Goal: Contribute content: Contribute content

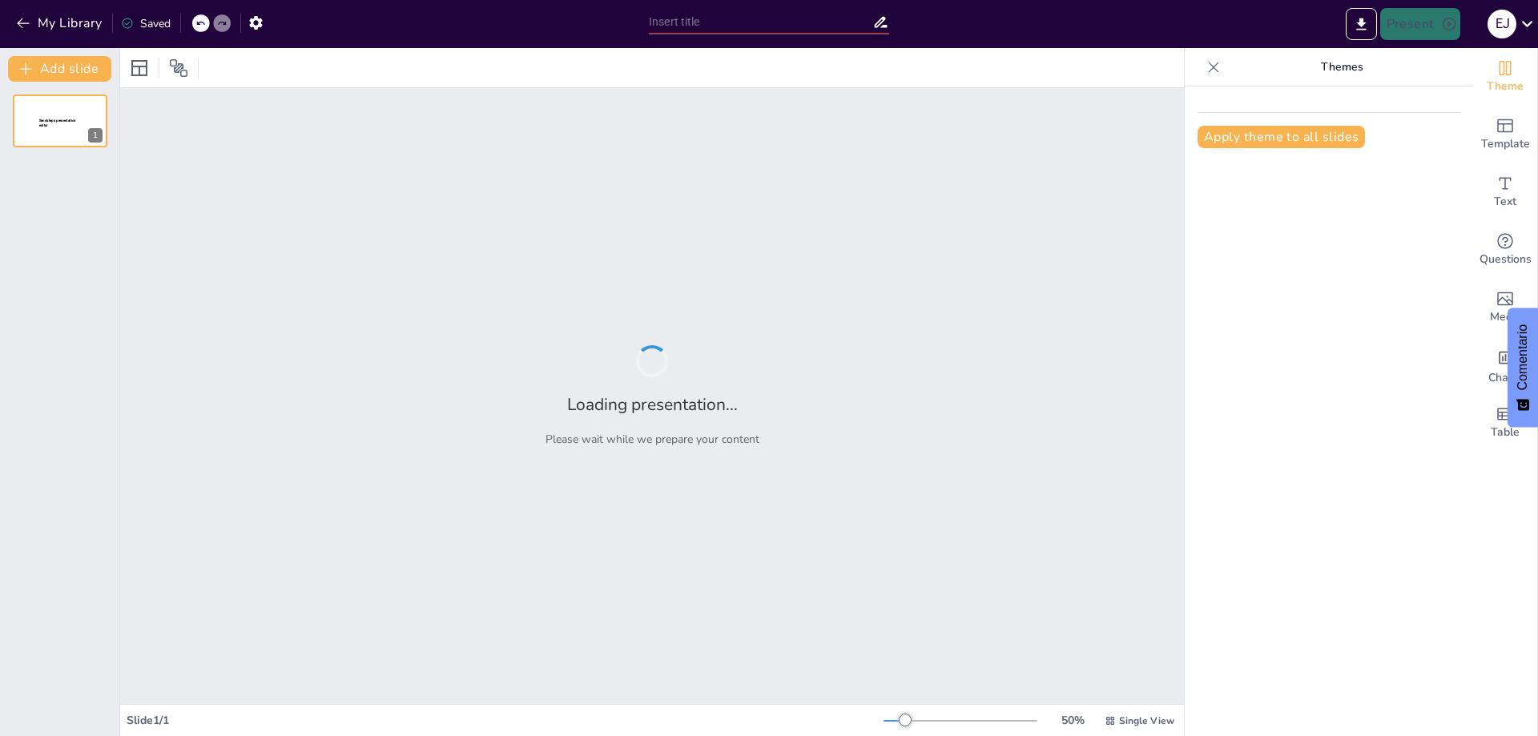
type input "La Contabilidad Administrativa: [PERSON_NAME] en la Planeación y Control Empres…"
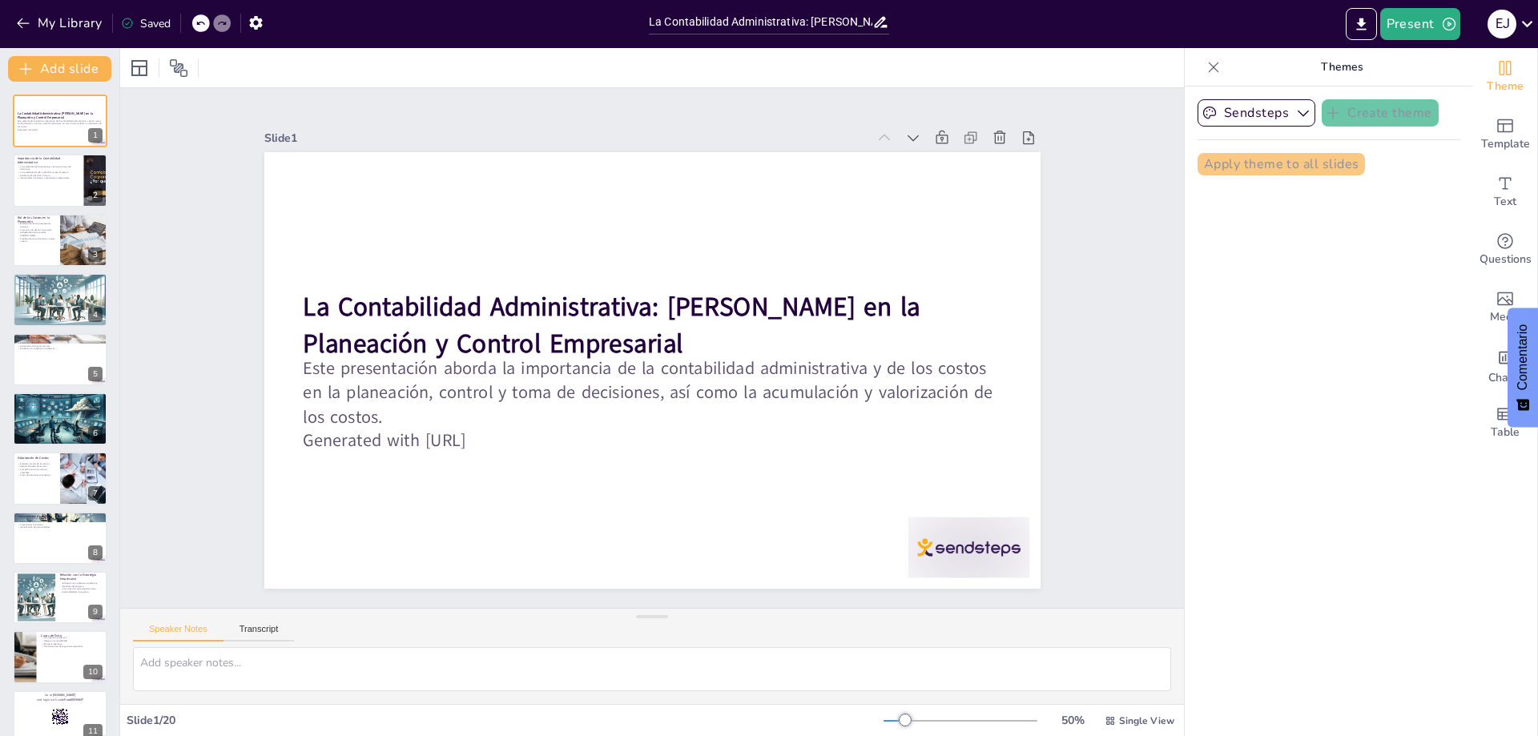
checkbox input "true"
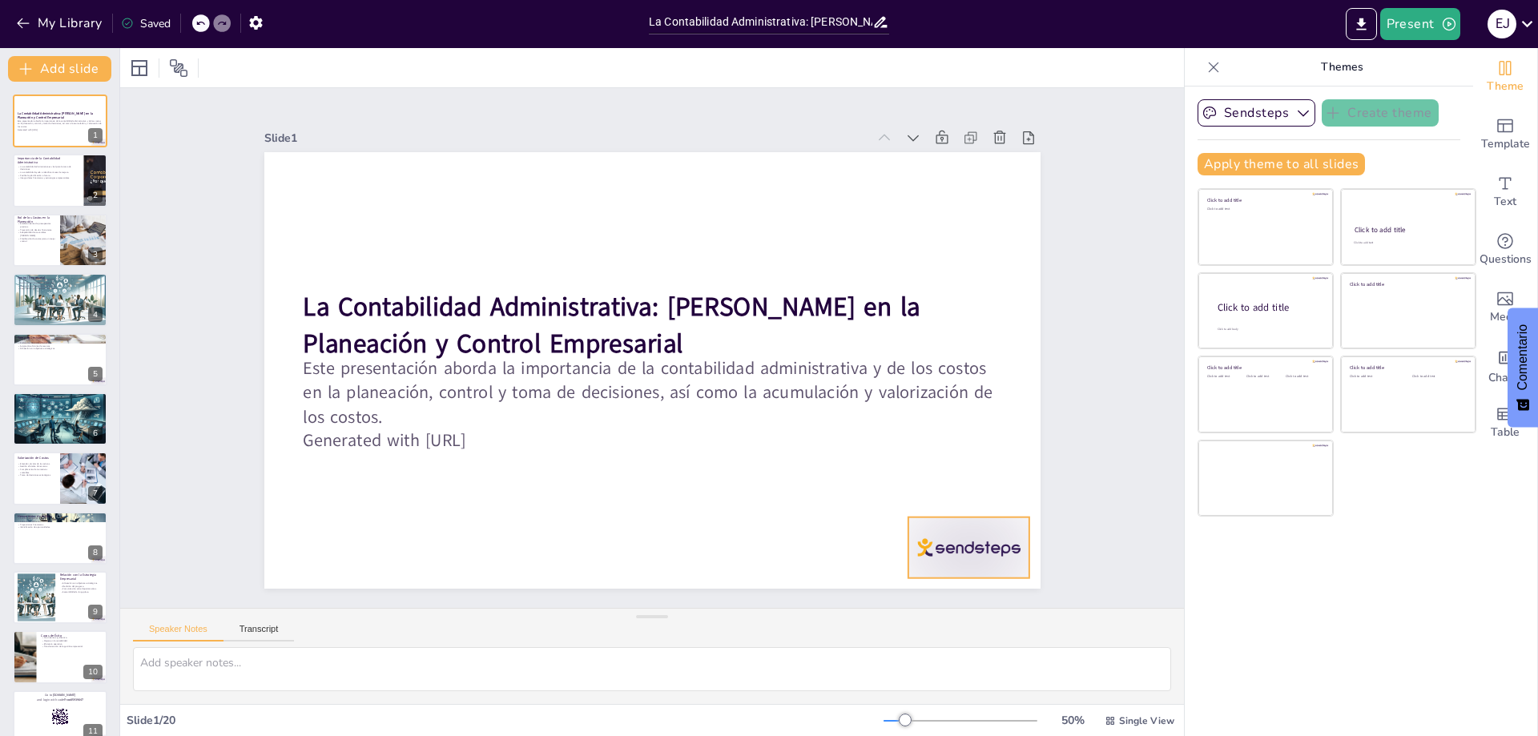
checkbox input "true"
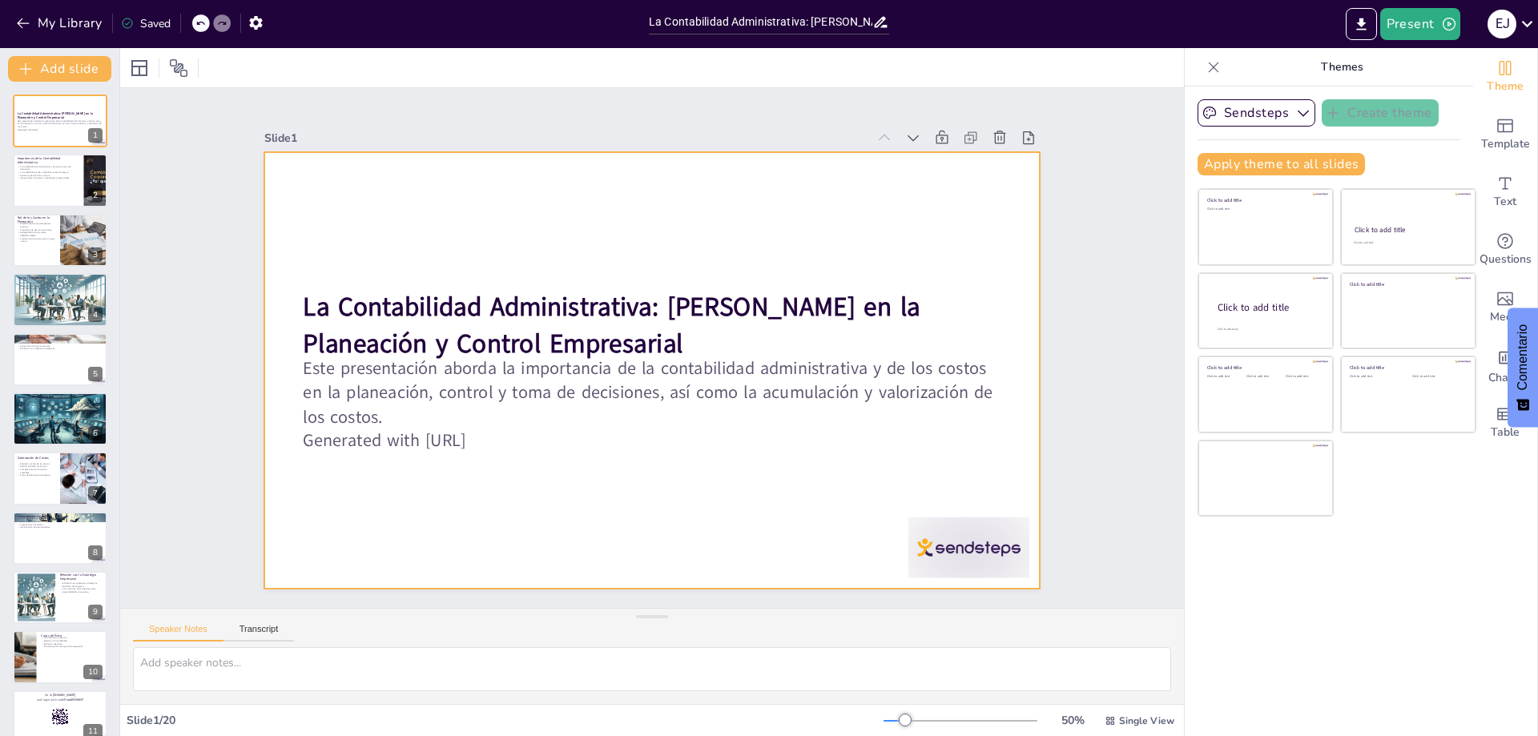
checkbox input "true"
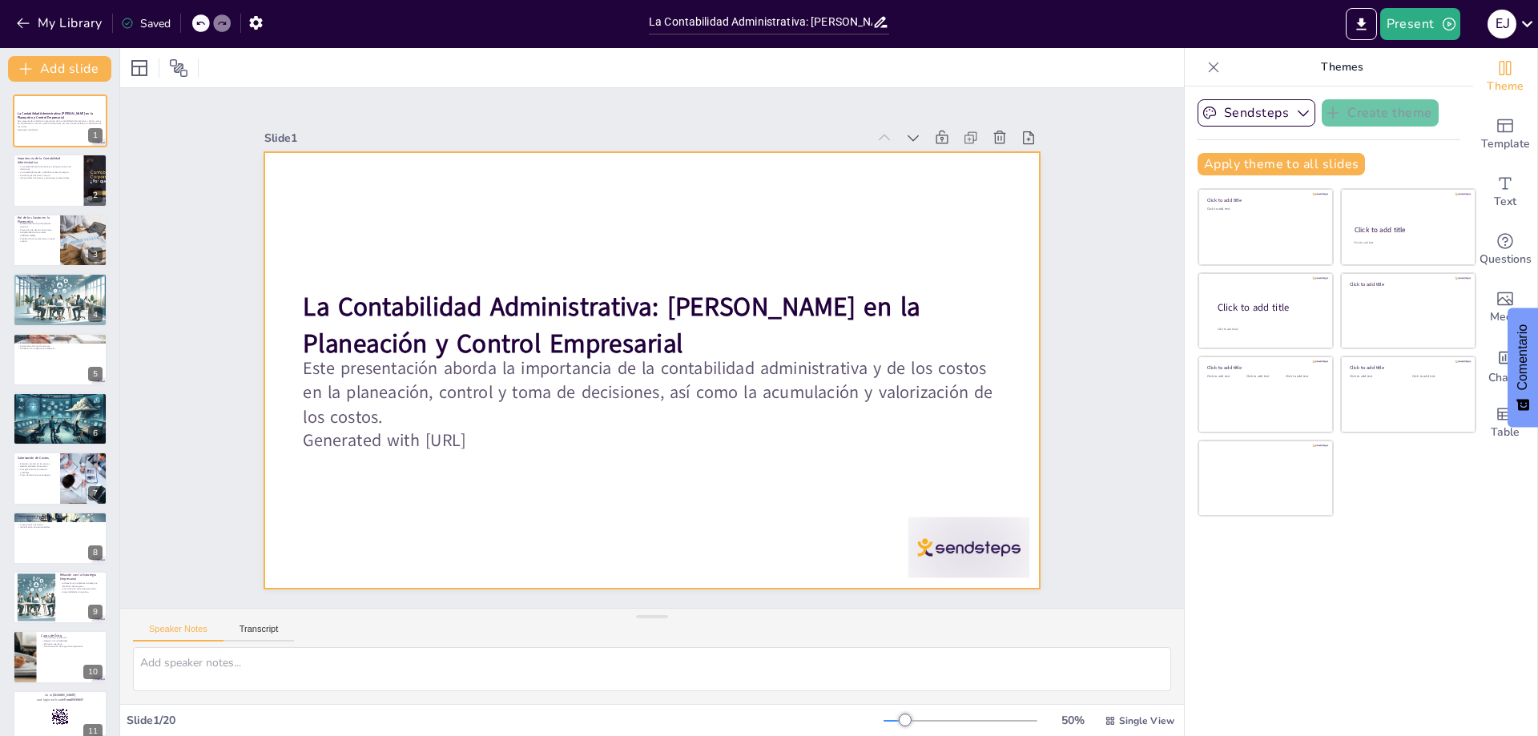
checkbox input "true"
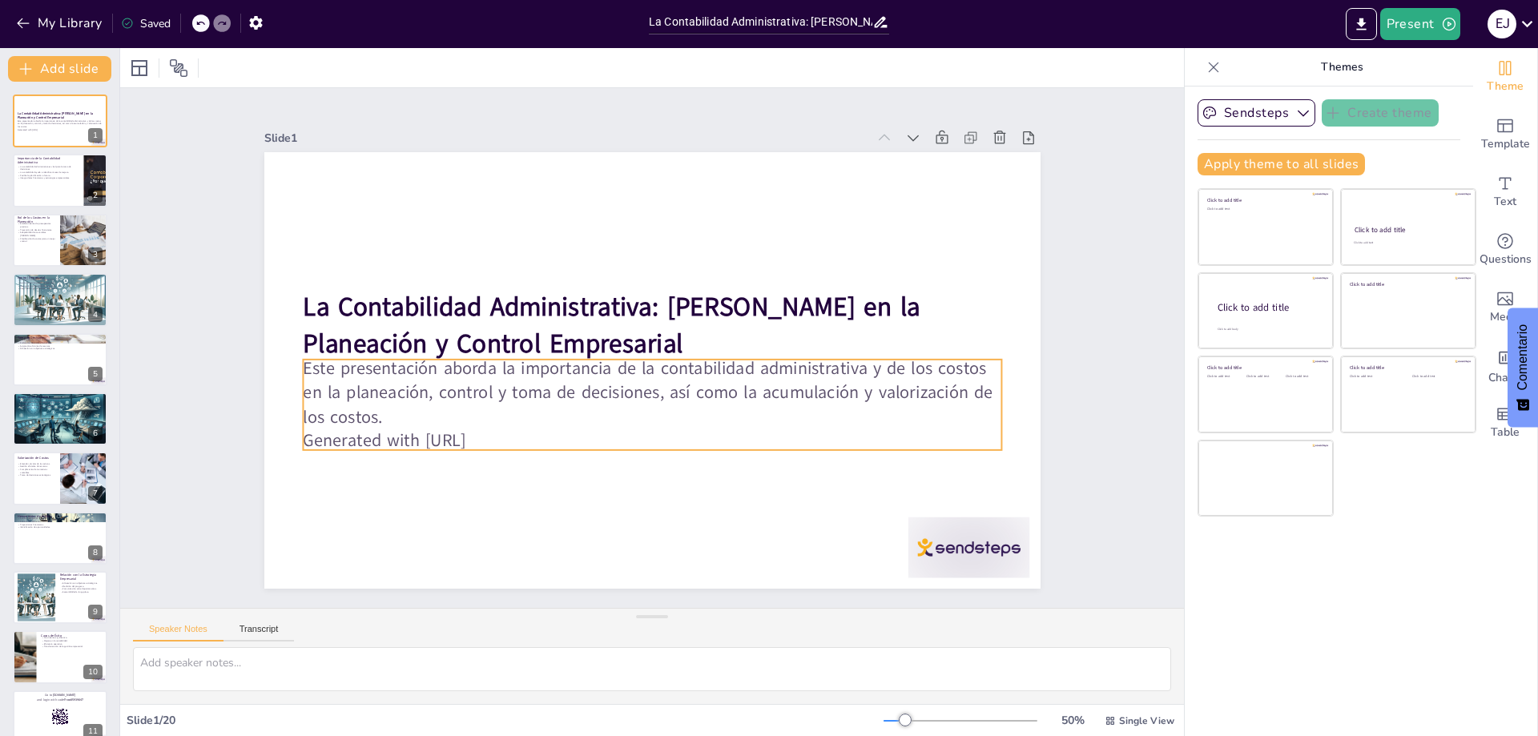
checkbox input "true"
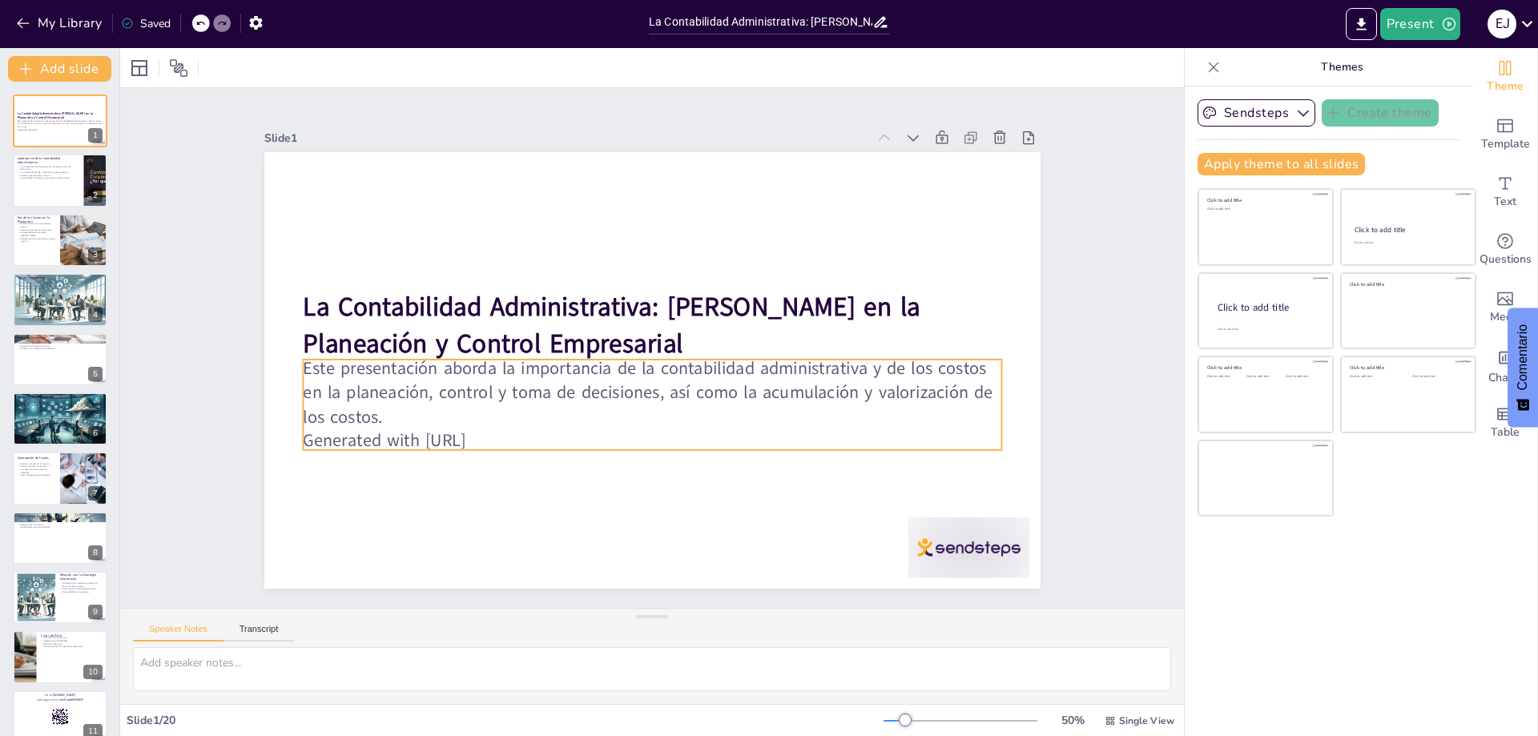
checkbox input "true"
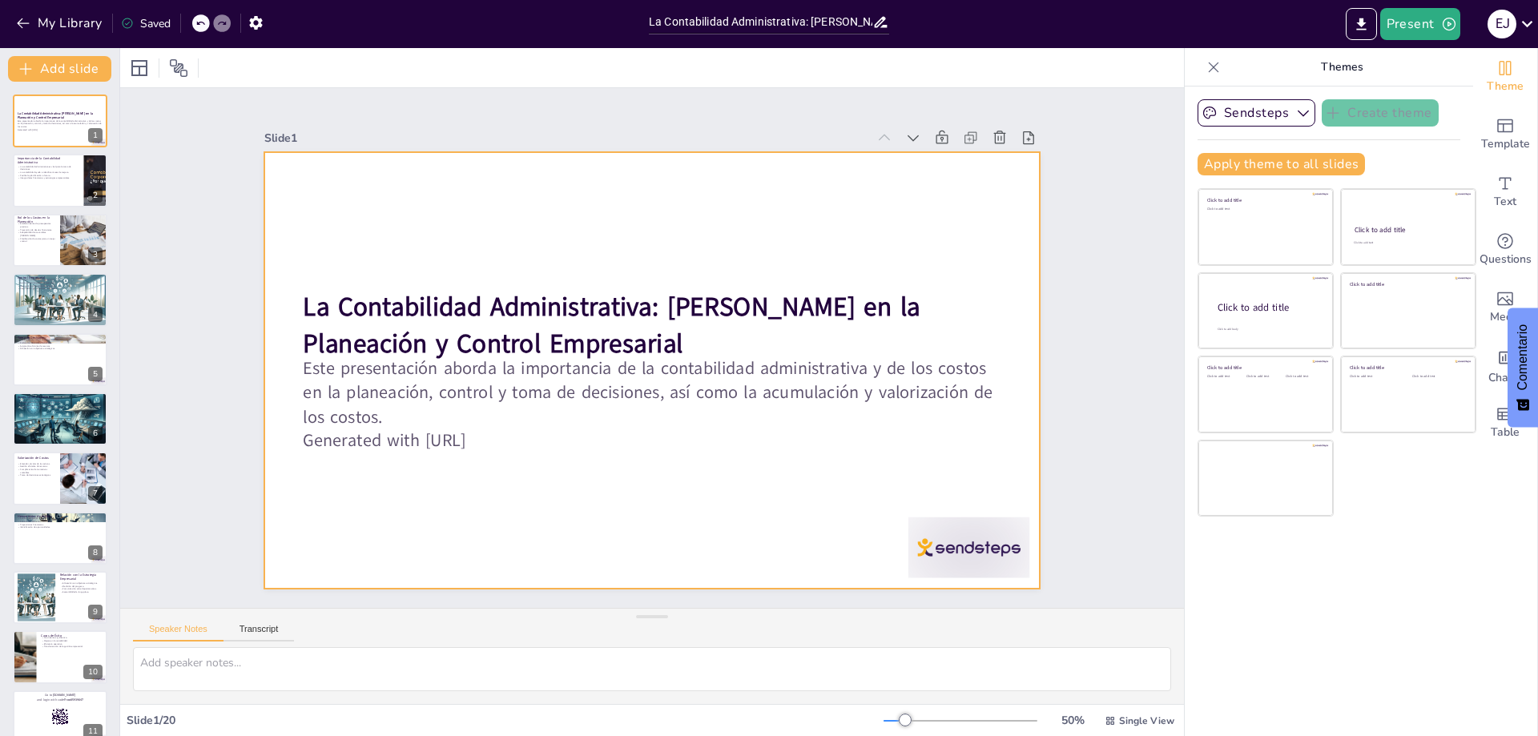
checkbox input "true"
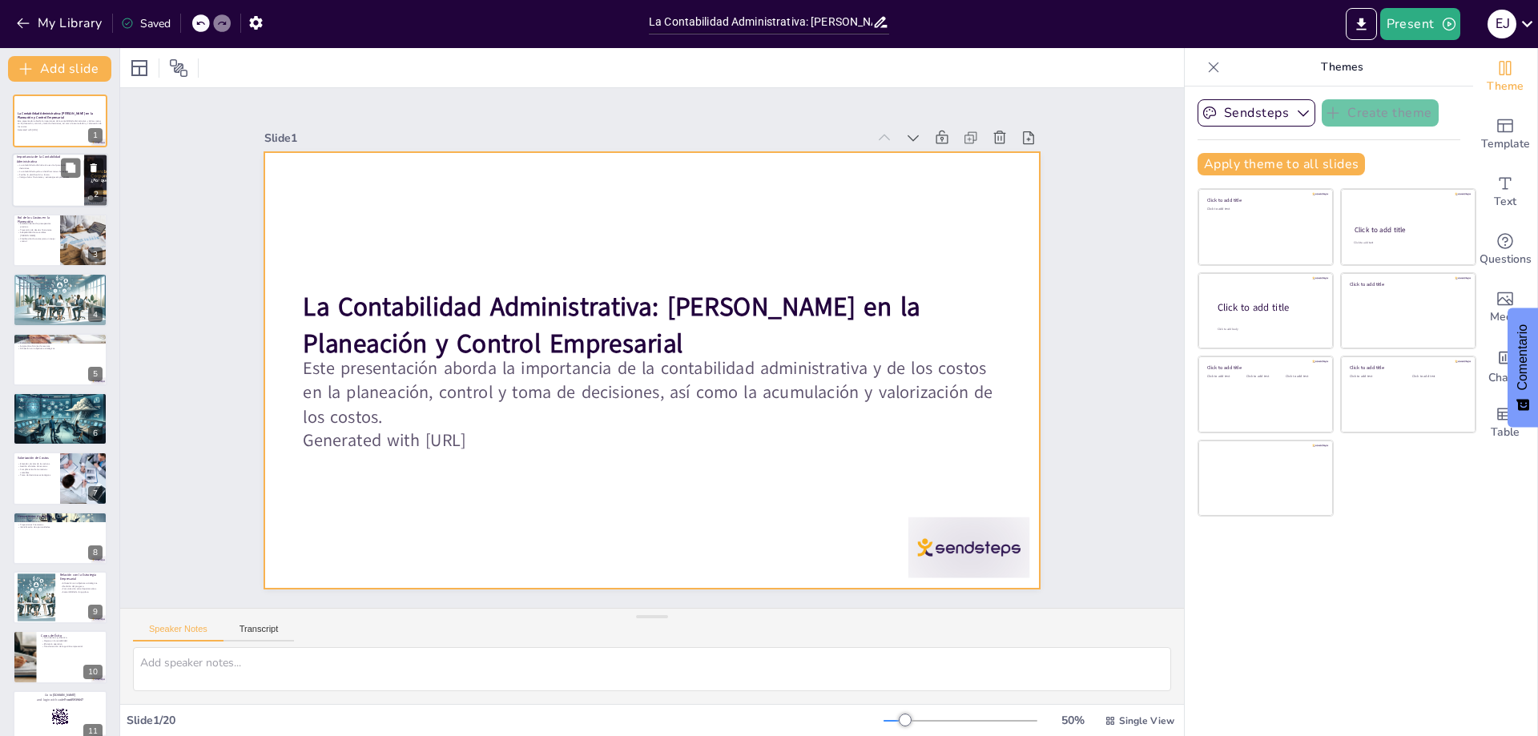
checkbox input "true"
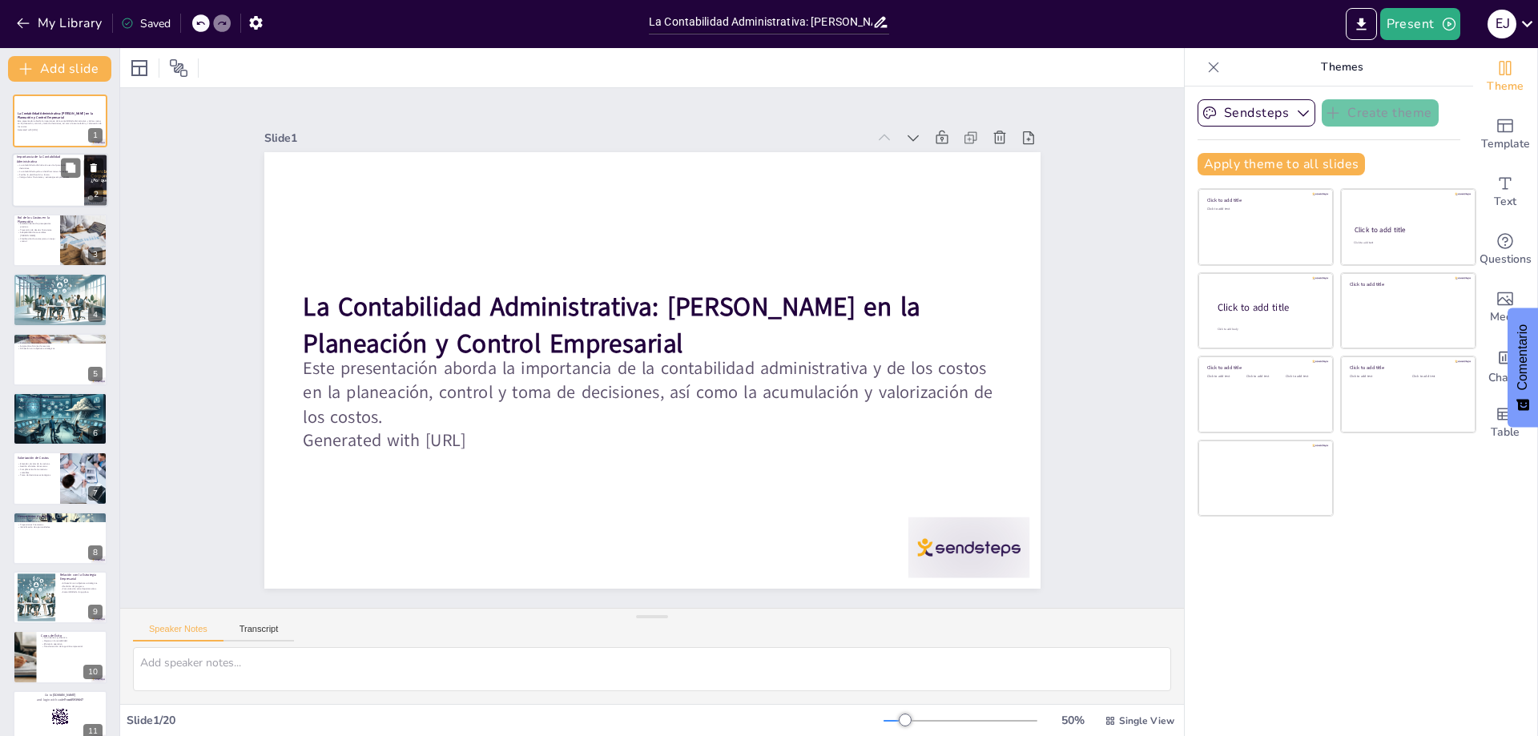
checkbox input "true"
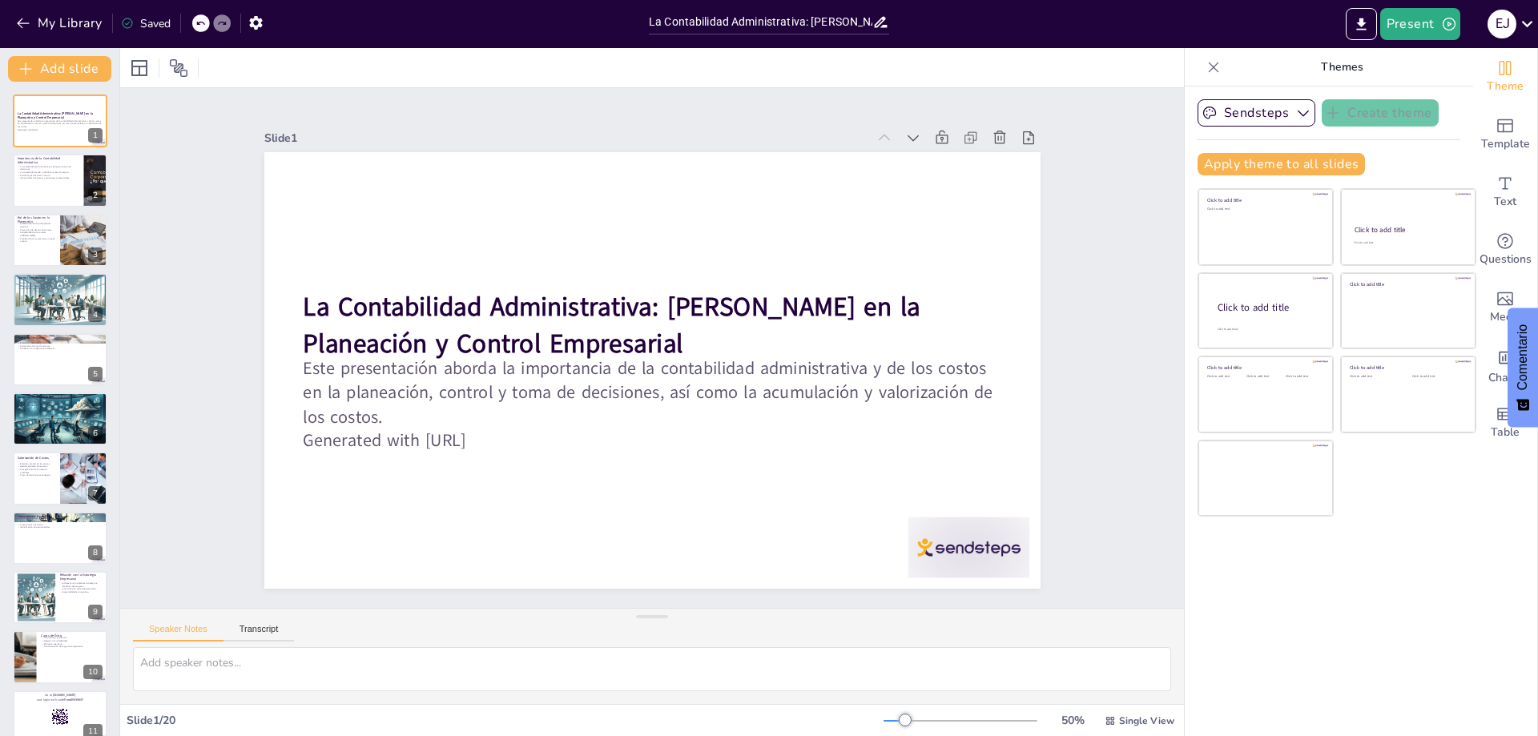
checkbox input "true"
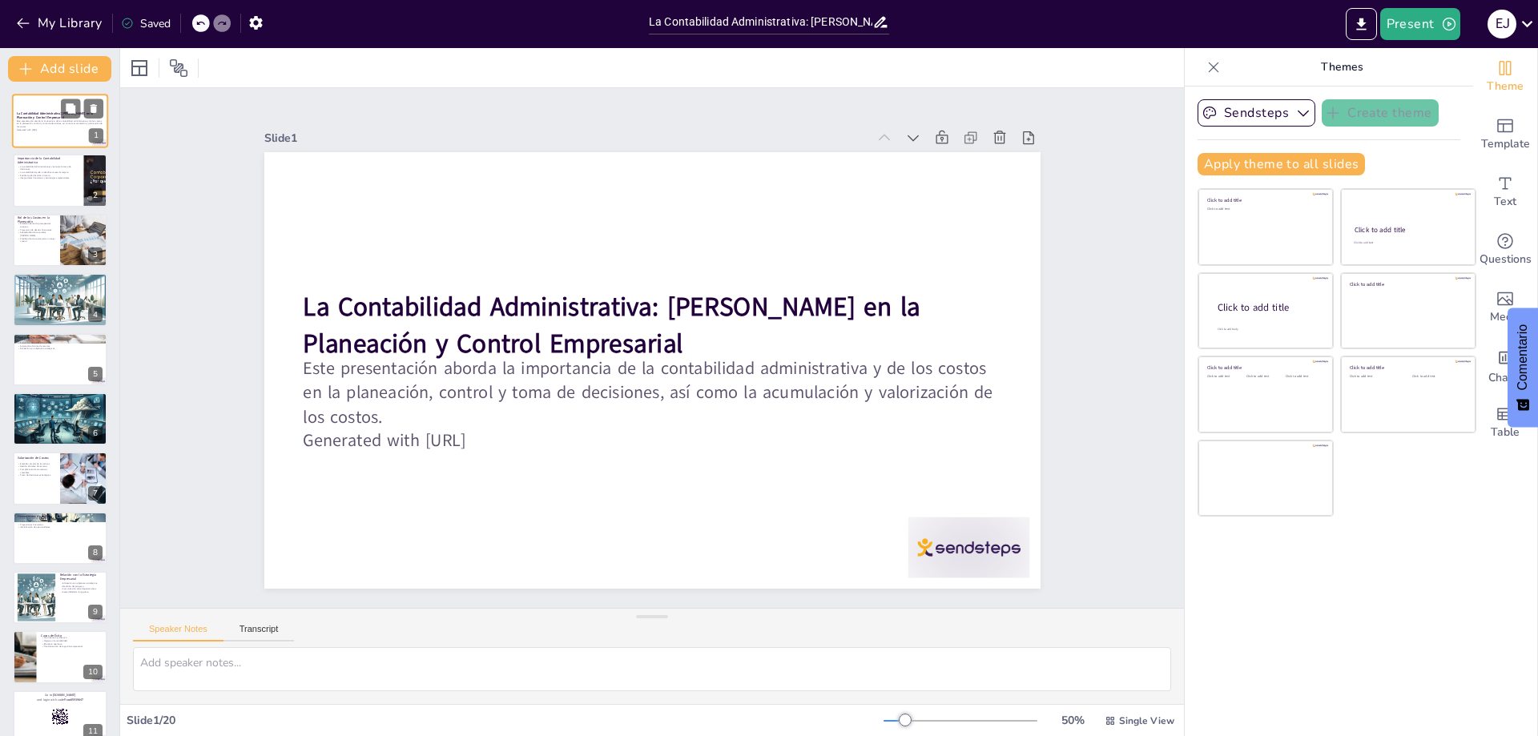
checkbox input "true"
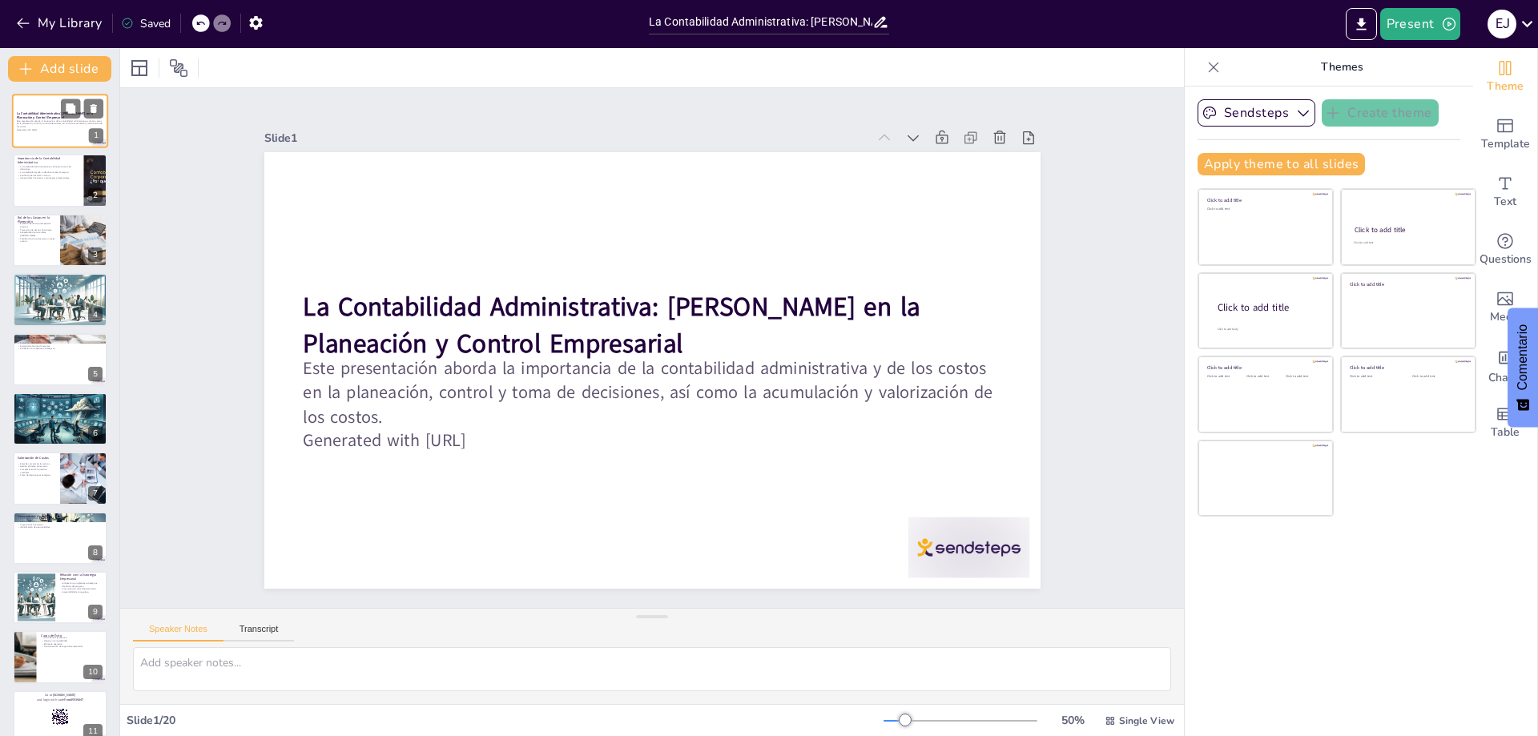
checkbox input "true"
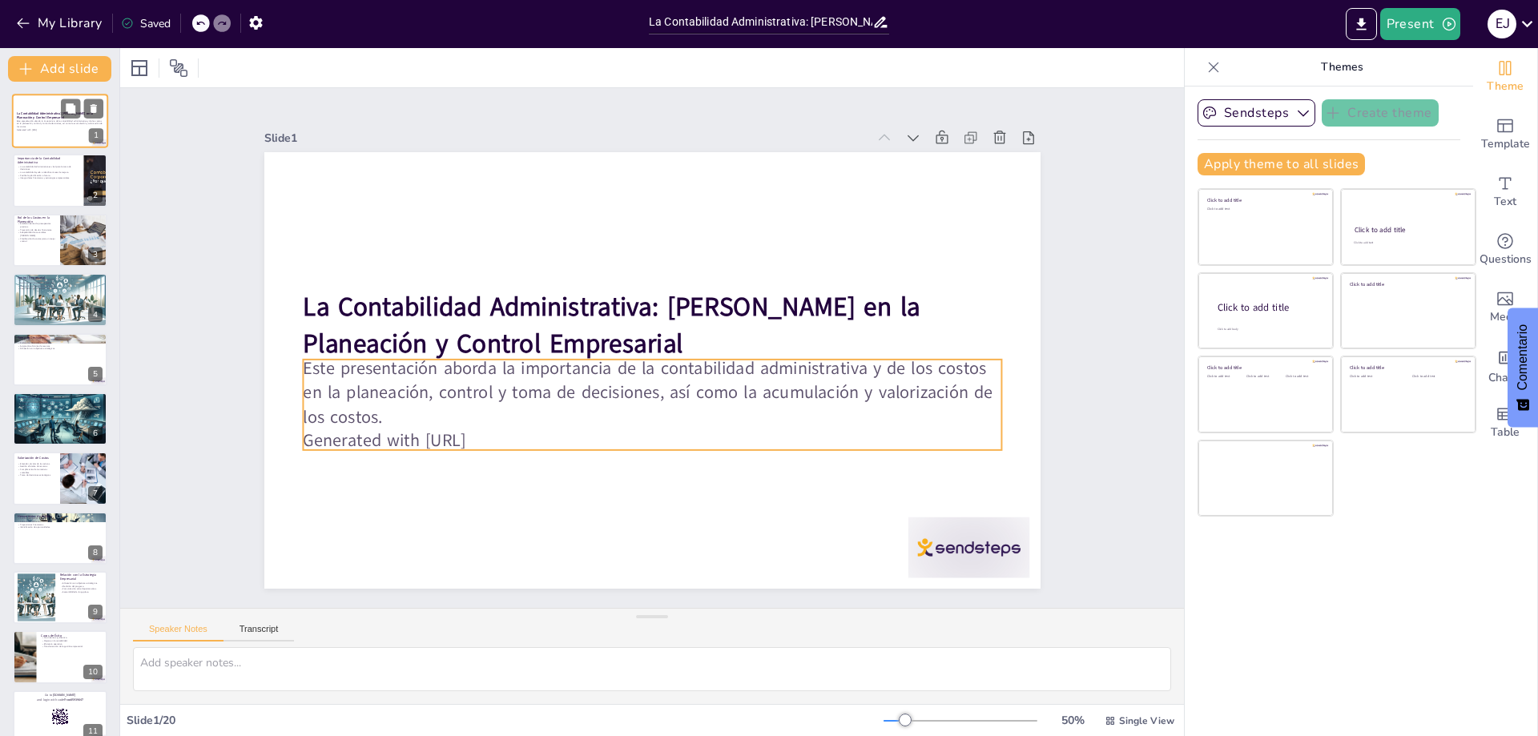
checkbox input "true"
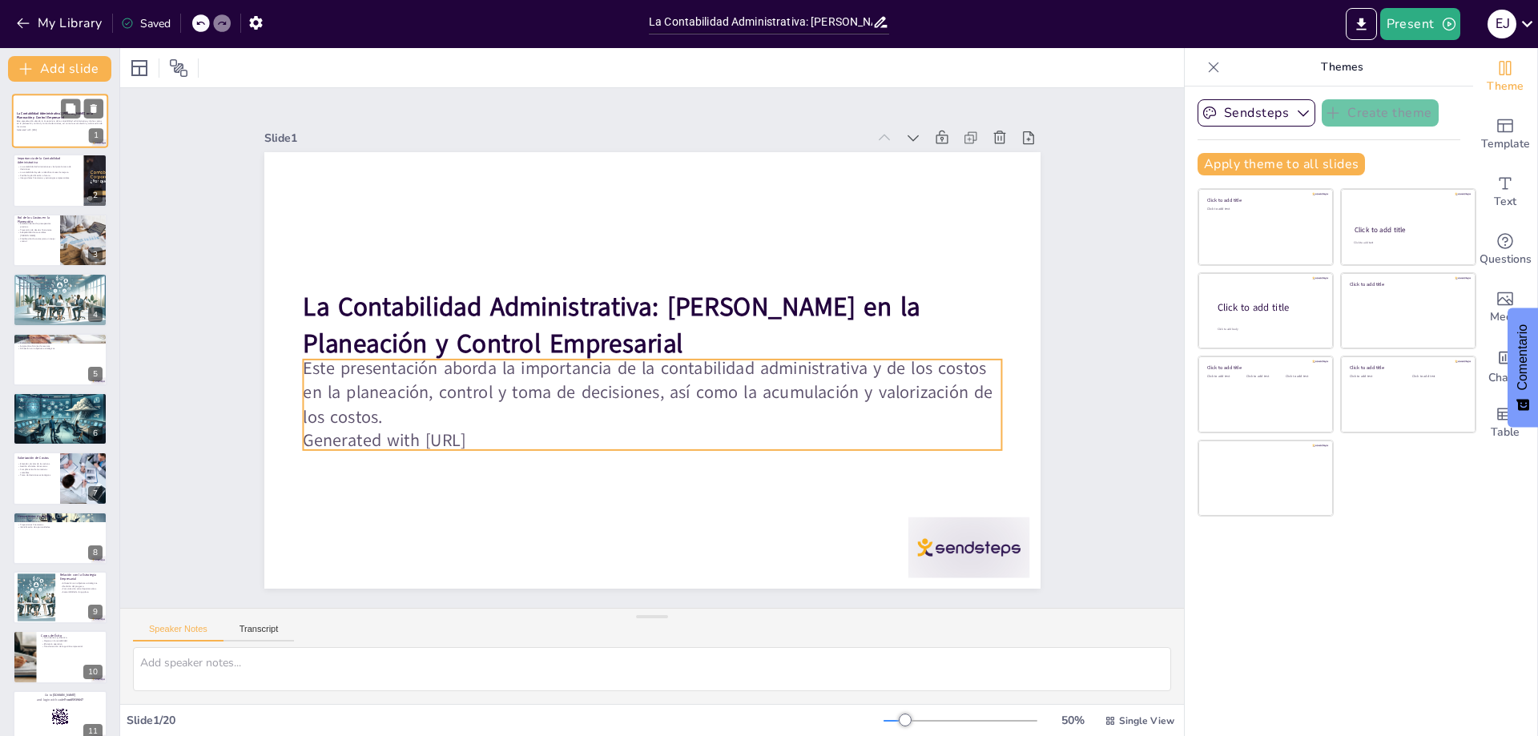
checkbox input "true"
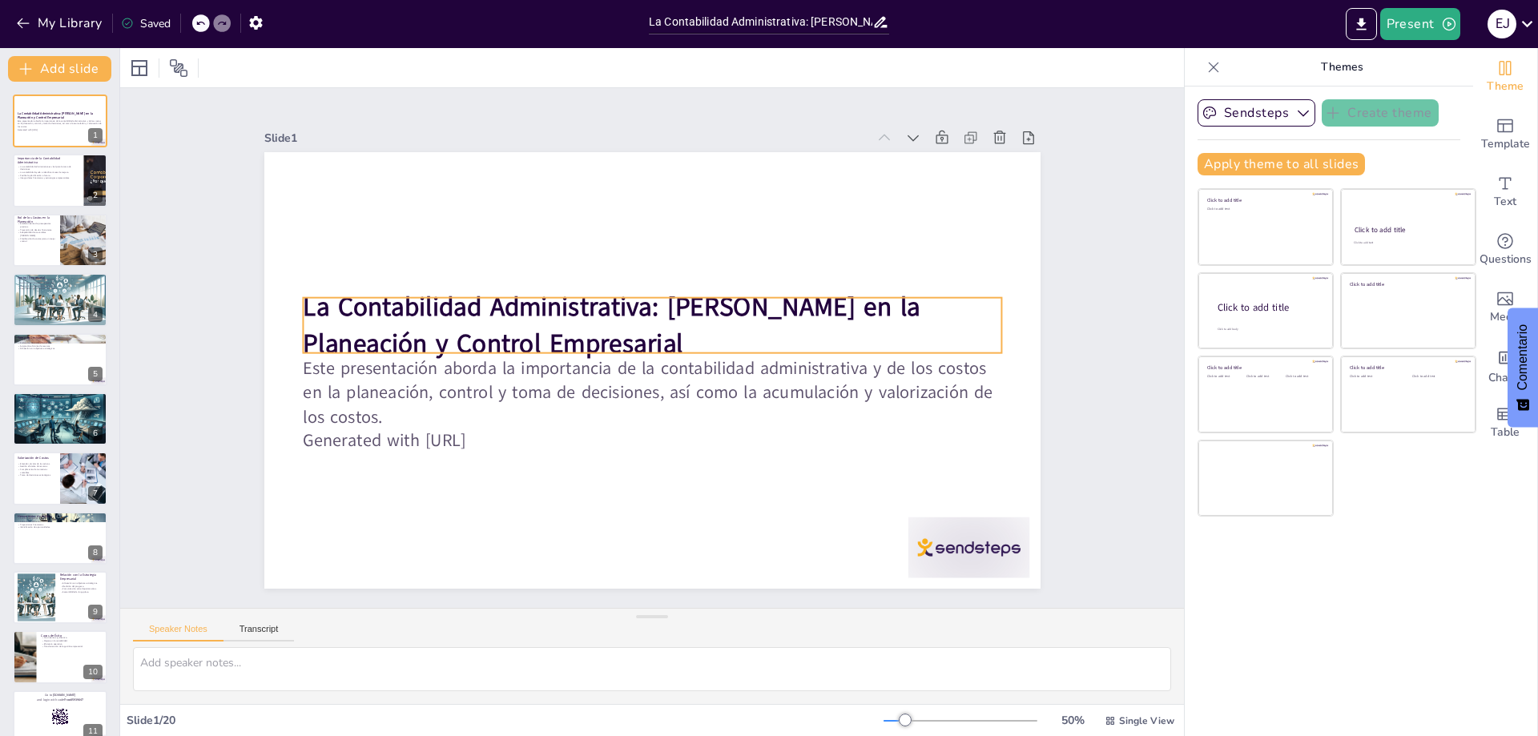
checkbox input "true"
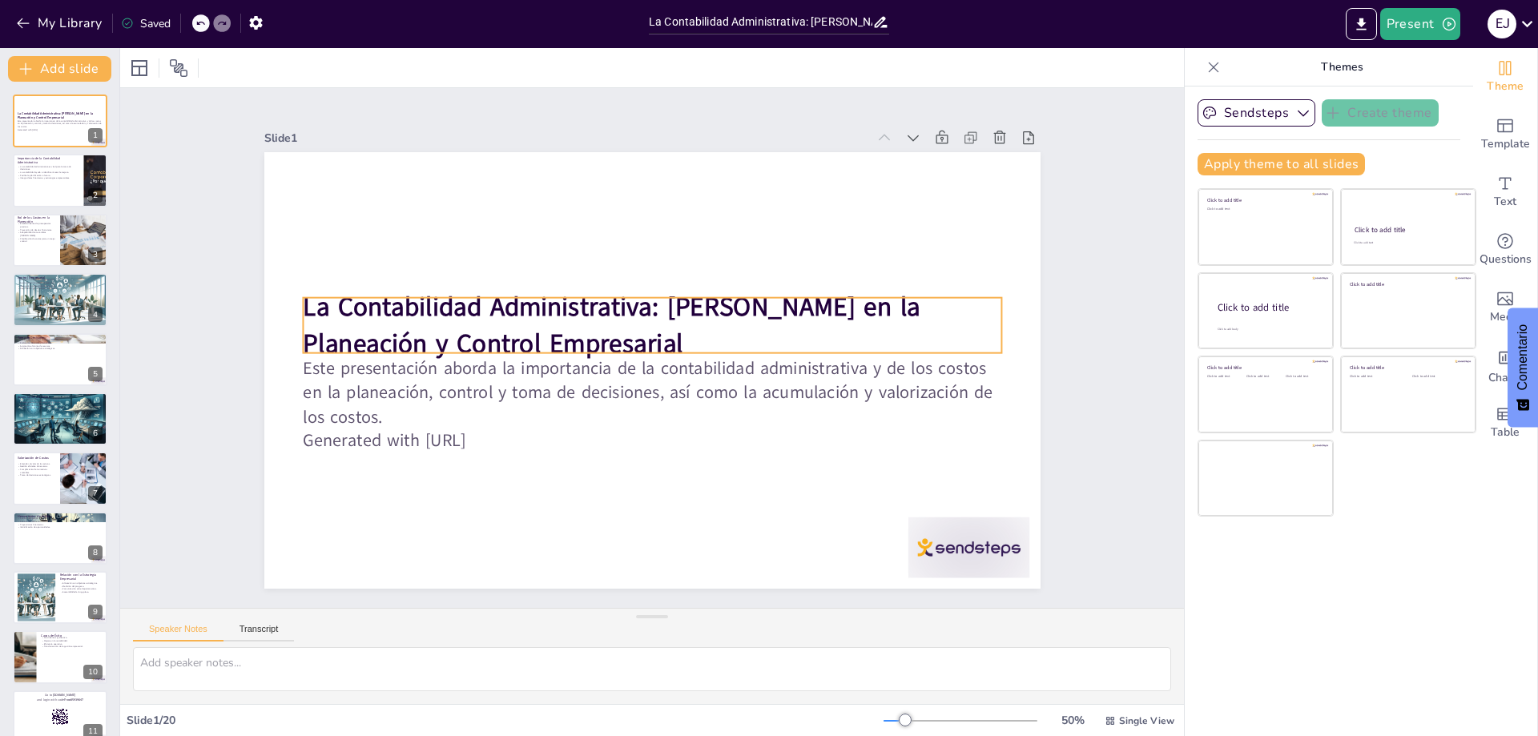
checkbox input "true"
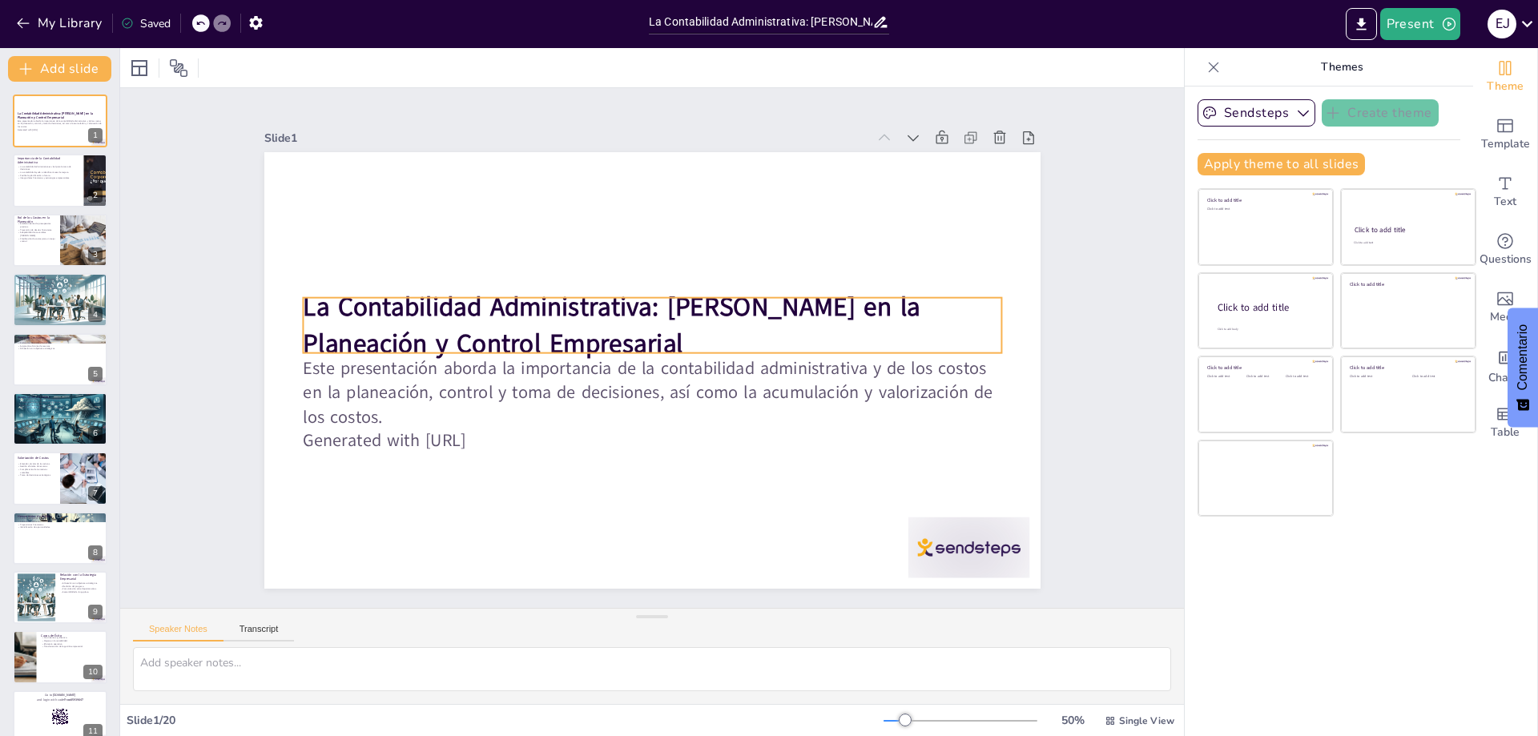
checkbox input "true"
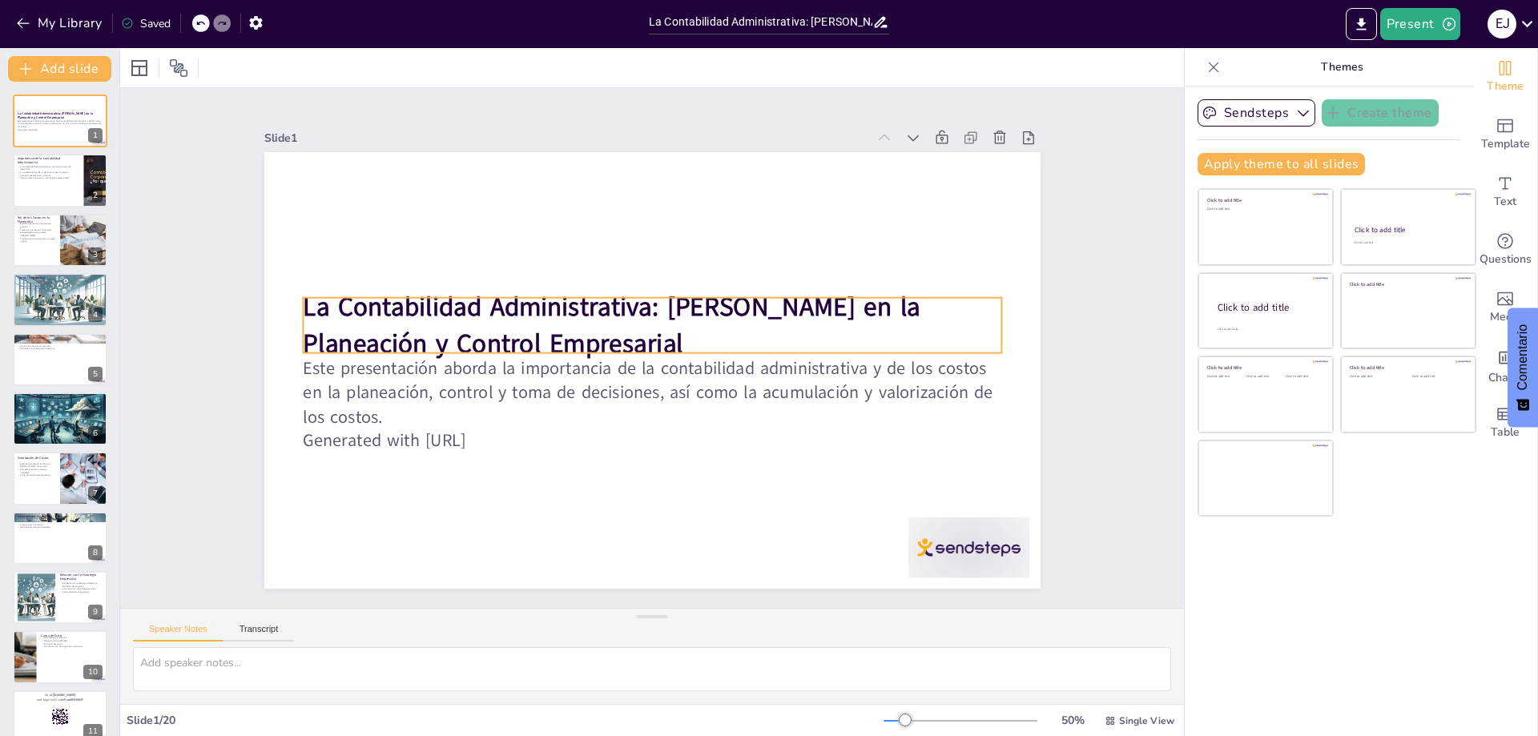
checkbox input "true"
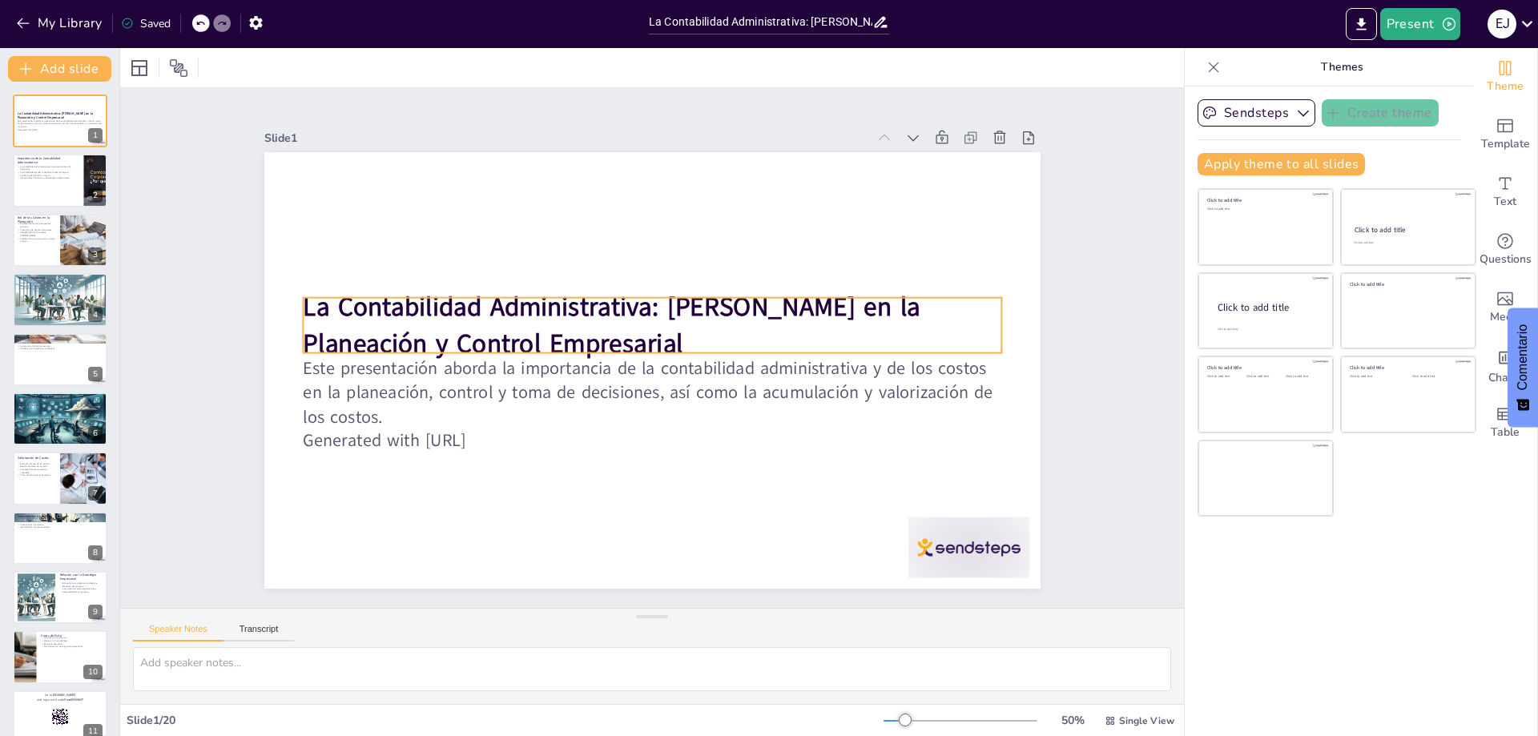
checkbox input "true"
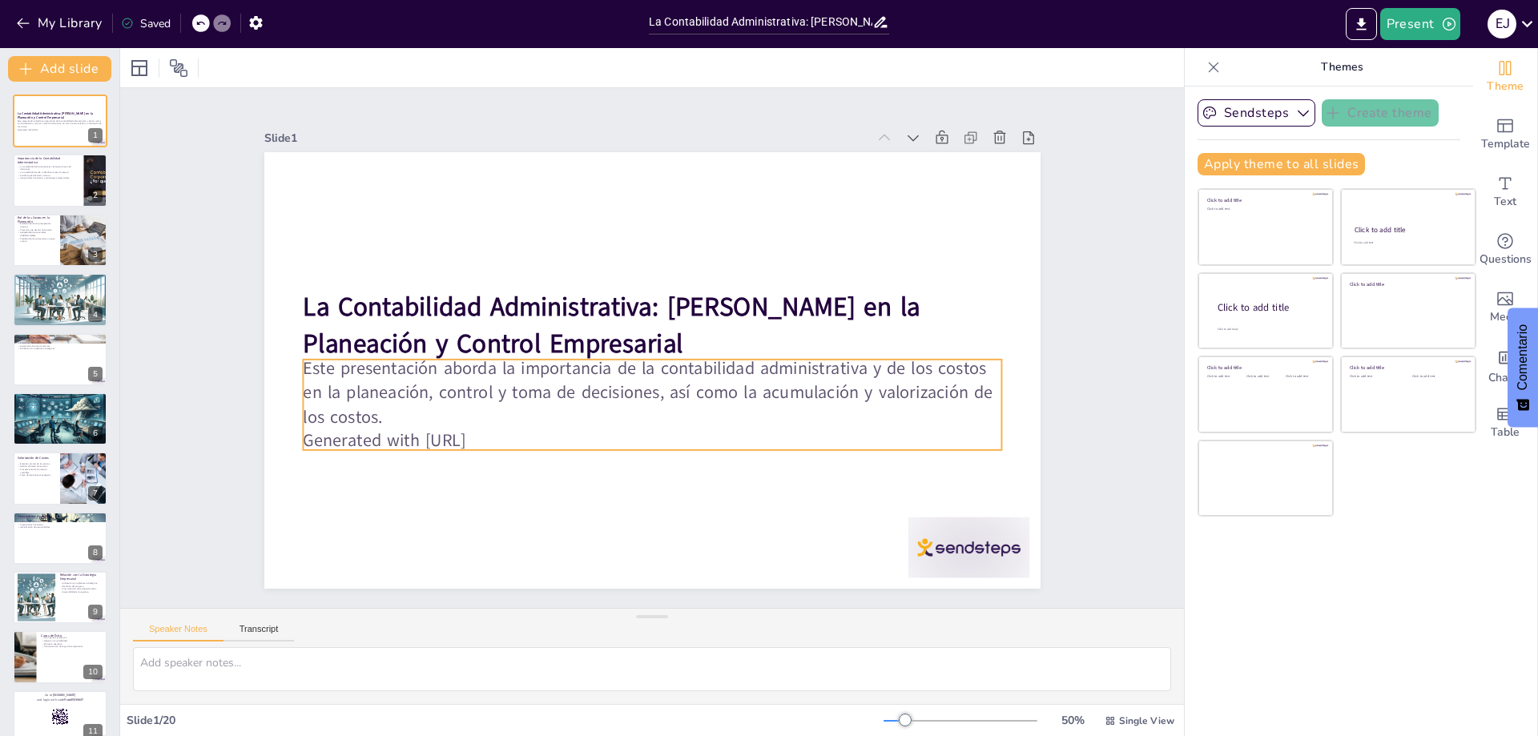
checkbox input "true"
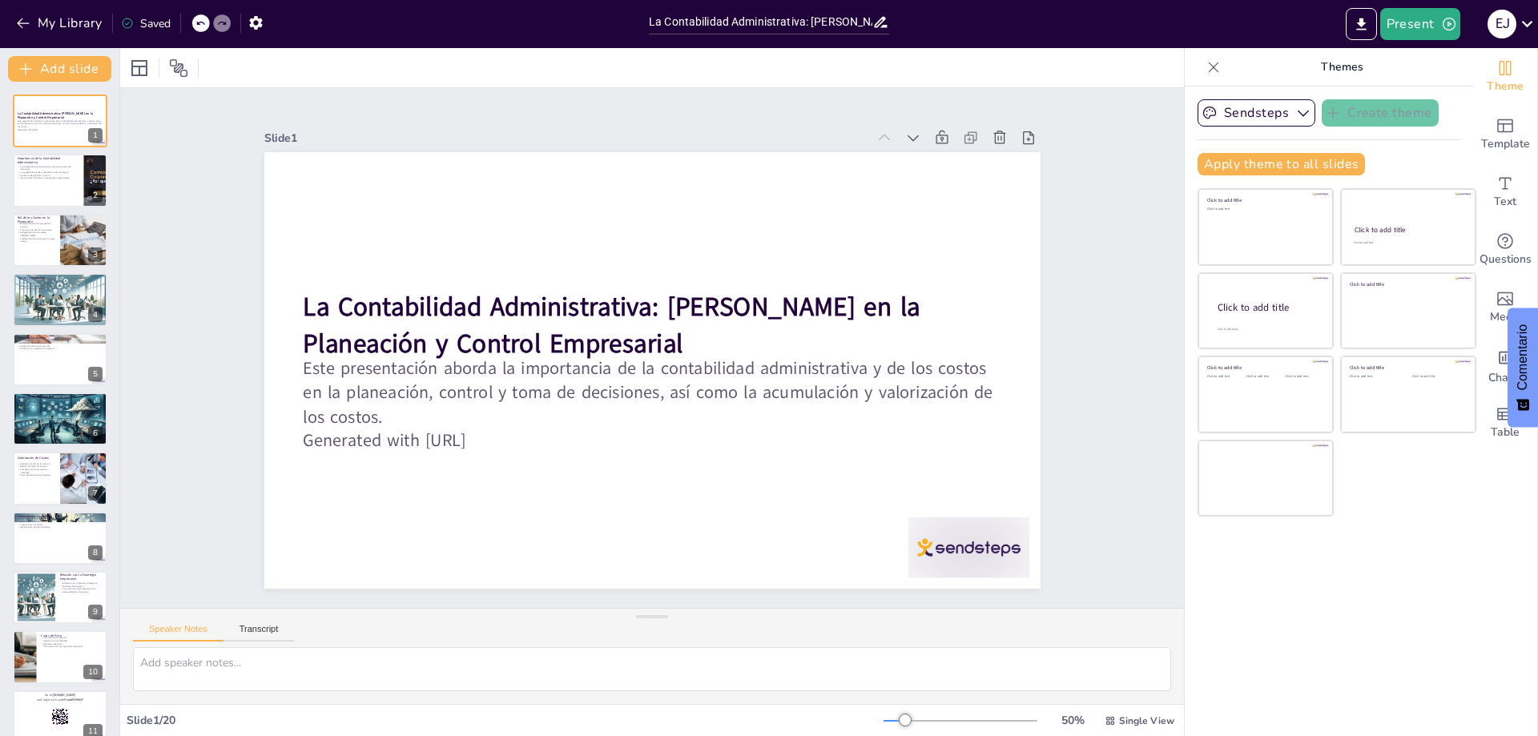
checkbox input "true"
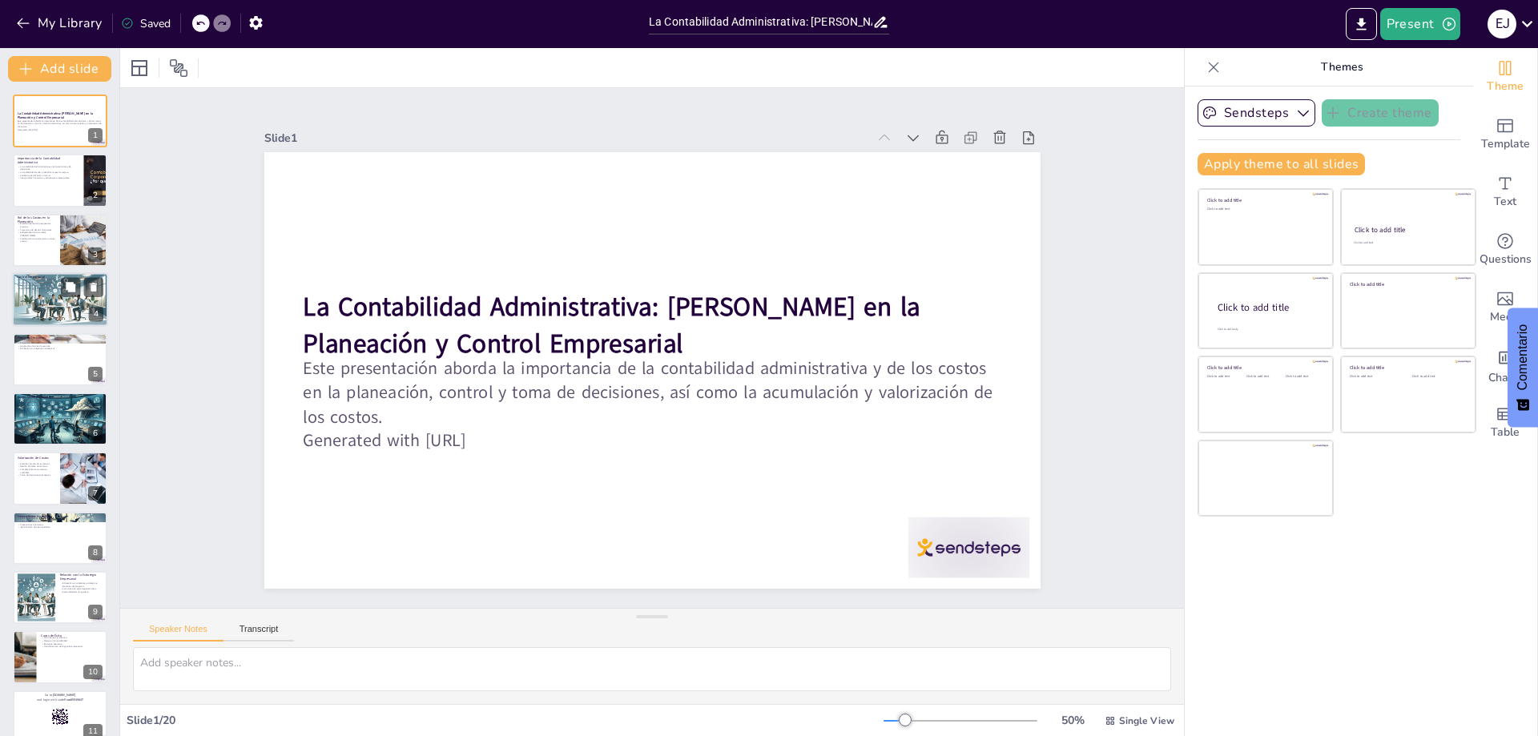
checkbox input "true"
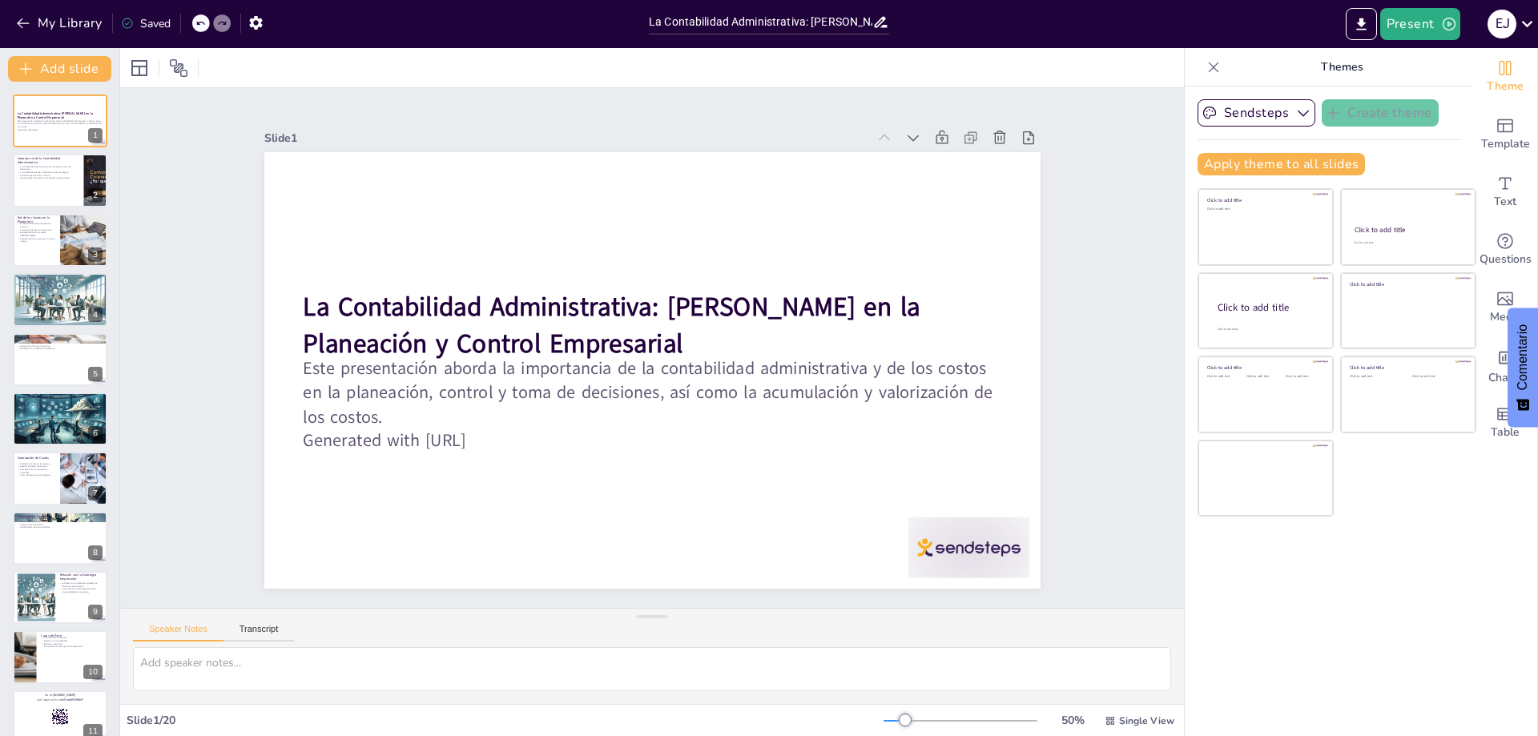
checkbox input "true"
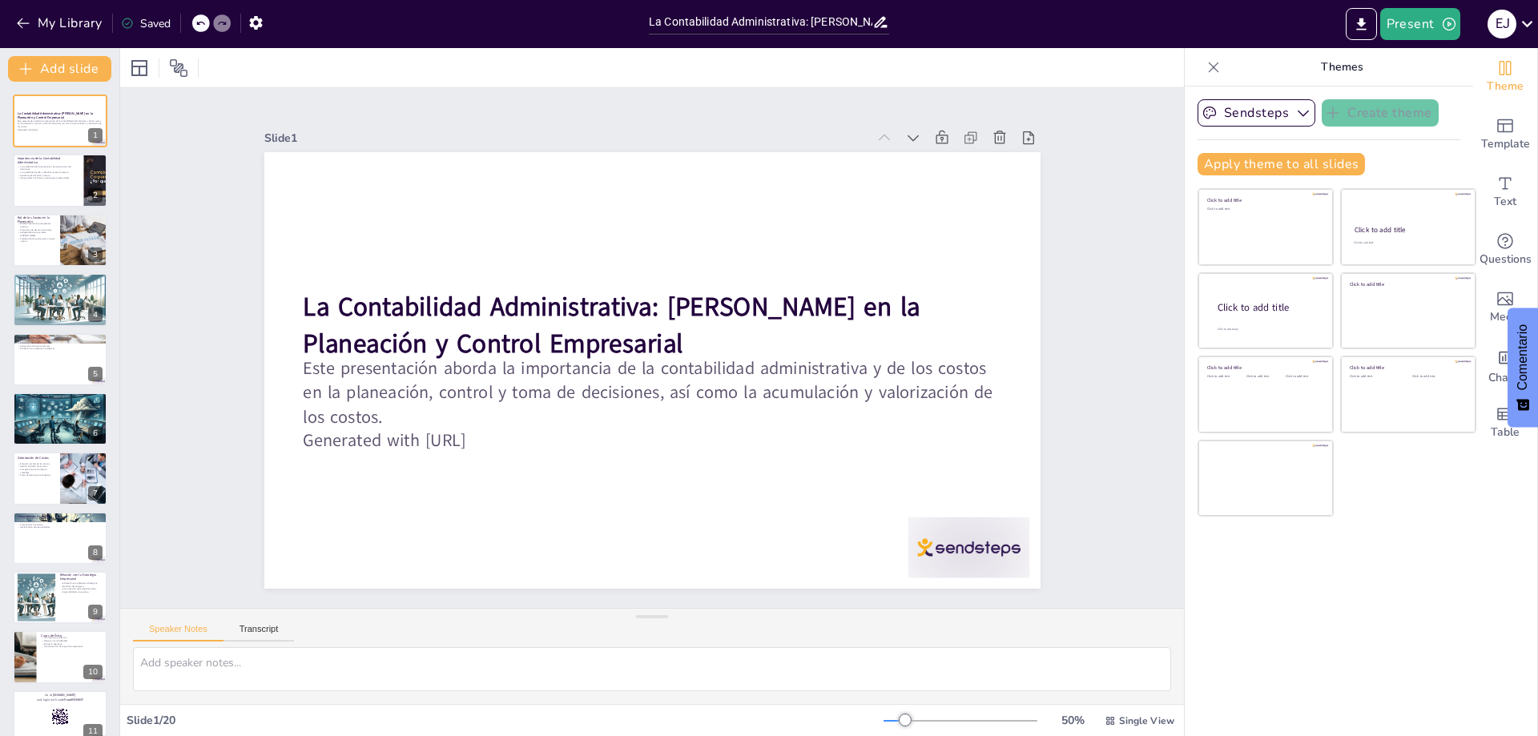
checkbox input "true"
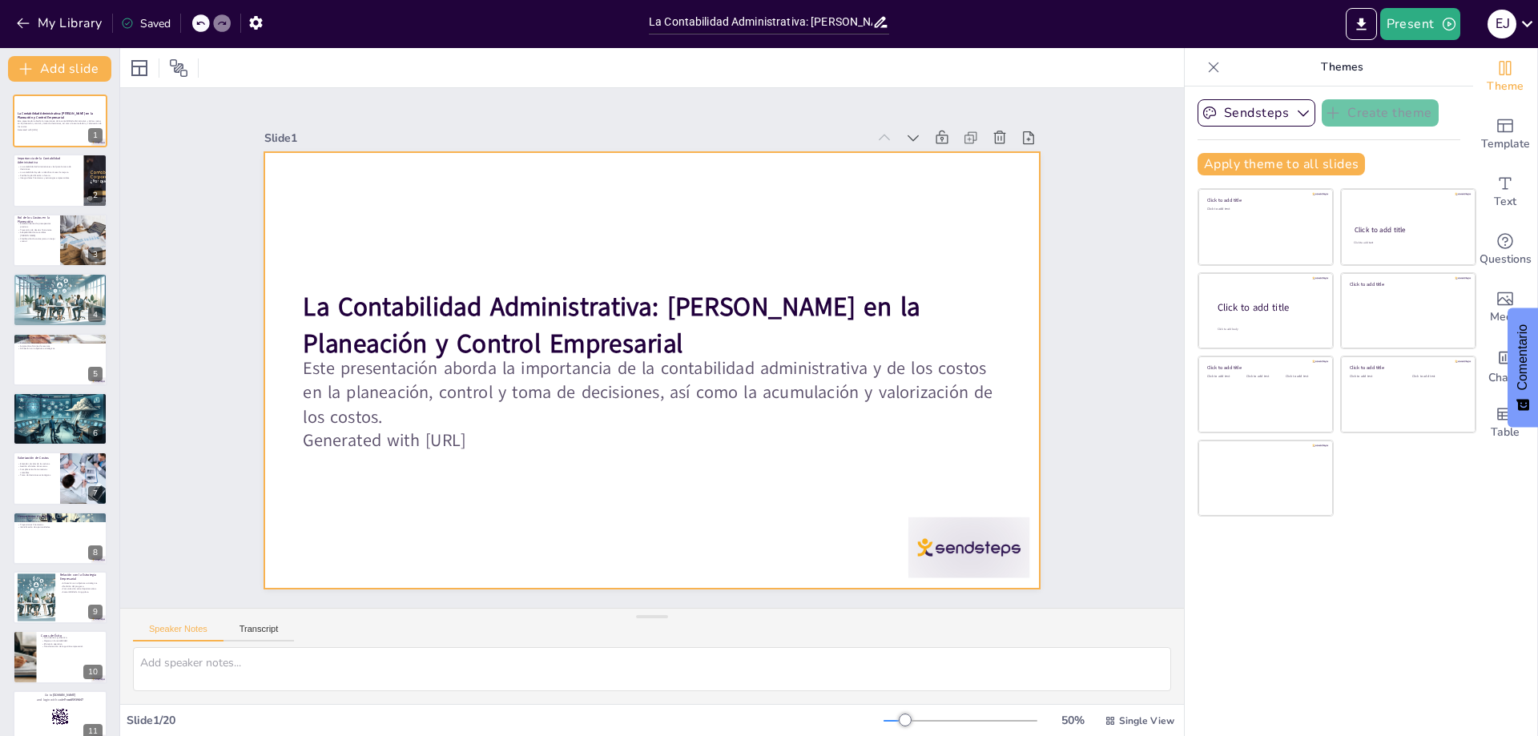
checkbox input "true"
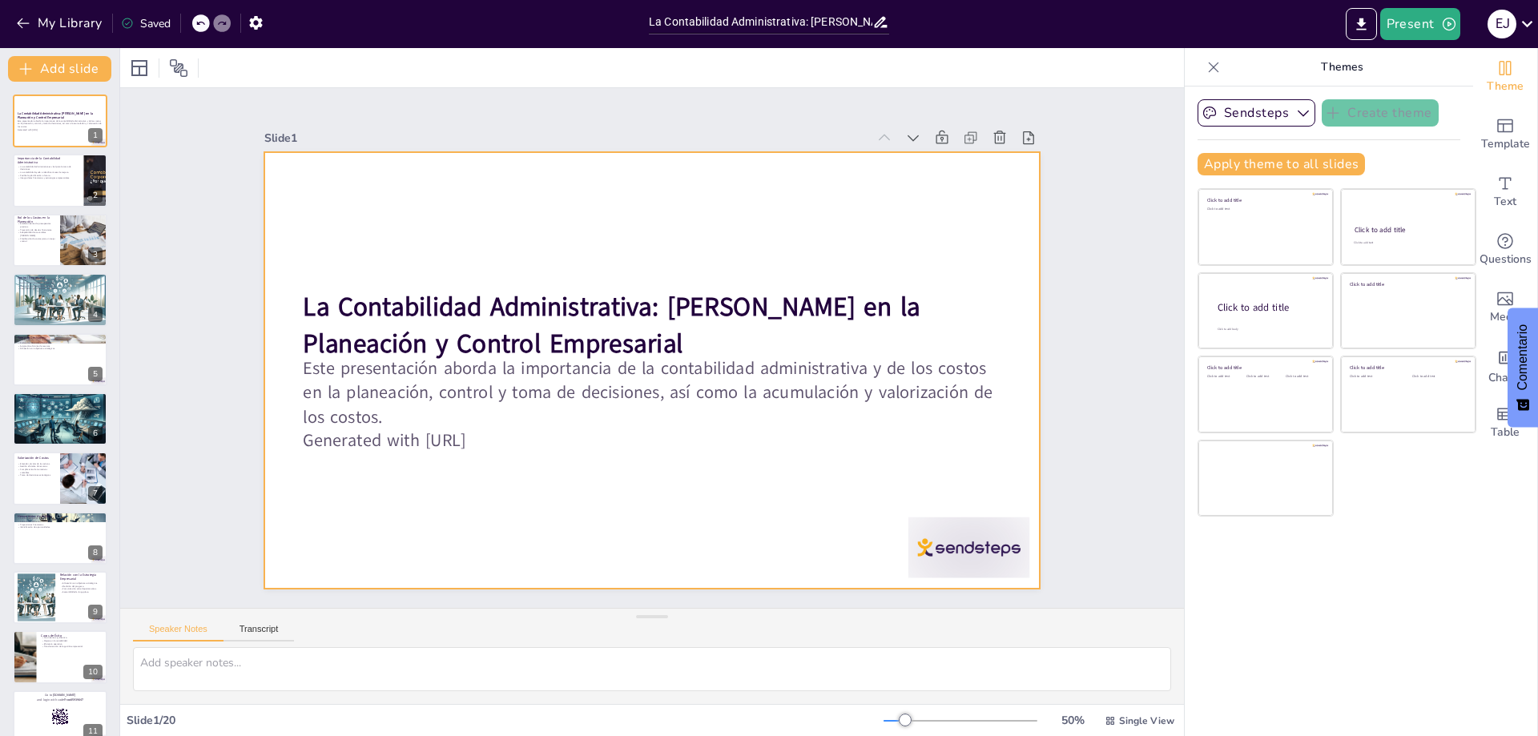
checkbox input "true"
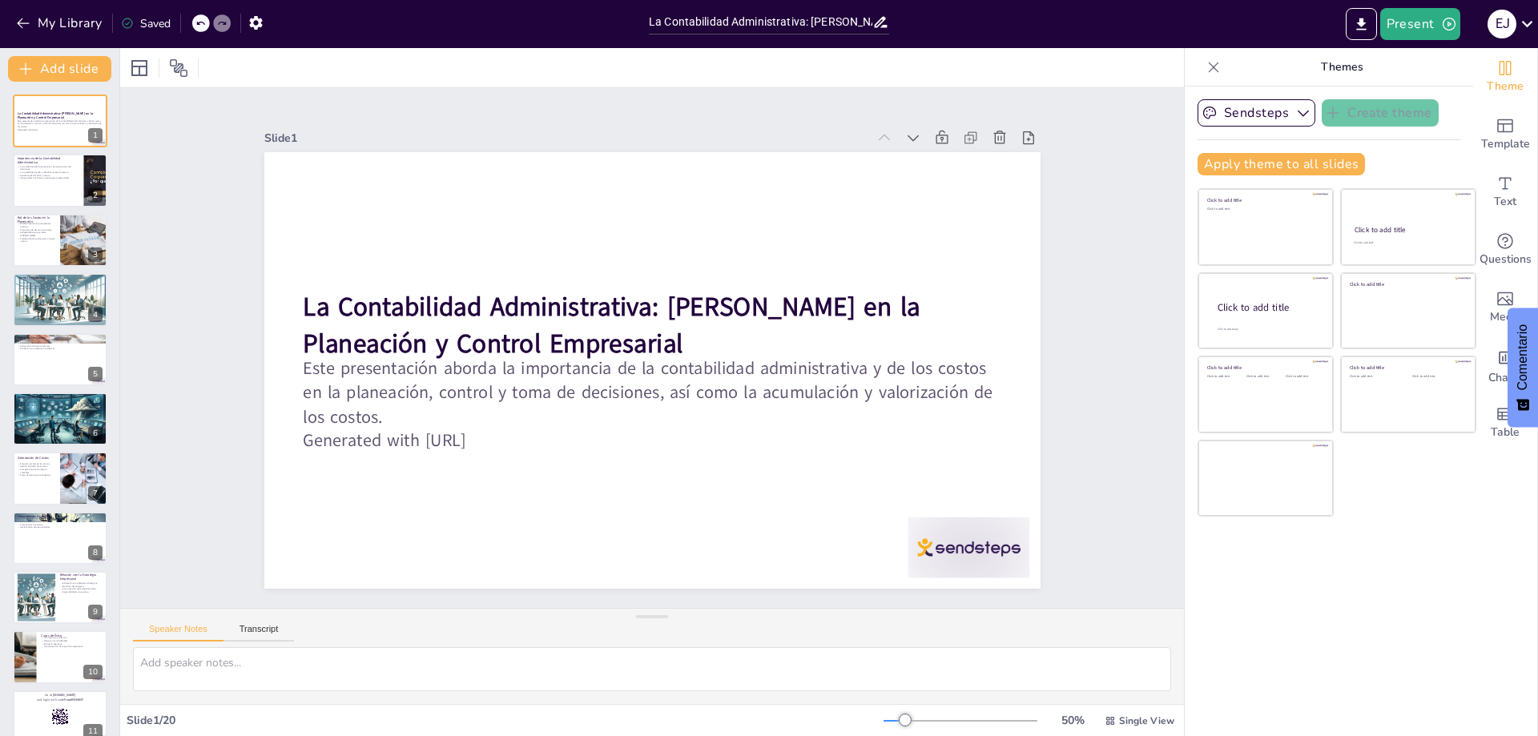
checkbox input "true"
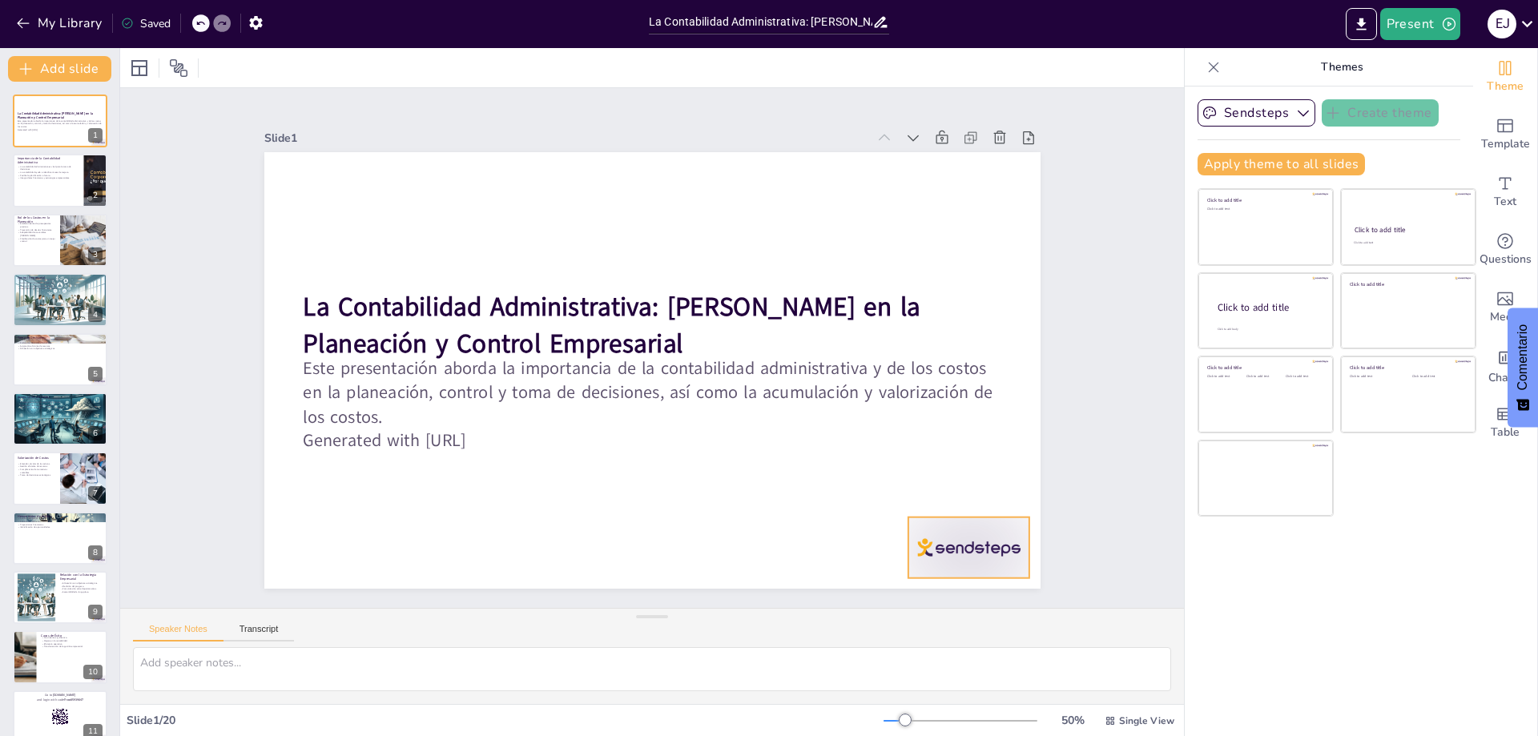
checkbox input "true"
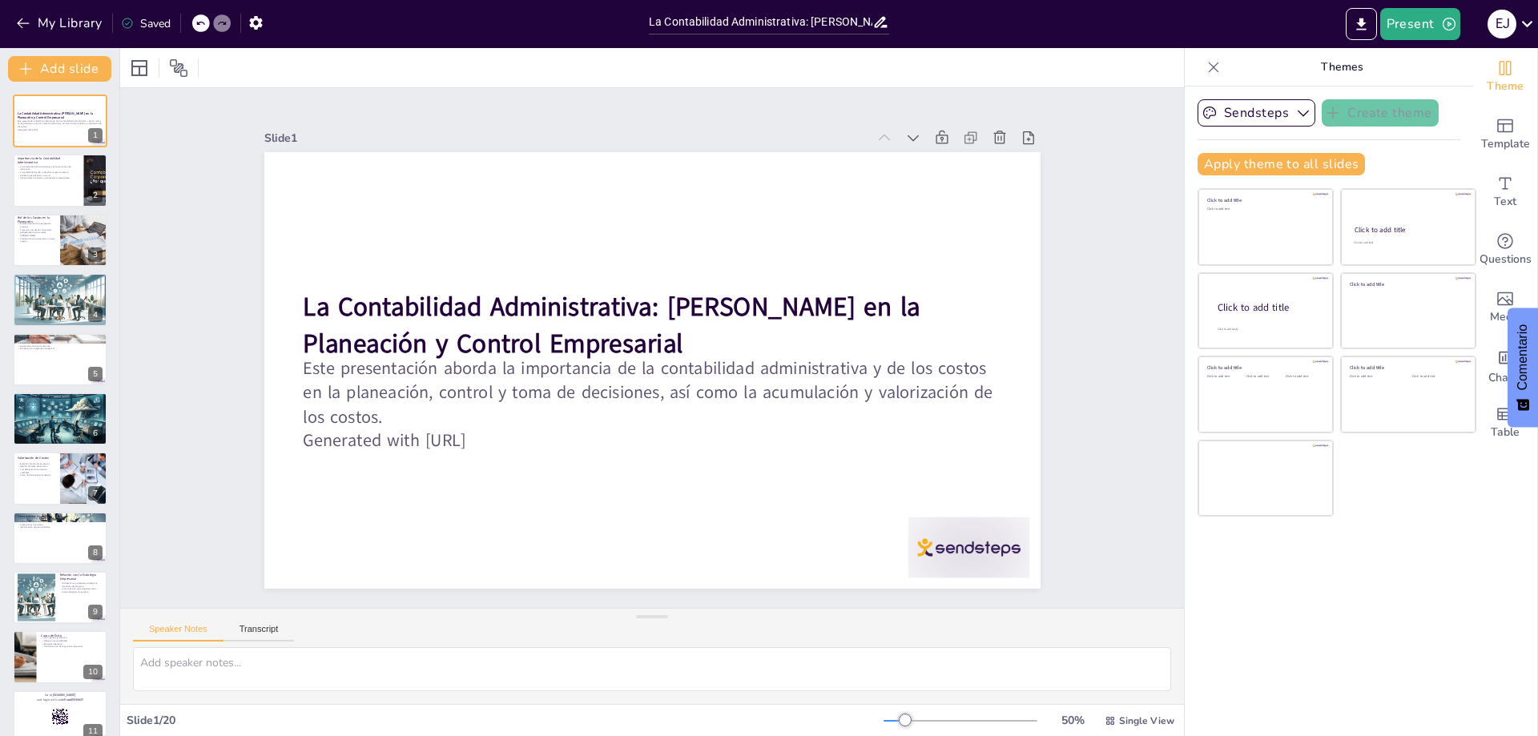
checkbox input "true"
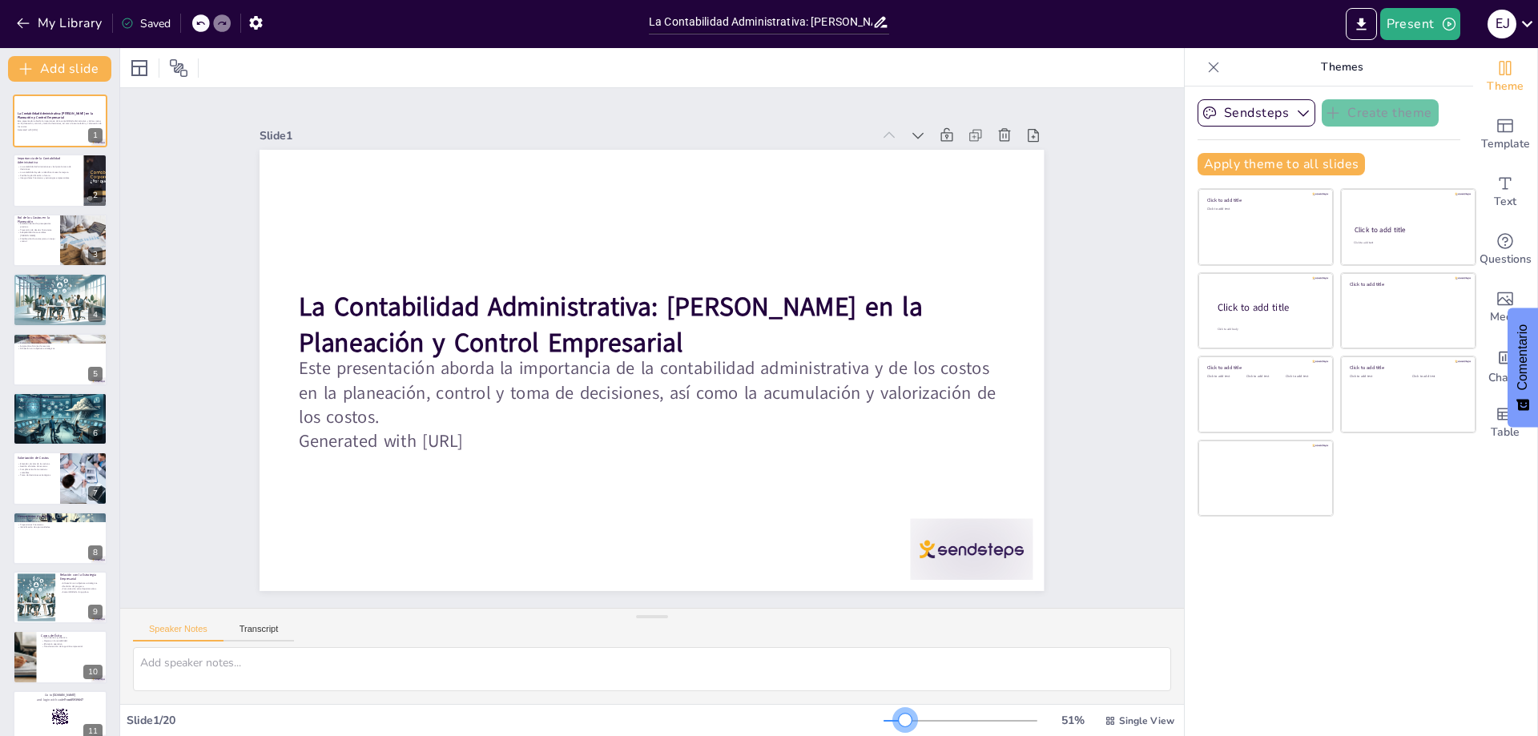
checkbox input "true"
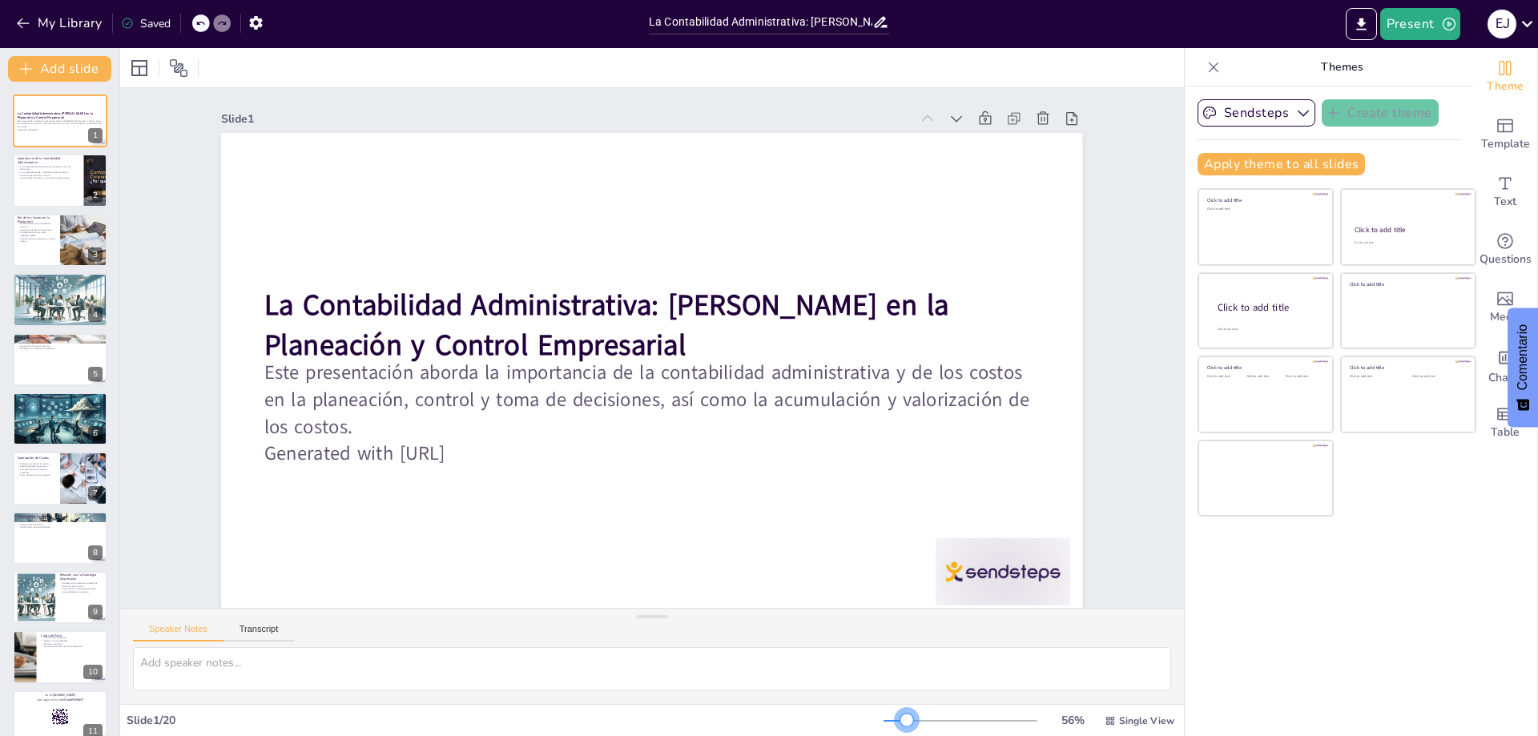
checkbox input "true"
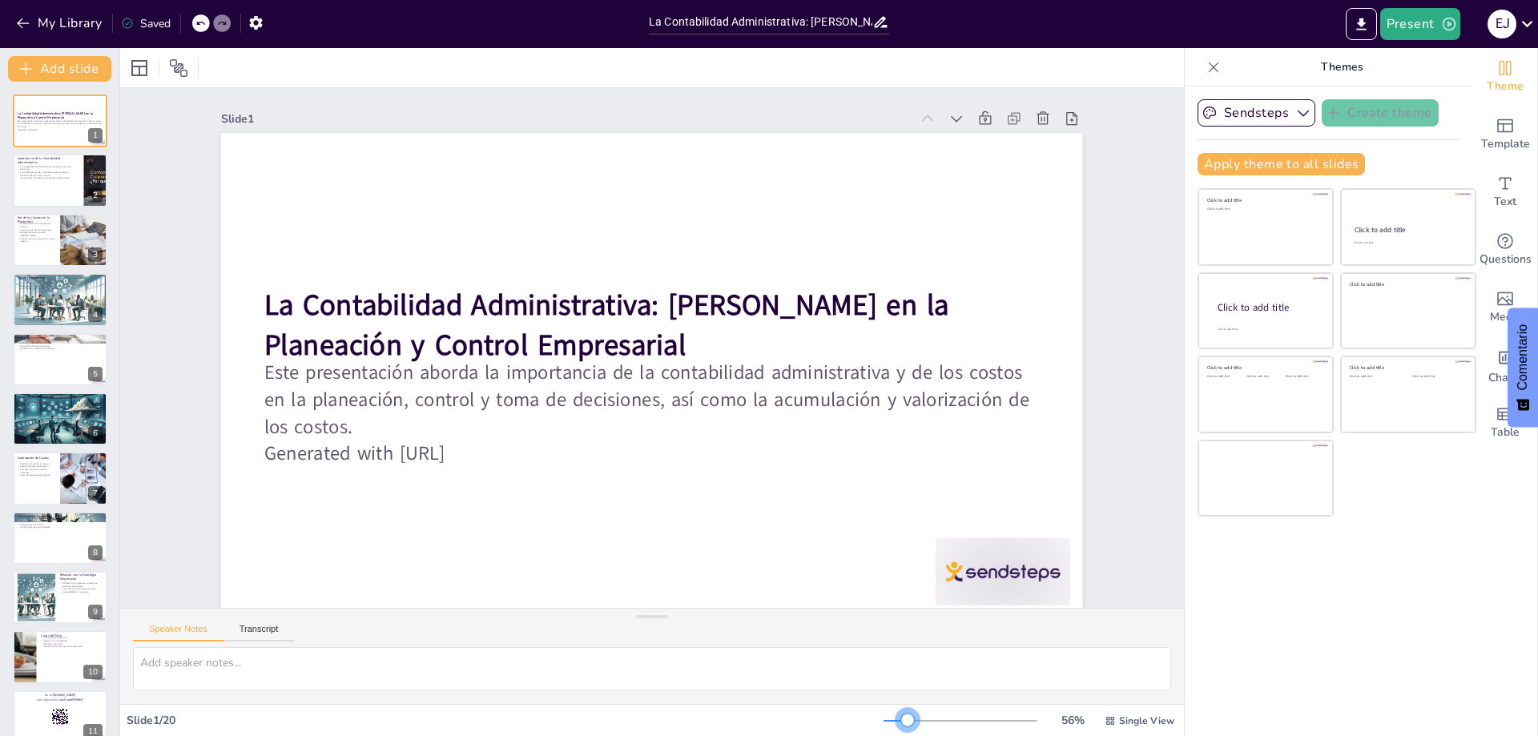
click at [901, 719] on div at bounding box center [907, 720] width 13 height 13
checkbox input "true"
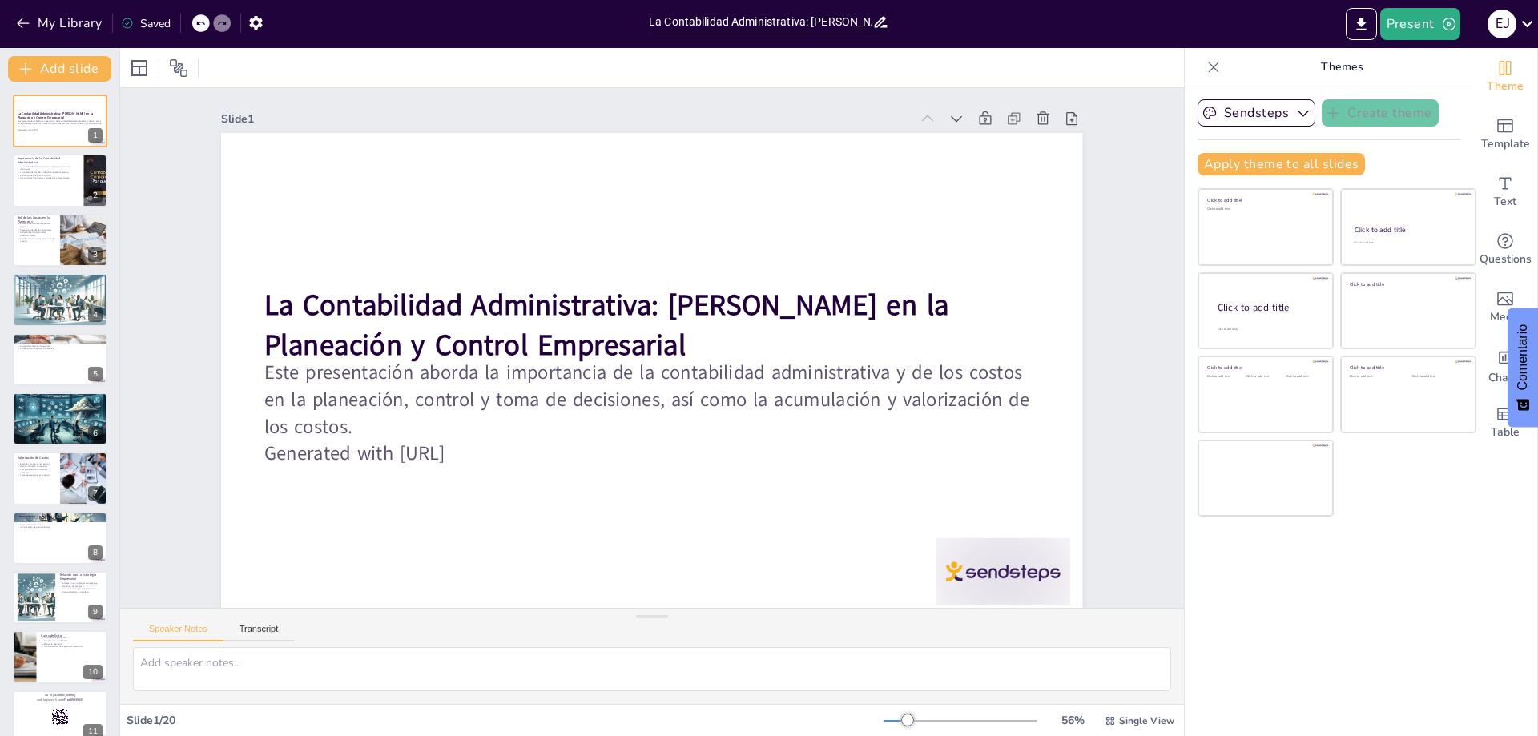
checkbox input "true"
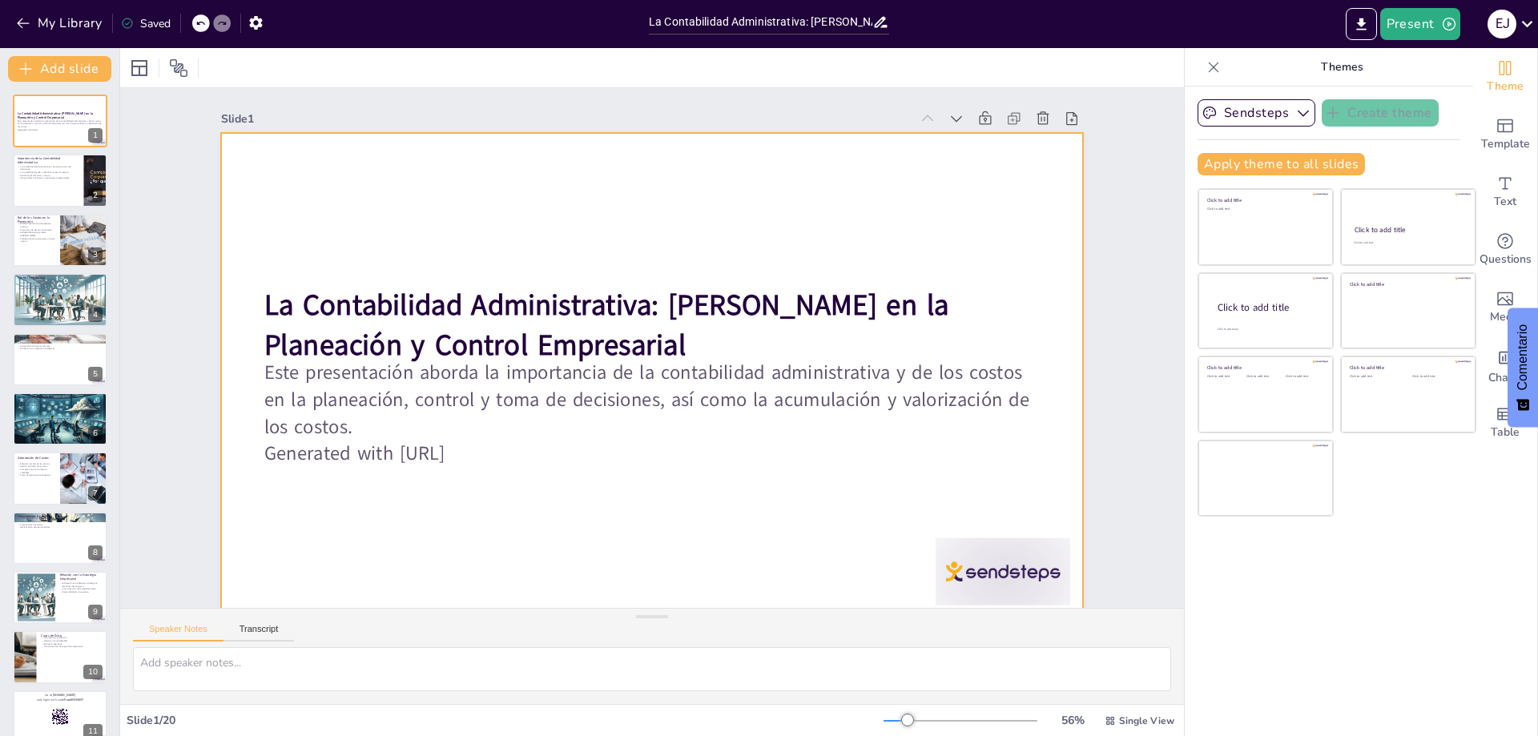
checkbox input "true"
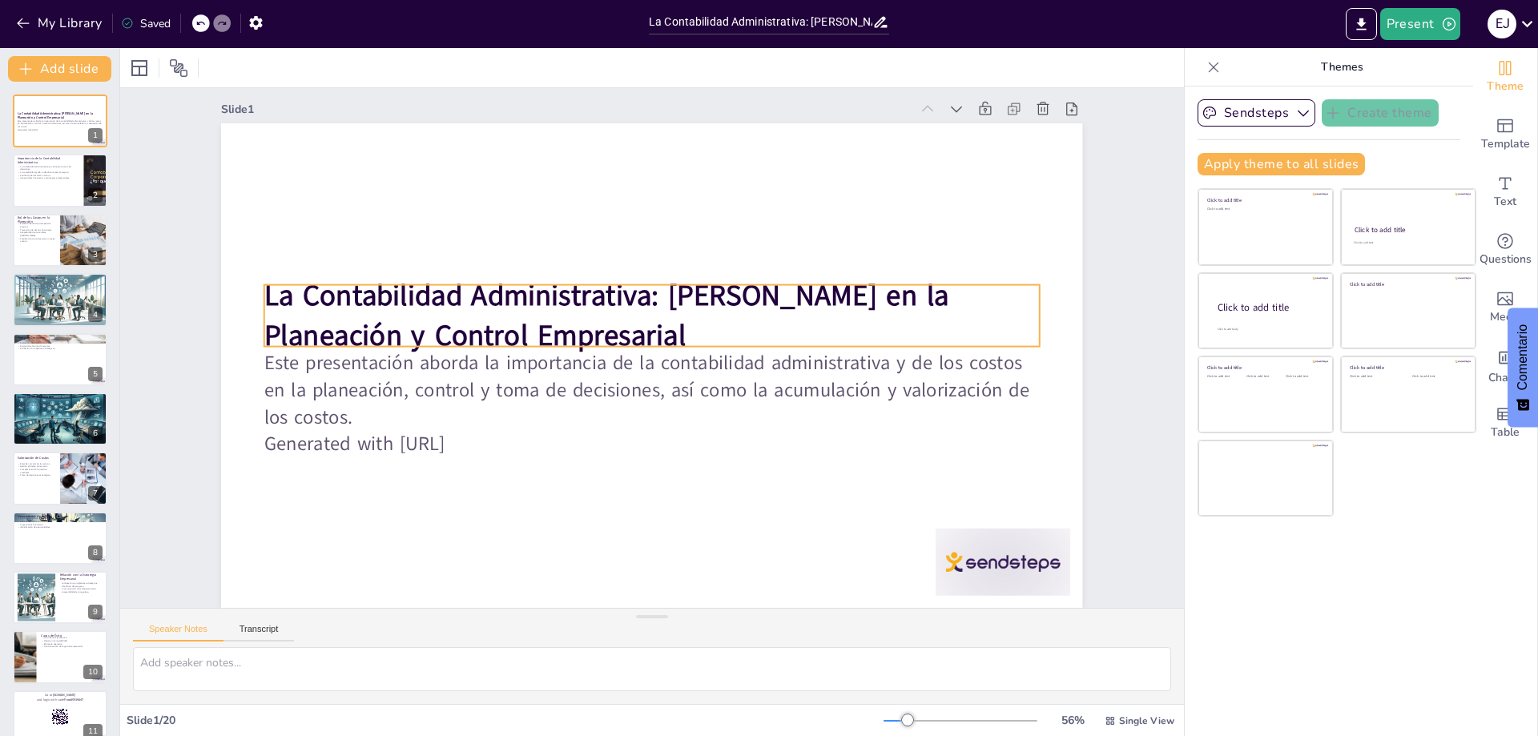
scroll to position [22, 0]
checkbox input "true"
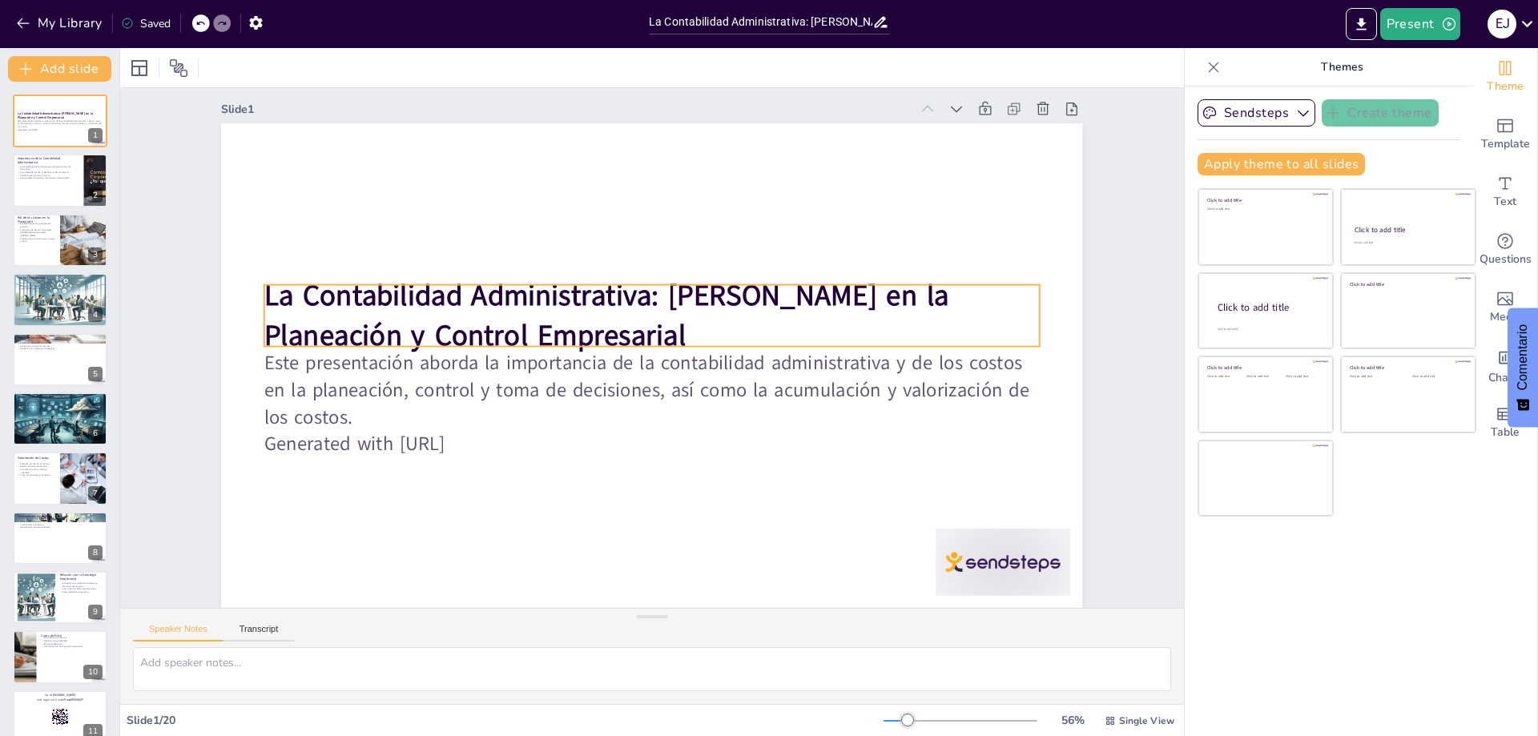
checkbox input "true"
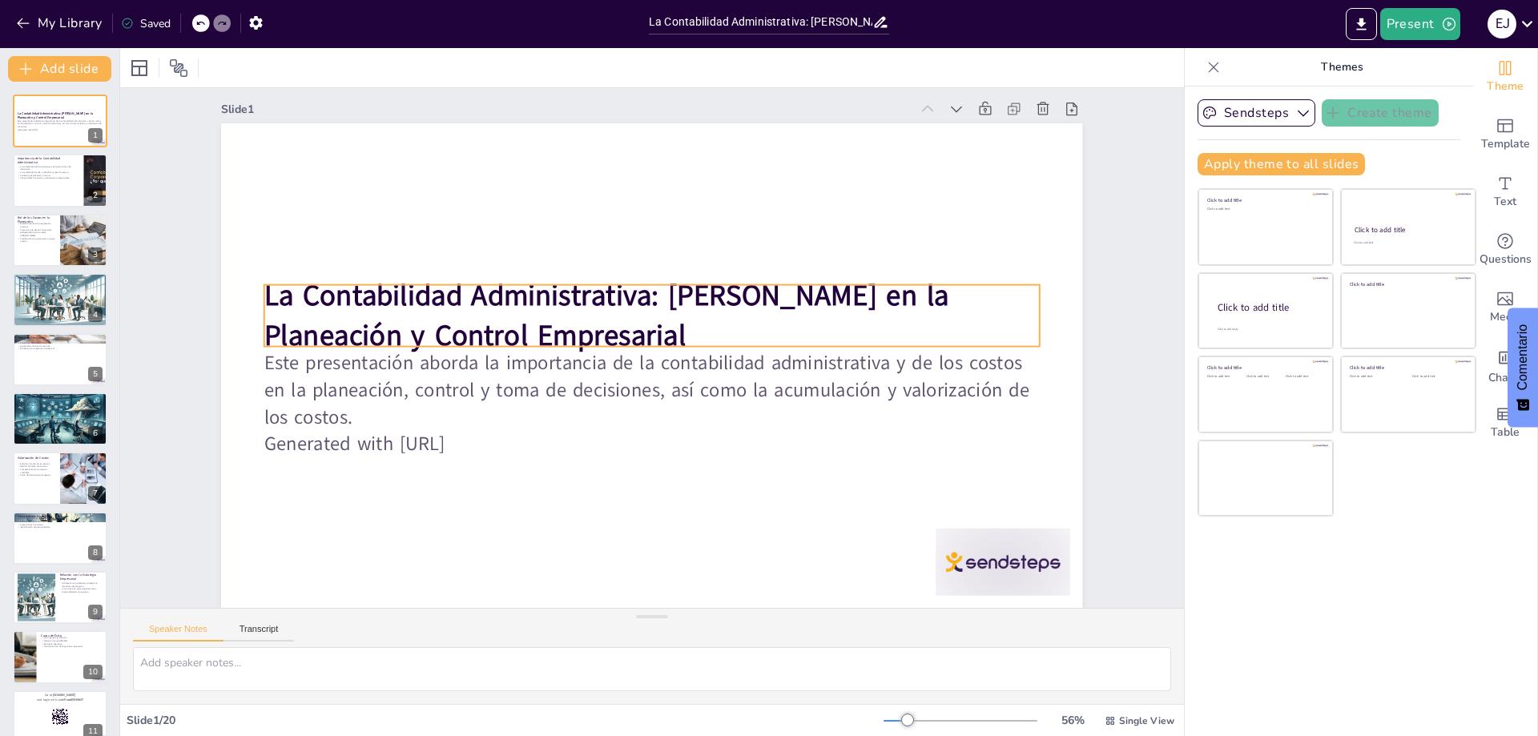
checkbox input "true"
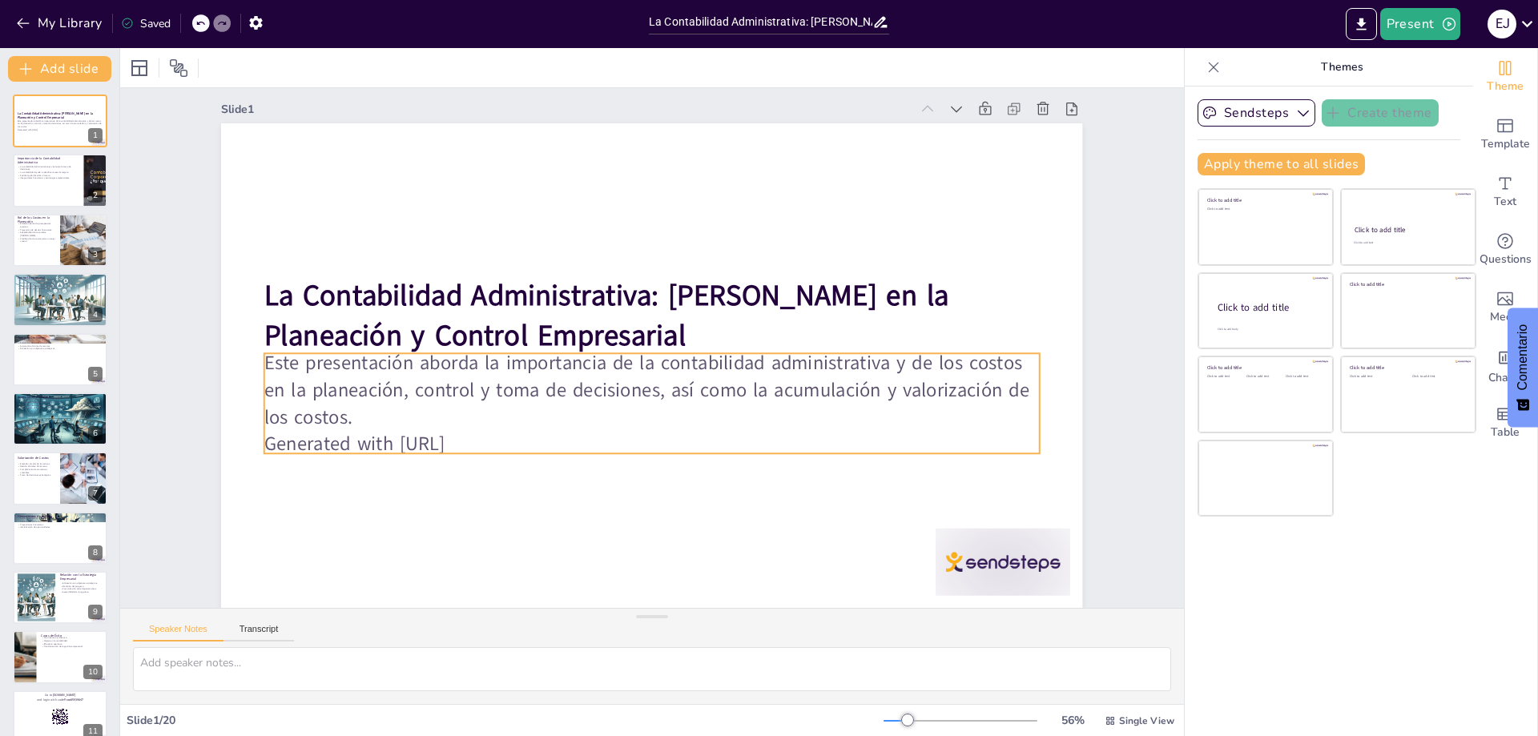
checkbox input "true"
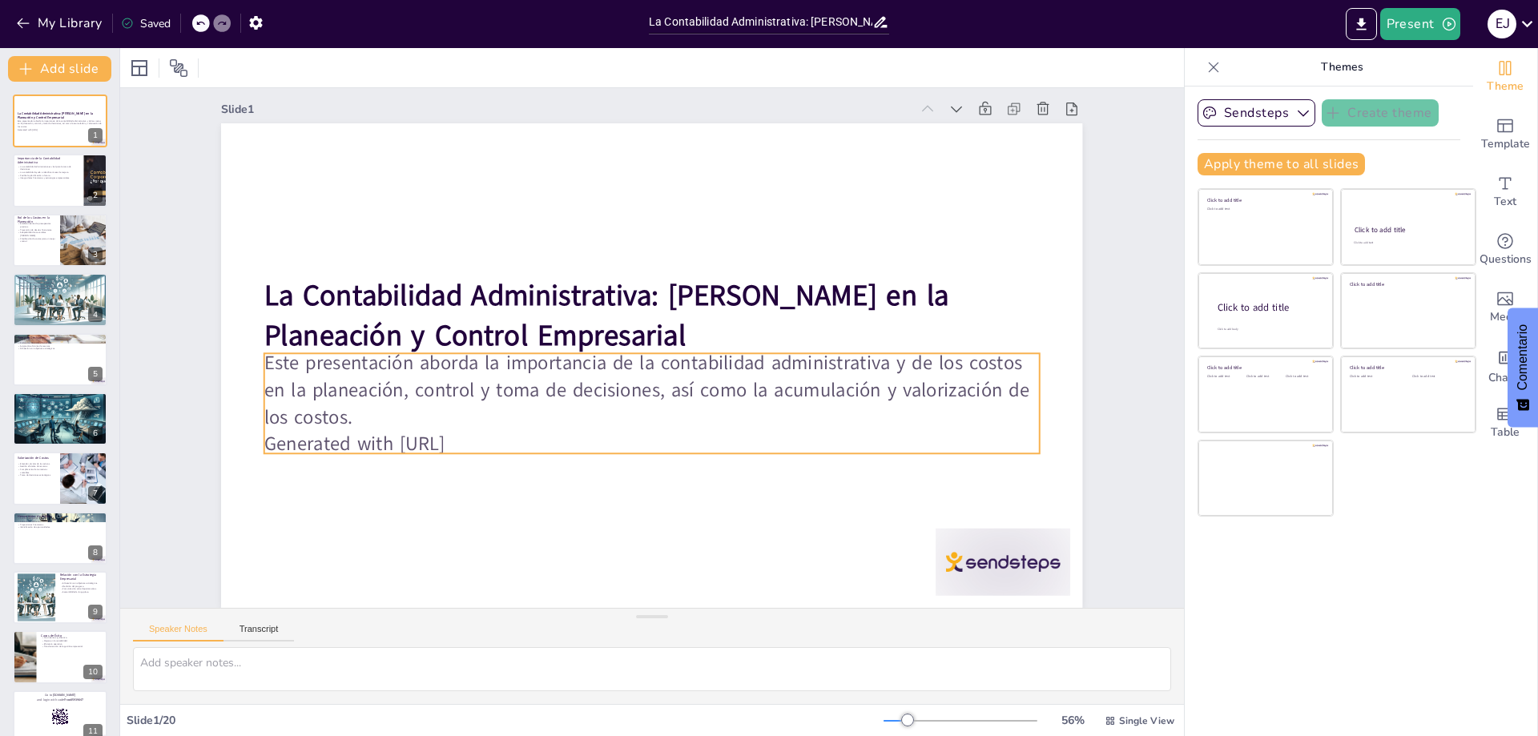
checkbox input "true"
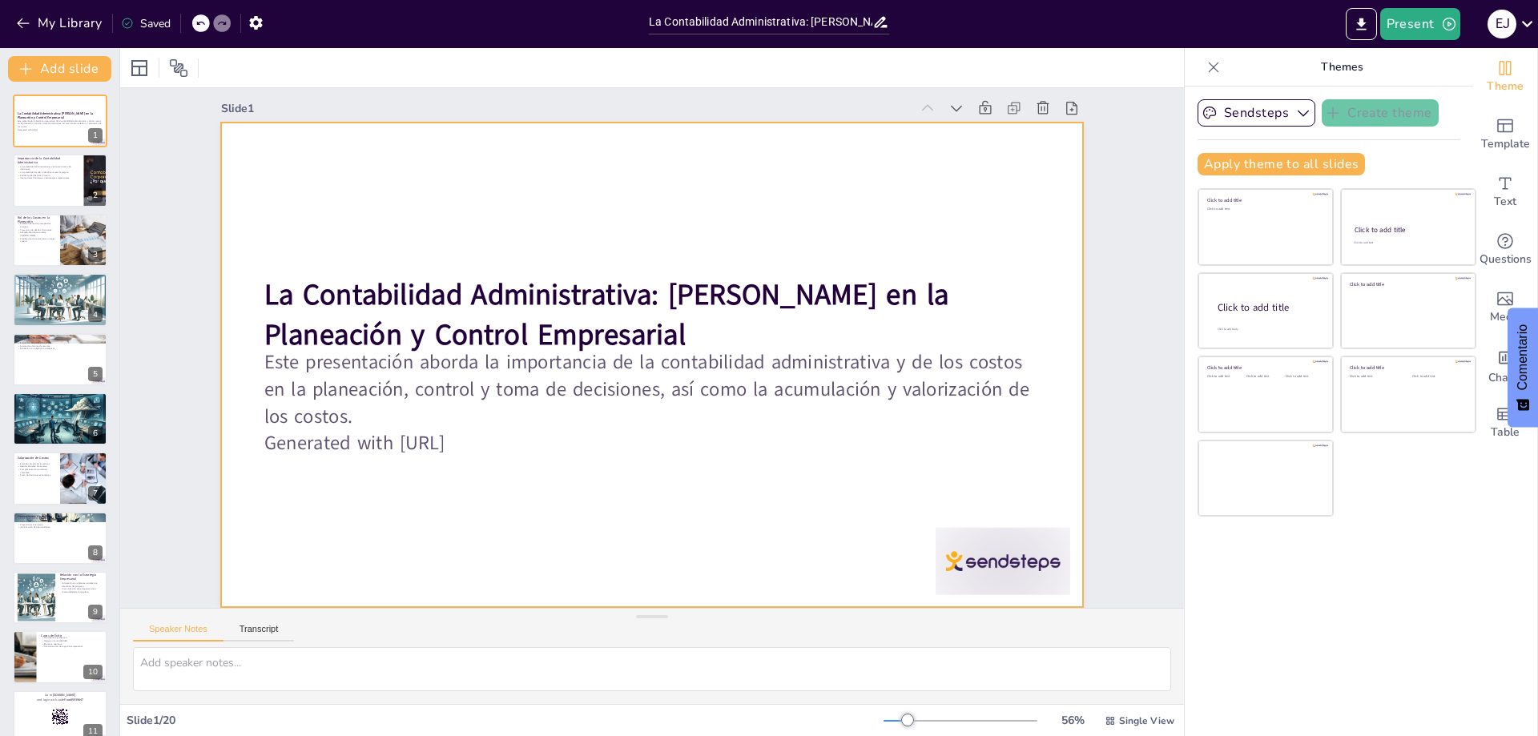
checkbox input "true"
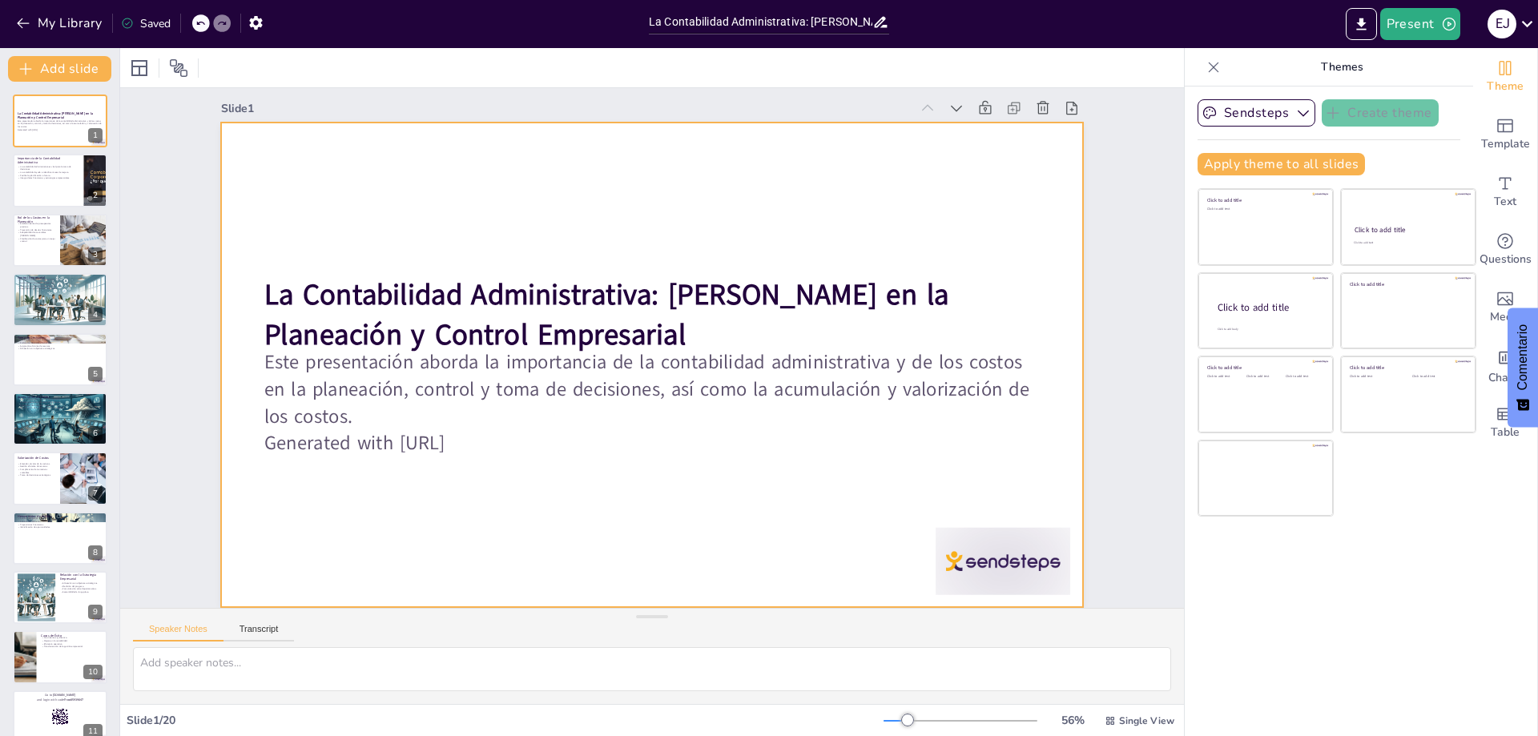
checkbox input "true"
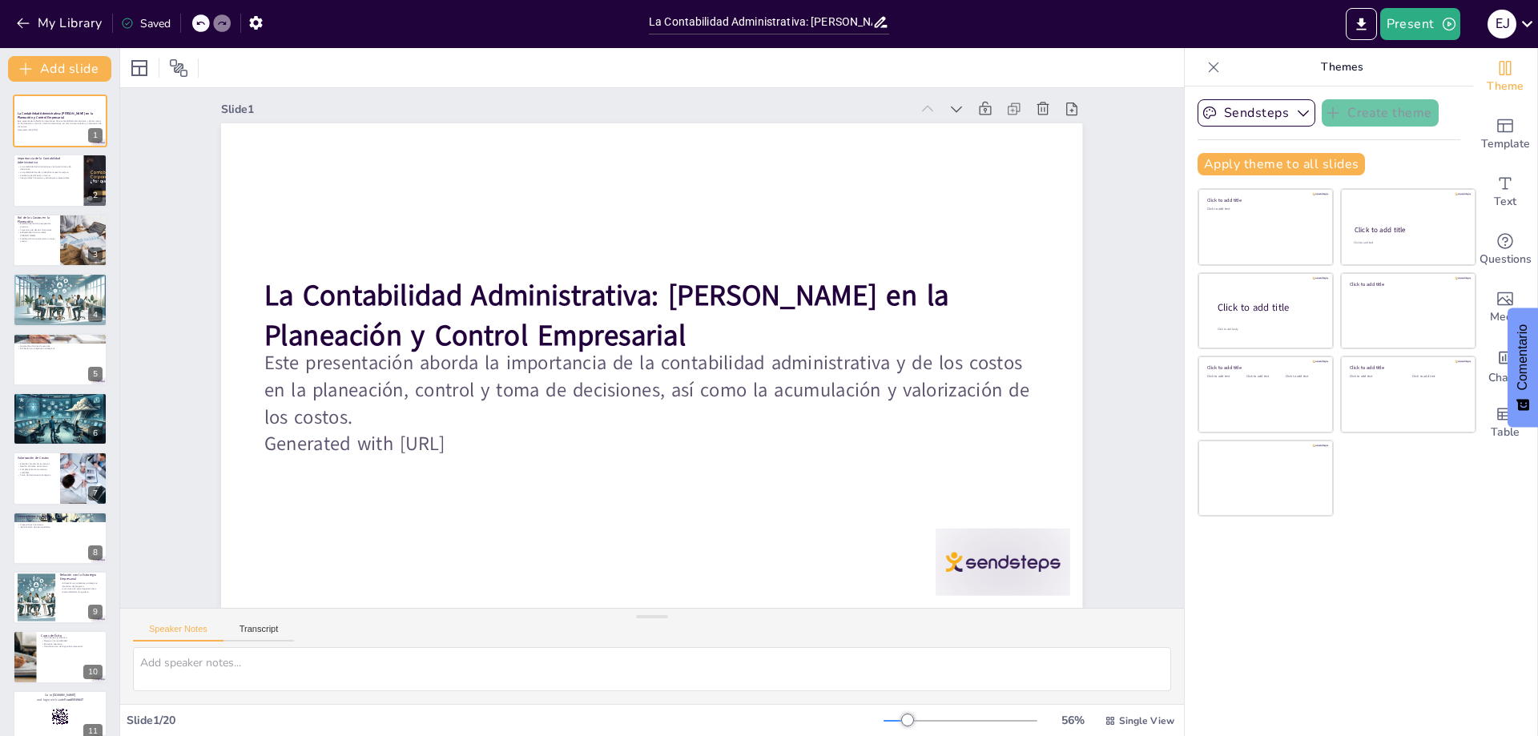
checkbox input "true"
click at [55, 171] on p "La contabilidad ayuda a identificar áreas de mejora." at bounding box center [48, 172] width 62 height 3
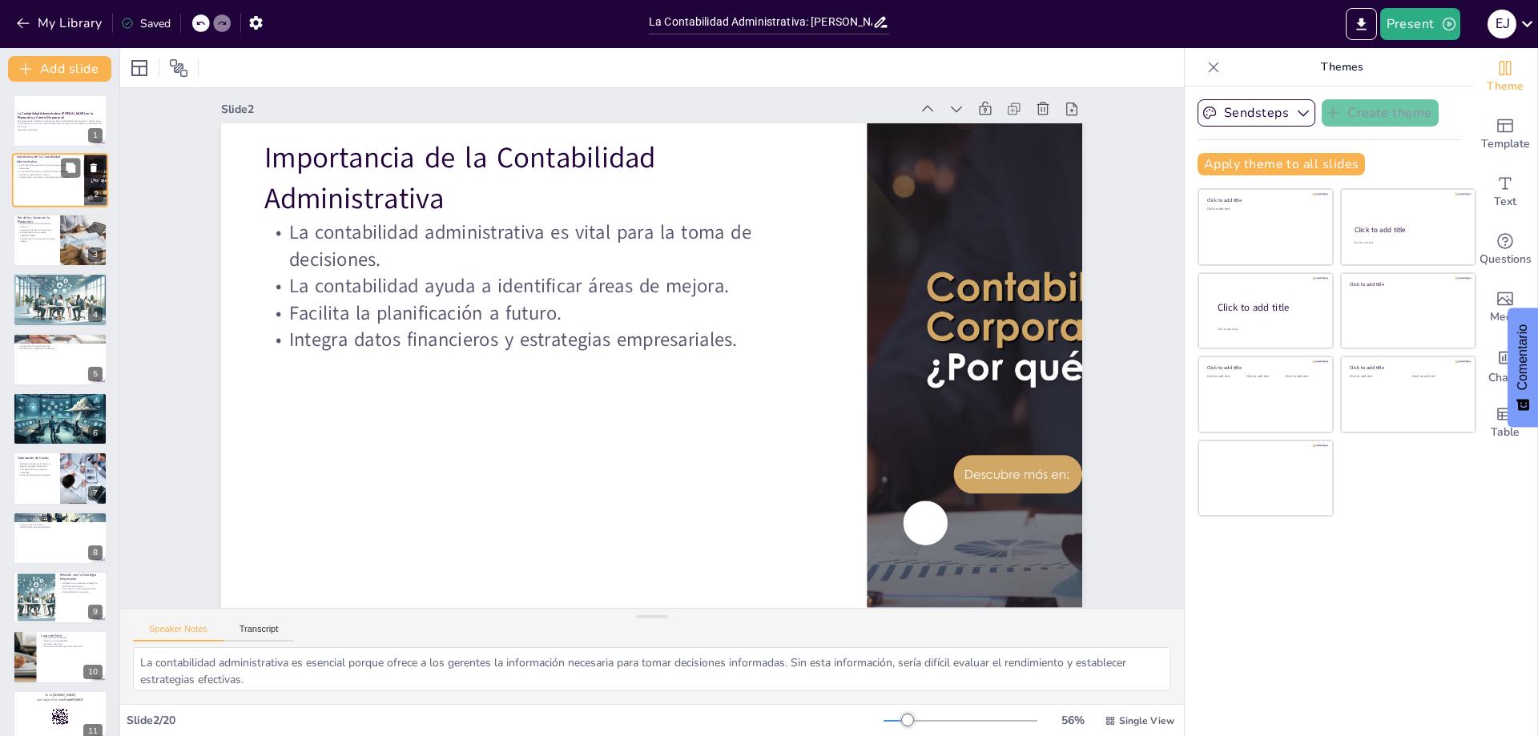
scroll to position [0, 0]
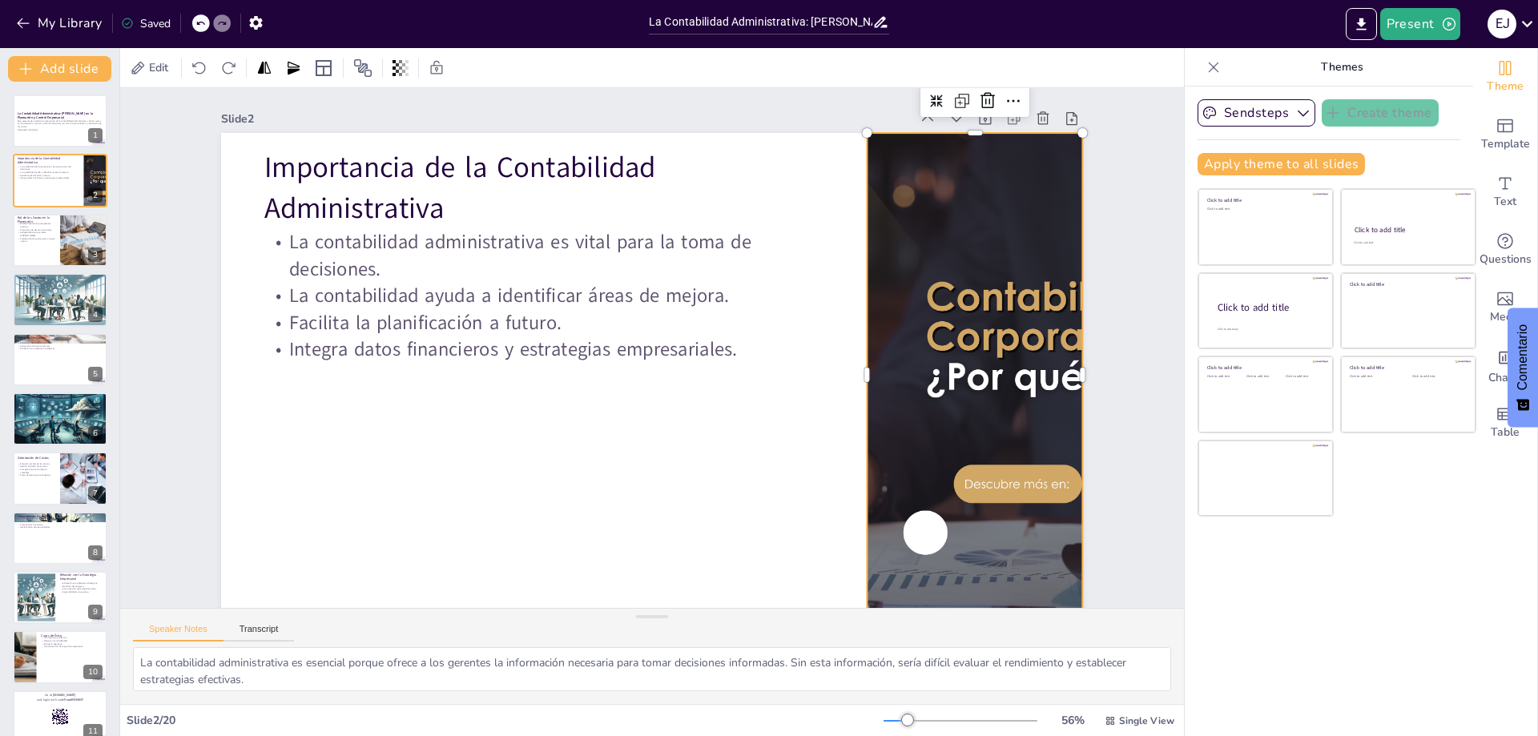
click at [942, 472] on div at bounding box center [545, 42] width 793 height 984
click at [58, 123] on p "Este presentación aborda la importancia de la contabilidad administrativa y de …" at bounding box center [60, 123] width 87 height 9
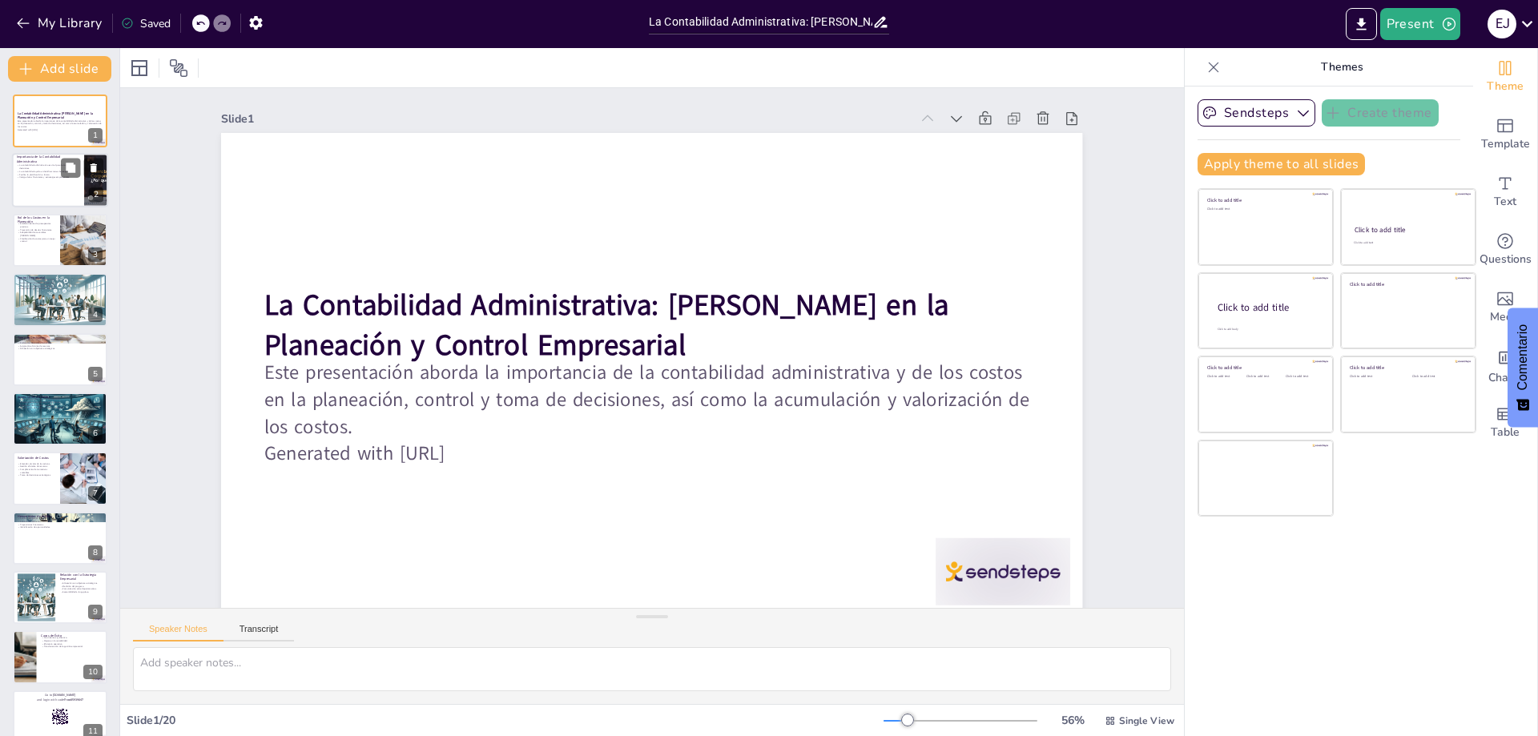
click at [54, 169] on p "La contabilidad administrativa es vital para la toma de decisiones." at bounding box center [48, 167] width 62 height 6
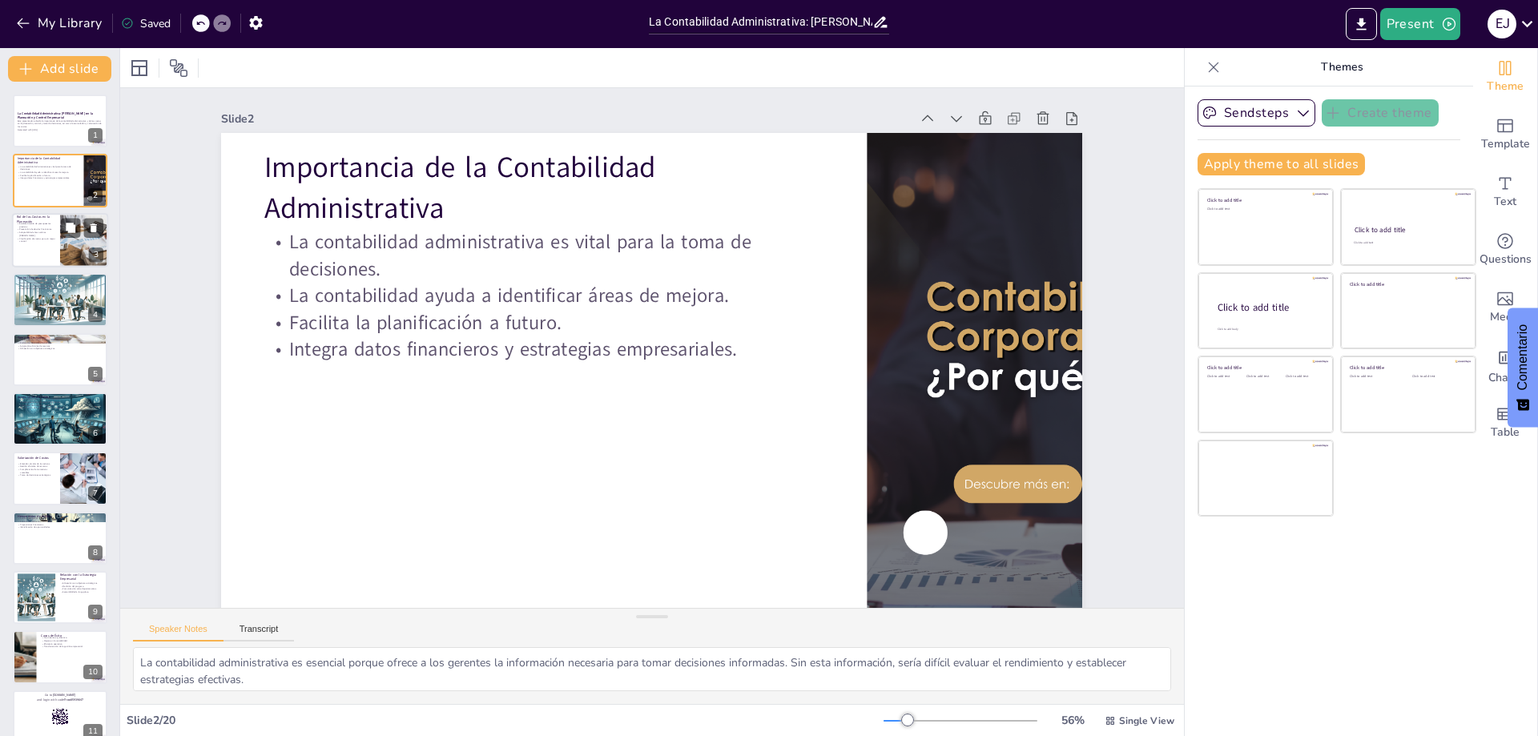
click at [25, 242] on p "Clasificación de costos para un mejor control." at bounding box center [36, 240] width 38 height 6
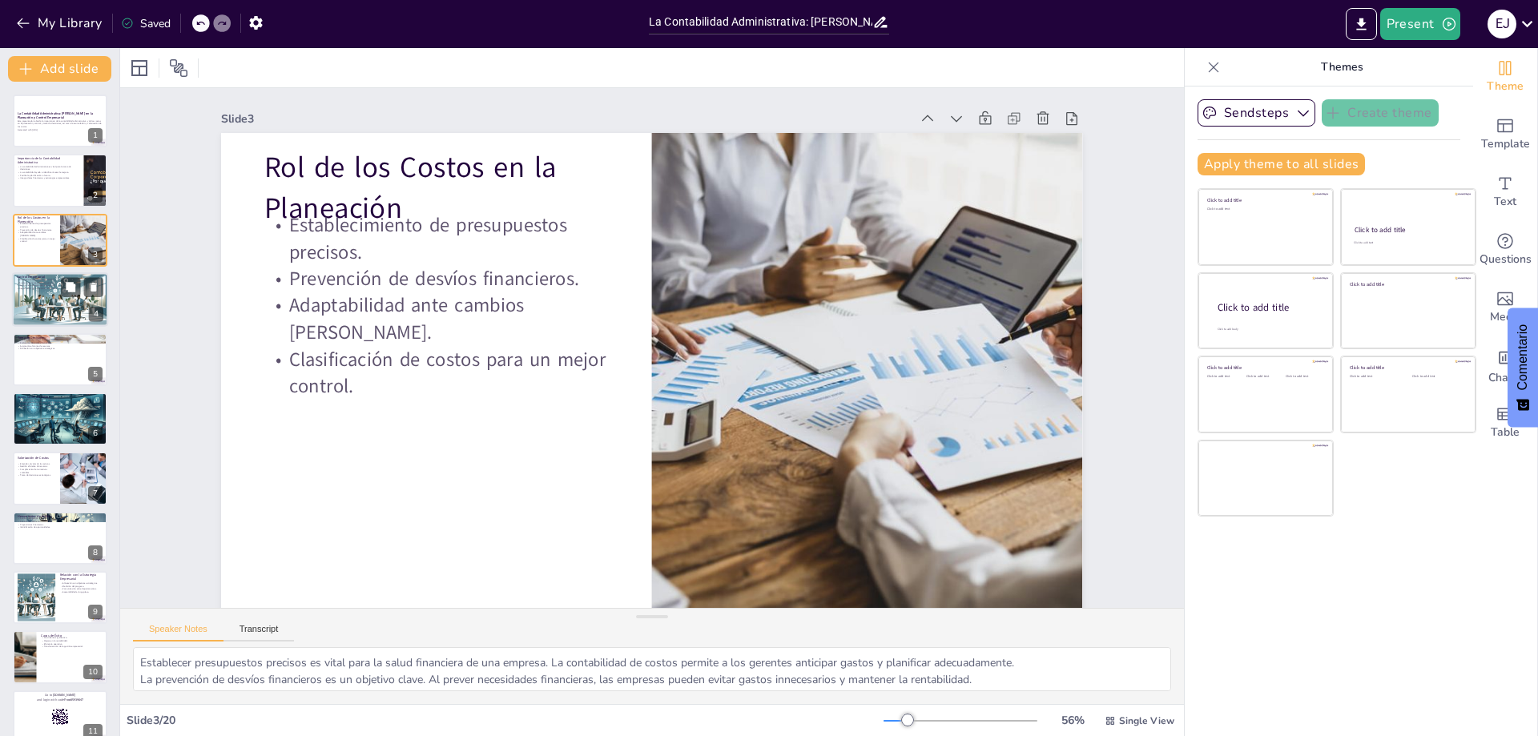
click at [35, 294] on div at bounding box center [60, 299] width 96 height 55
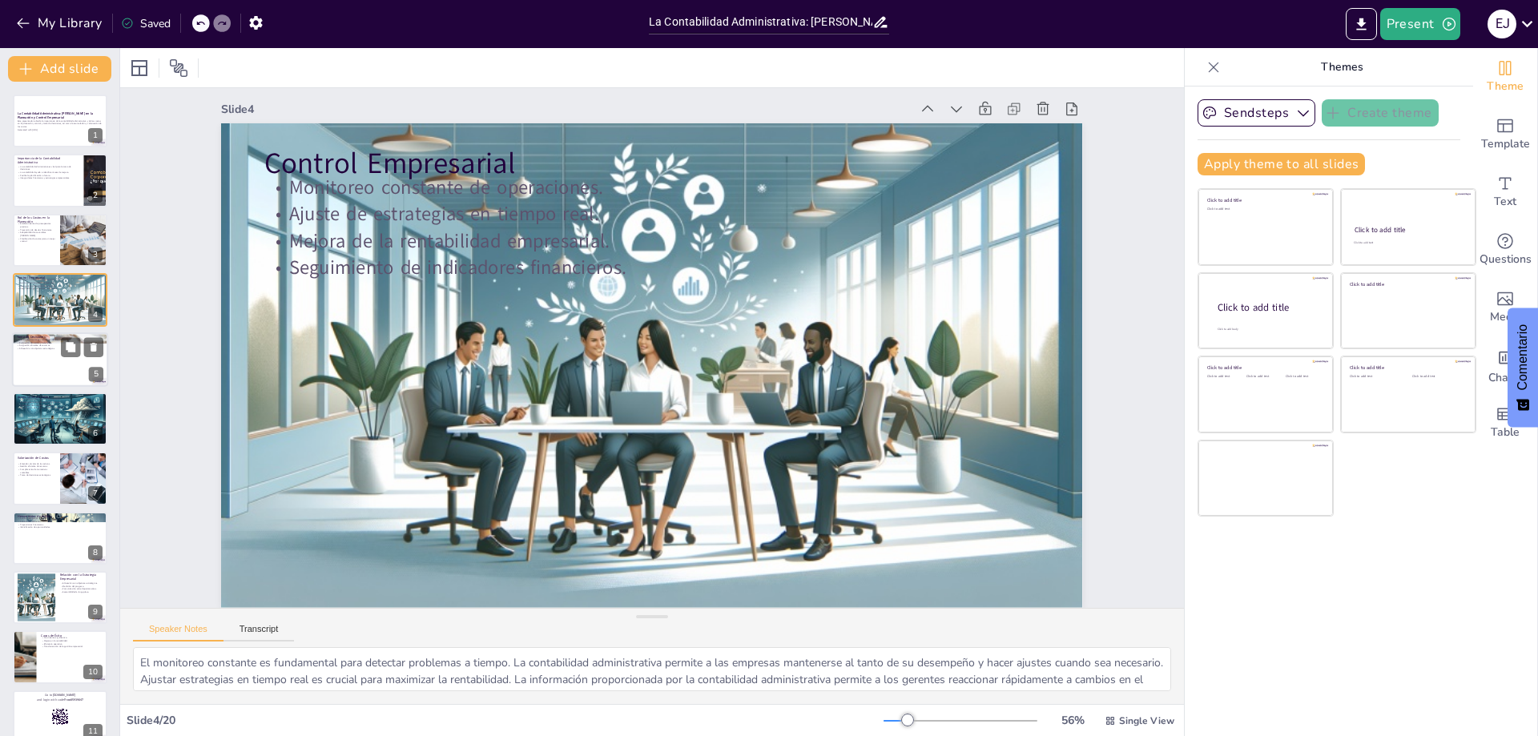
scroll to position [22, 0]
click at [35, 340] on p "Decisiones informadas sobre inversiones." at bounding box center [60, 339] width 87 height 3
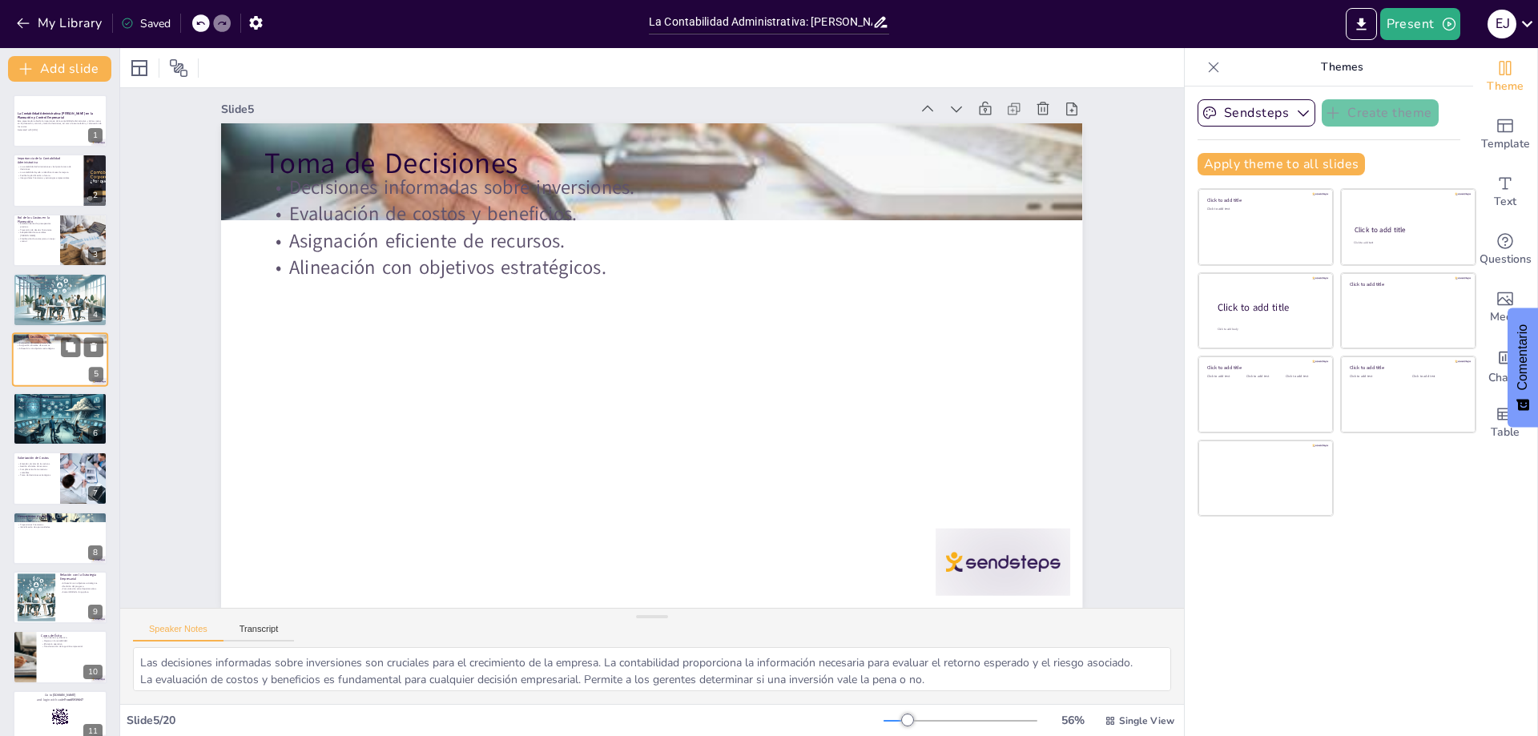
scroll to position [0, 0]
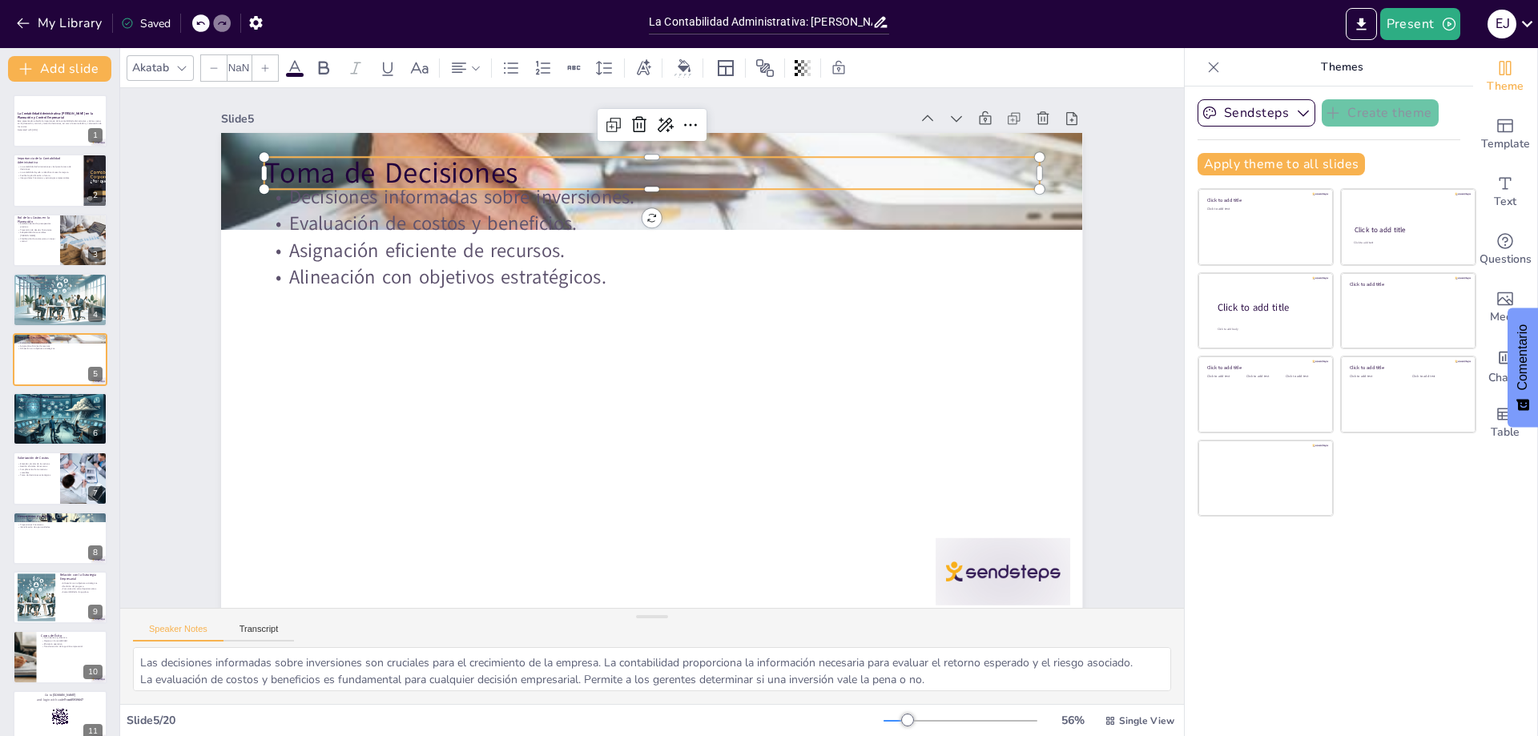
click at [592, 171] on p "Toma de Decisiones" at bounding box center [803, 260] width 422 height 691
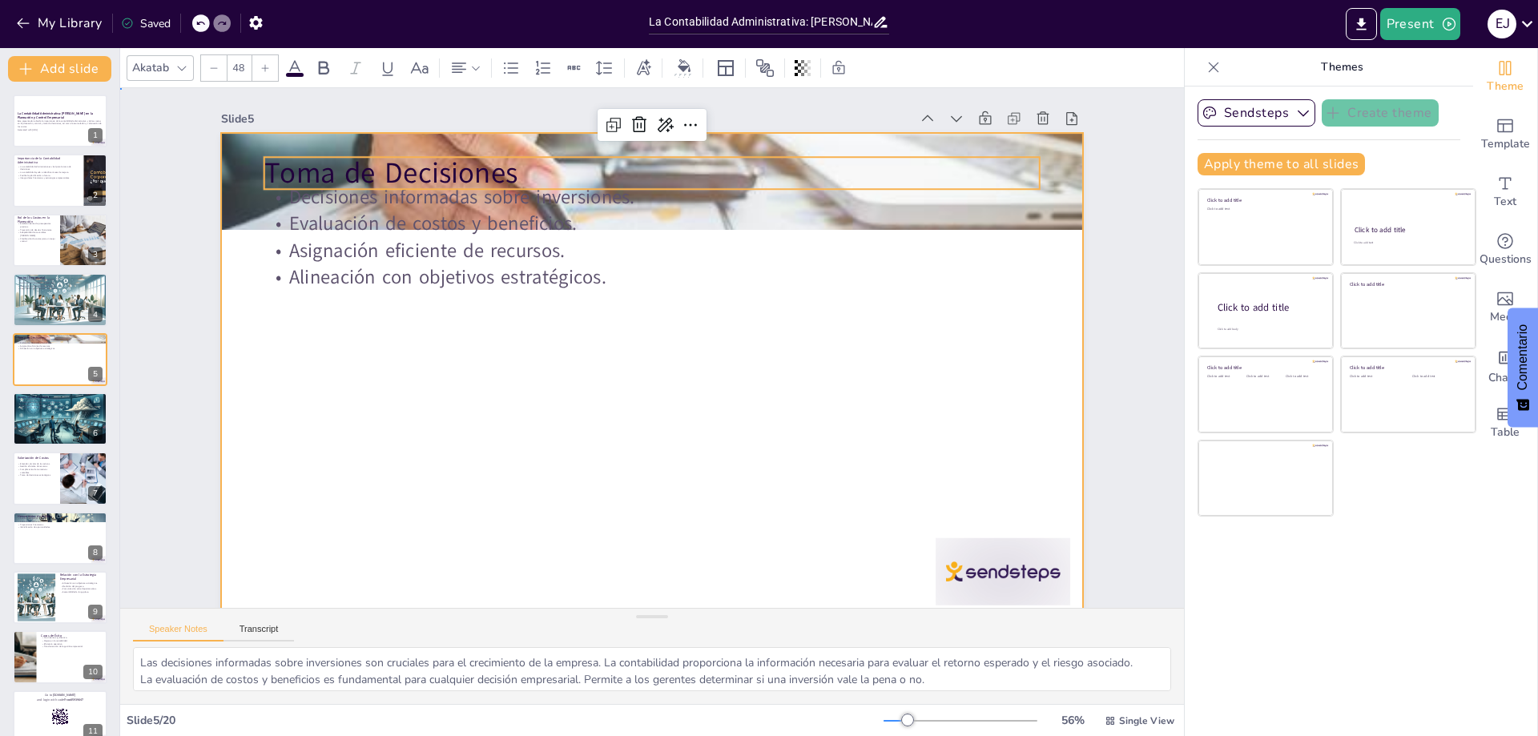
click at [694, 454] on div at bounding box center [646, 321] width 943 height 653
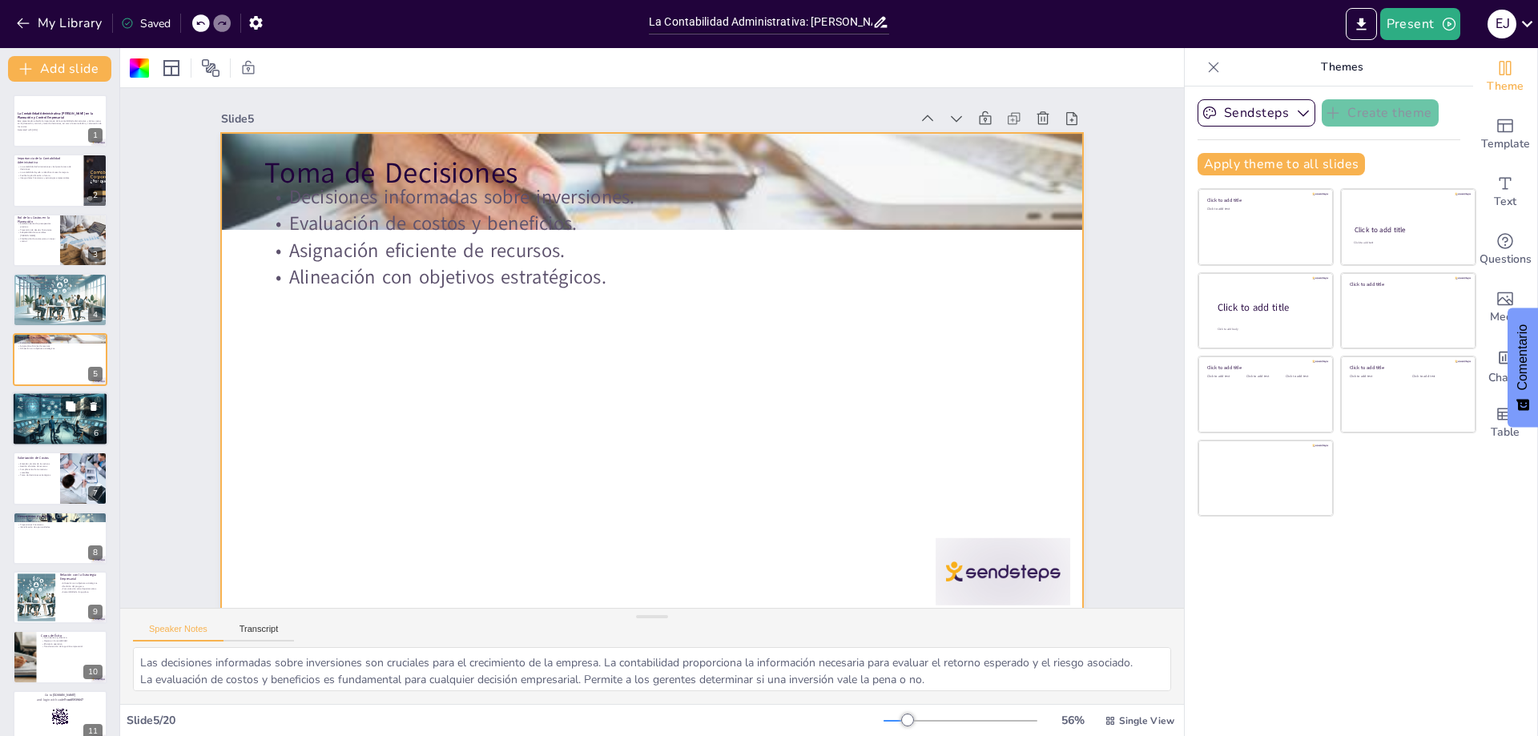
click at [29, 397] on p "Acumulación de Costos" at bounding box center [60, 396] width 87 height 5
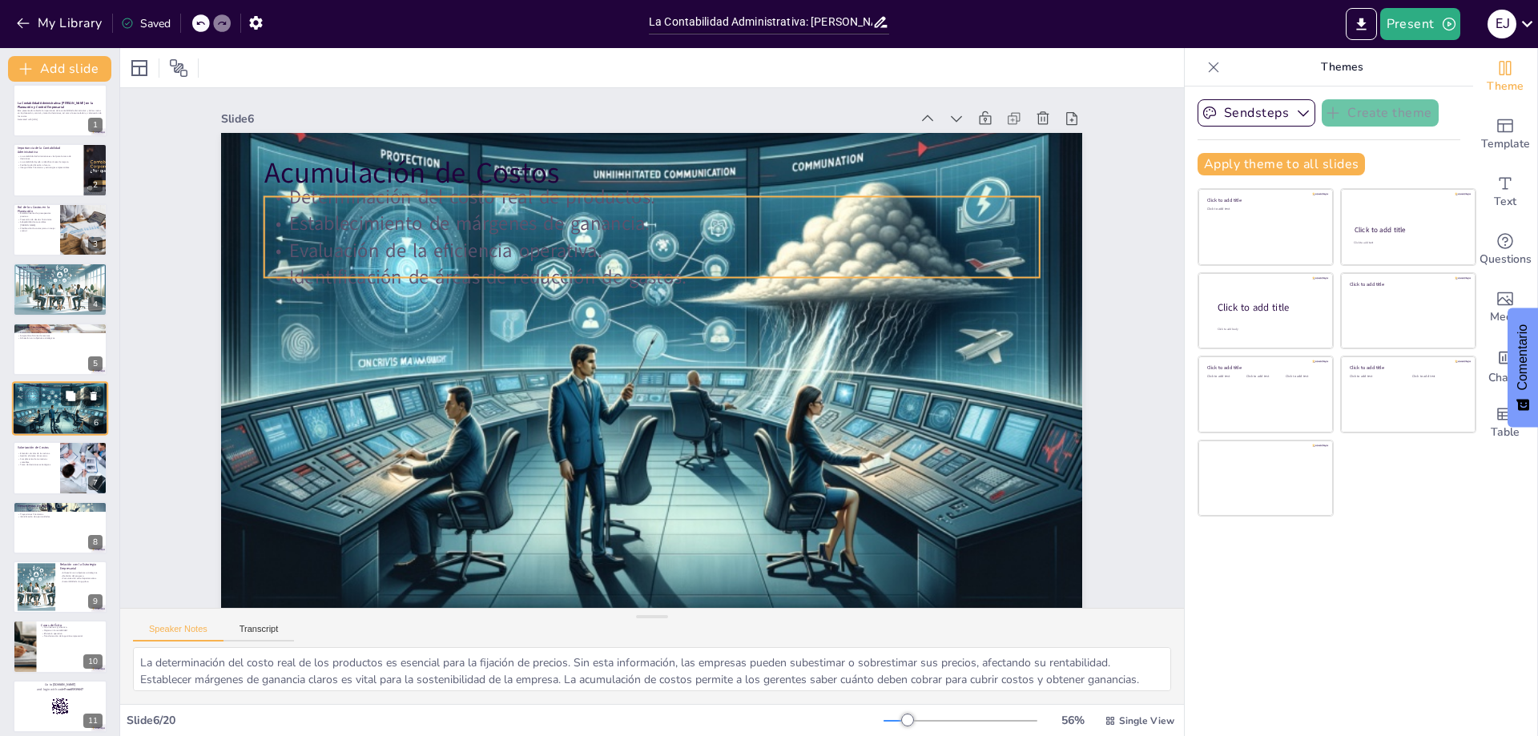
scroll to position [91, 0]
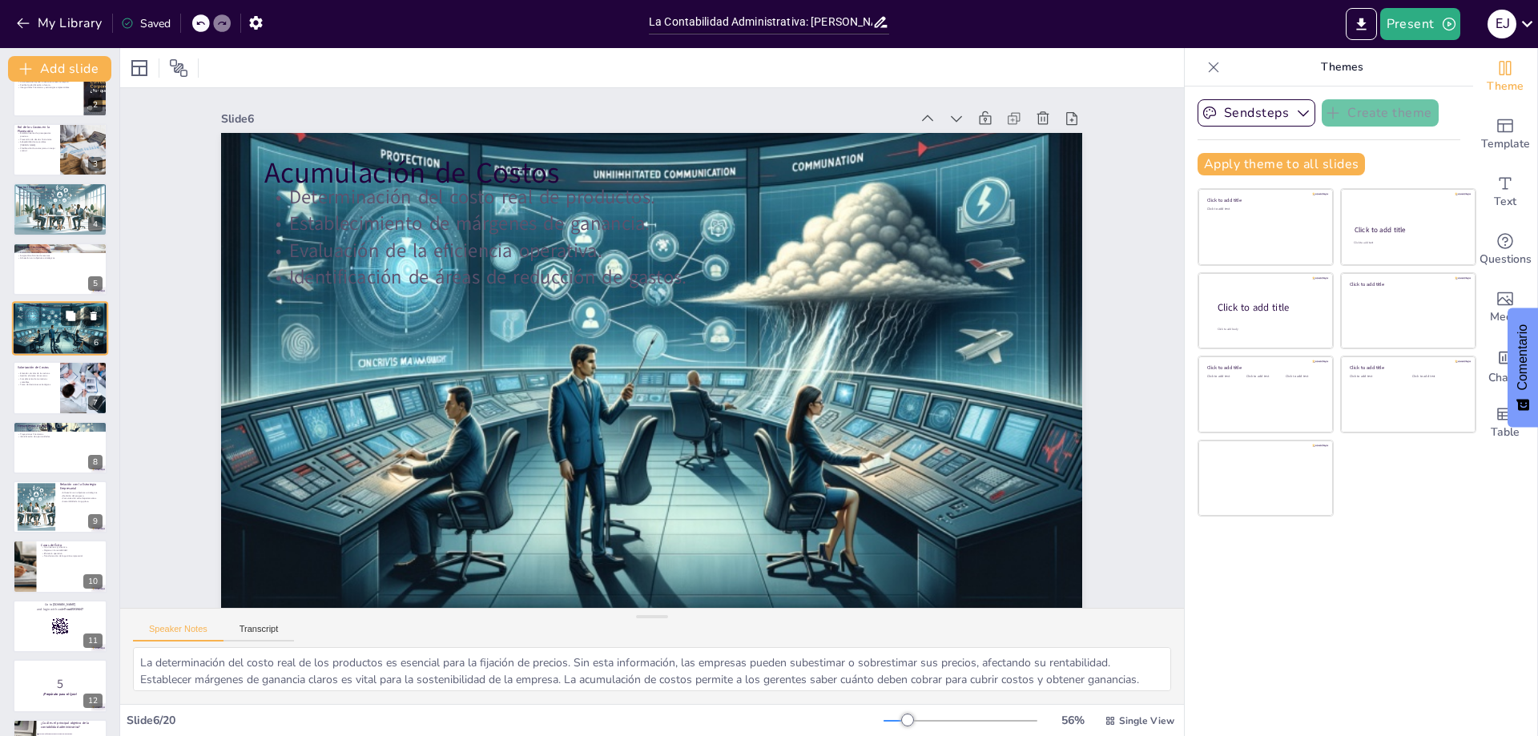
click at [29, 397] on div at bounding box center [60, 387] width 95 height 53
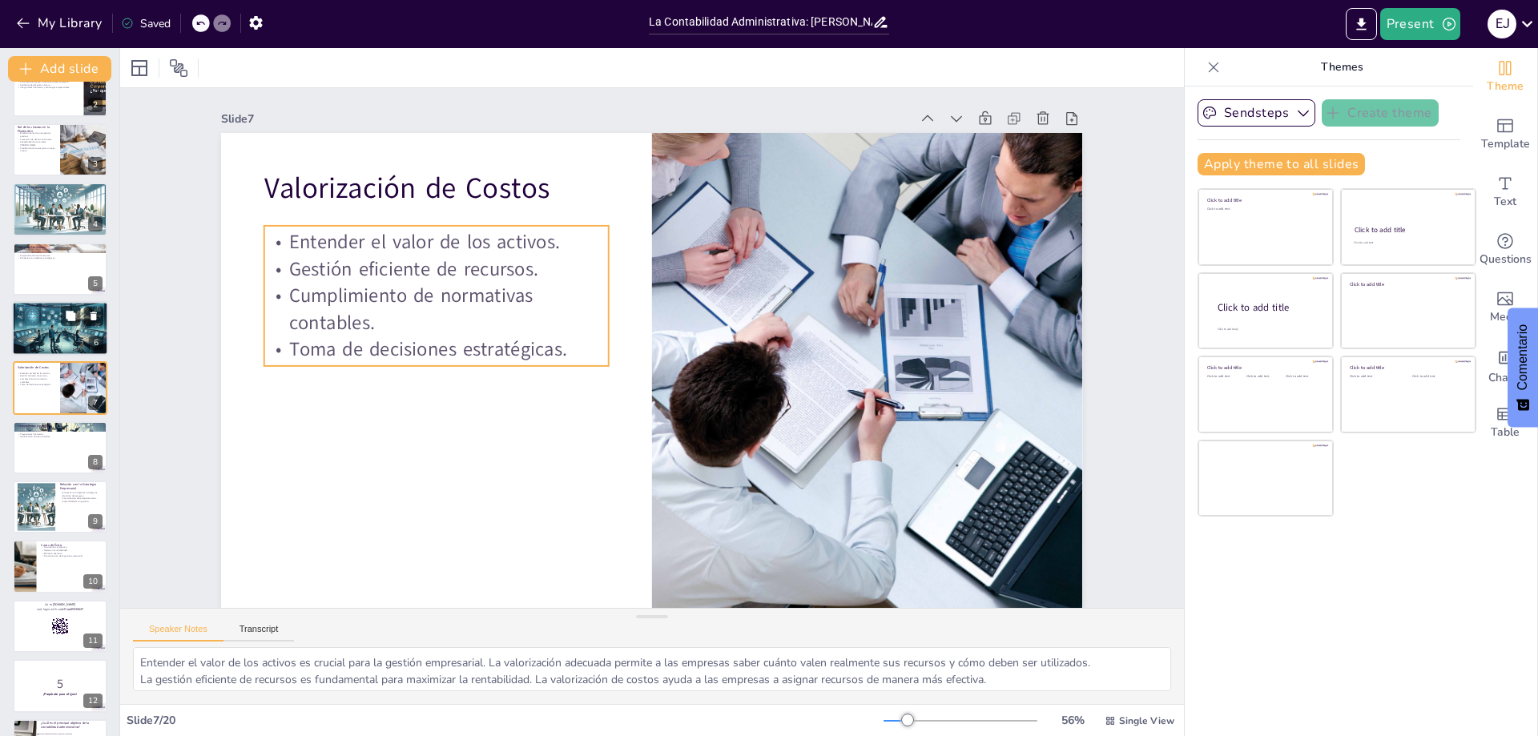
scroll to position [70, 0]
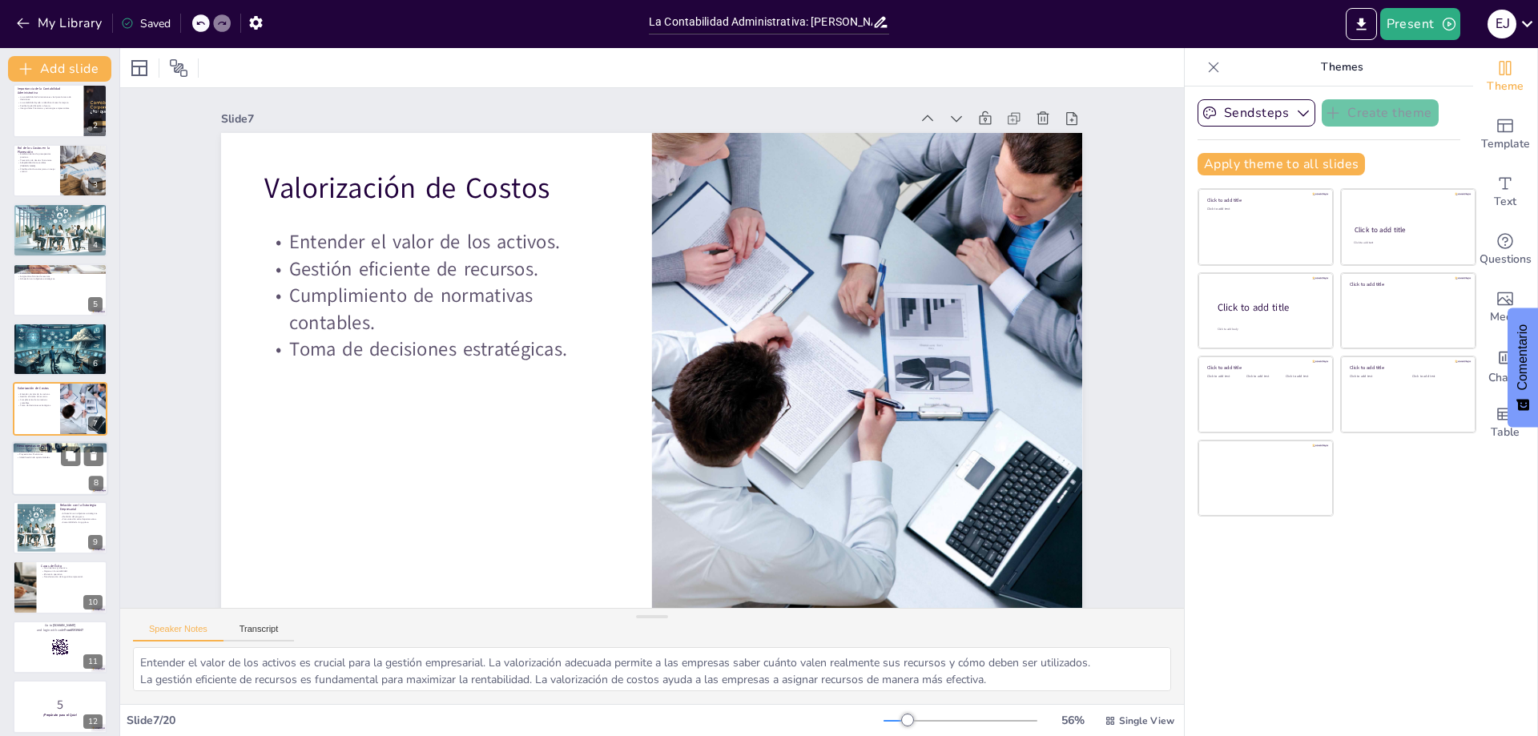
click at [41, 487] on div at bounding box center [60, 468] width 96 height 54
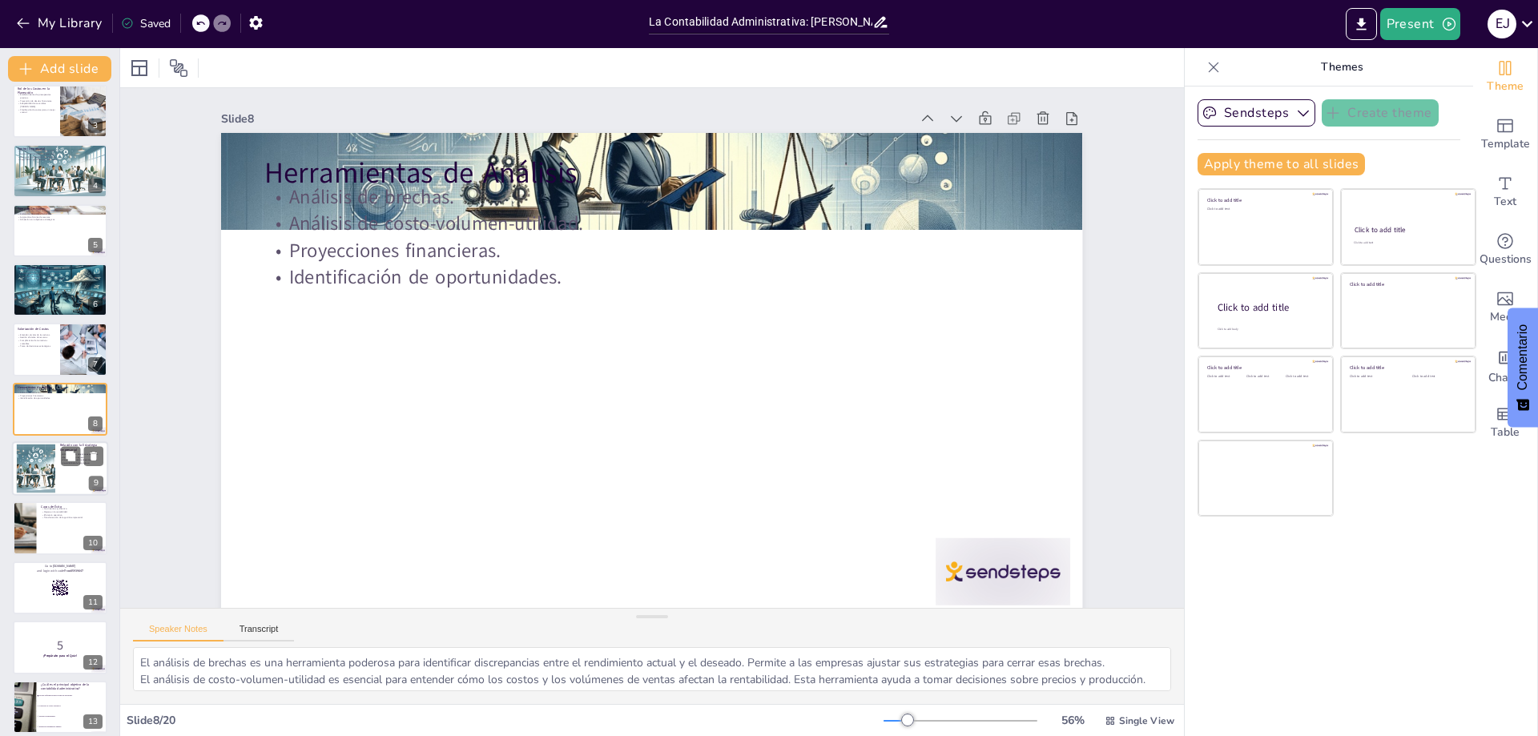
click at [40, 470] on div at bounding box center [37, 469] width 86 height 49
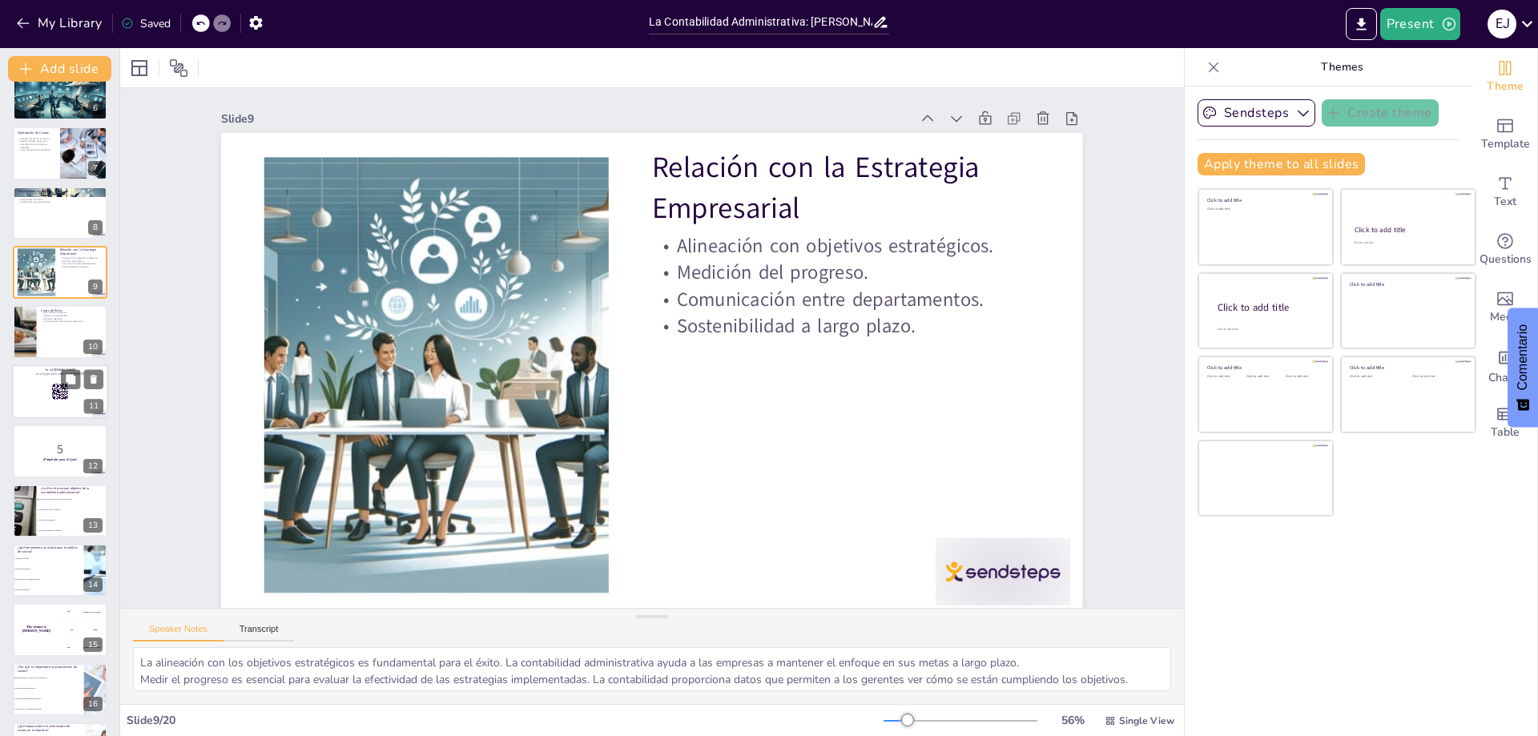
scroll to position [349, 0]
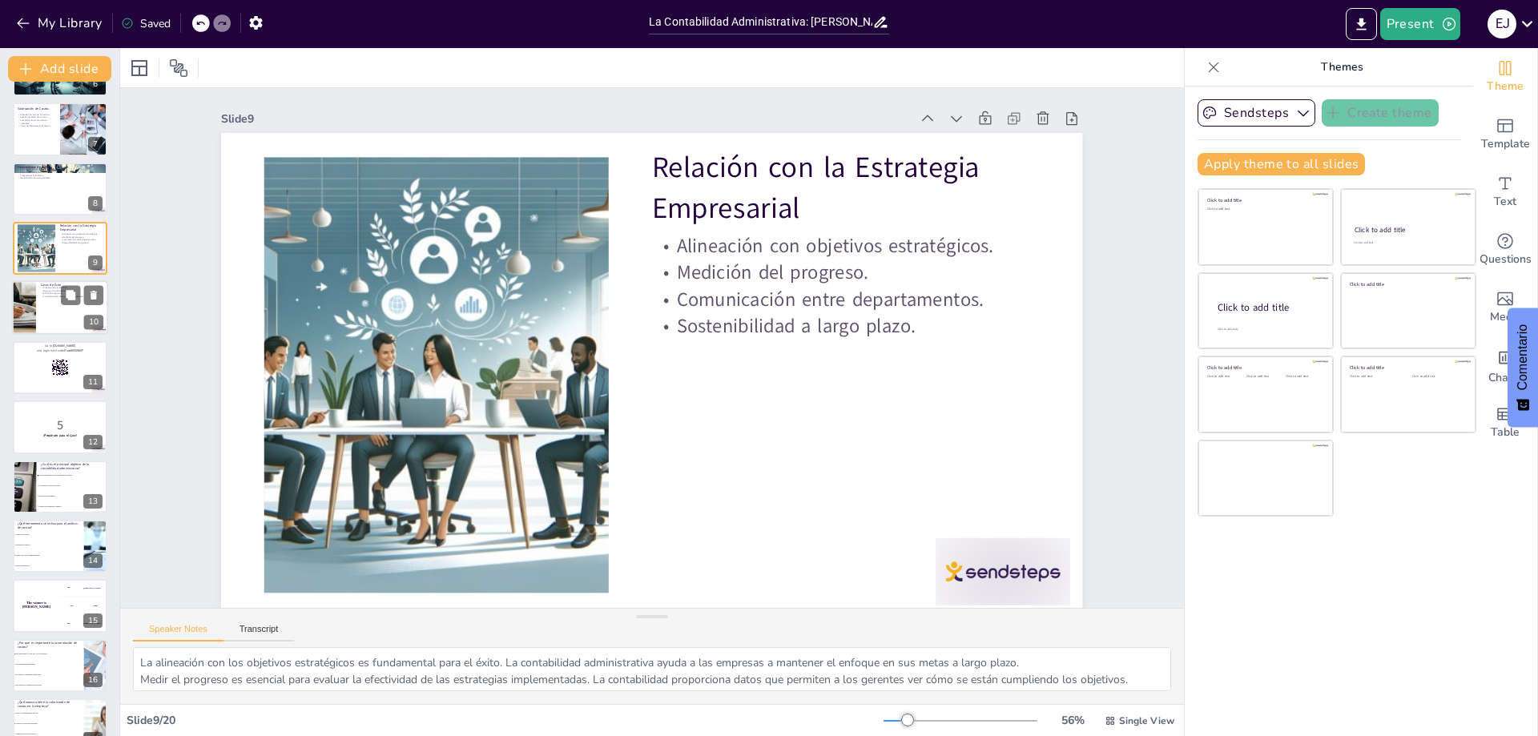
click at [42, 319] on div at bounding box center [60, 308] width 96 height 54
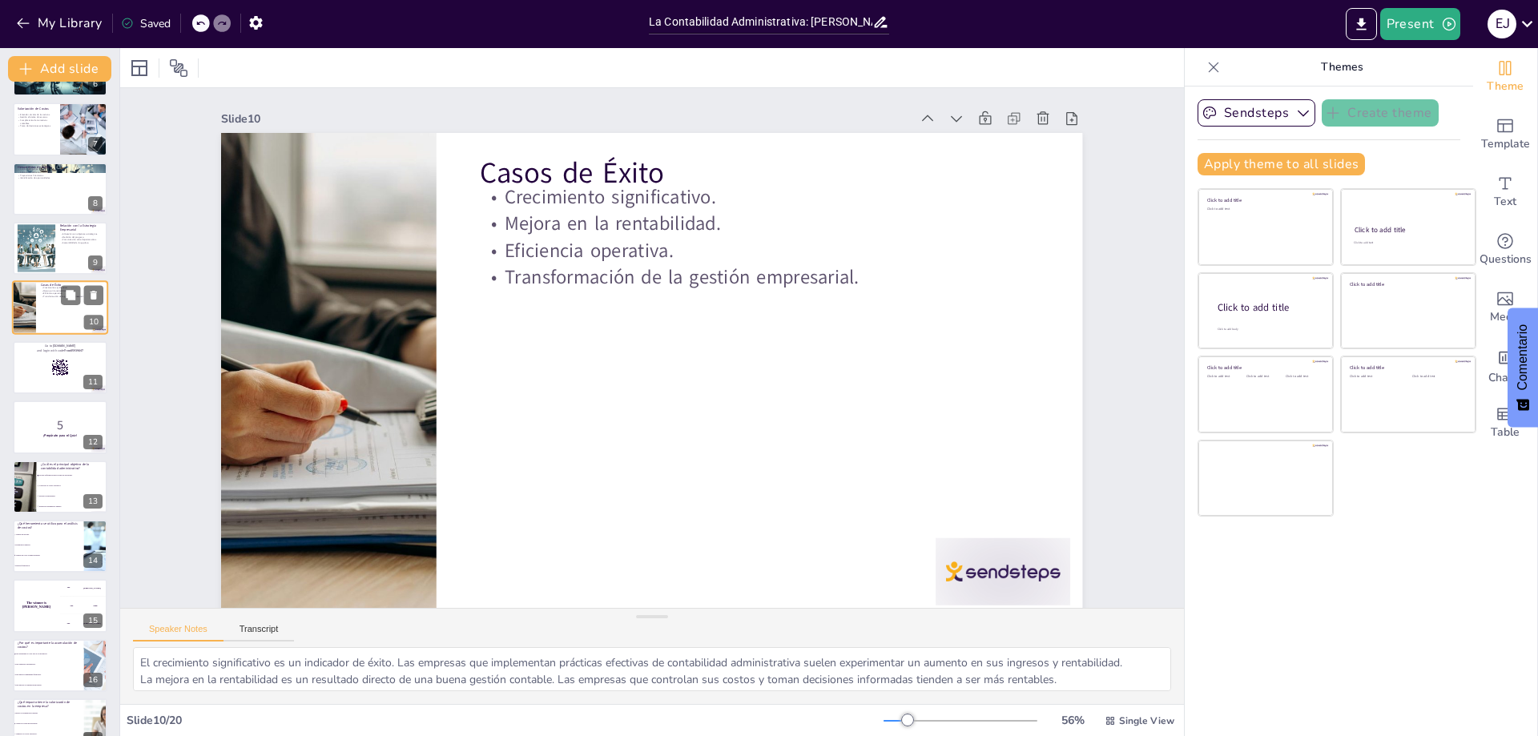
scroll to position [248, 0]
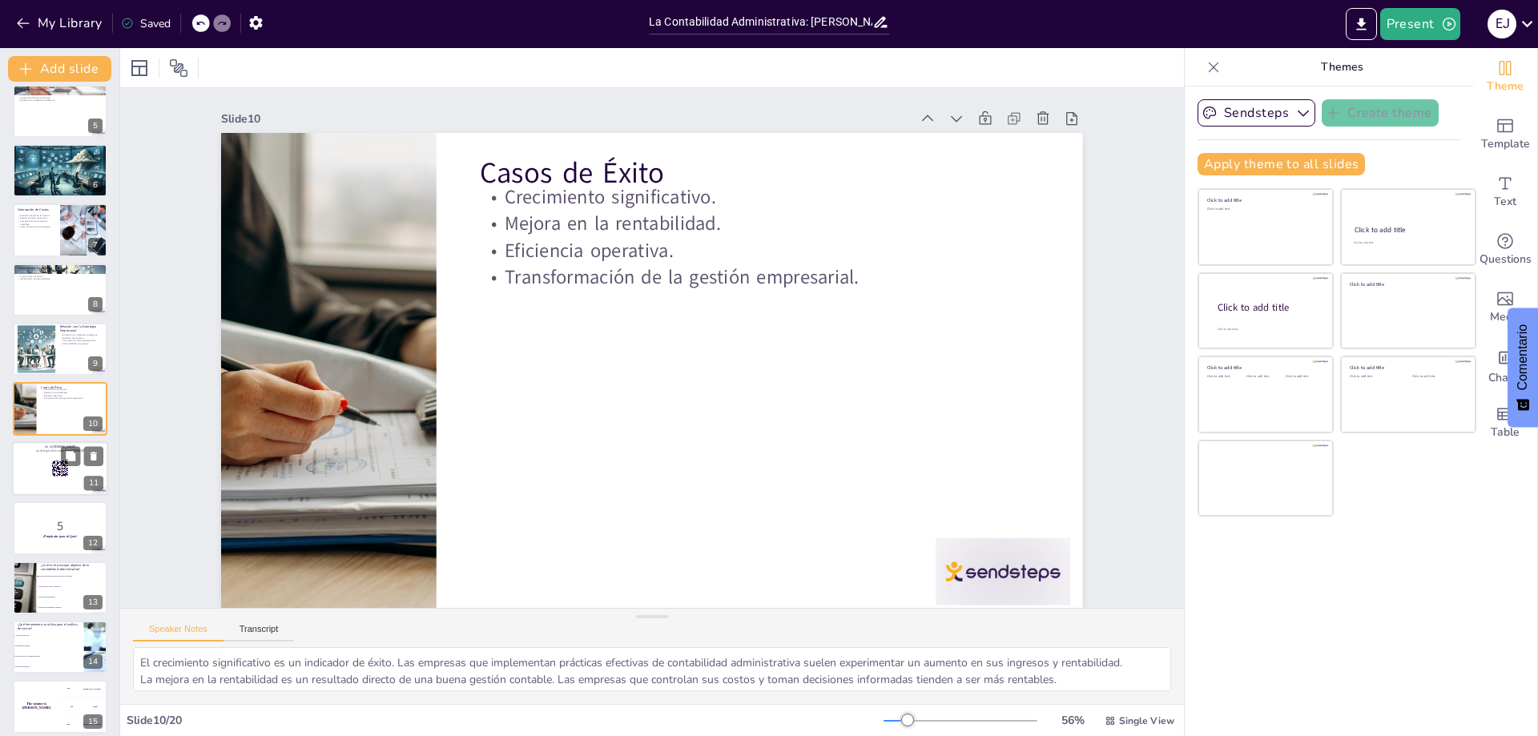
click at [58, 480] on div at bounding box center [60, 468] width 96 height 54
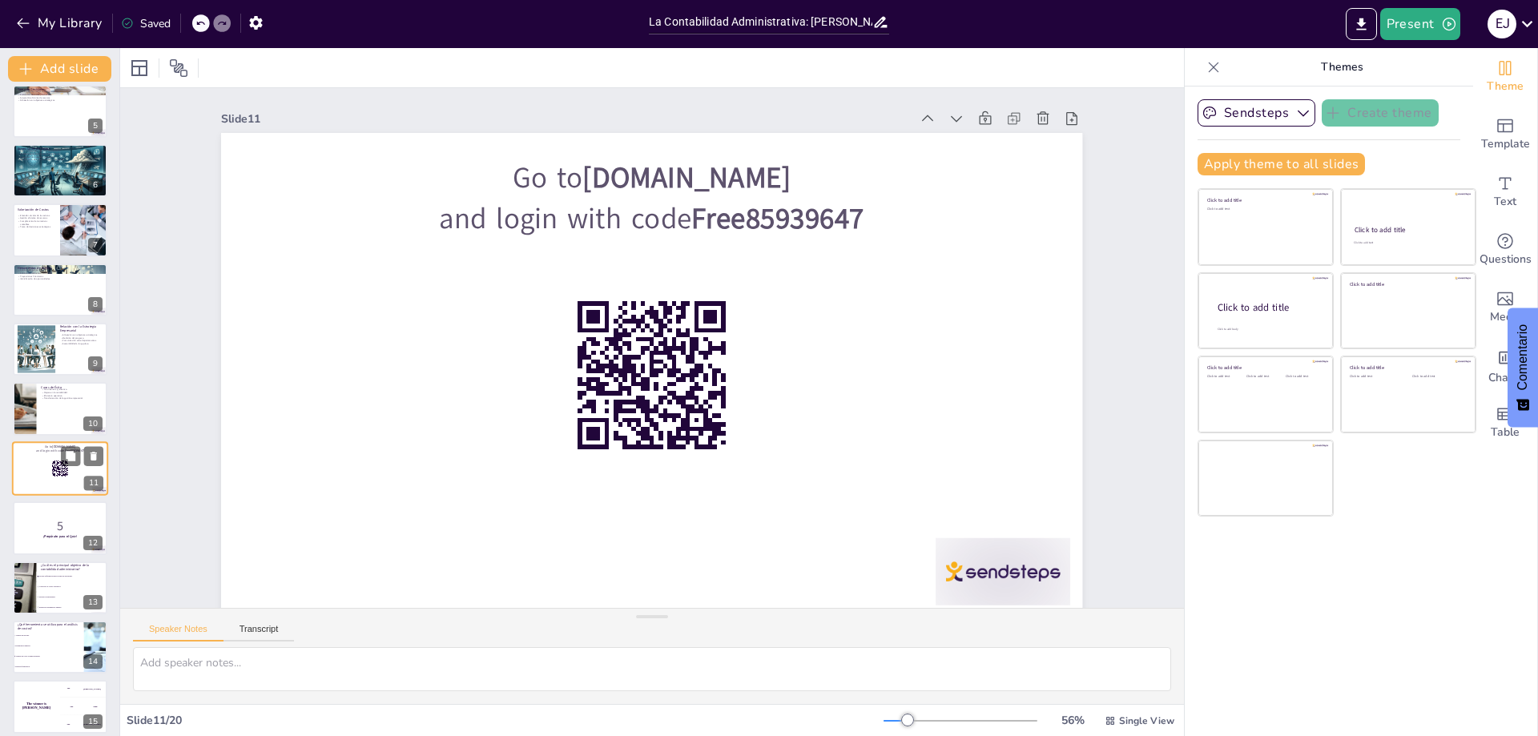
scroll to position [308, 0]
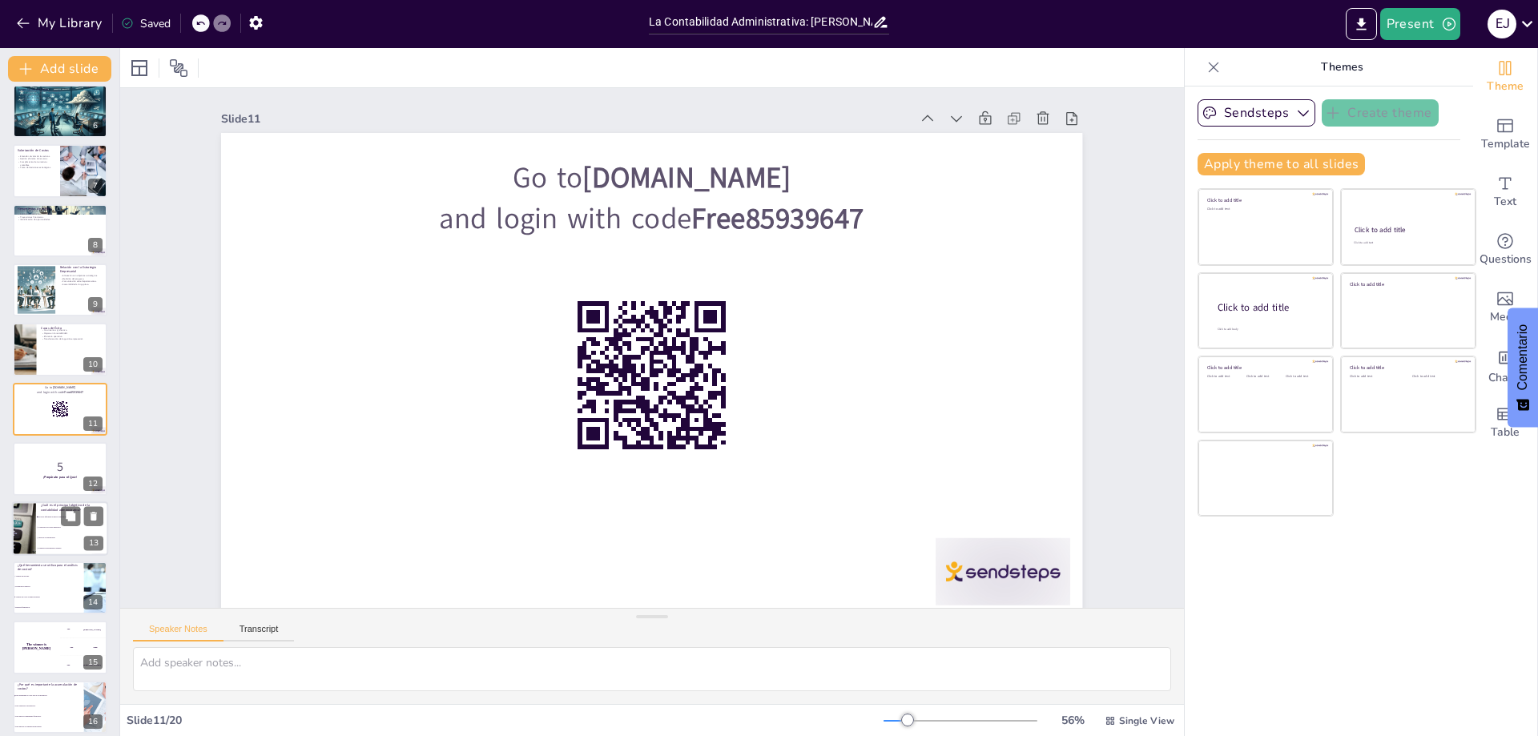
click at [45, 528] on span "Controlar los costos operativos." at bounding box center [72, 527] width 69 height 2
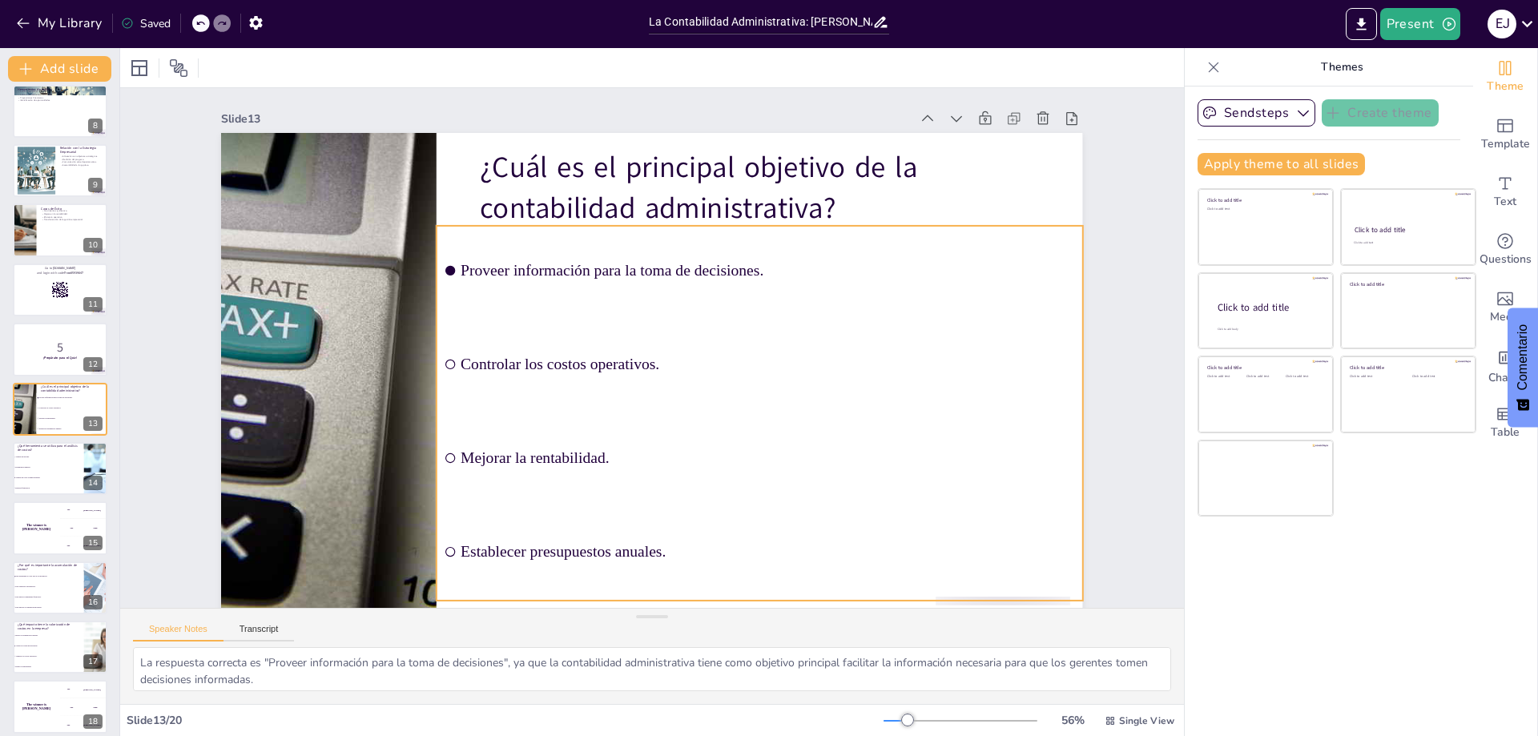
click at [792, 480] on input "checkbox" at bounding box center [799, 487] width 14 height 14
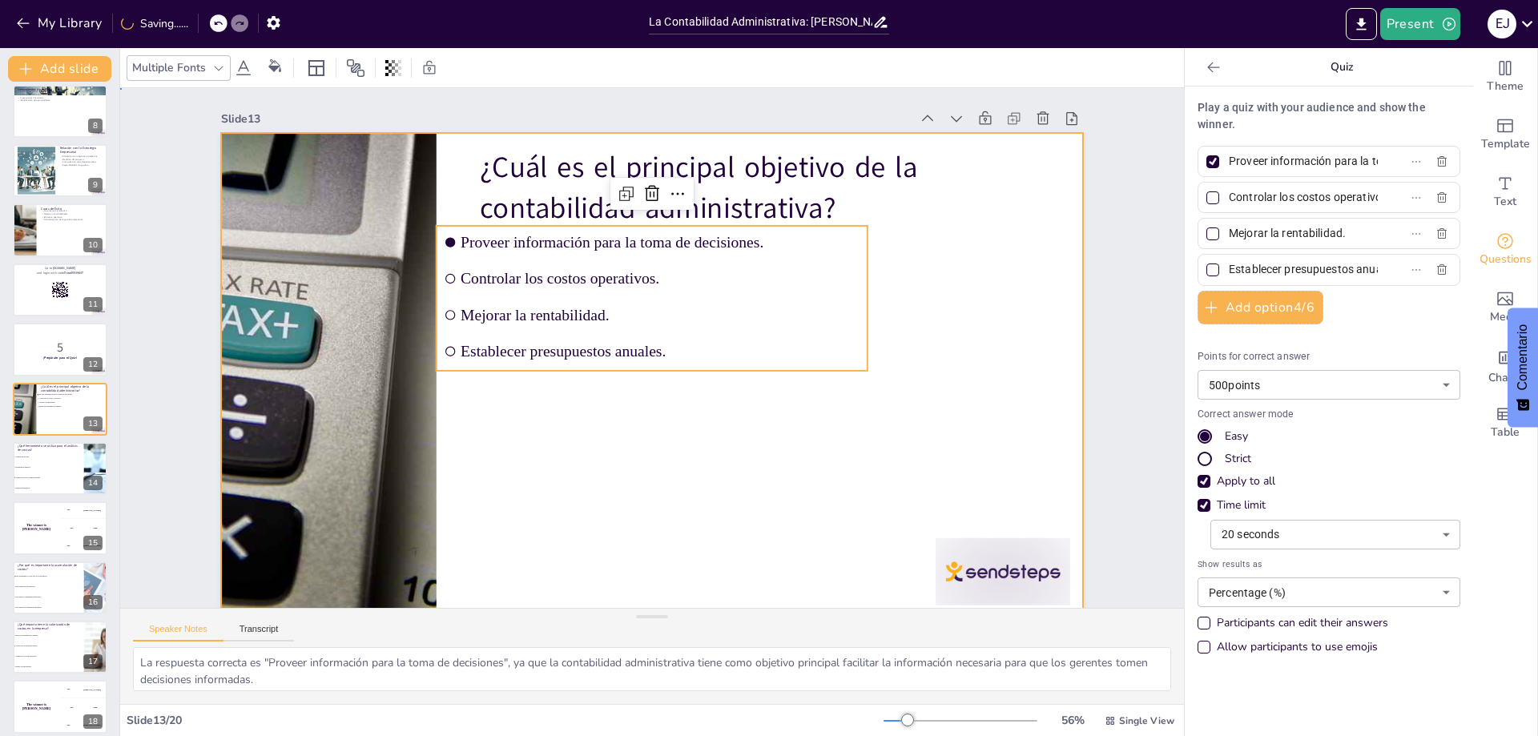
click at [597, 465] on div at bounding box center [629, 362] width 850 height 989
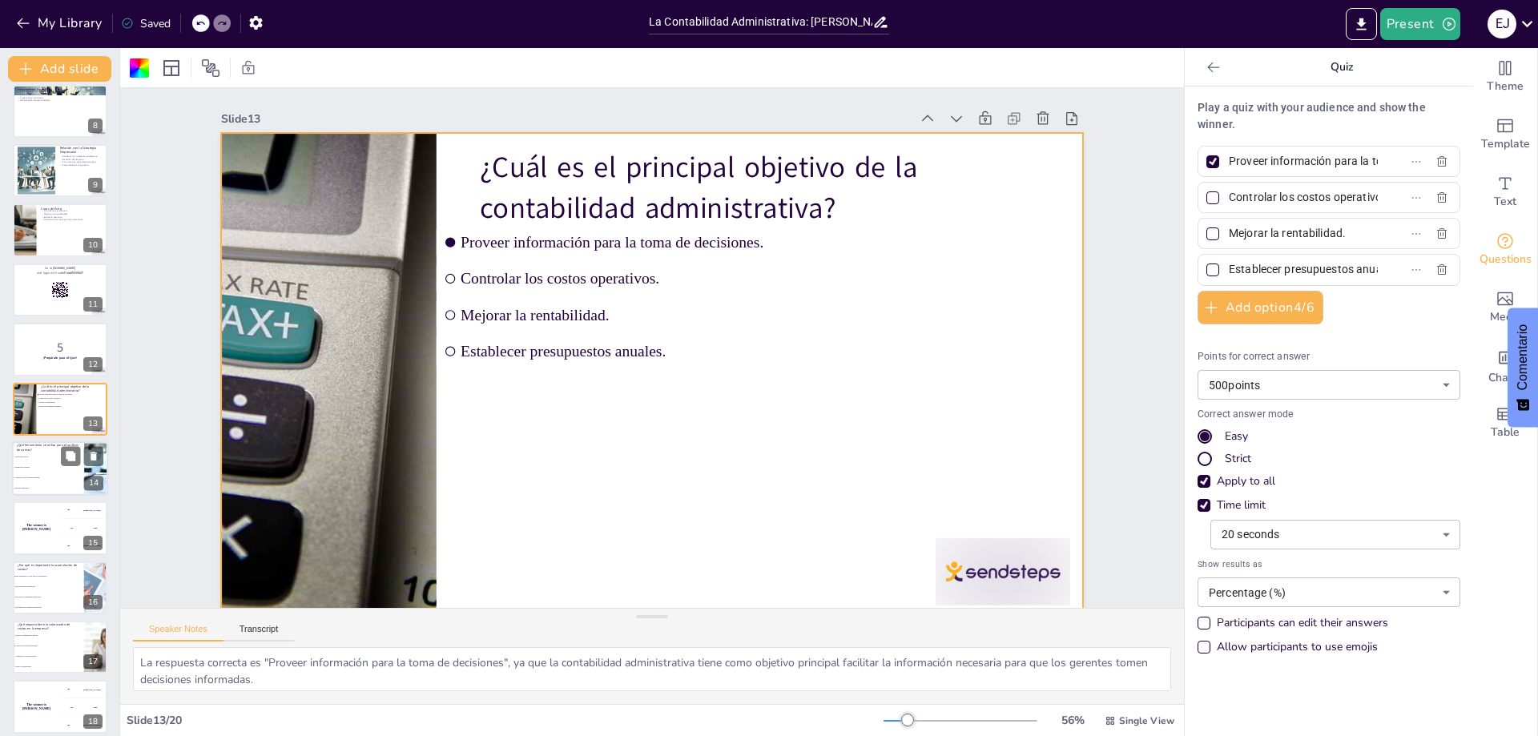
click at [28, 467] on span "Presupuestos anuales." at bounding box center [48, 467] width 69 height 2
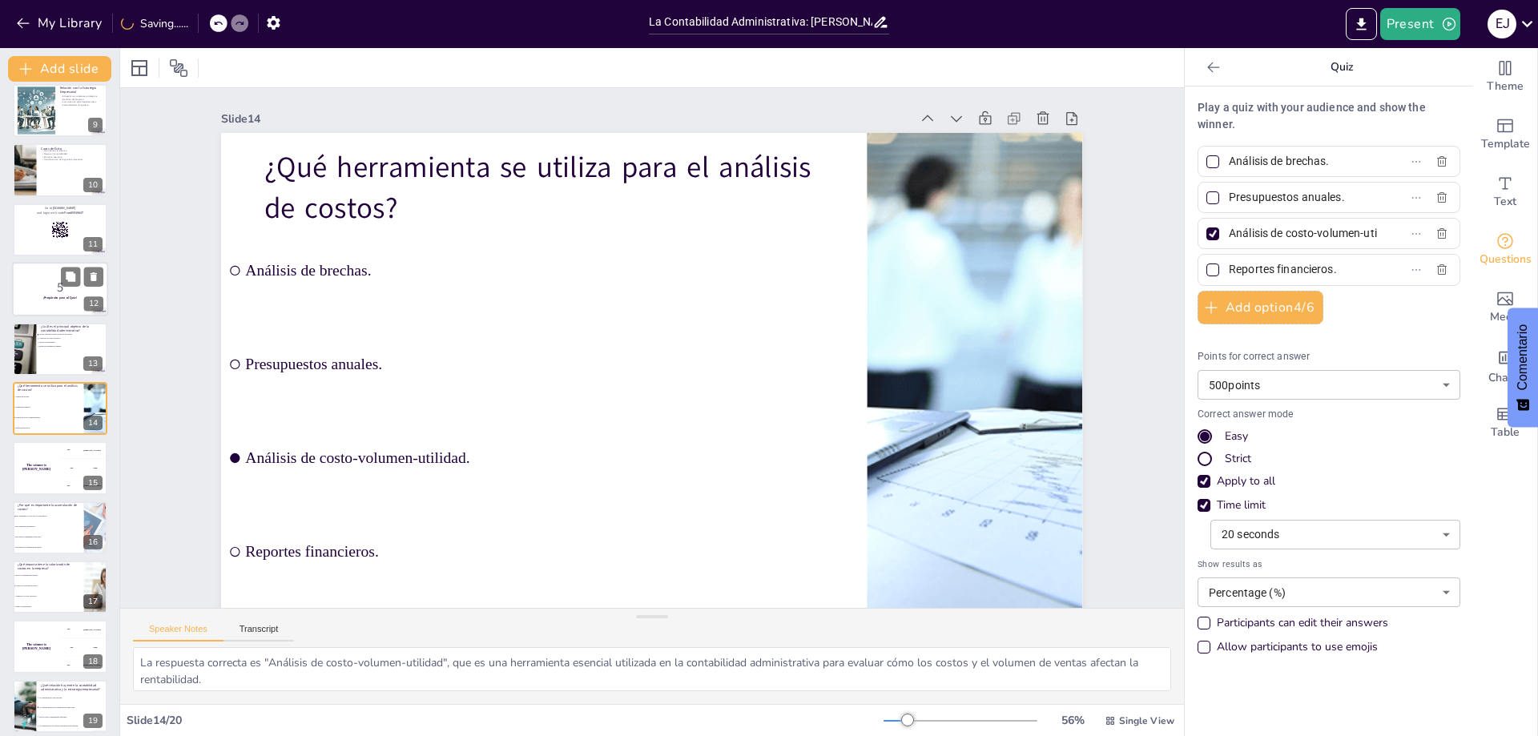
click at [44, 293] on p "5" at bounding box center [60, 288] width 87 height 18
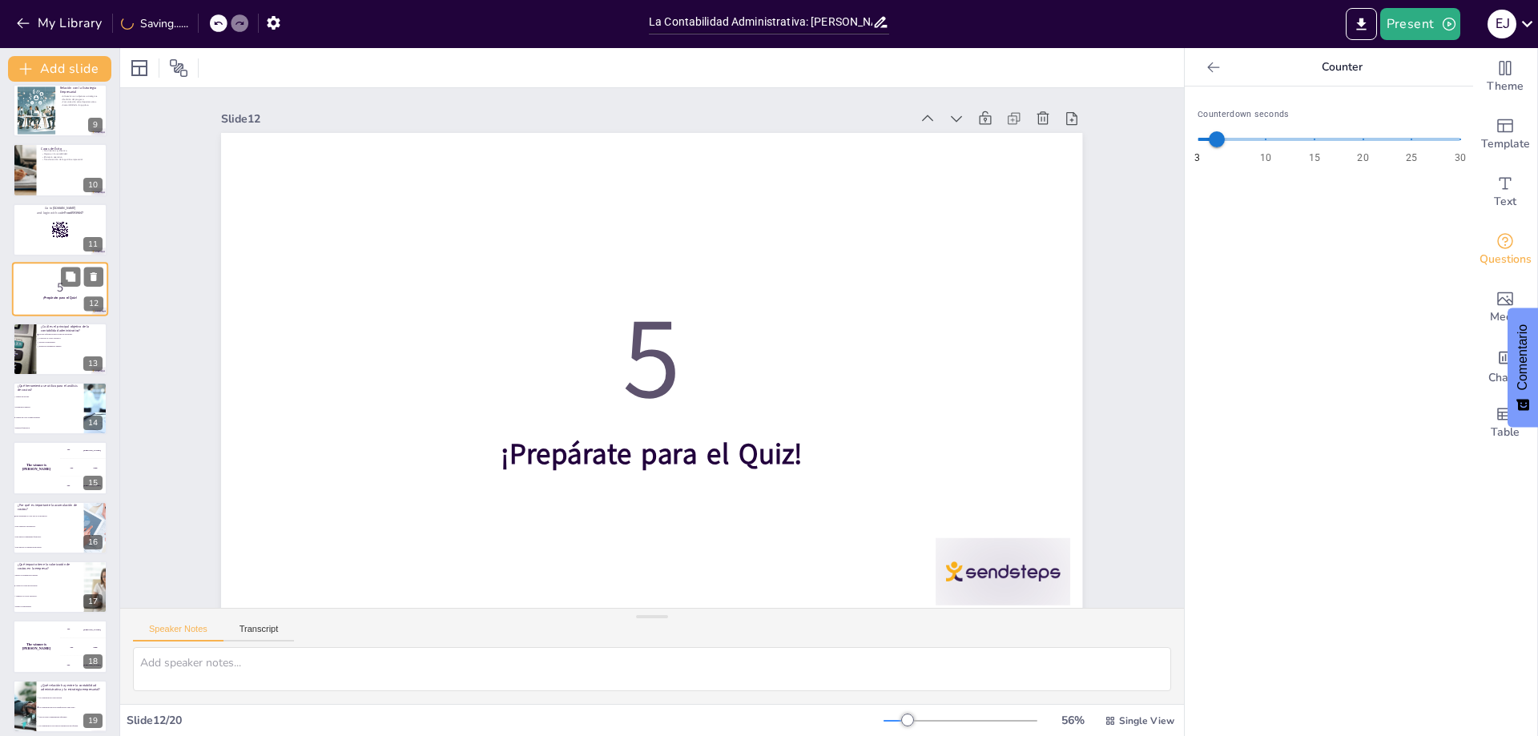
scroll to position [368, 0]
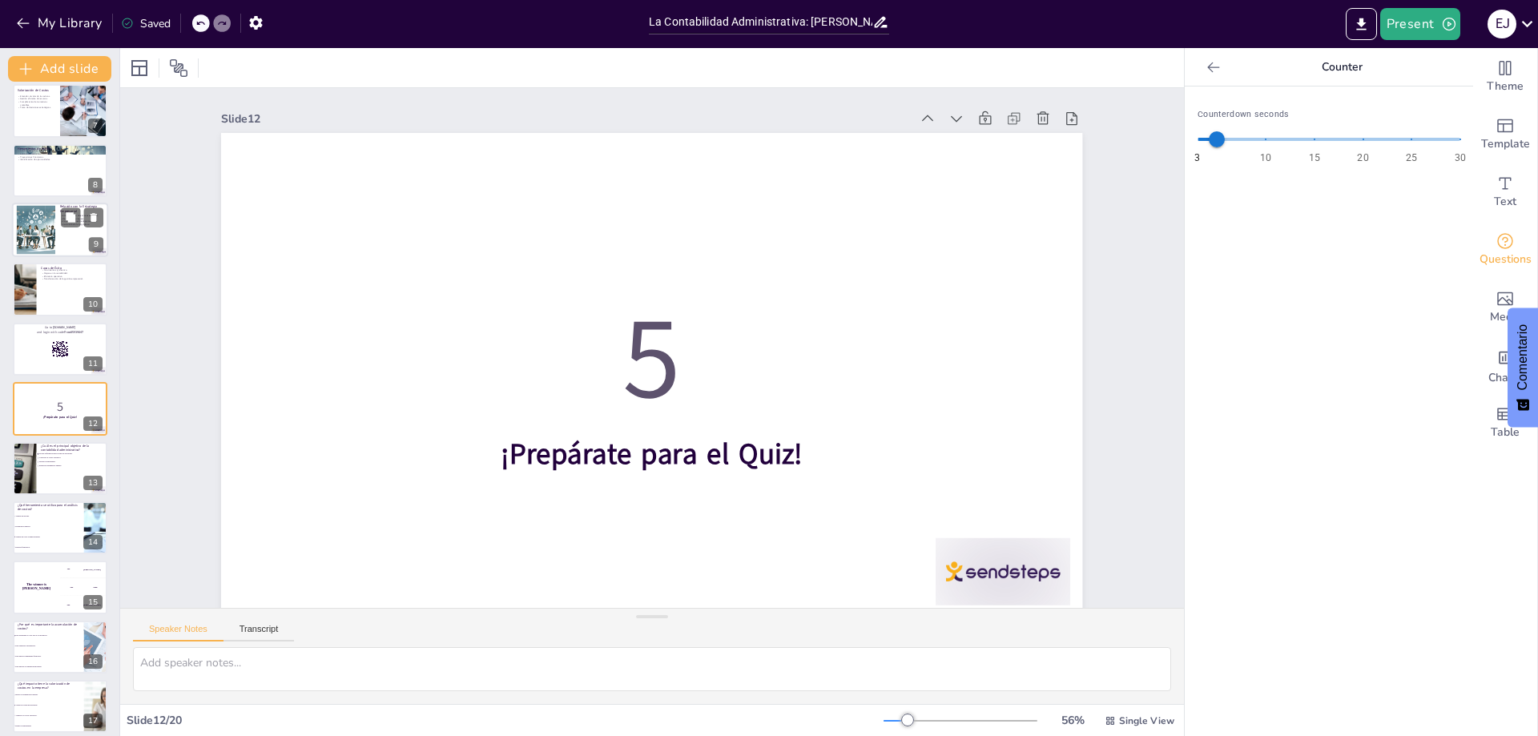
click at [42, 225] on div at bounding box center [37, 230] width 86 height 49
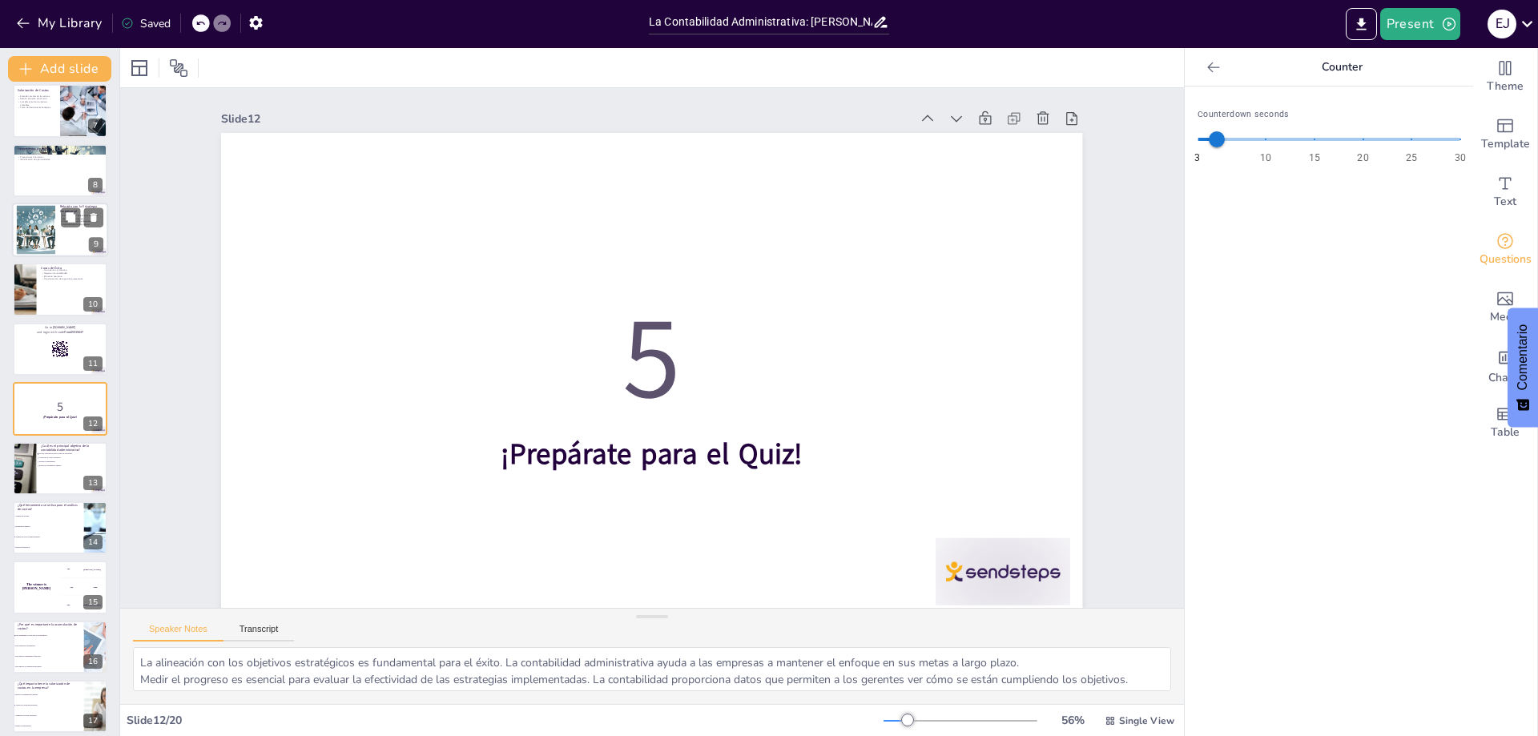
scroll to position [189, 0]
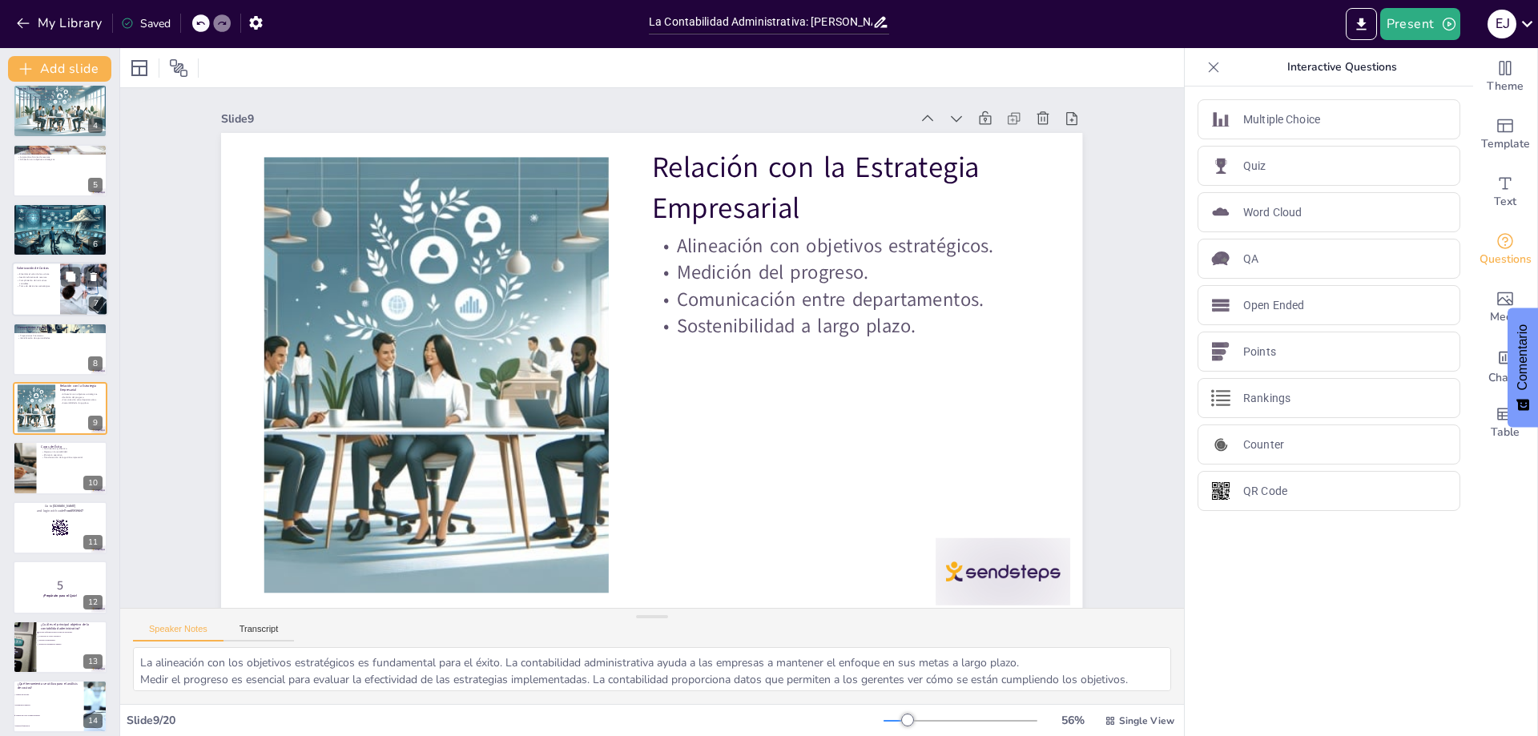
click at [42, 288] on div at bounding box center [60, 290] width 96 height 54
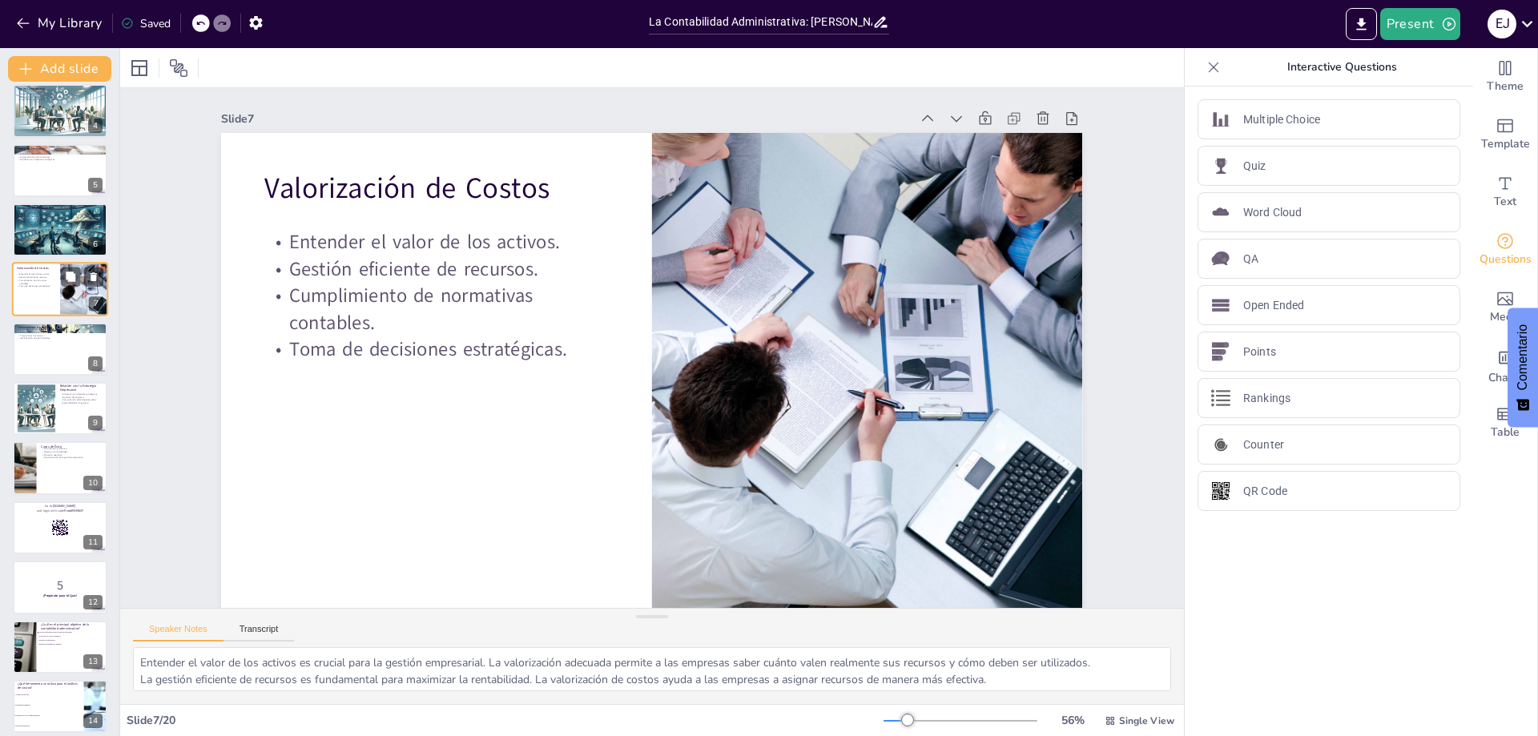
scroll to position [70, 0]
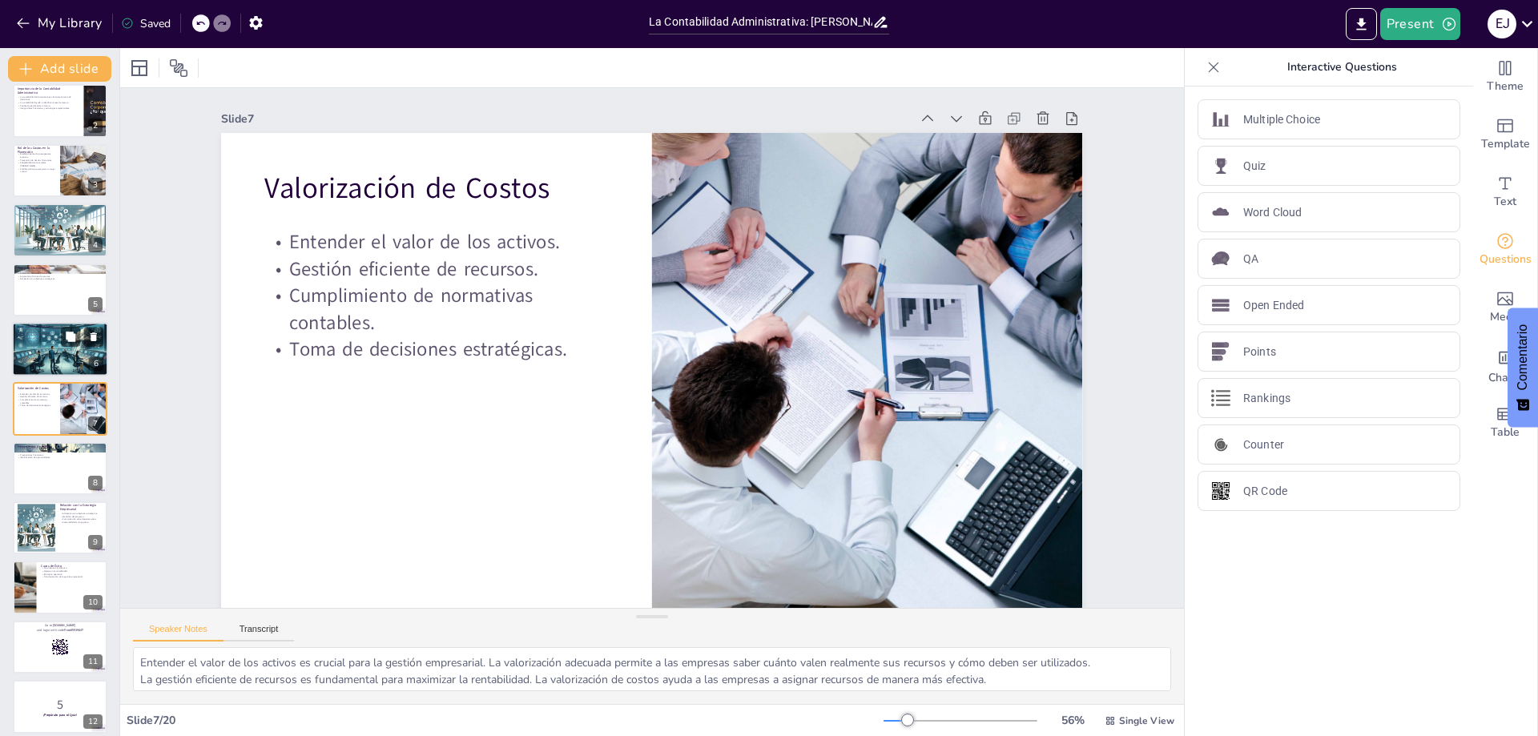
click at [44, 345] on div at bounding box center [60, 349] width 96 height 55
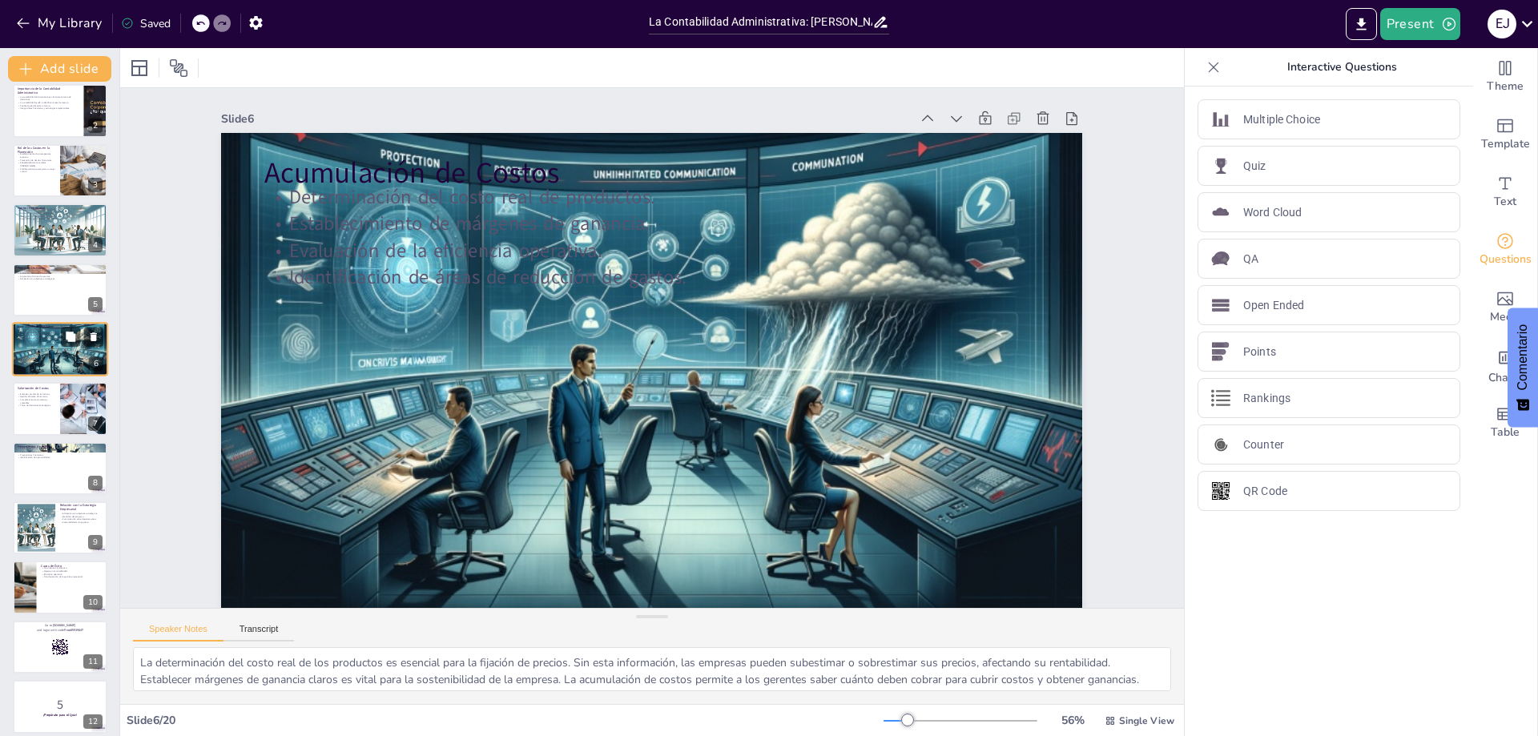
scroll to position [10, 0]
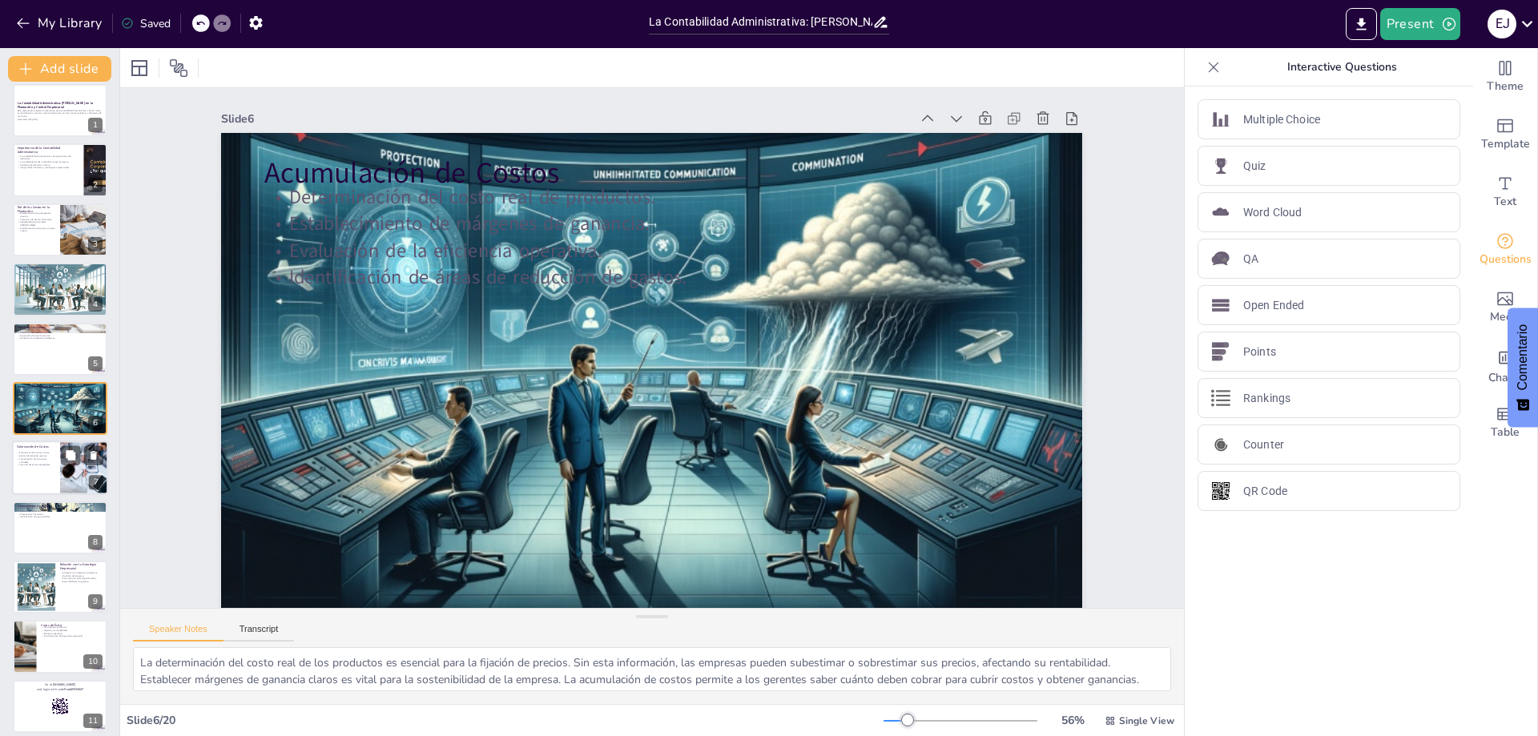
click at [47, 453] on p "Entender el valor de los activos." at bounding box center [36, 453] width 38 height 3
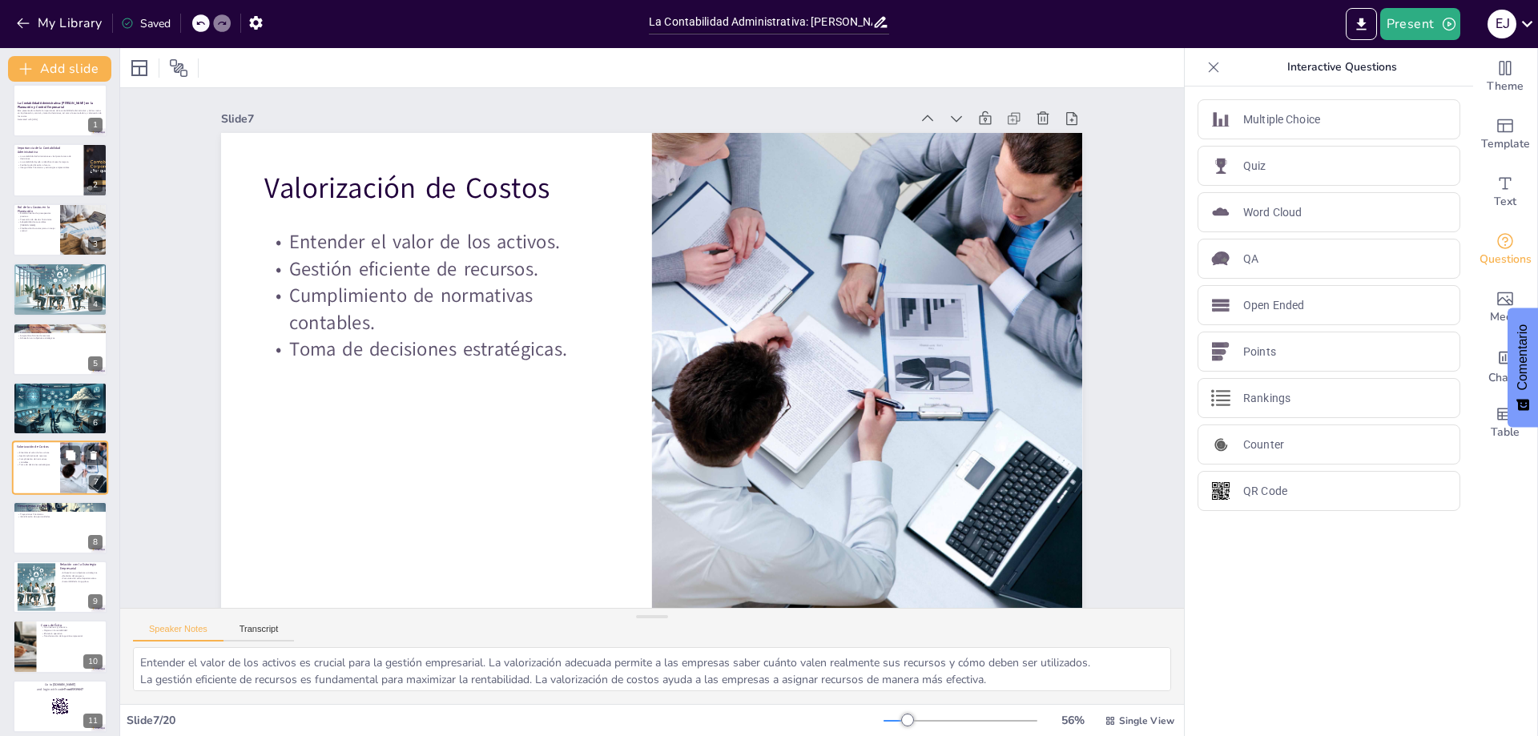
scroll to position [70, 0]
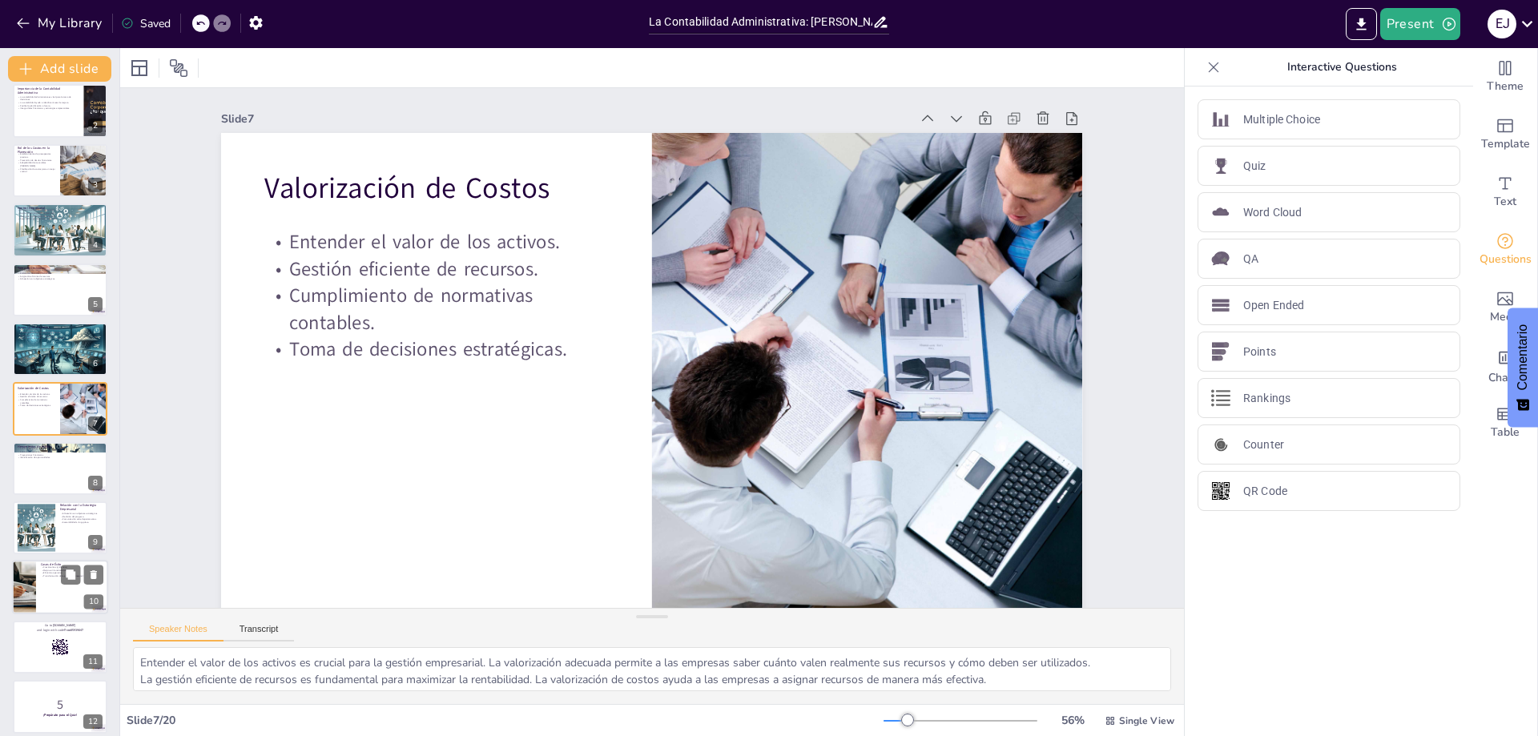
click at [51, 586] on div at bounding box center [60, 588] width 96 height 54
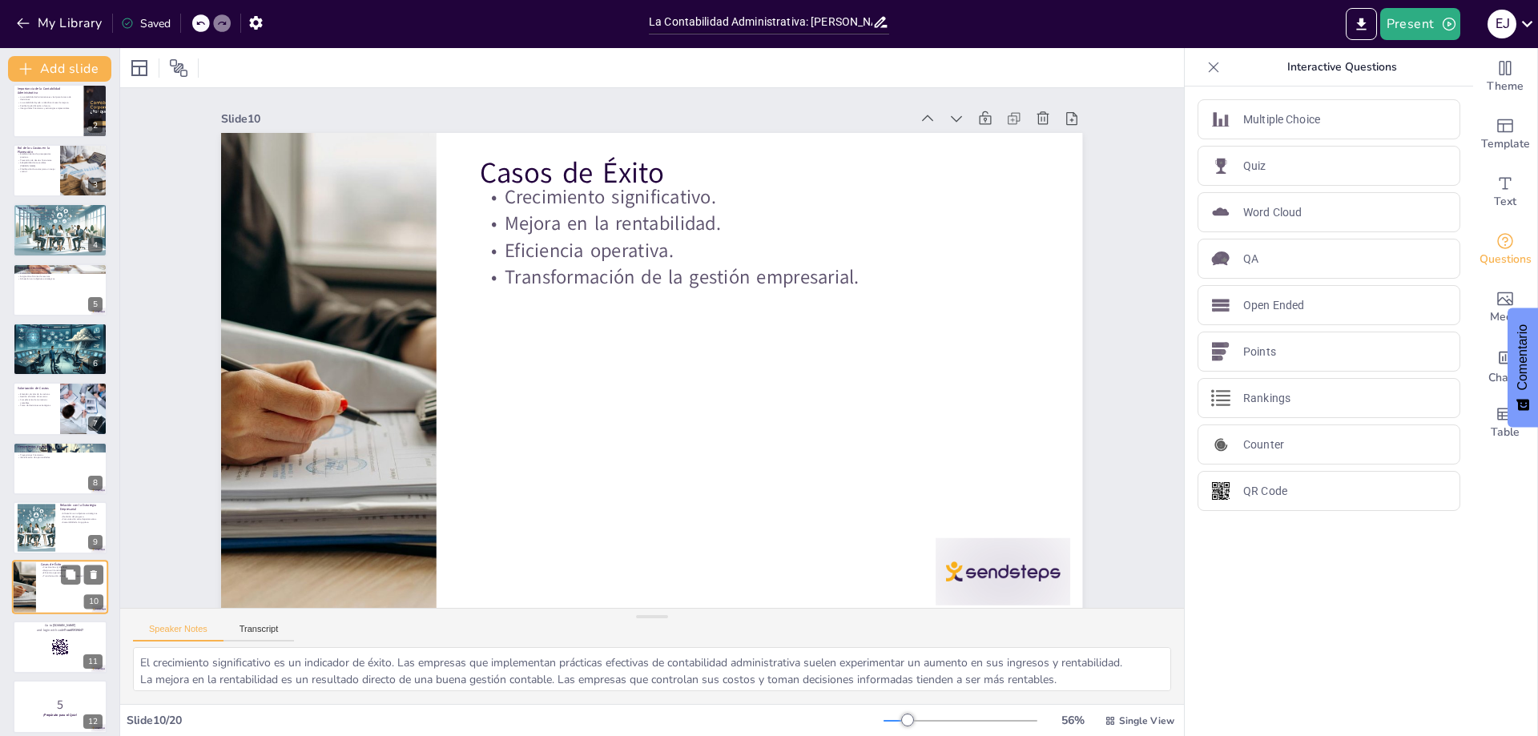
scroll to position [248, 0]
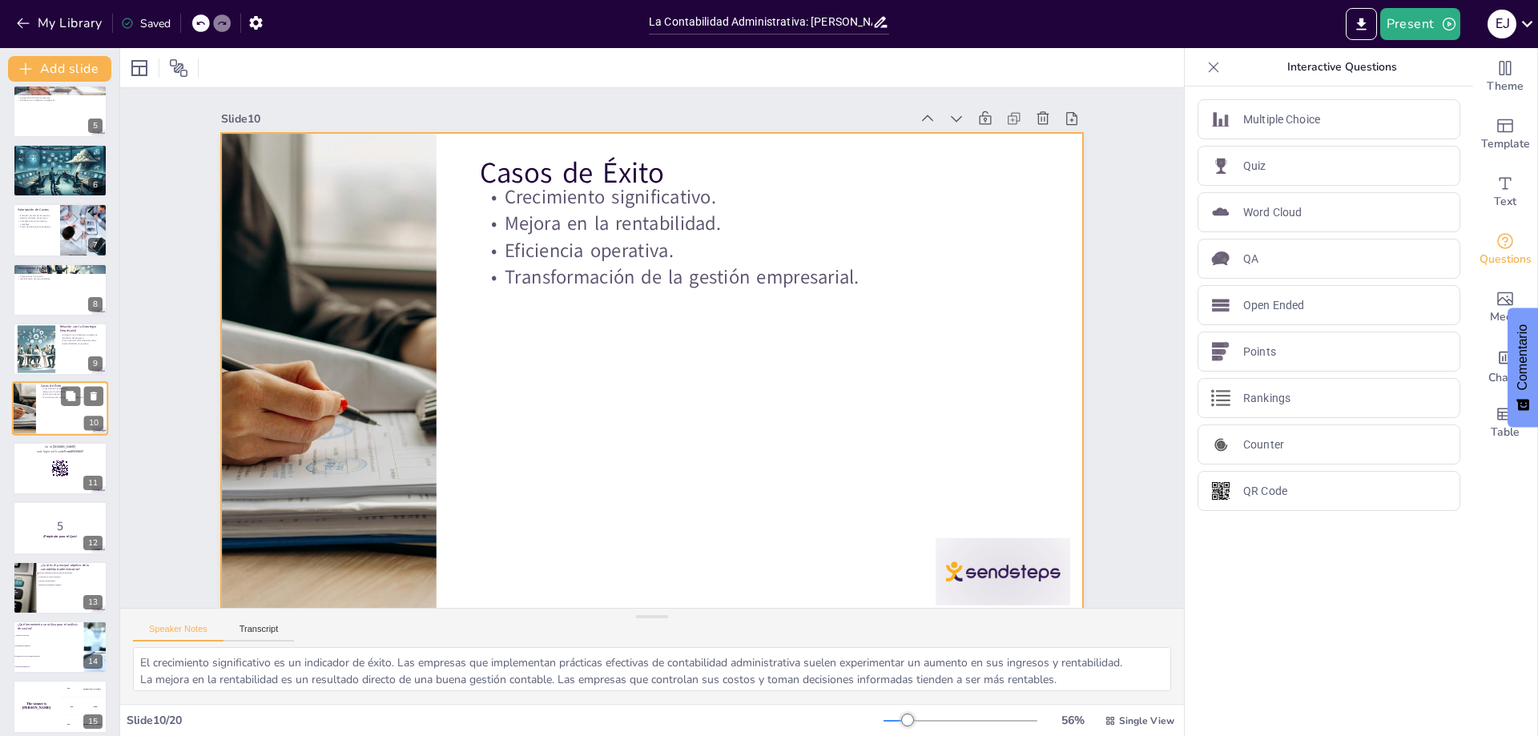
click at [62, 409] on div at bounding box center [60, 409] width 96 height 54
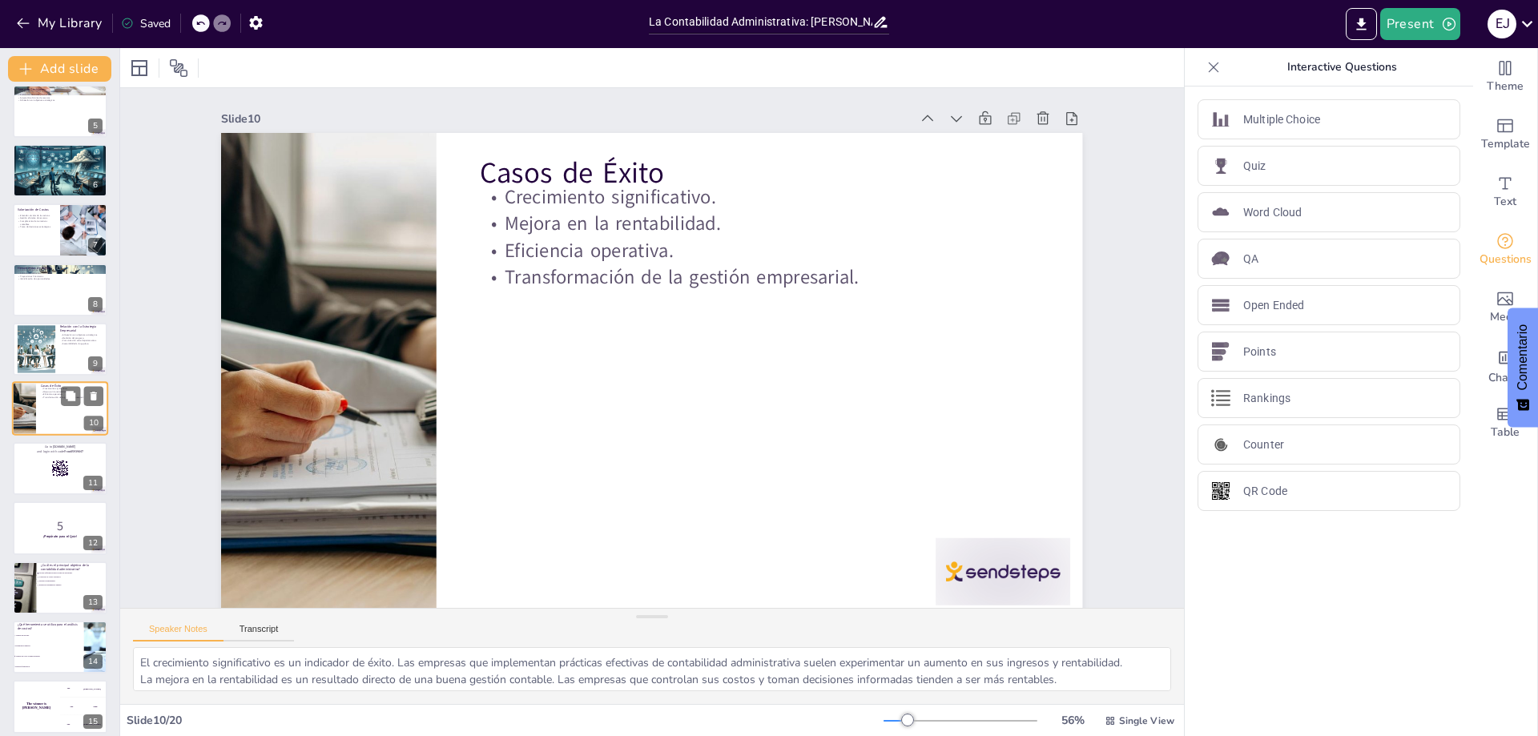
scroll to position [22, 0]
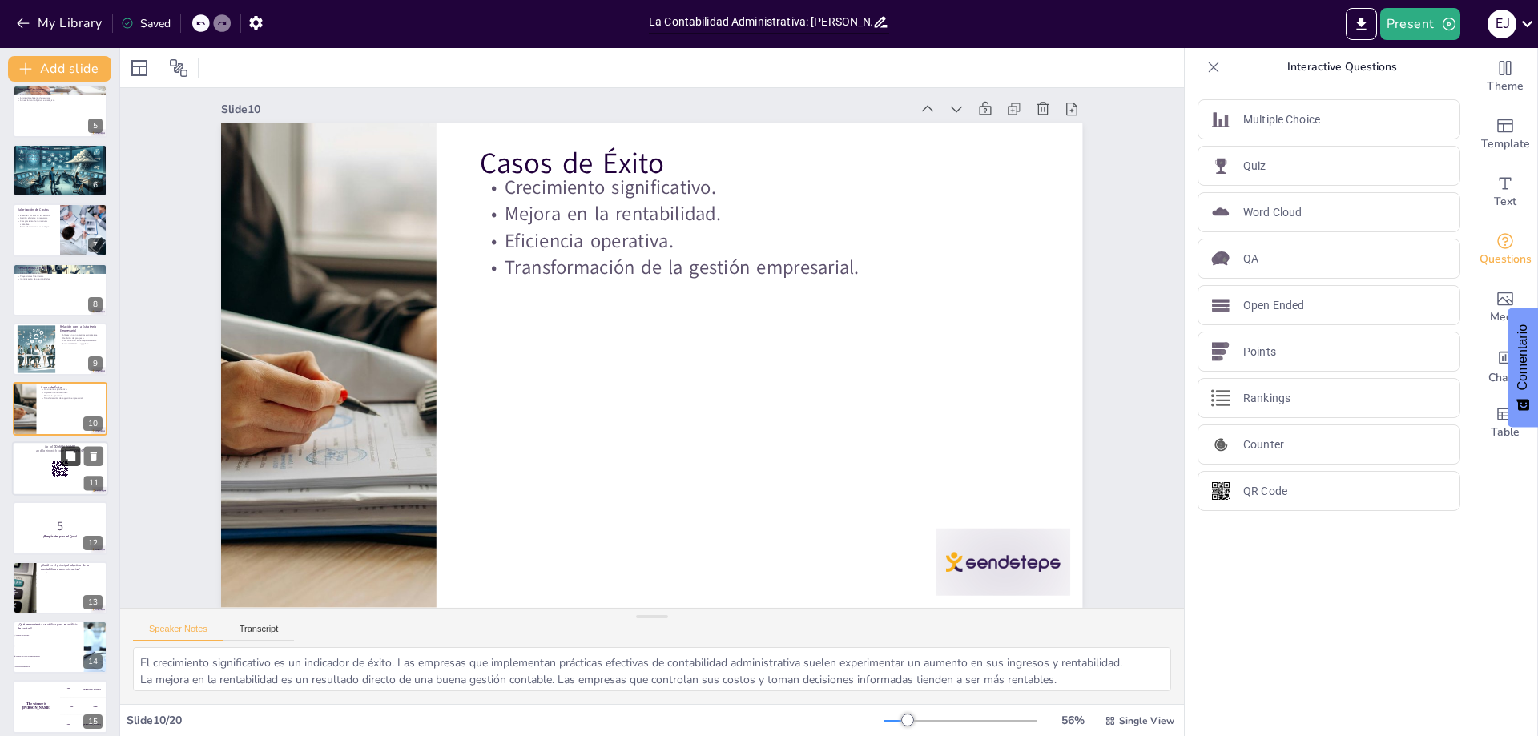
click at [61, 464] on button at bounding box center [70, 455] width 19 height 19
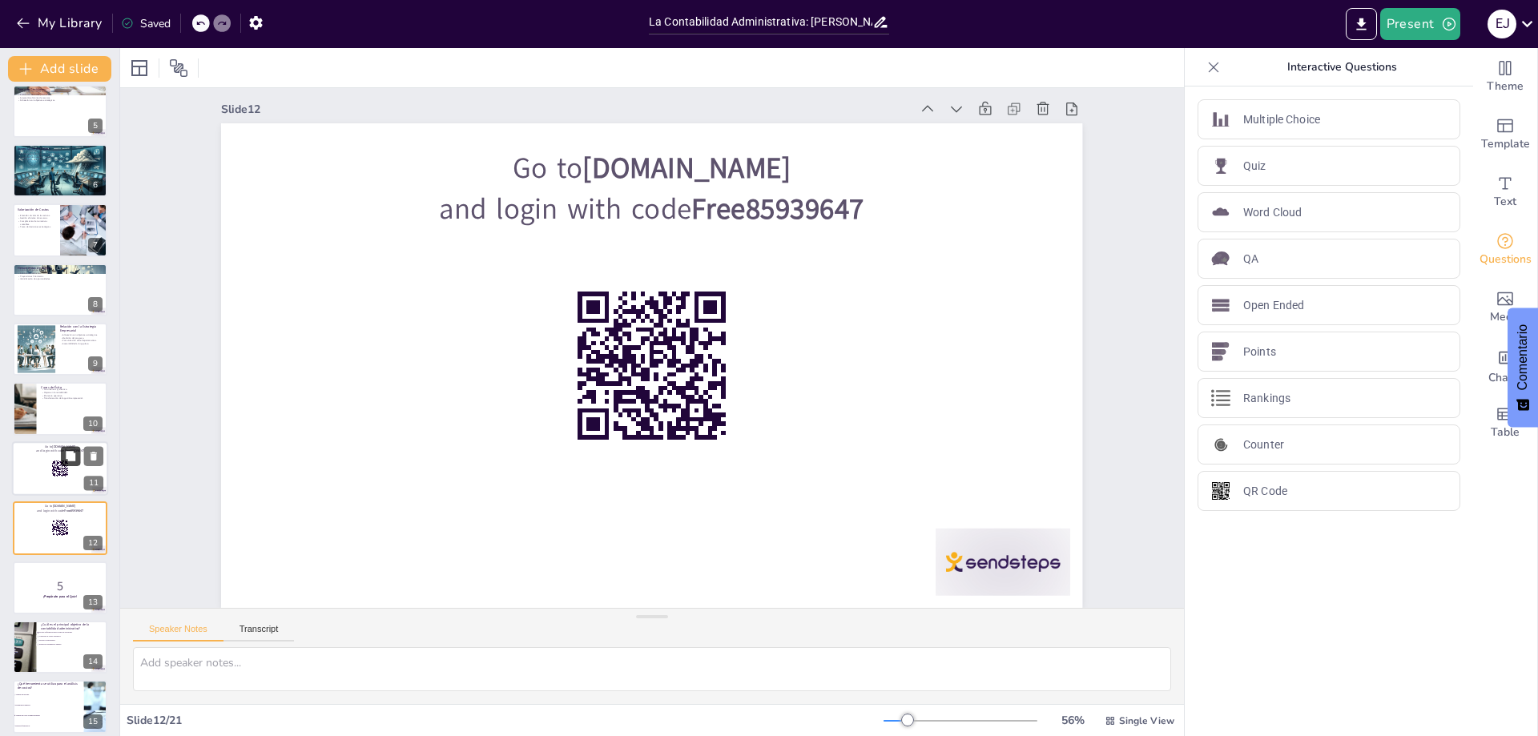
scroll to position [368, 0]
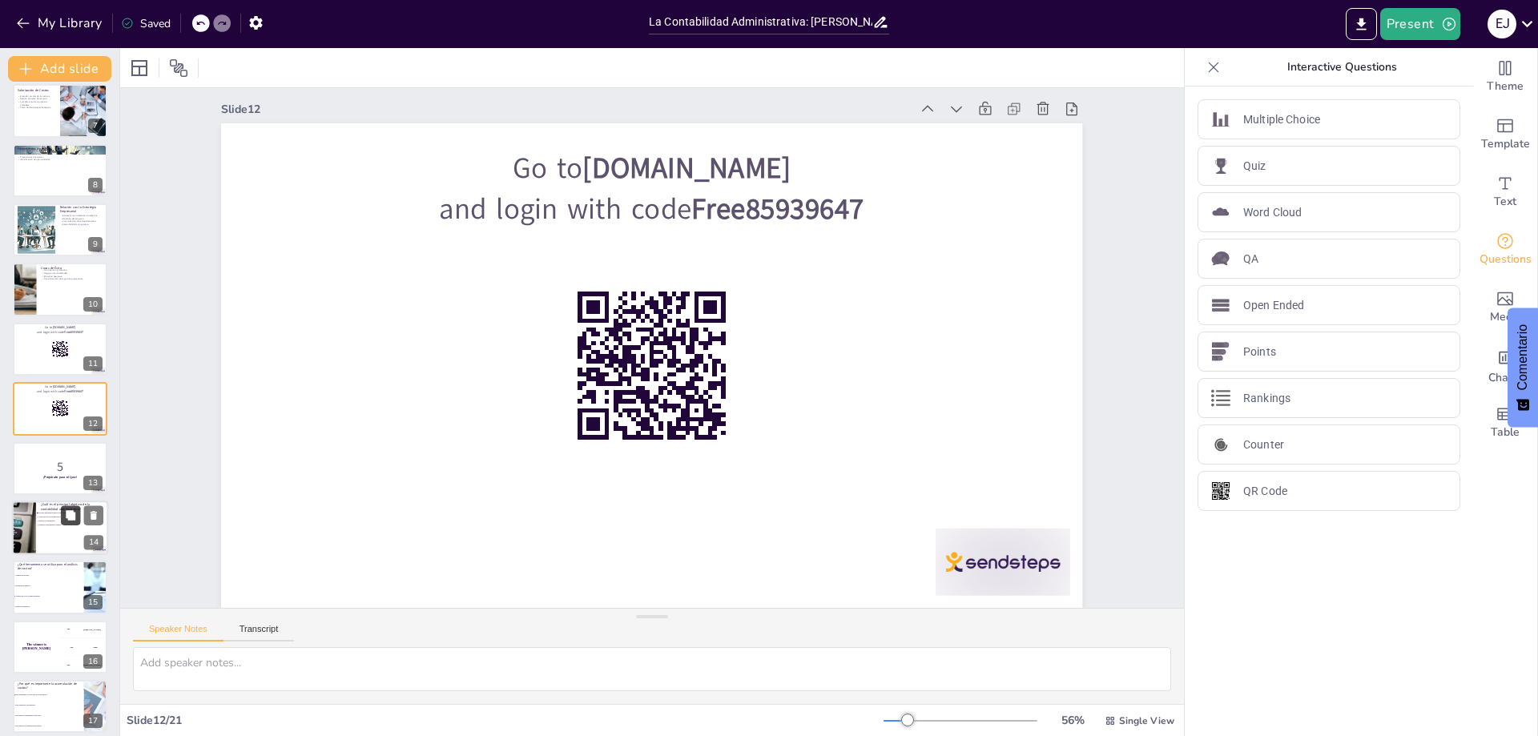
click at [62, 512] on button at bounding box center [70, 515] width 19 height 19
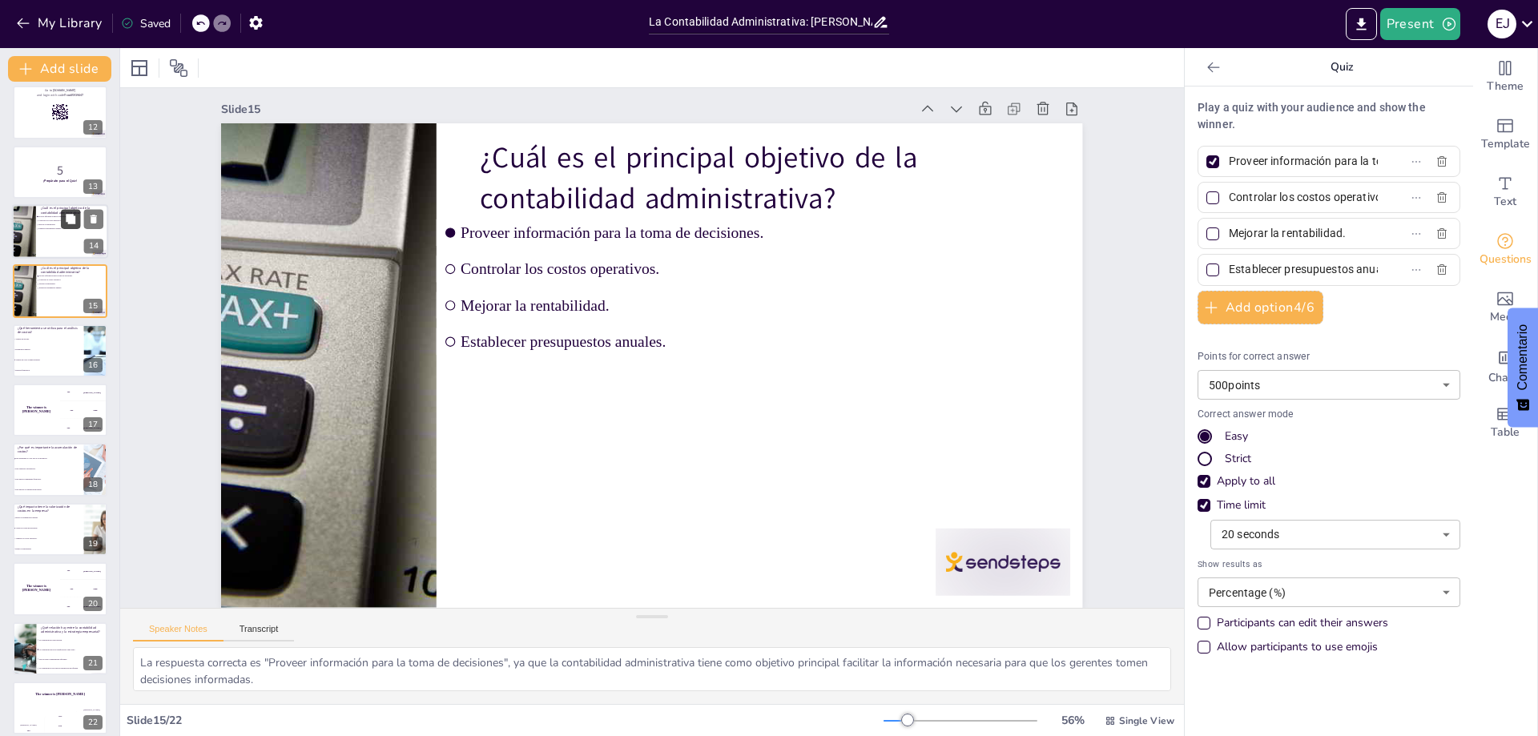
scroll to position [675, 0]
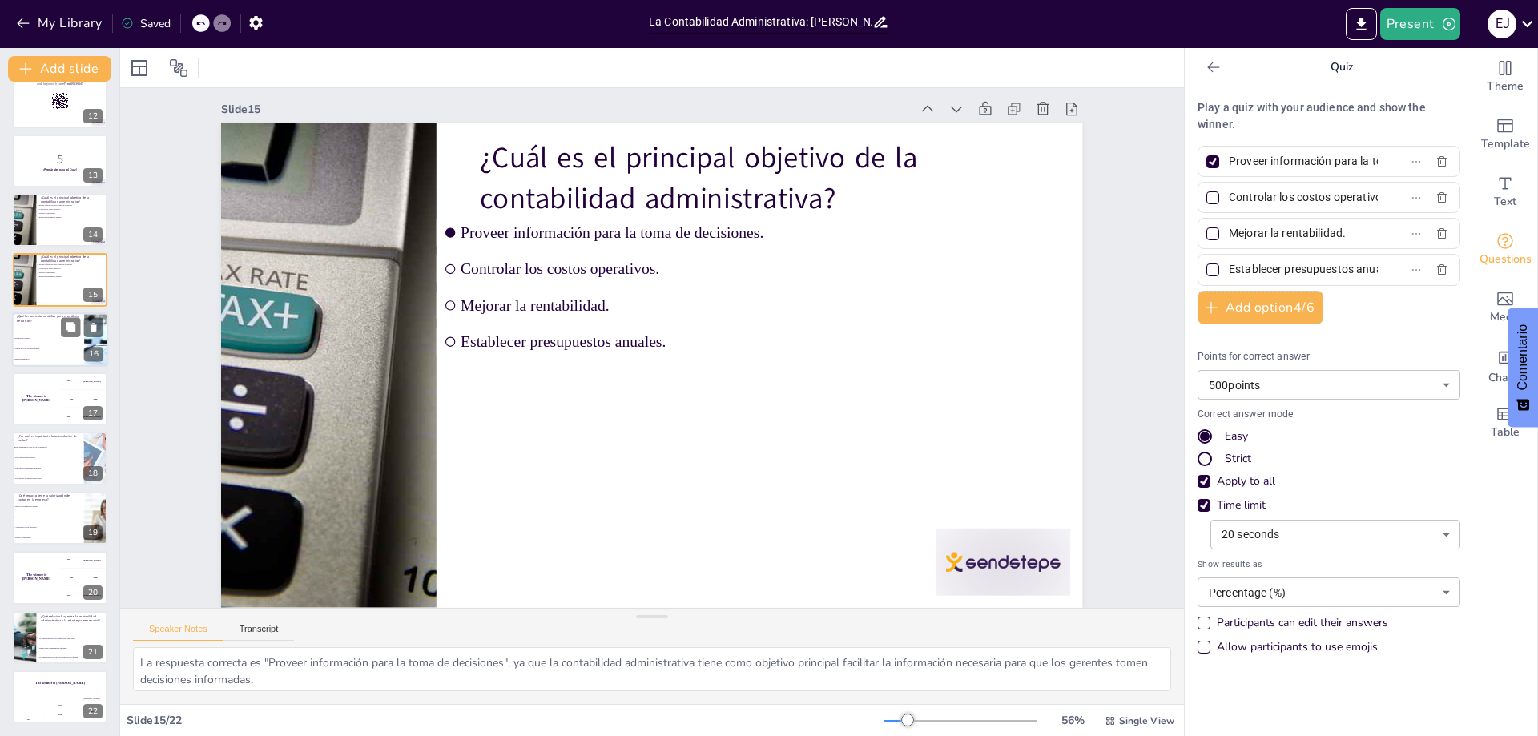
click at [25, 341] on li "Presupuestos anuales." at bounding box center [48, 338] width 72 height 10
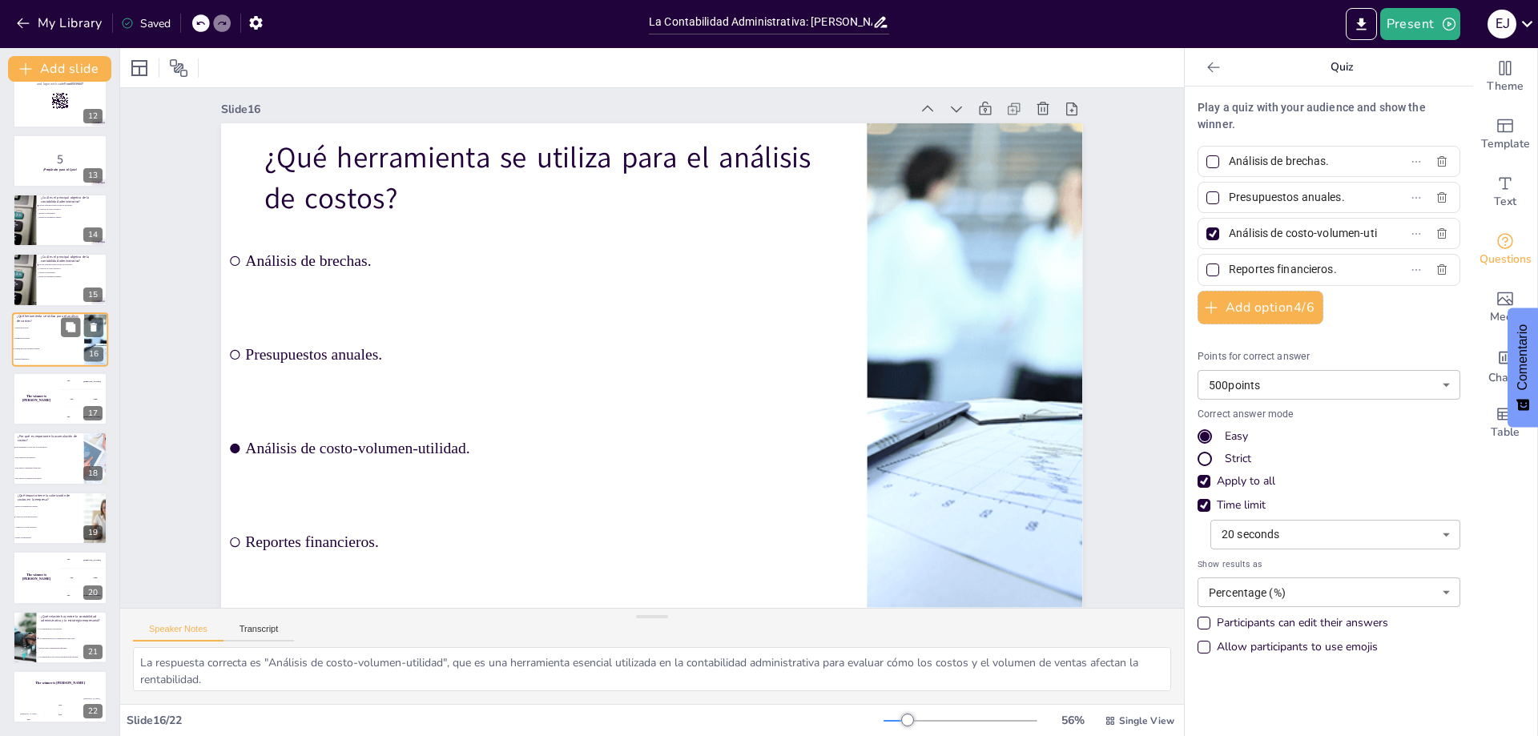
scroll to position [0, 0]
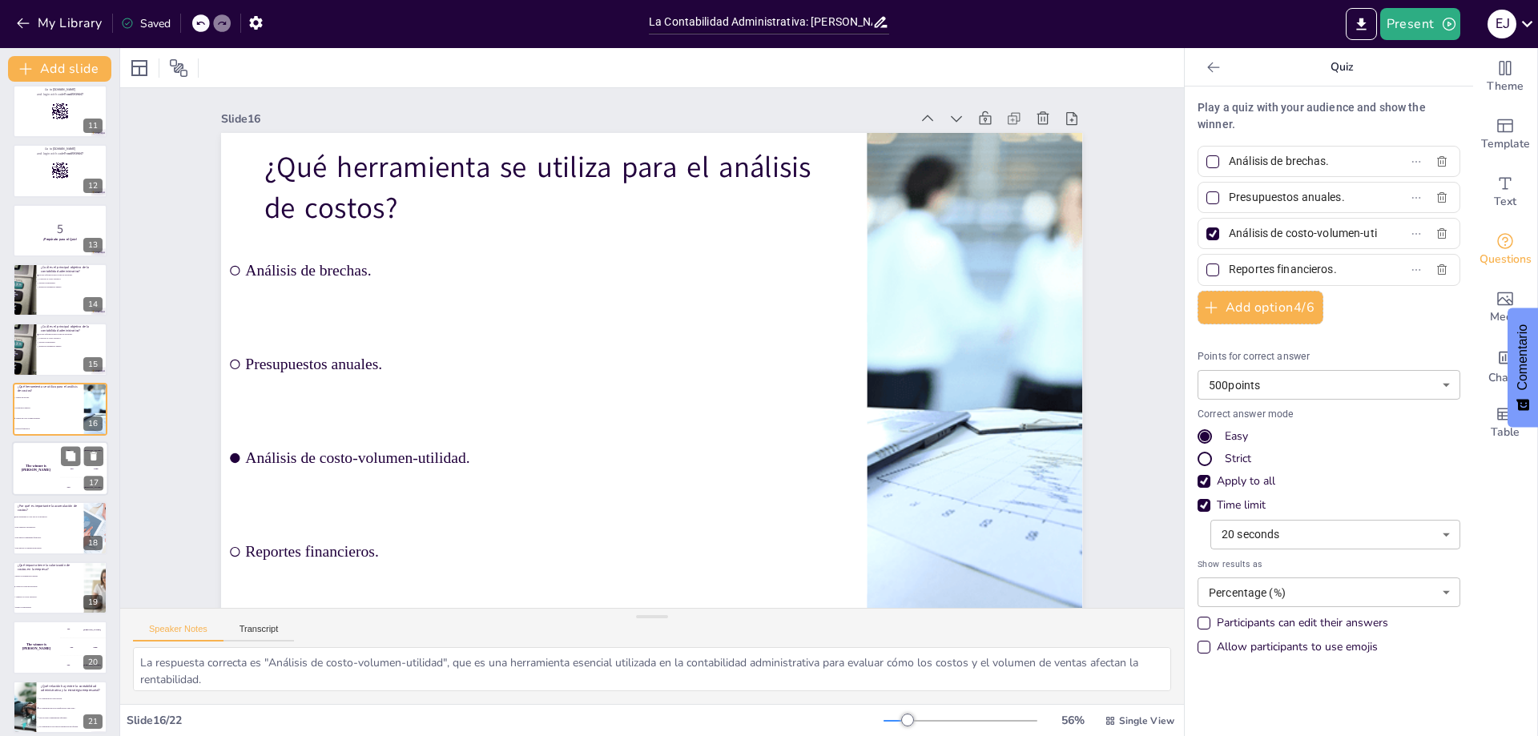
click at [29, 468] on h4 "The winner is [PERSON_NAME]" at bounding box center [36, 469] width 48 height 8
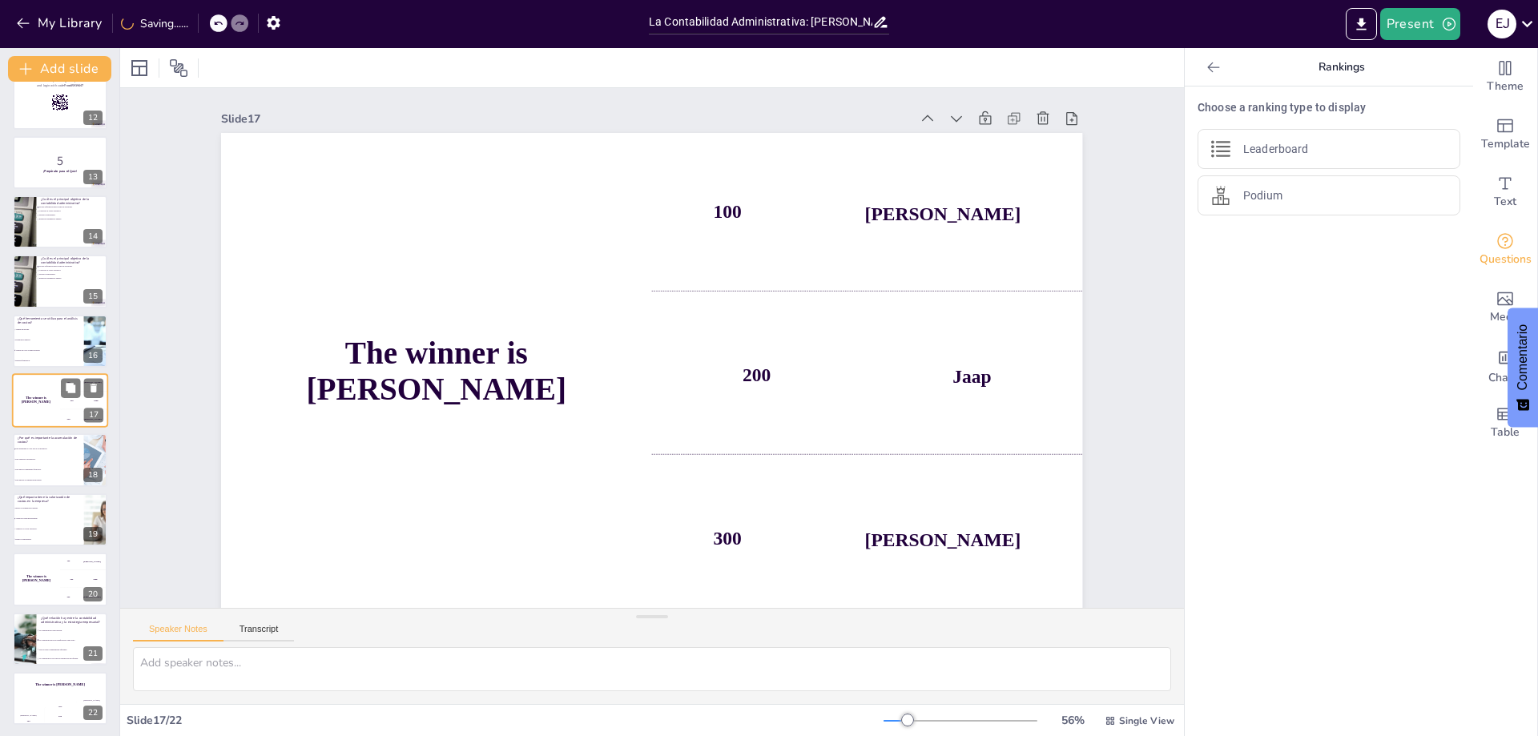
scroll to position [675, 0]
click at [29, 513] on li "Ayuda en la toma de decisiones." at bounding box center [48, 517] width 72 height 10
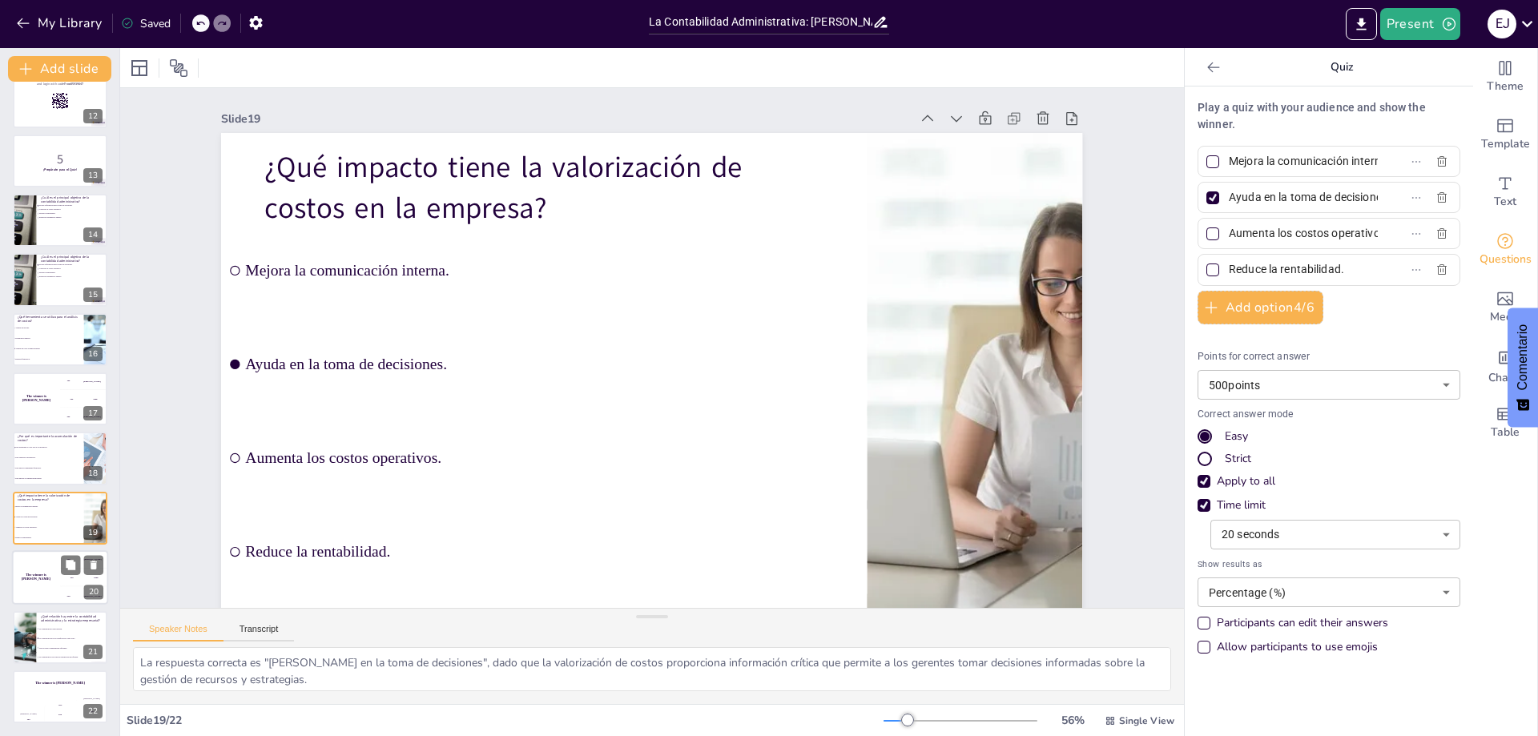
click at [44, 578] on h4 "The winner is [PERSON_NAME]" at bounding box center [36, 578] width 48 height 8
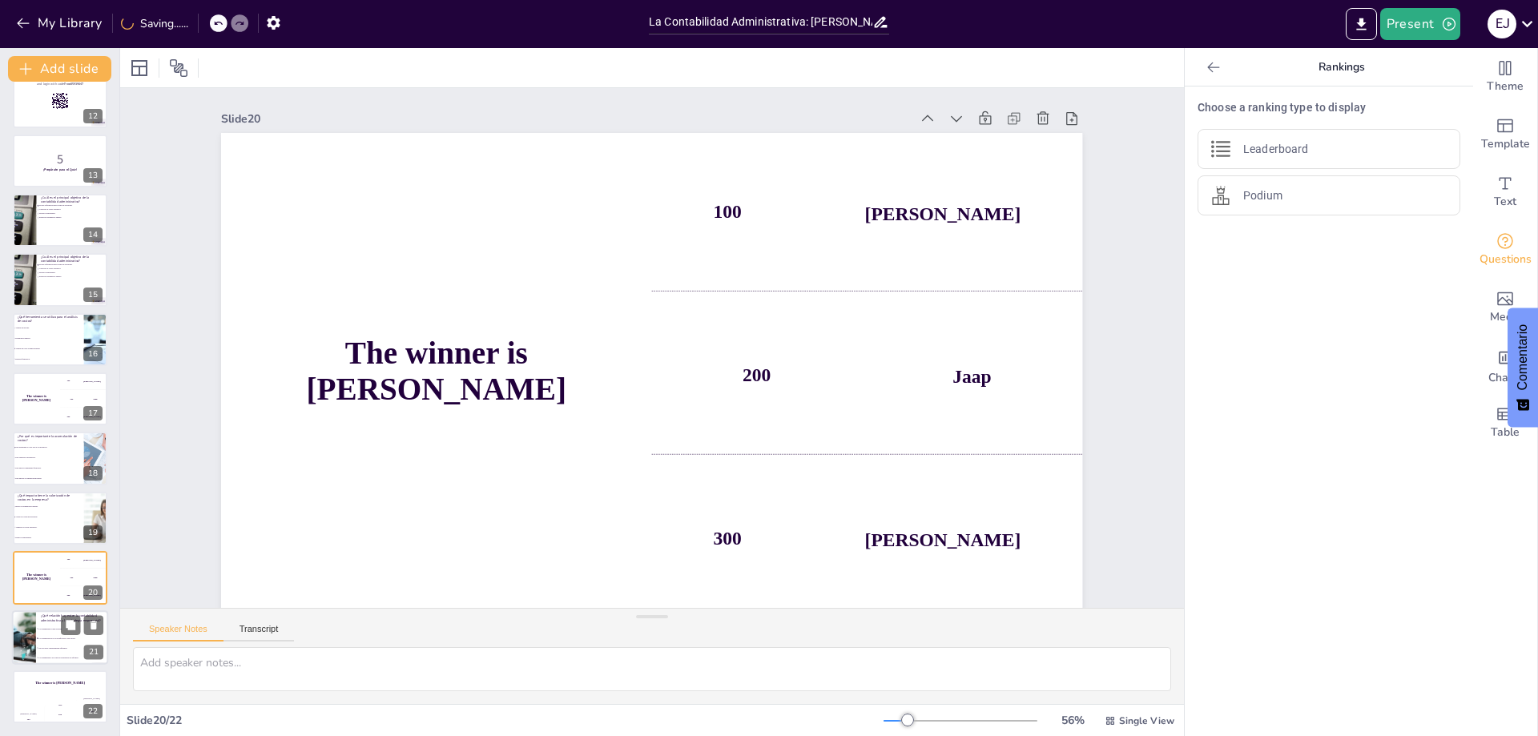
click at [48, 646] on li "Son dos áreas completamente diferentes." at bounding box center [72, 648] width 72 height 10
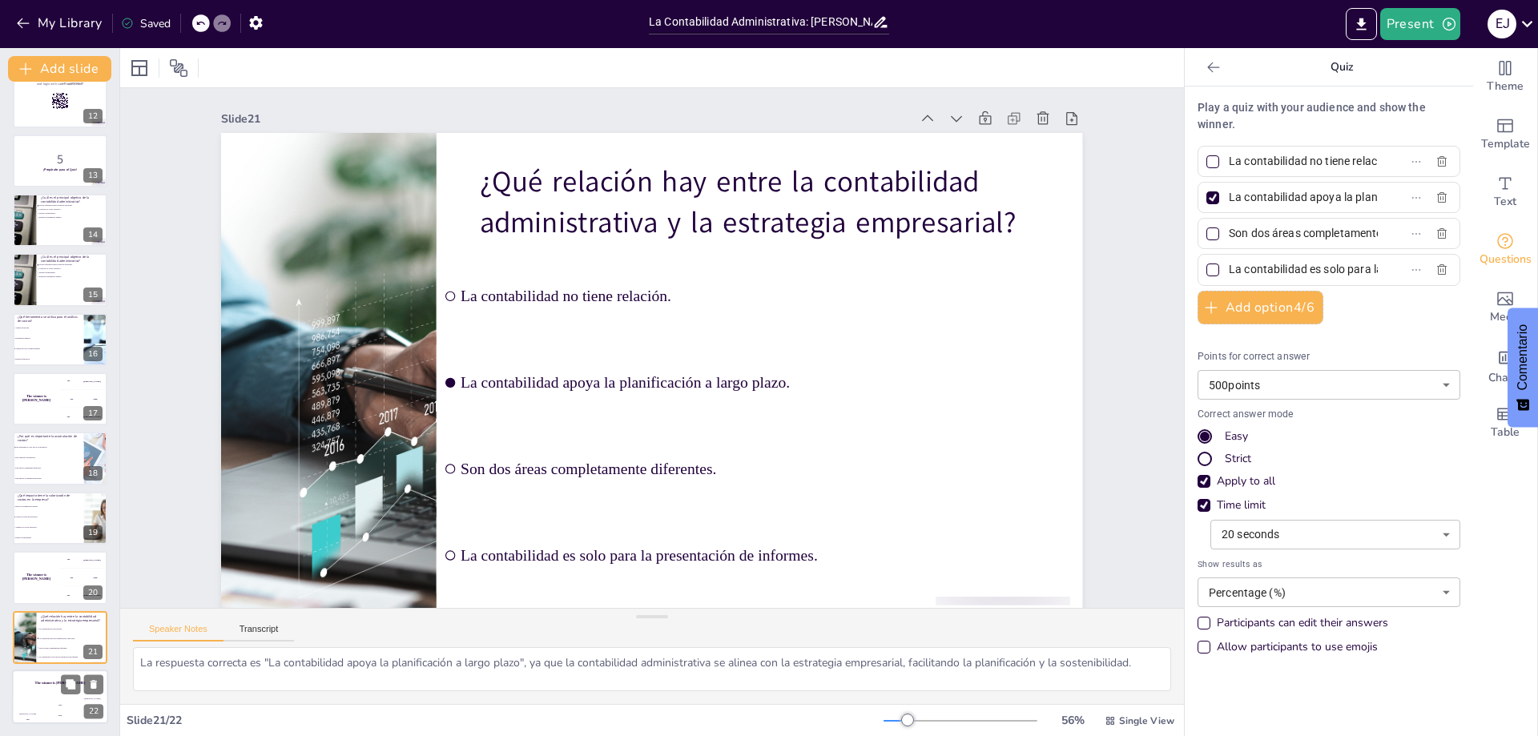
click at [55, 687] on div "The winner is [PERSON_NAME]" at bounding box center [60, 683] width 96 height 27
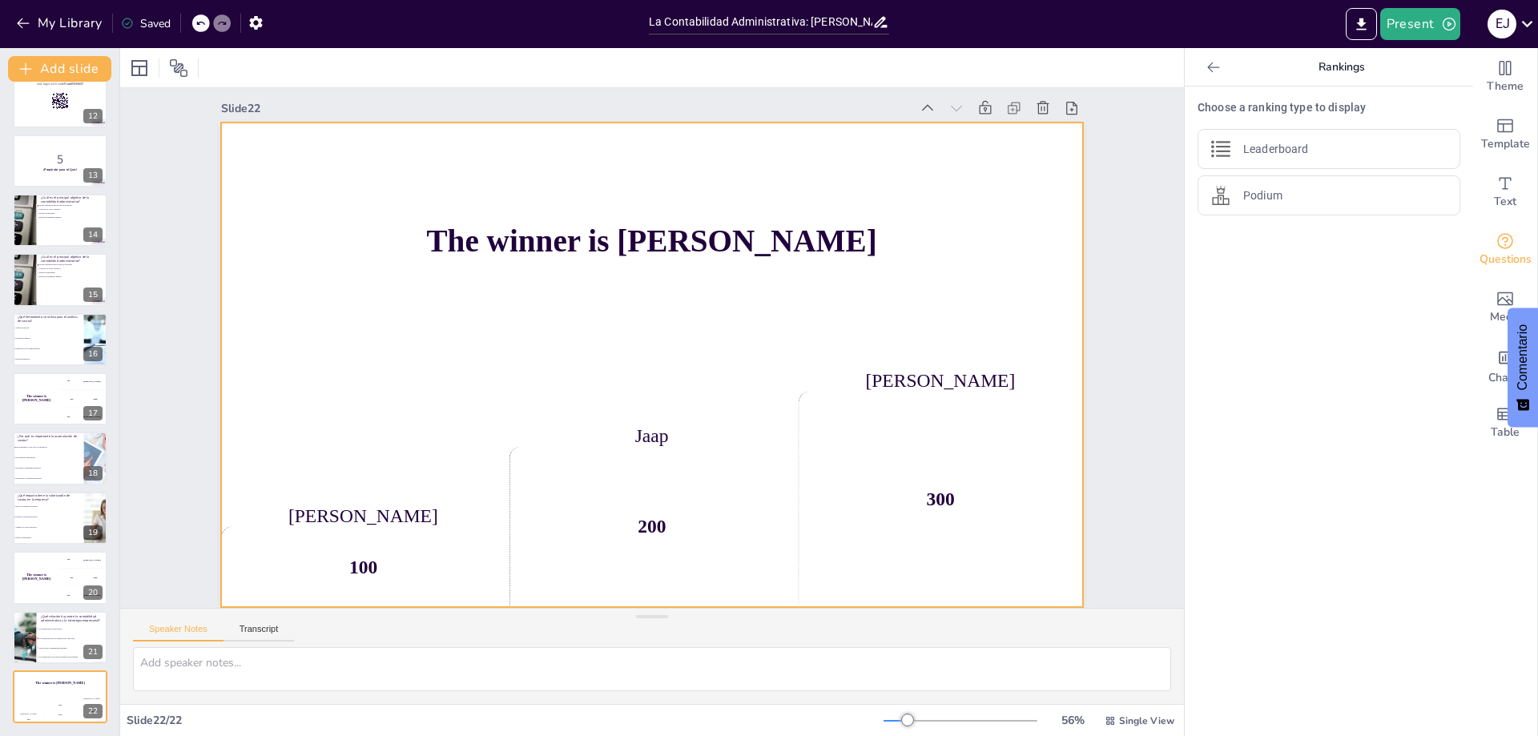
scroll to position [0, 0]
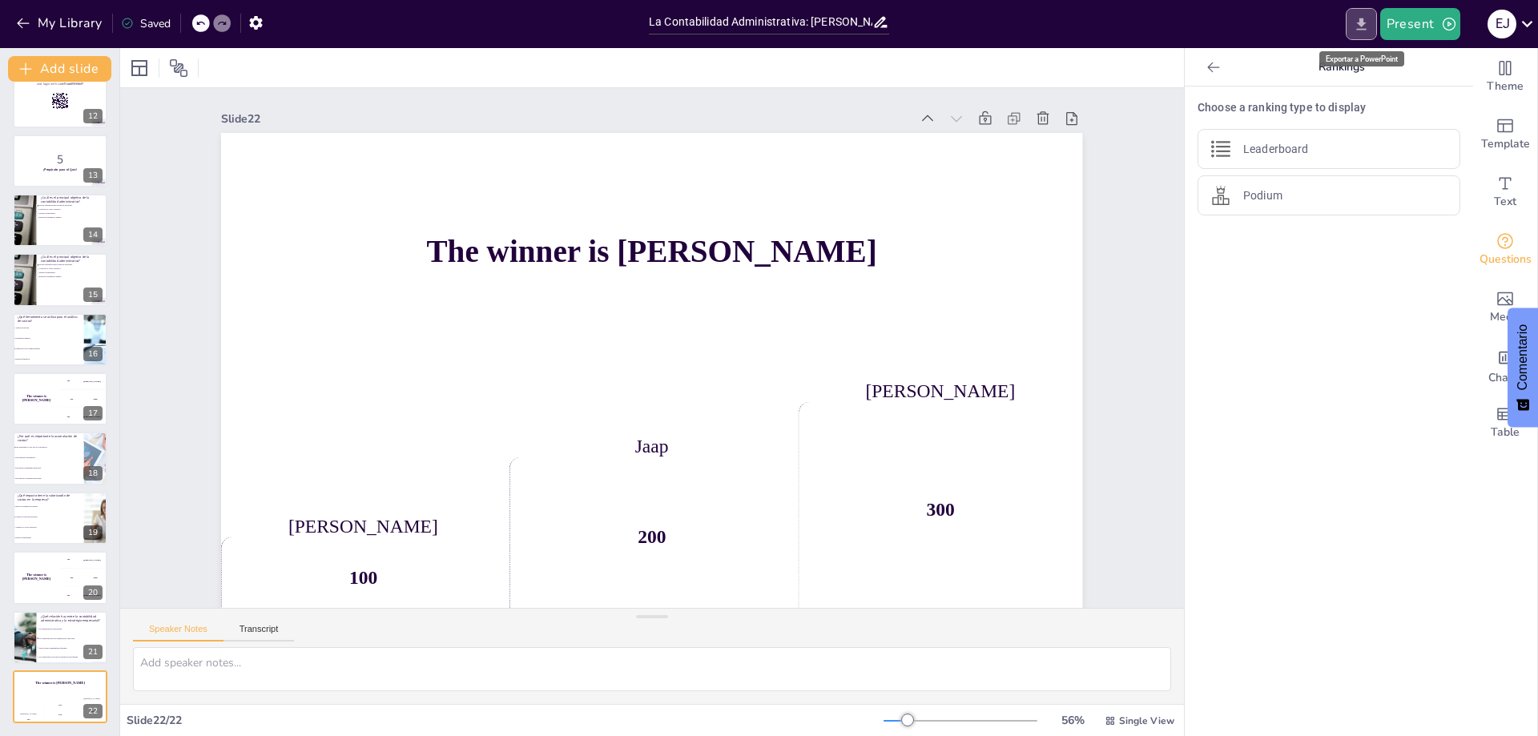
click at [1368, 30] on icon "Export to PowerPoint" at bounding box center [1361, 24] width 17 height 17
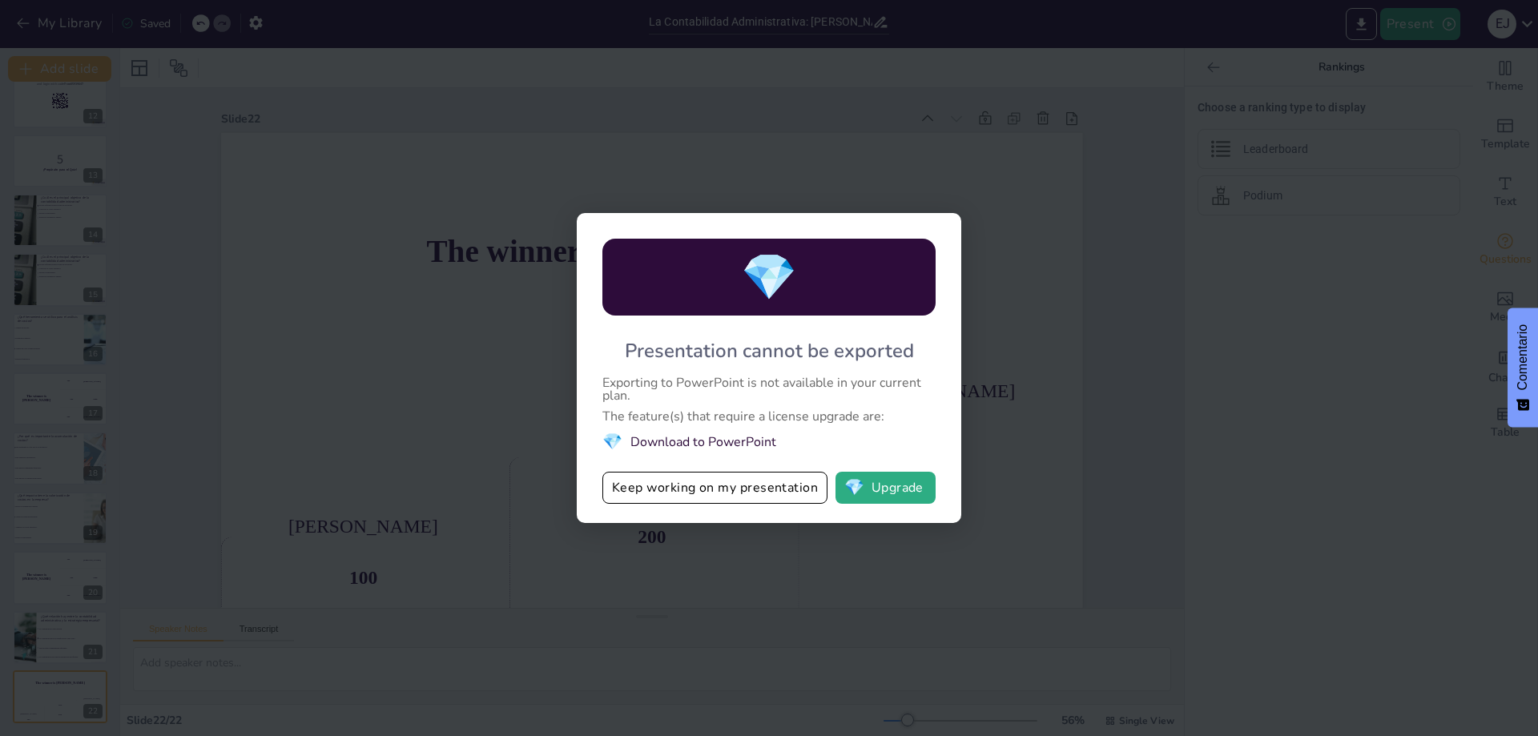
click at [1046, 156] on div "💎 Presentation cannot be exported Exporting to PowerPoint is not available in y…" at bounding box center [769, 368] width 1538 height 736
click at [1223, 30] on div "💎 Presentation cannot be exported Exporting to PowerPoint is not available in y…" at bounding box center [769, 368] width 1538 height 736
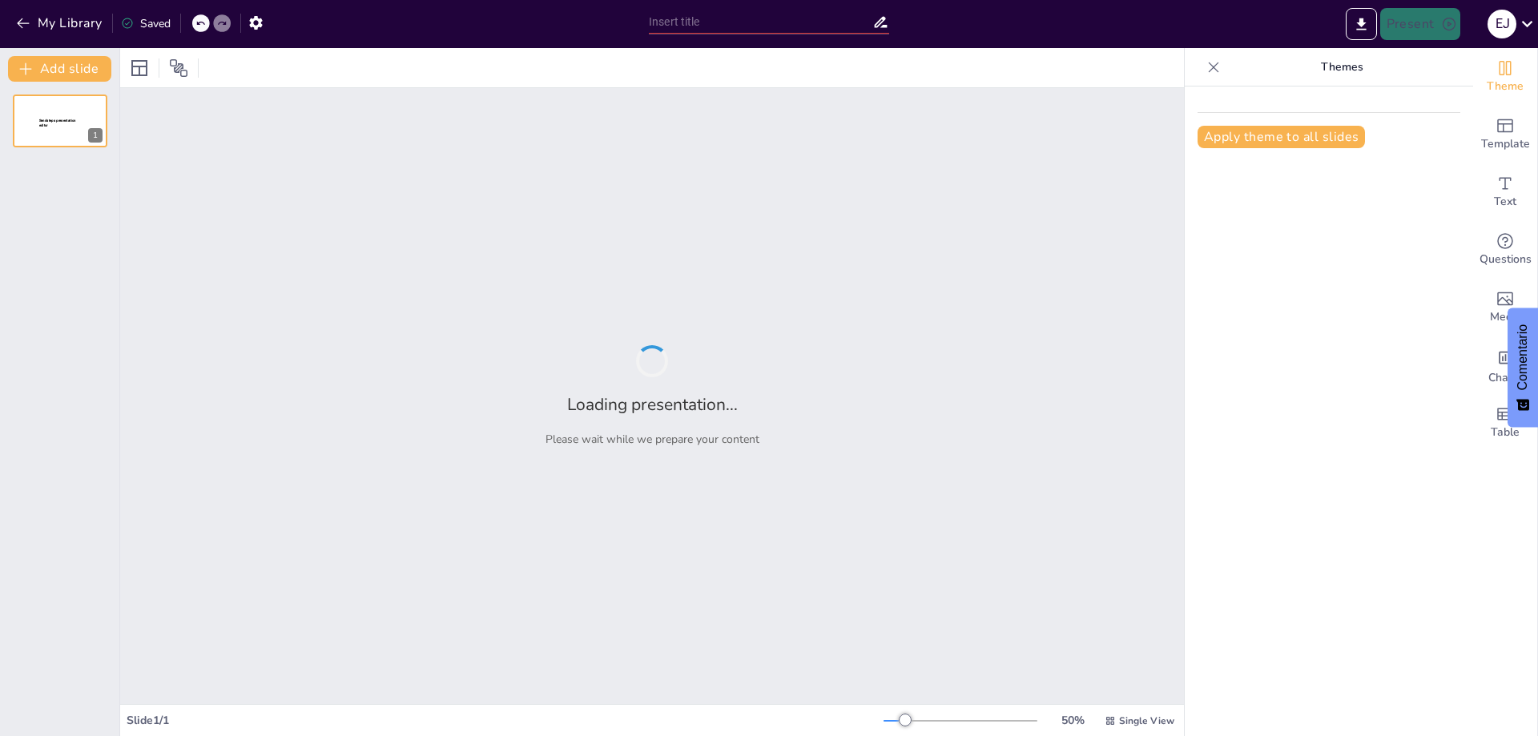
type input "La Contabilidad Administrativa: [PERSON_NAME] en la Planeación y Control Empres…"
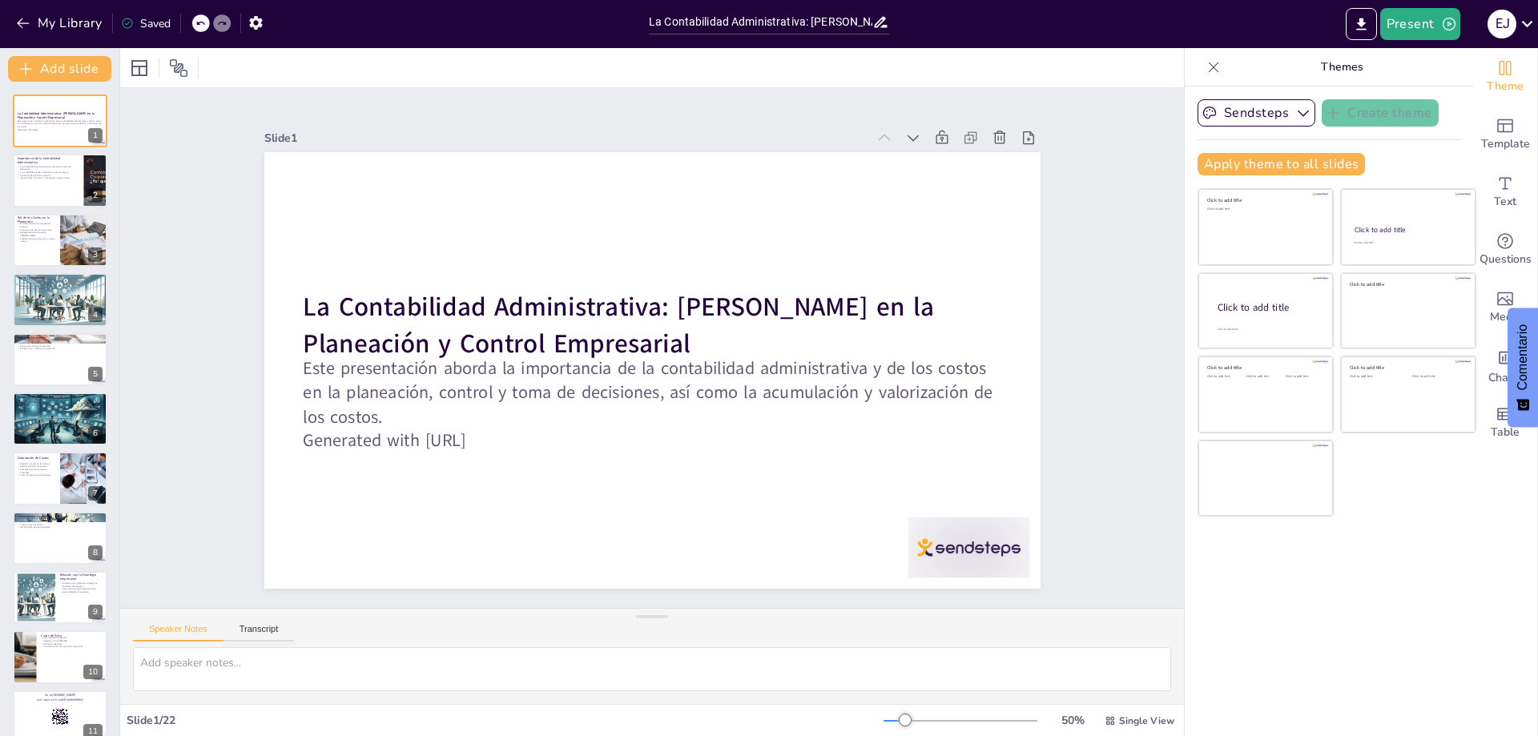
checkbox input "true"
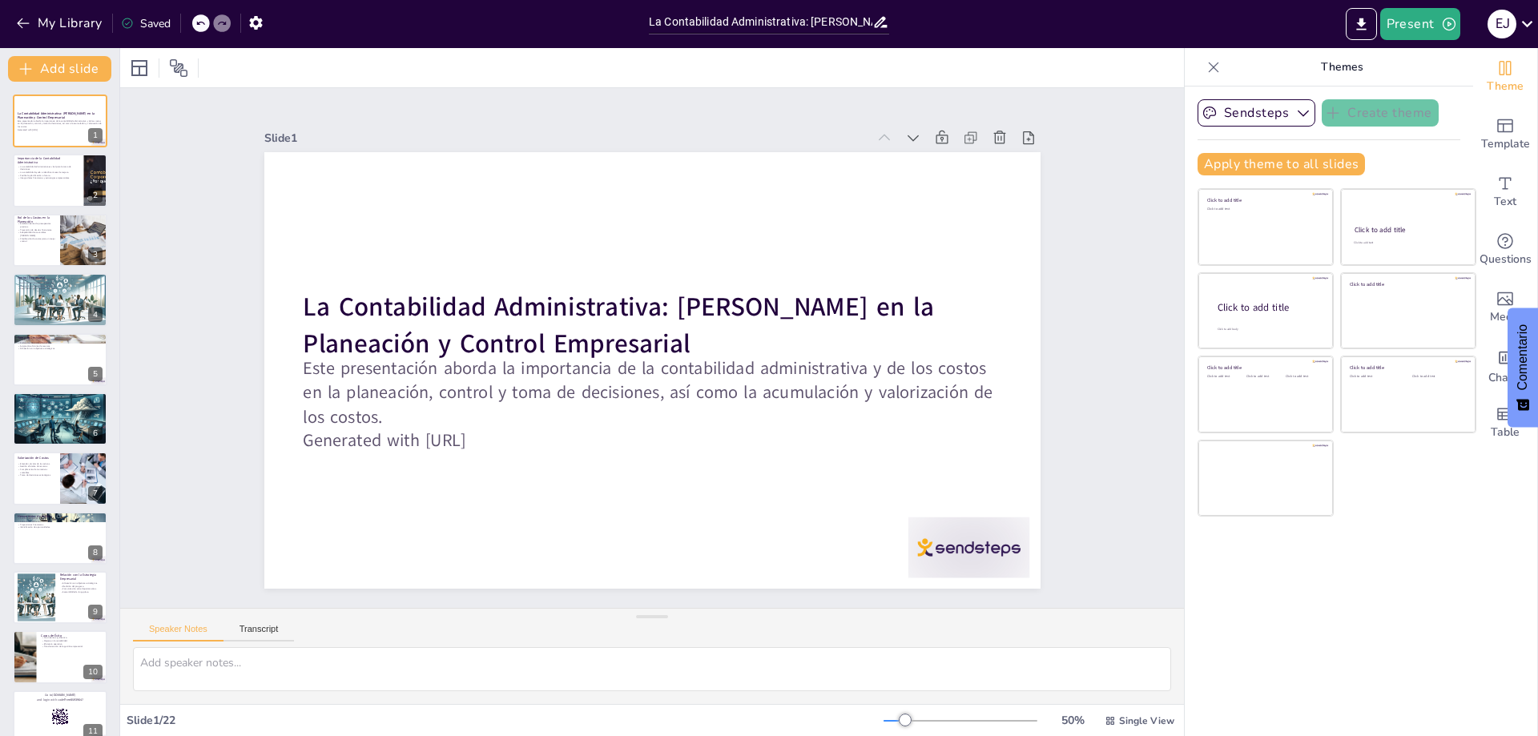
checkbox input "true"
click at [1167, 70] on div "Document fonts Akatab Recently used Mulish Akatab Popular fonts Lato Montserrat…" at bounding box center [769, 392] width 1538 height 688
checkbox input "true"
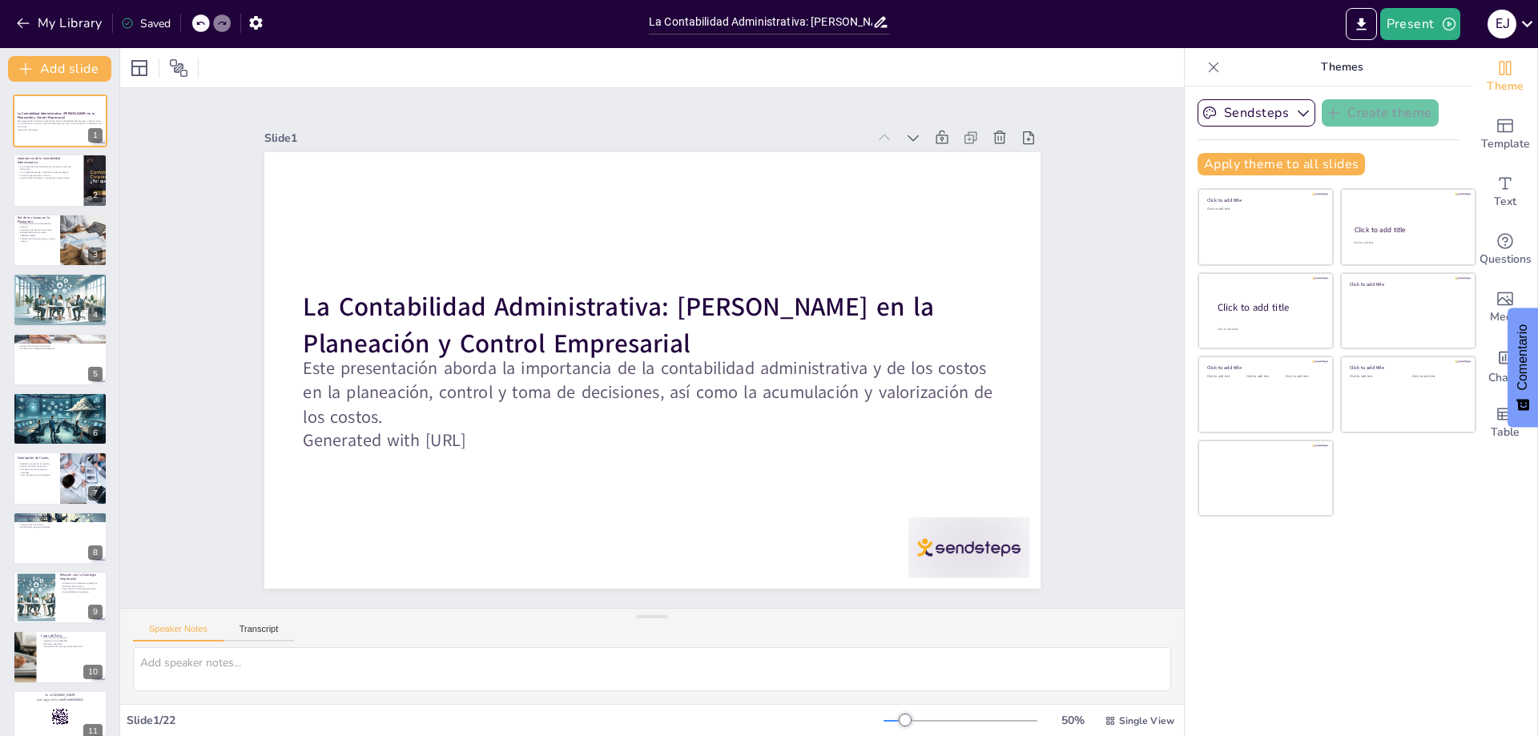
checkbox input "true"
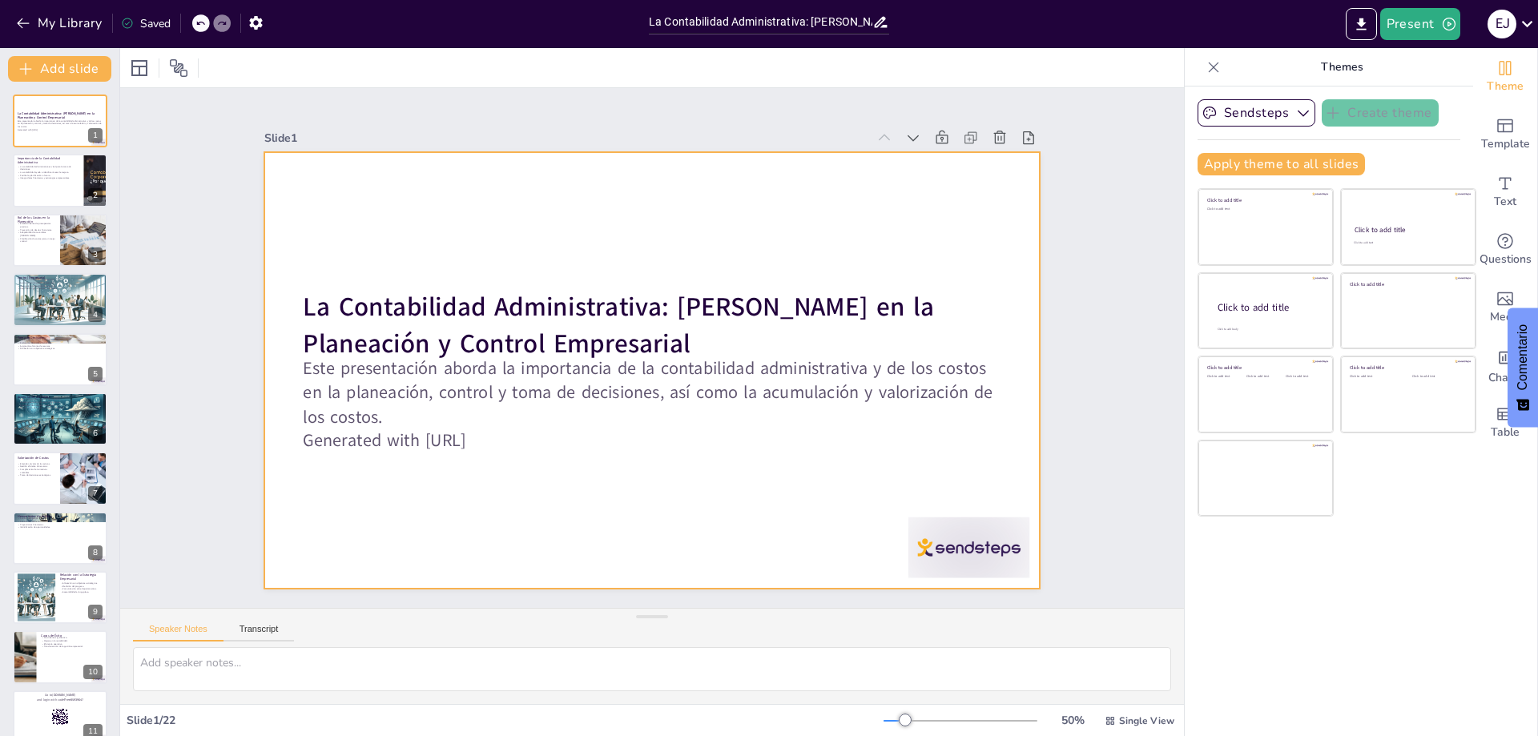
checkbox input "true"
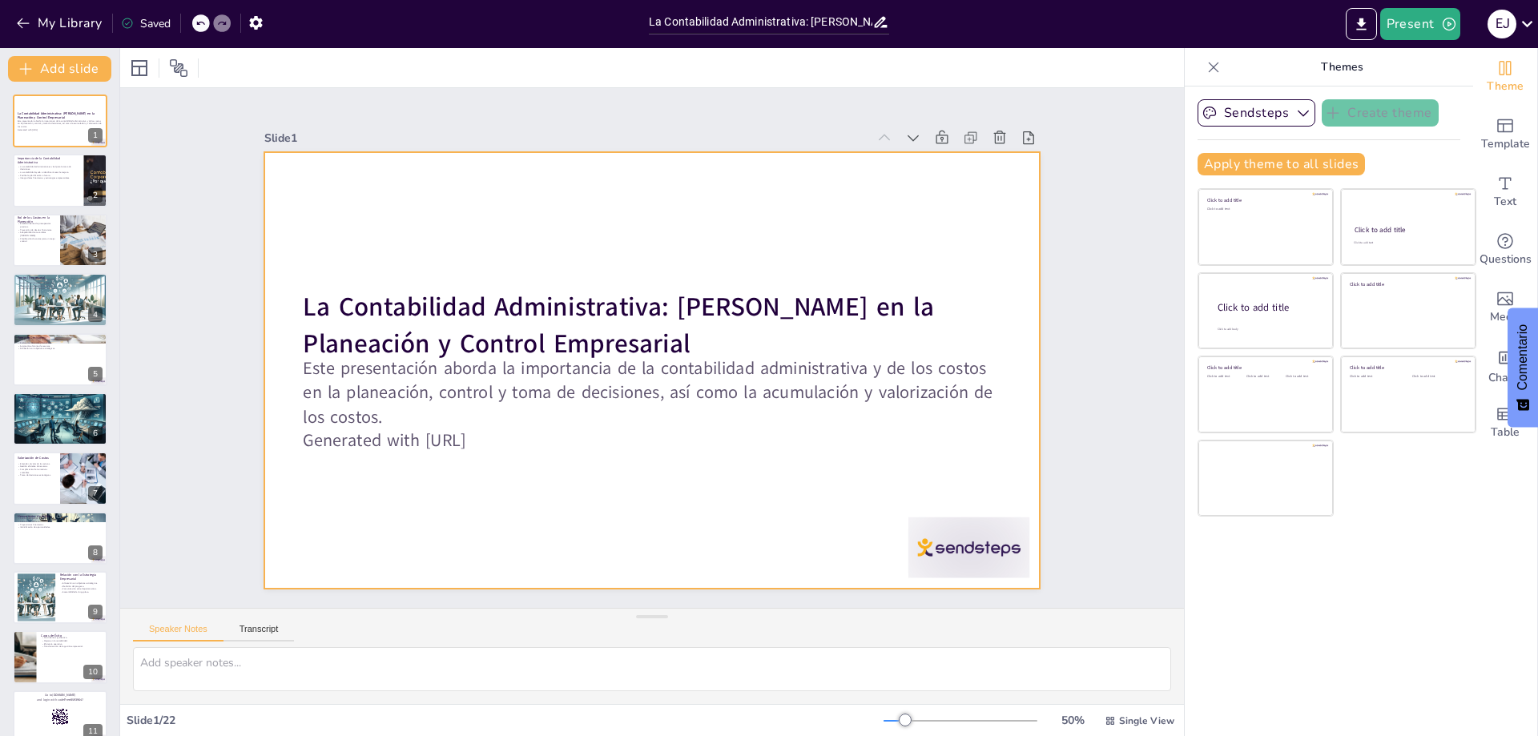
checkbox input "true"
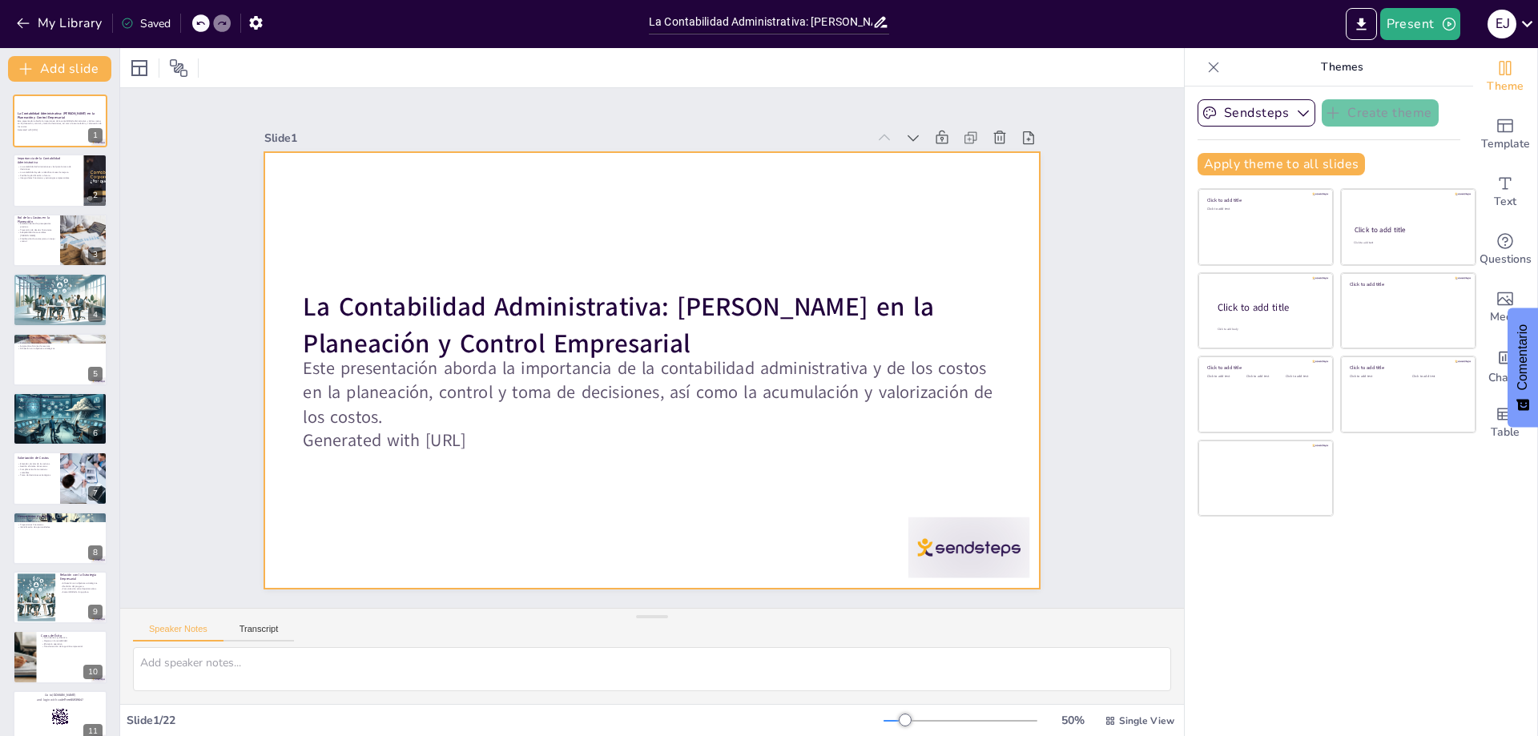
checkbox input "true"
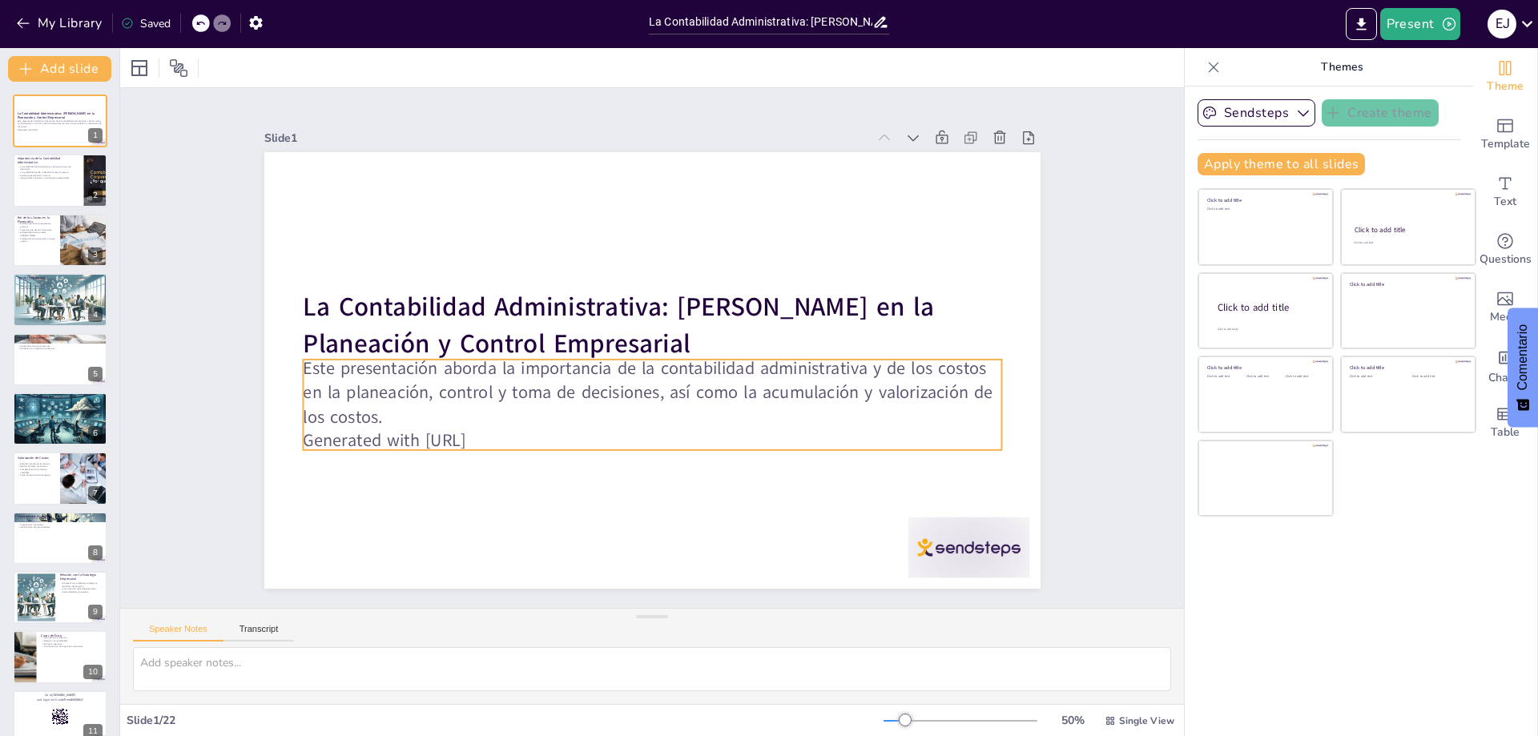
checkbox input "true"
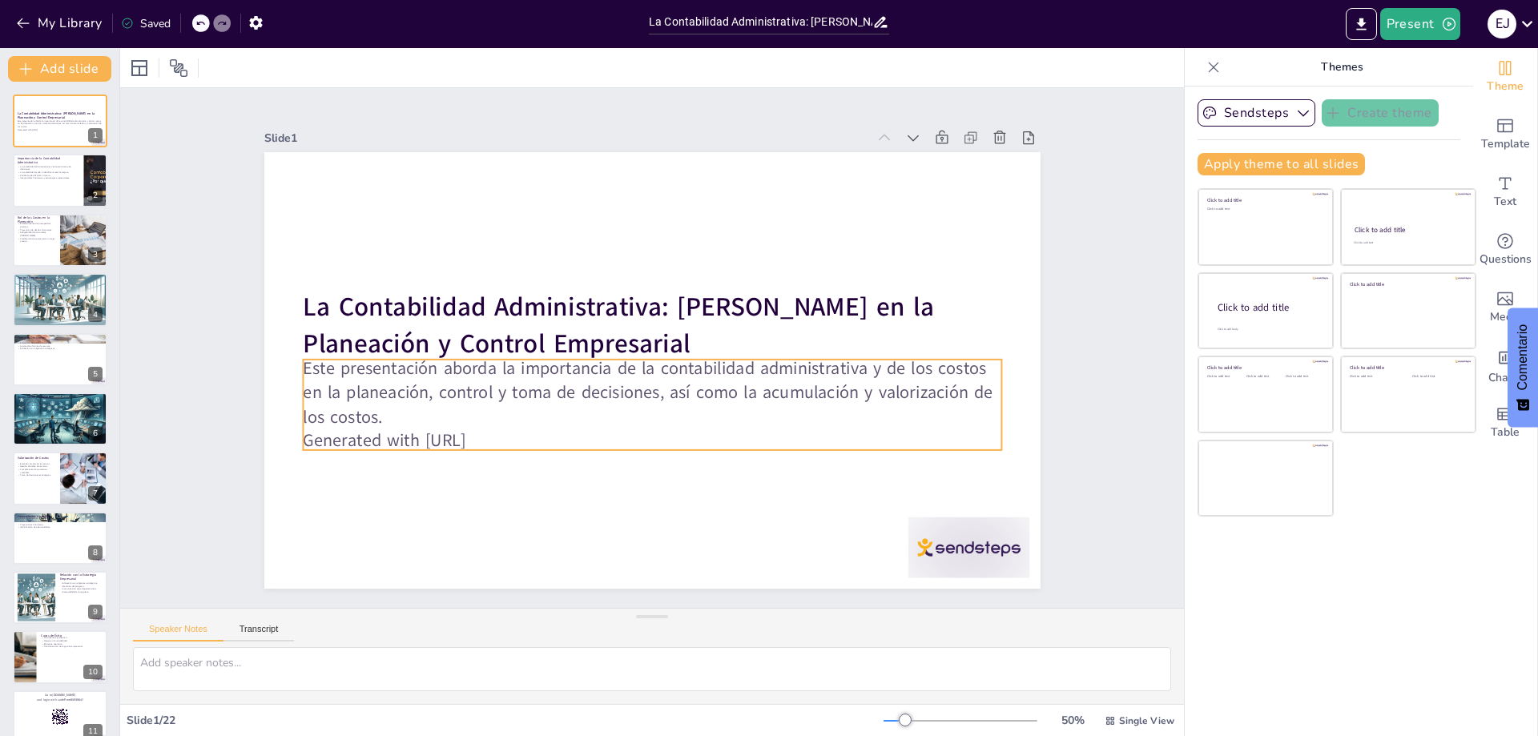
checkbox input "true"
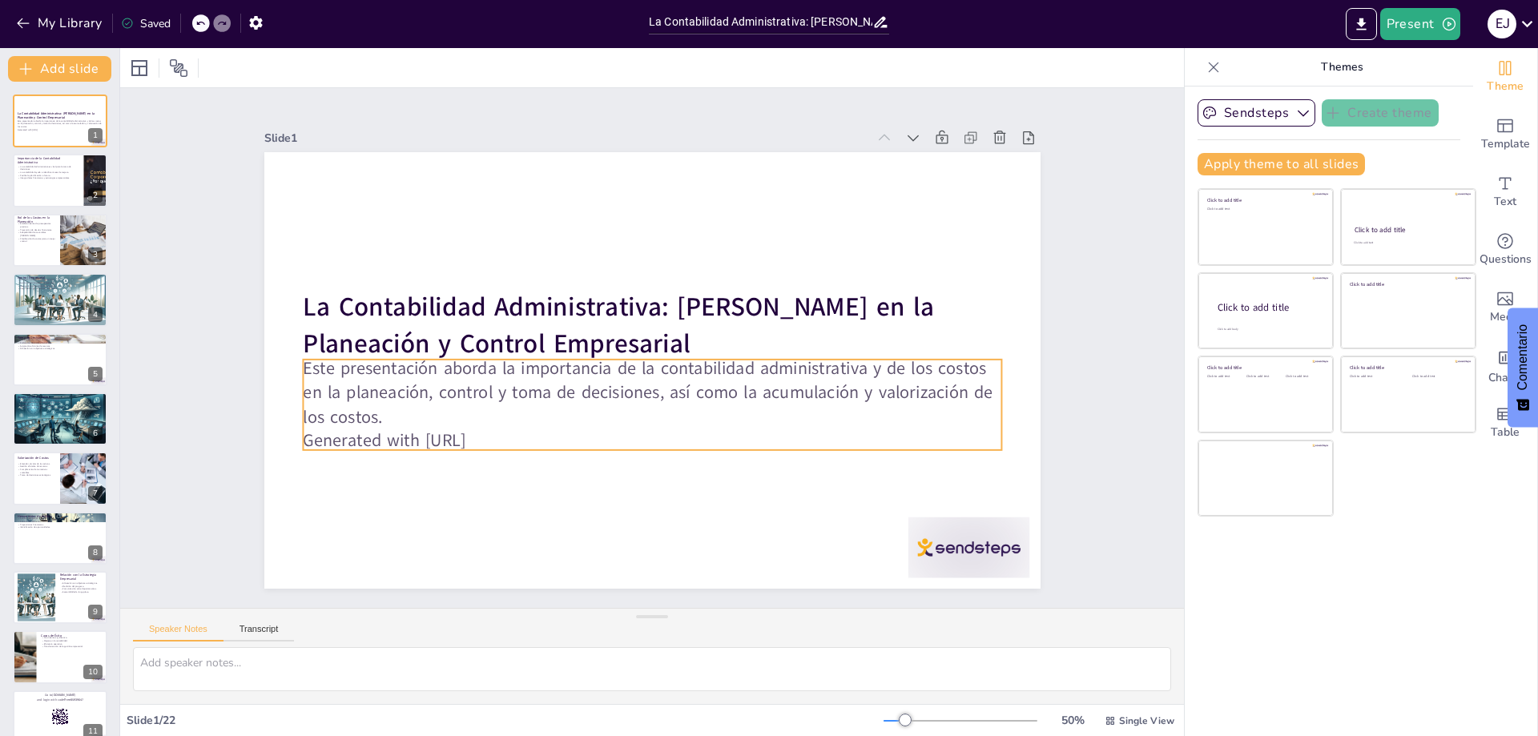
checkbox input "true"
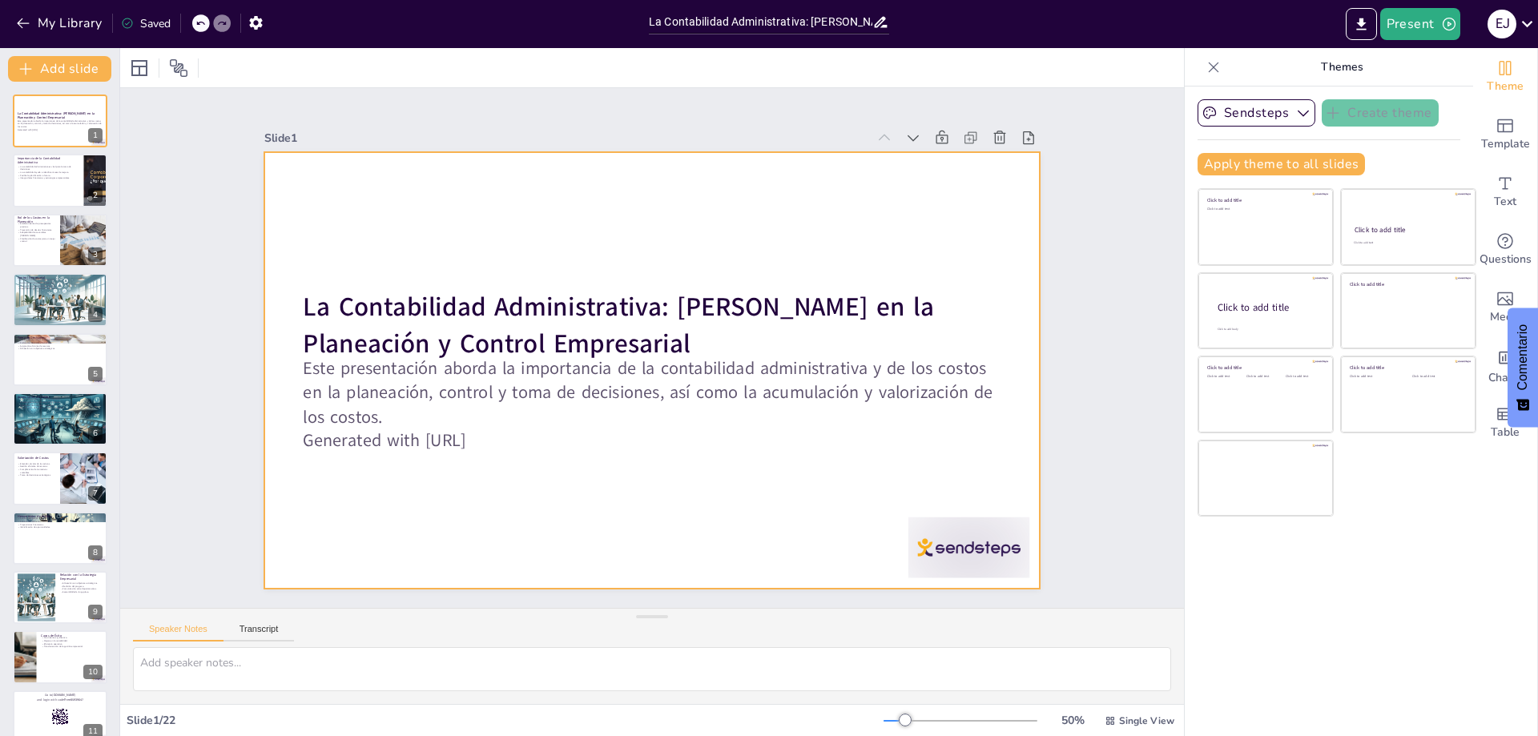
checkbox input "true"
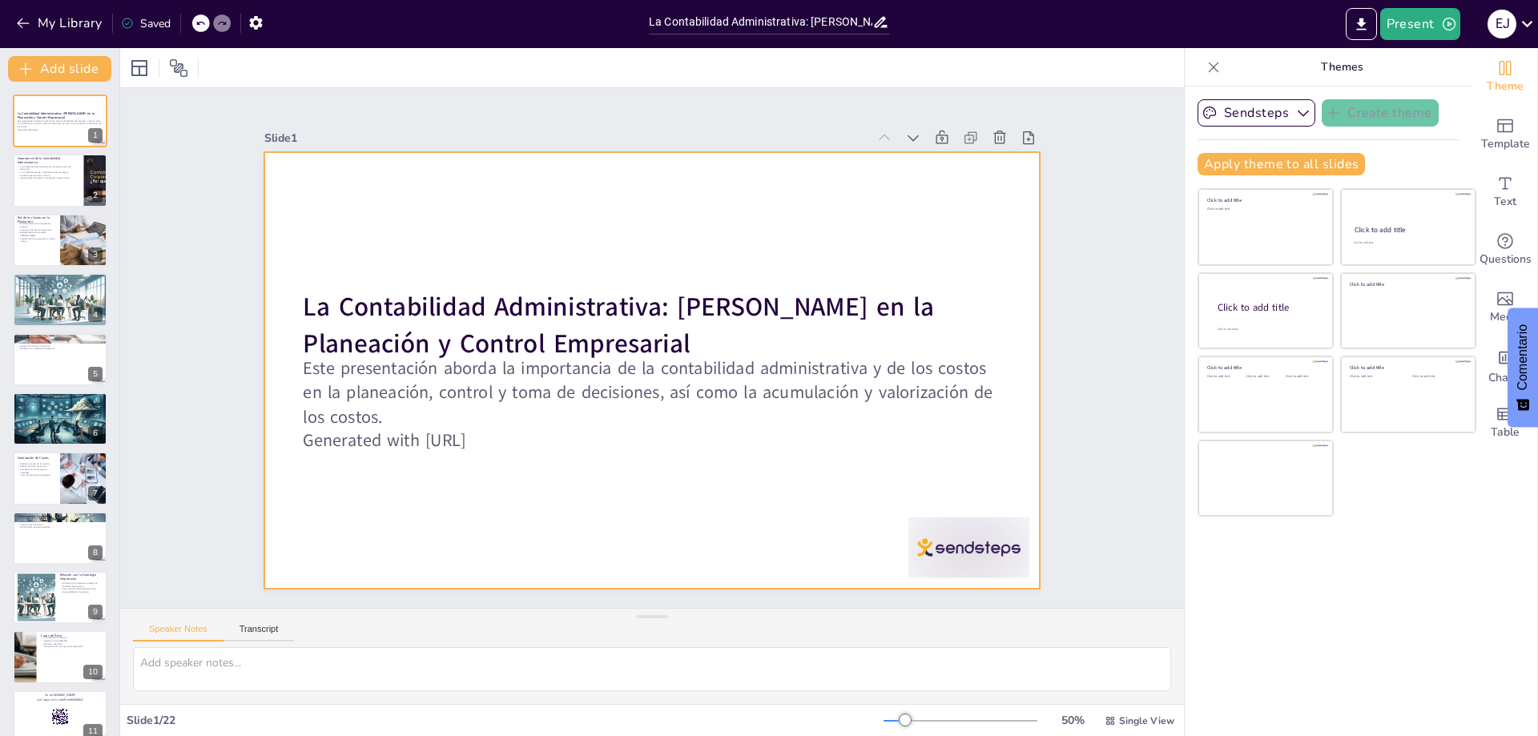
checkbox input "true"
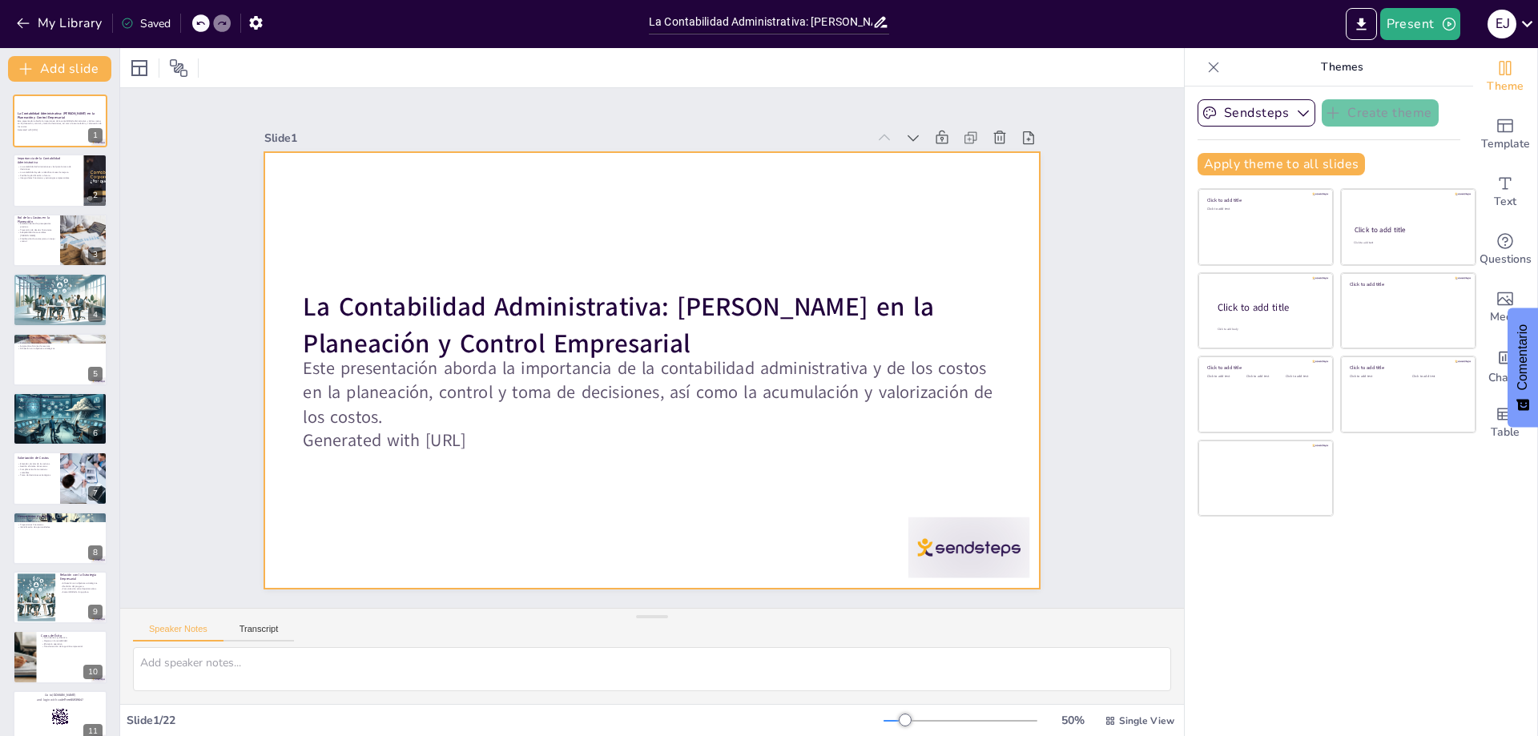
checkbox input "true"
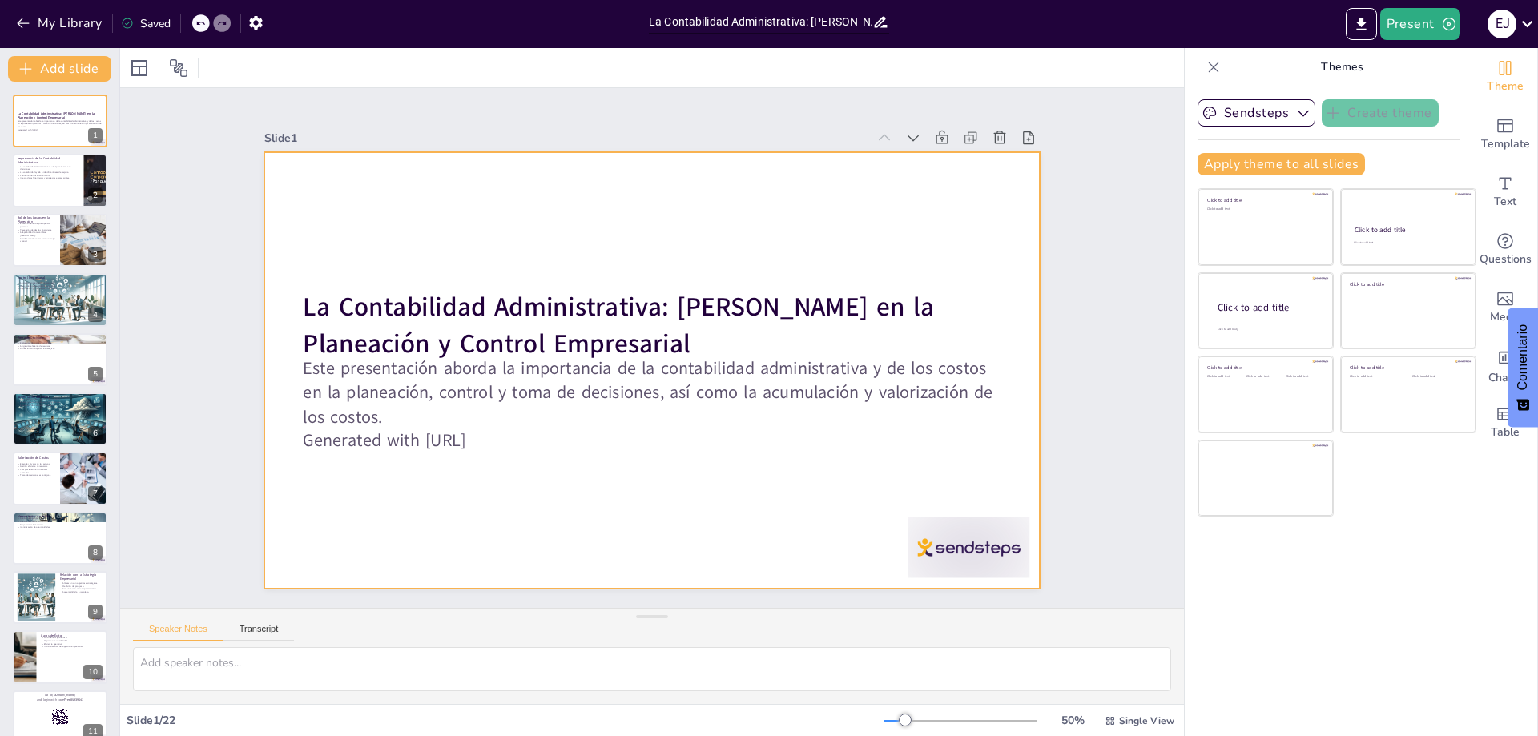
checkbox input "true"
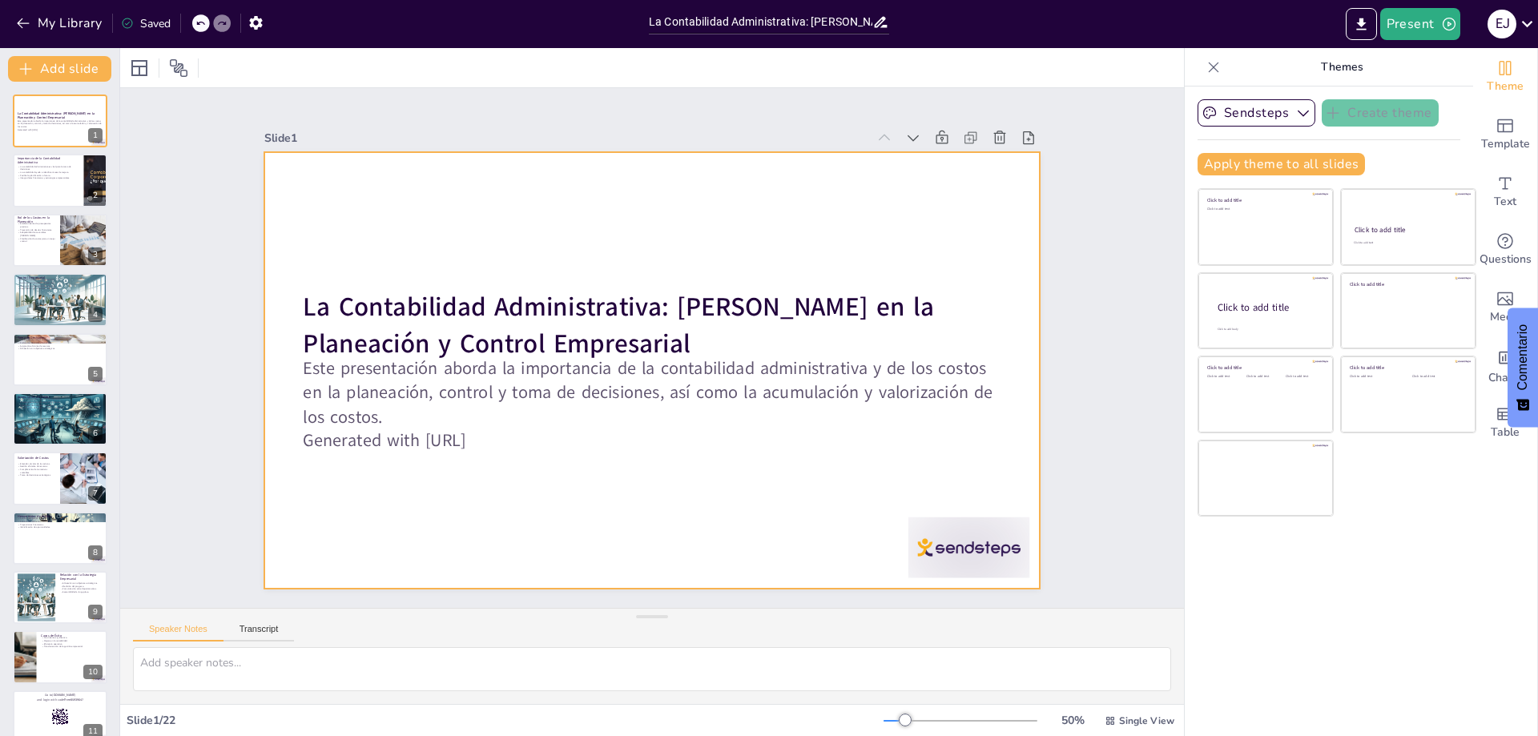
checkbox input "true"
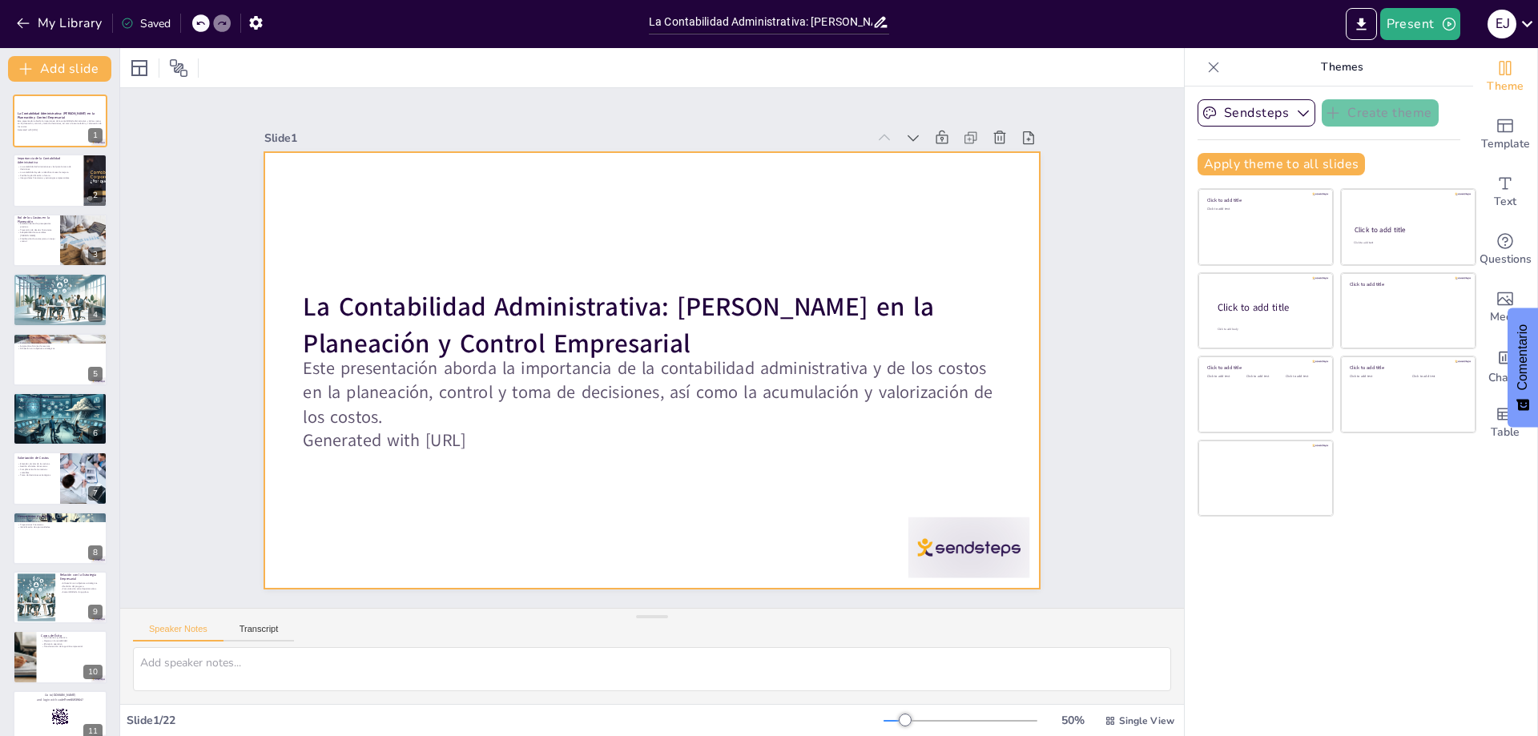
checkbox input "true"
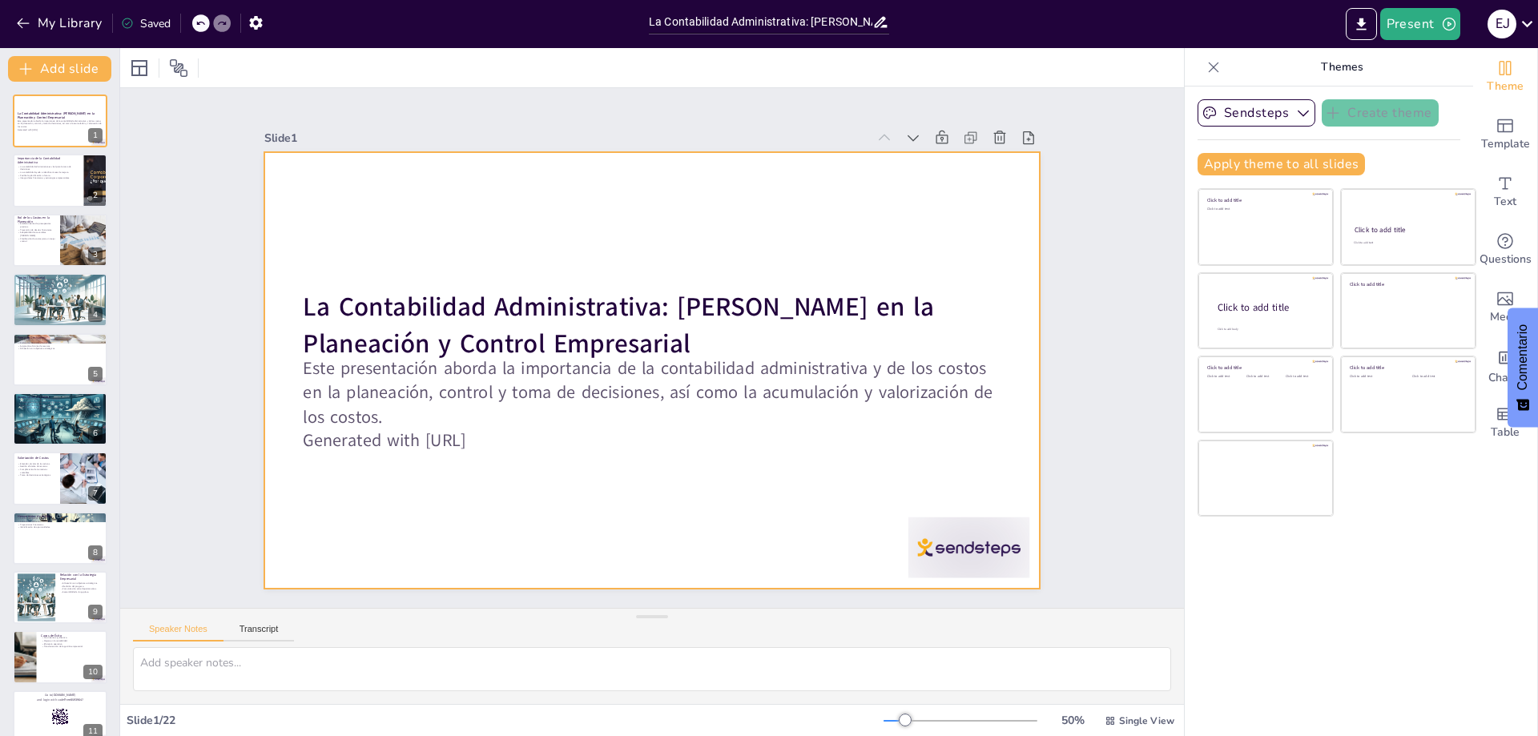
checkbox input "true"
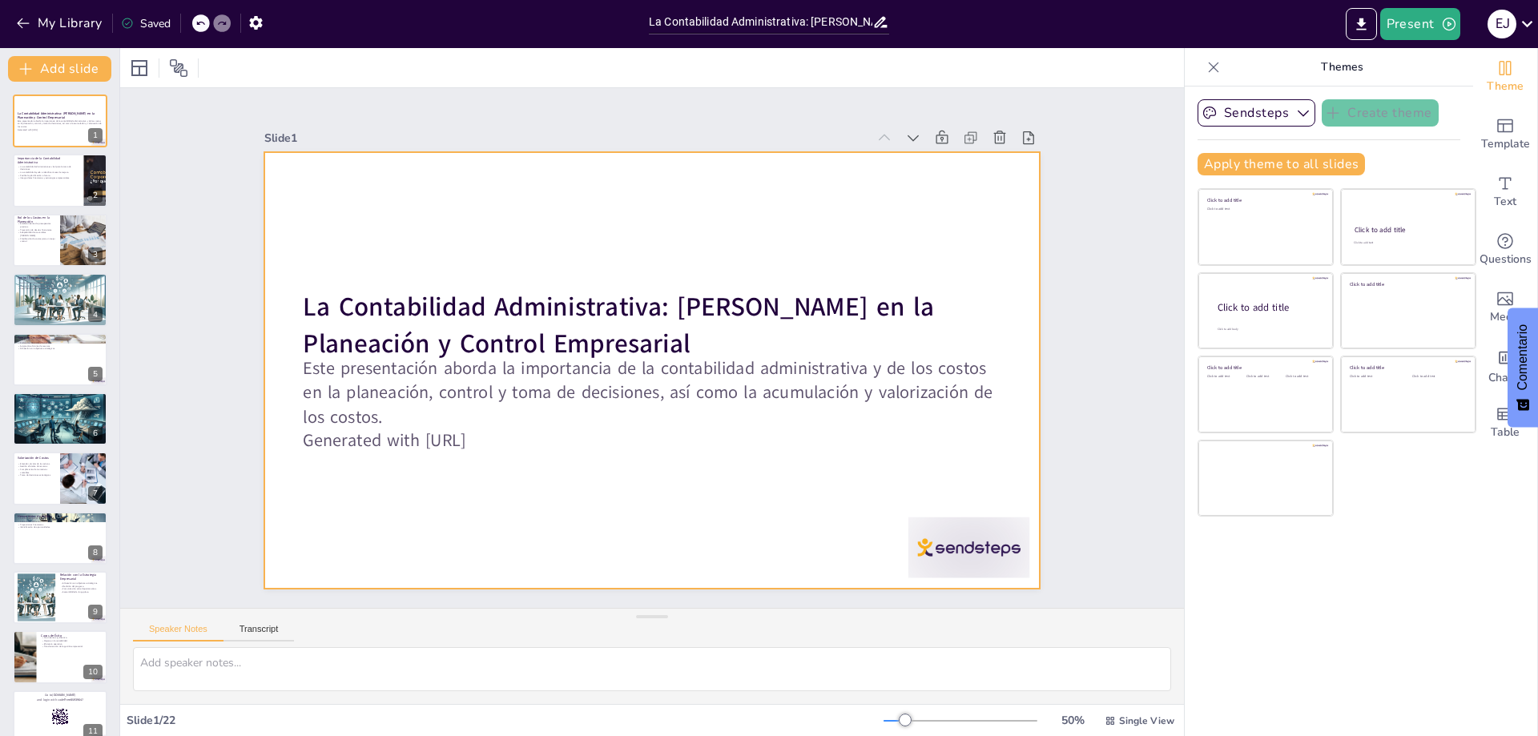
checkbox input "true"
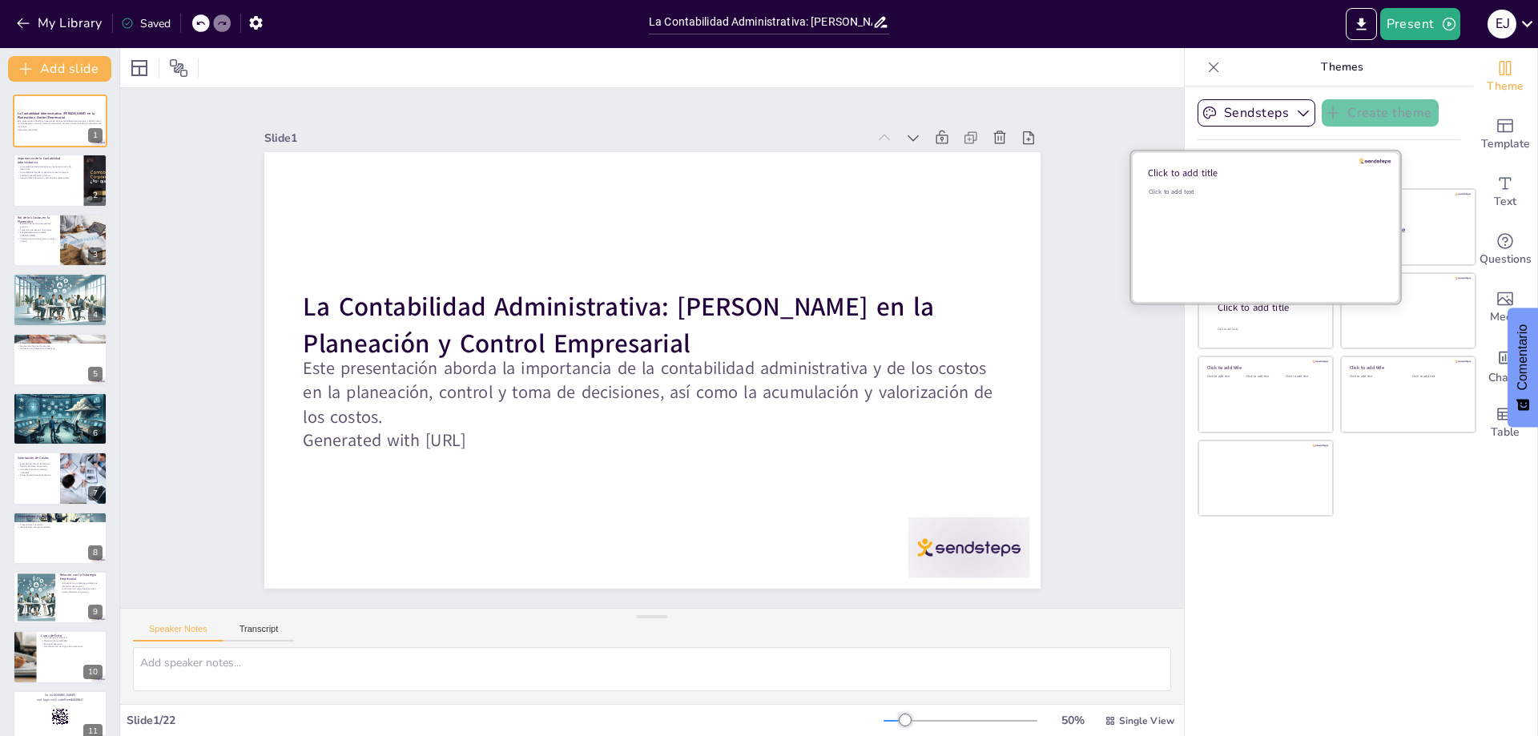
click at [1256, 236] on div "Click to add text" at bounding box center [1263, 236] width 229 height 99
checkbox input "true"
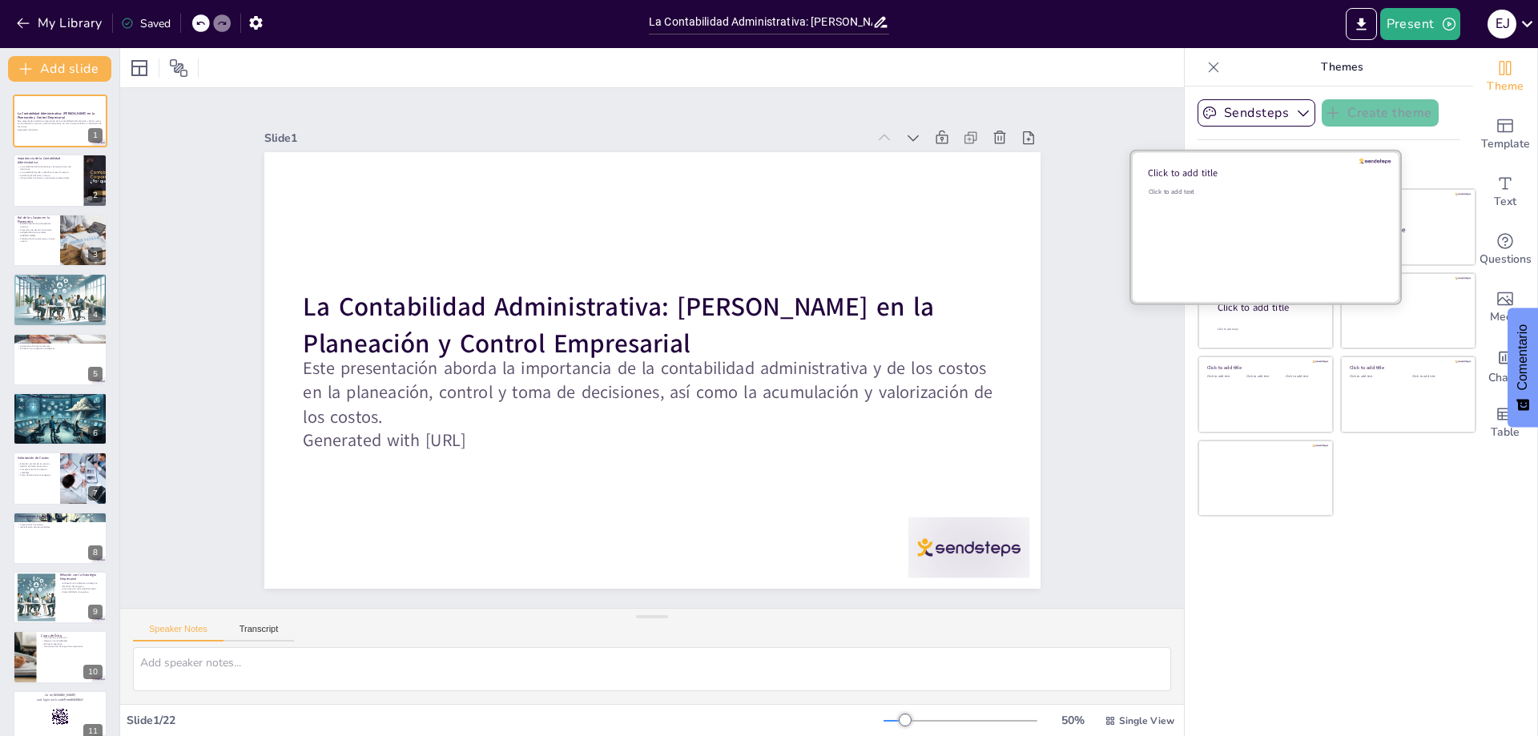
checkbox input "true"
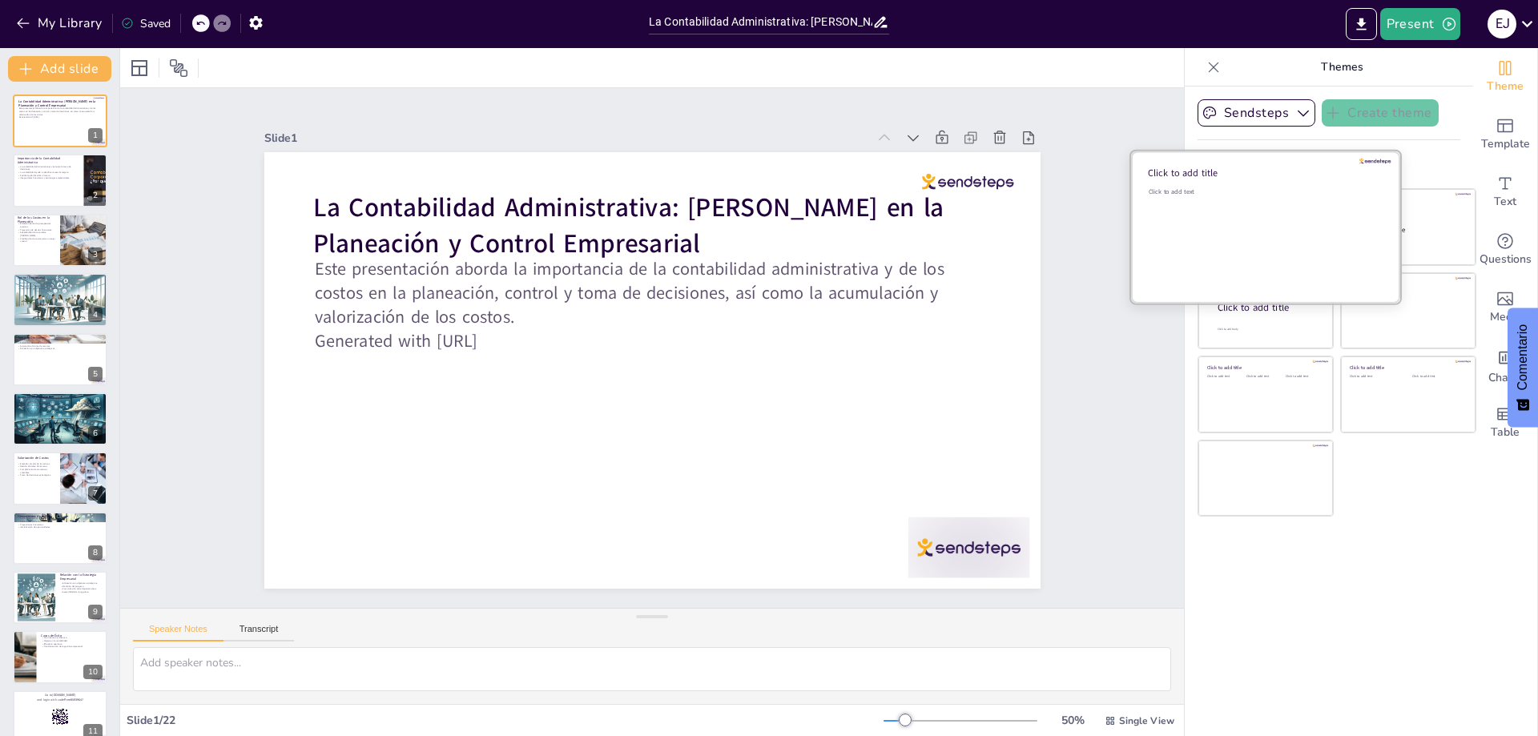
click at [1256, 236] on div "Click to add text" at bounding box center [1263, 236] width 229 height 99
checkbox input "true"
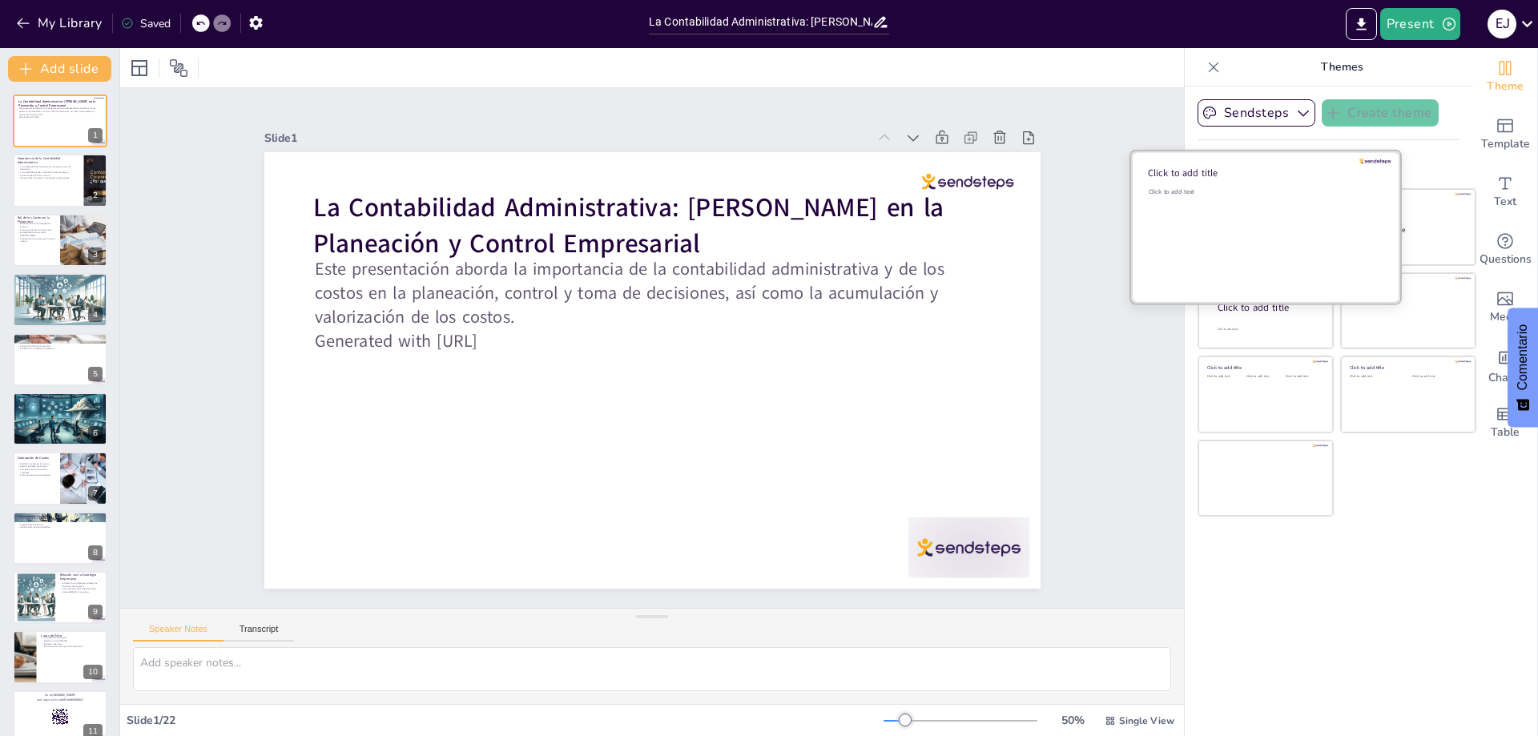
checkbox input "true"
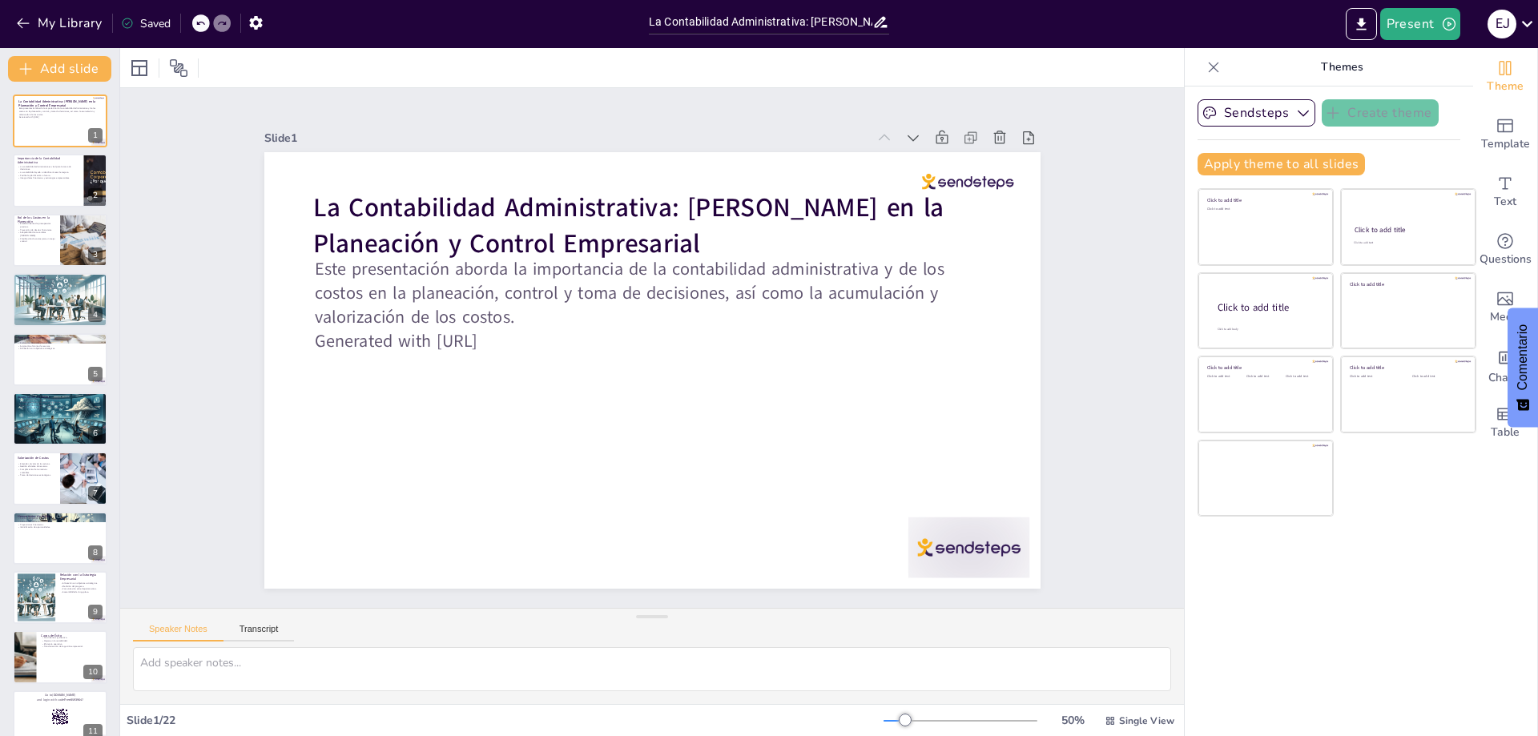
click at [1383, 567] on div "Sendsteps Create theme Apply theme to all slides Click to add title Click to ad…" at bounding box center [1329, 412] width 288 height 650
checkbox input "true"
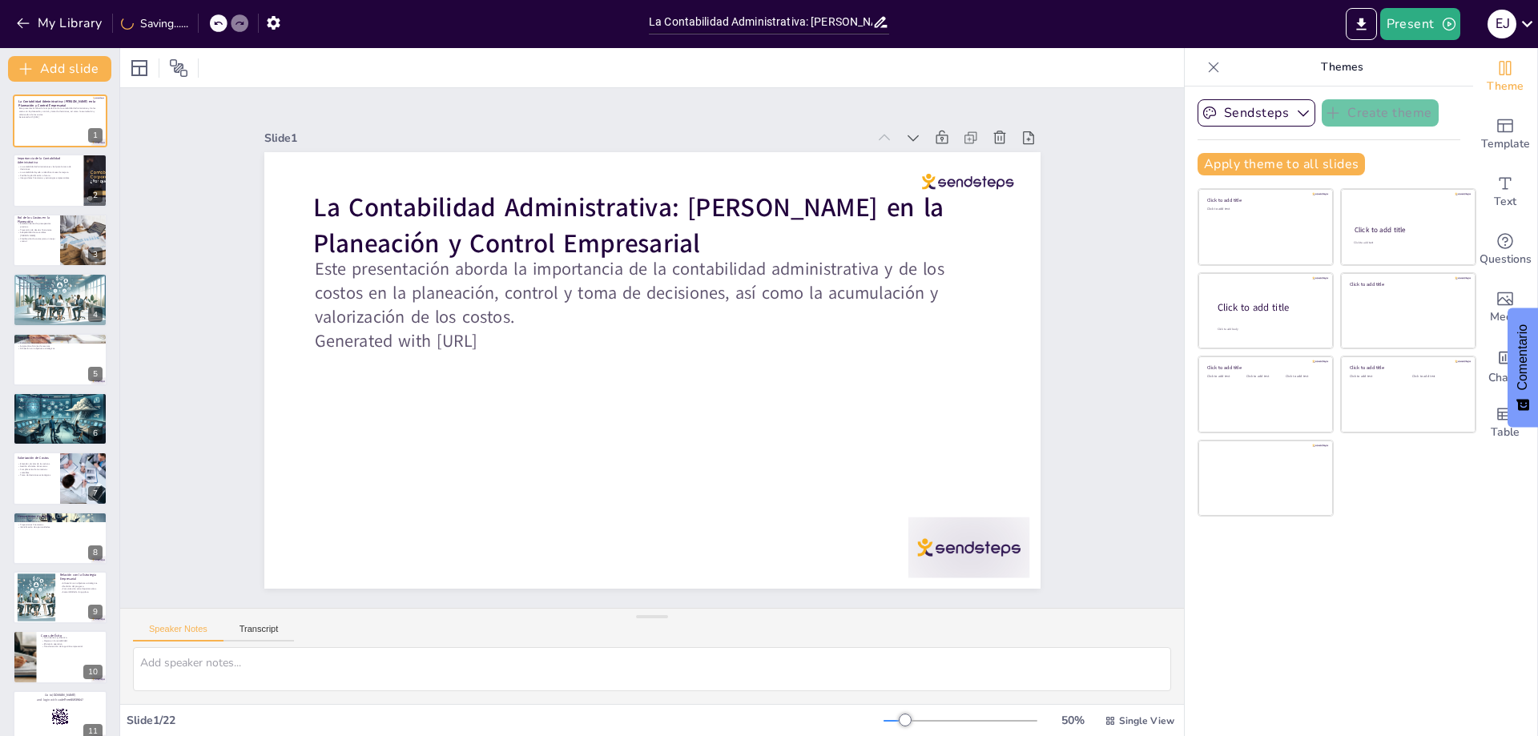
checkbox input "true"
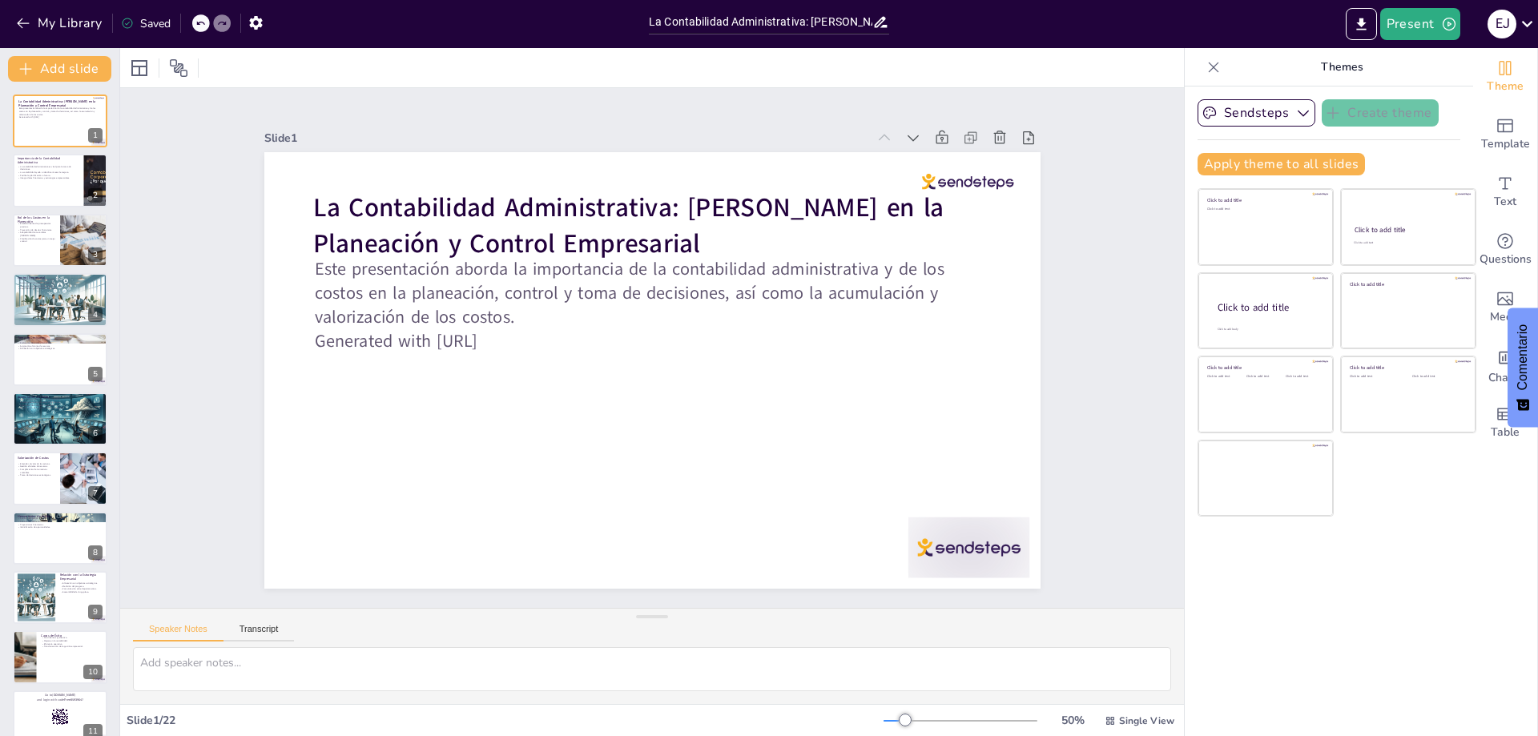
checkbox input "true"
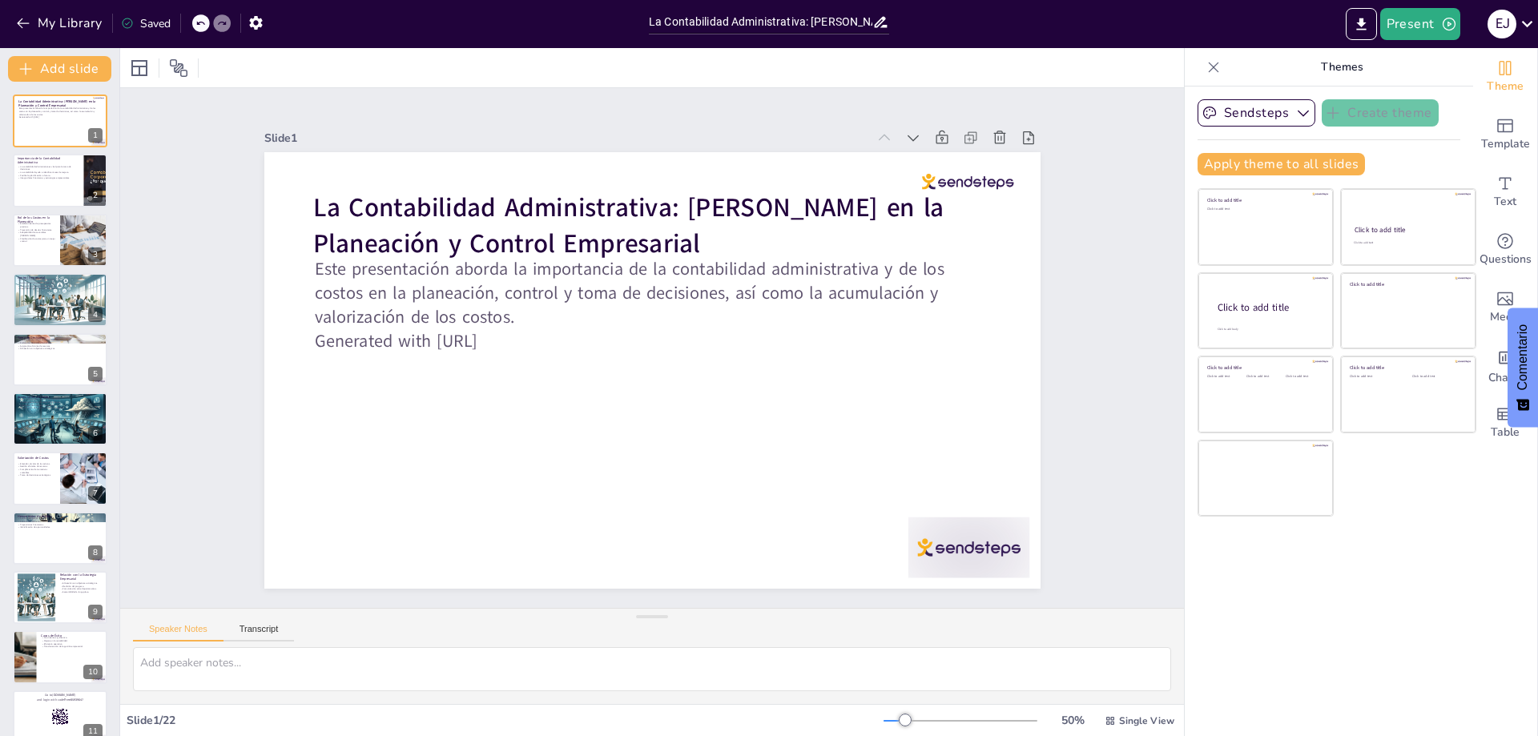
checkbox input "true"
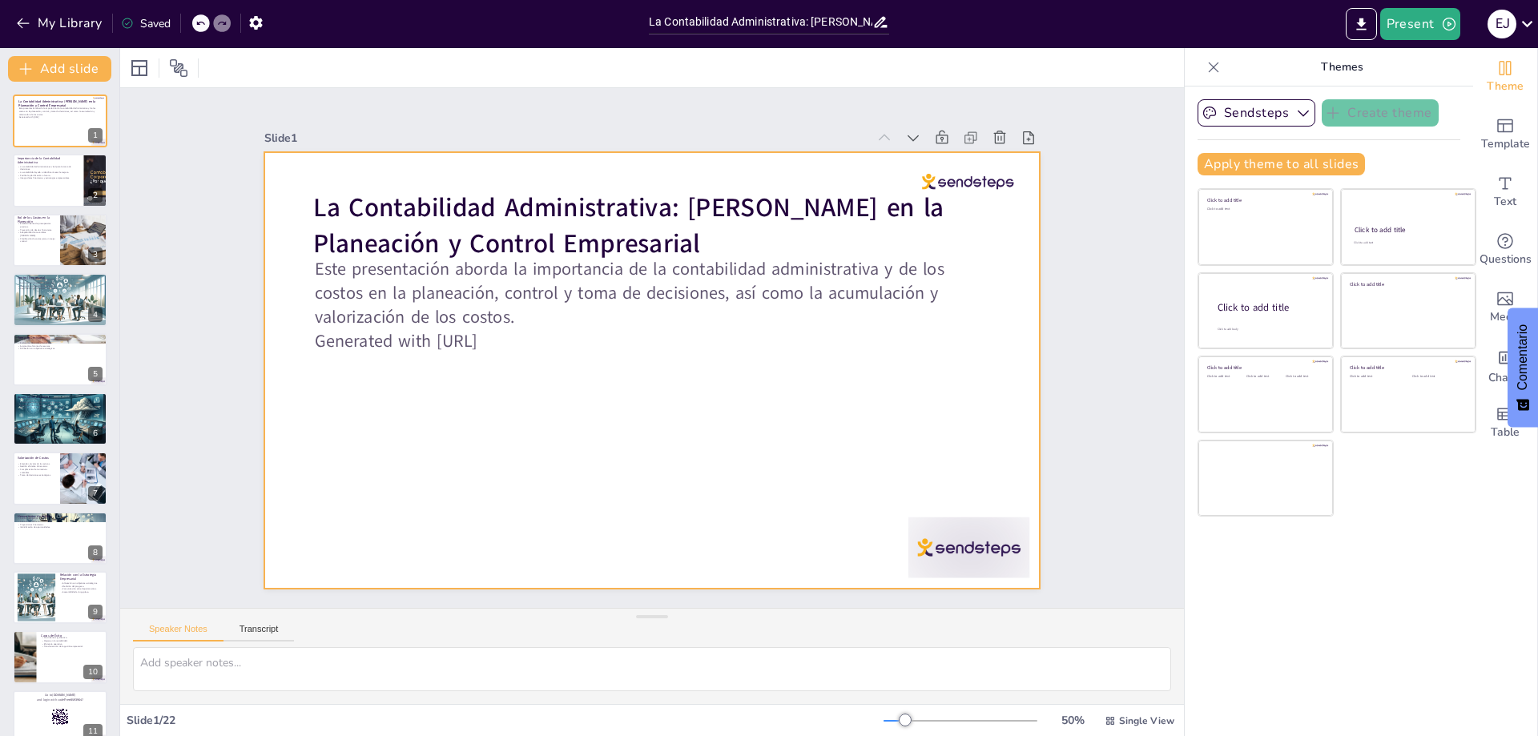
checkbox input "true"
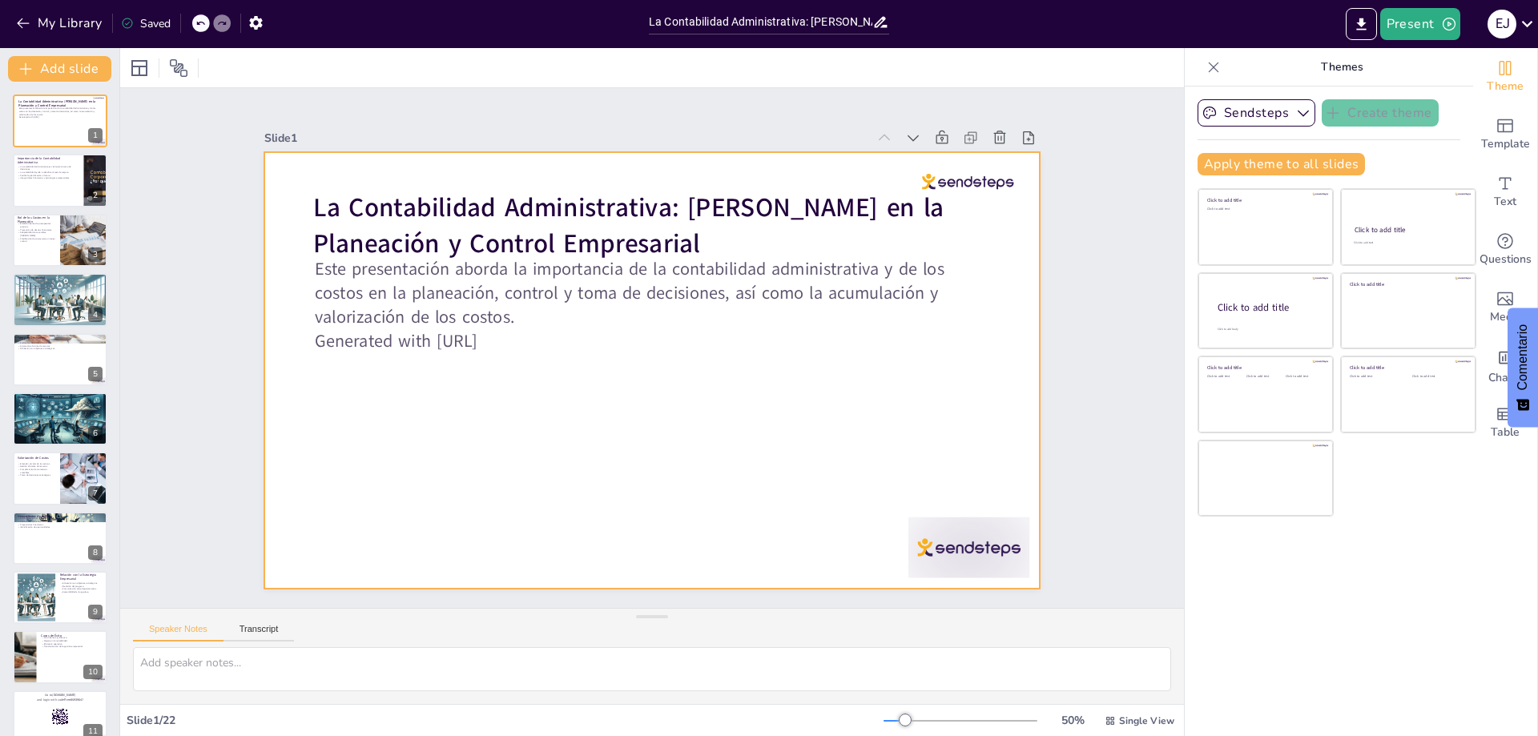
checkbox input "true"
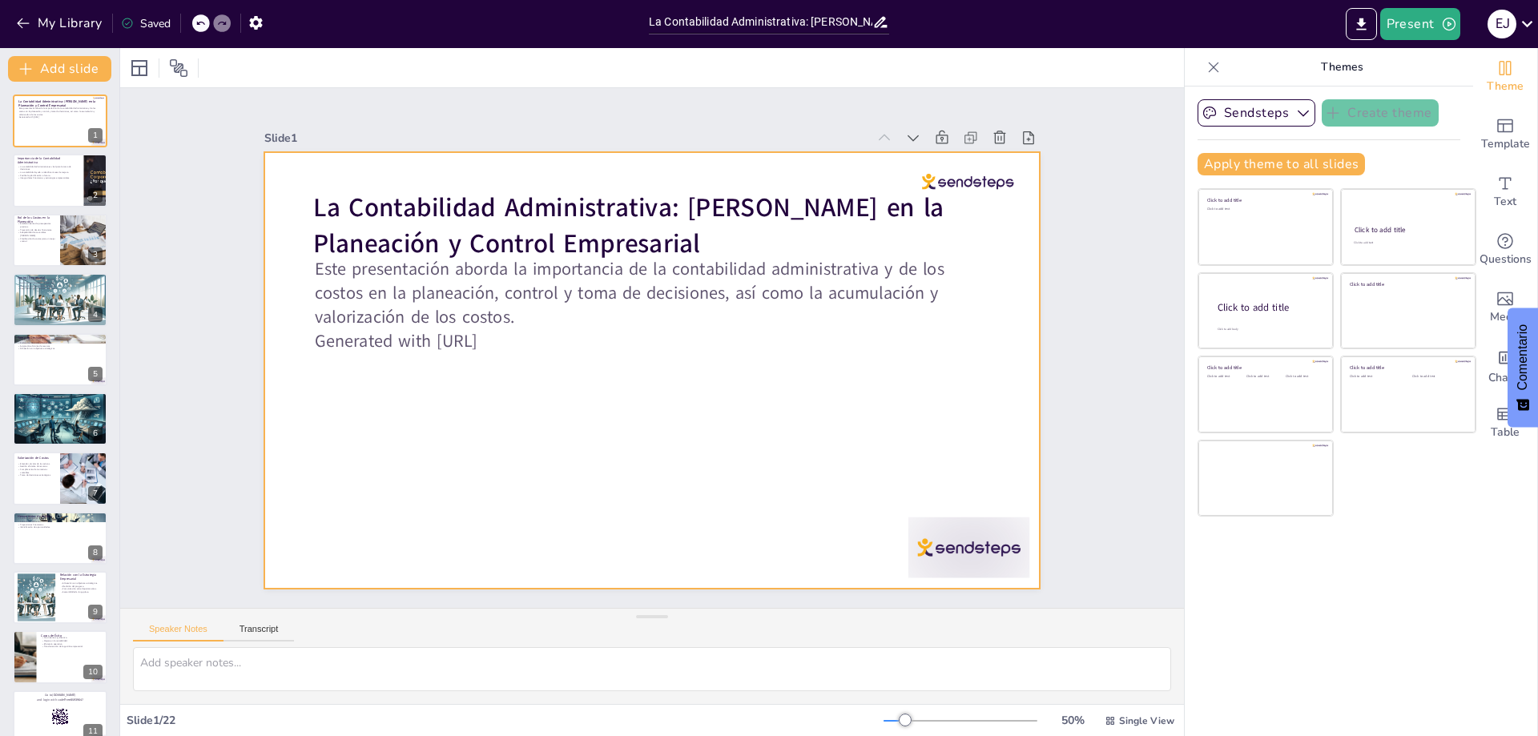
checkbox input "true"
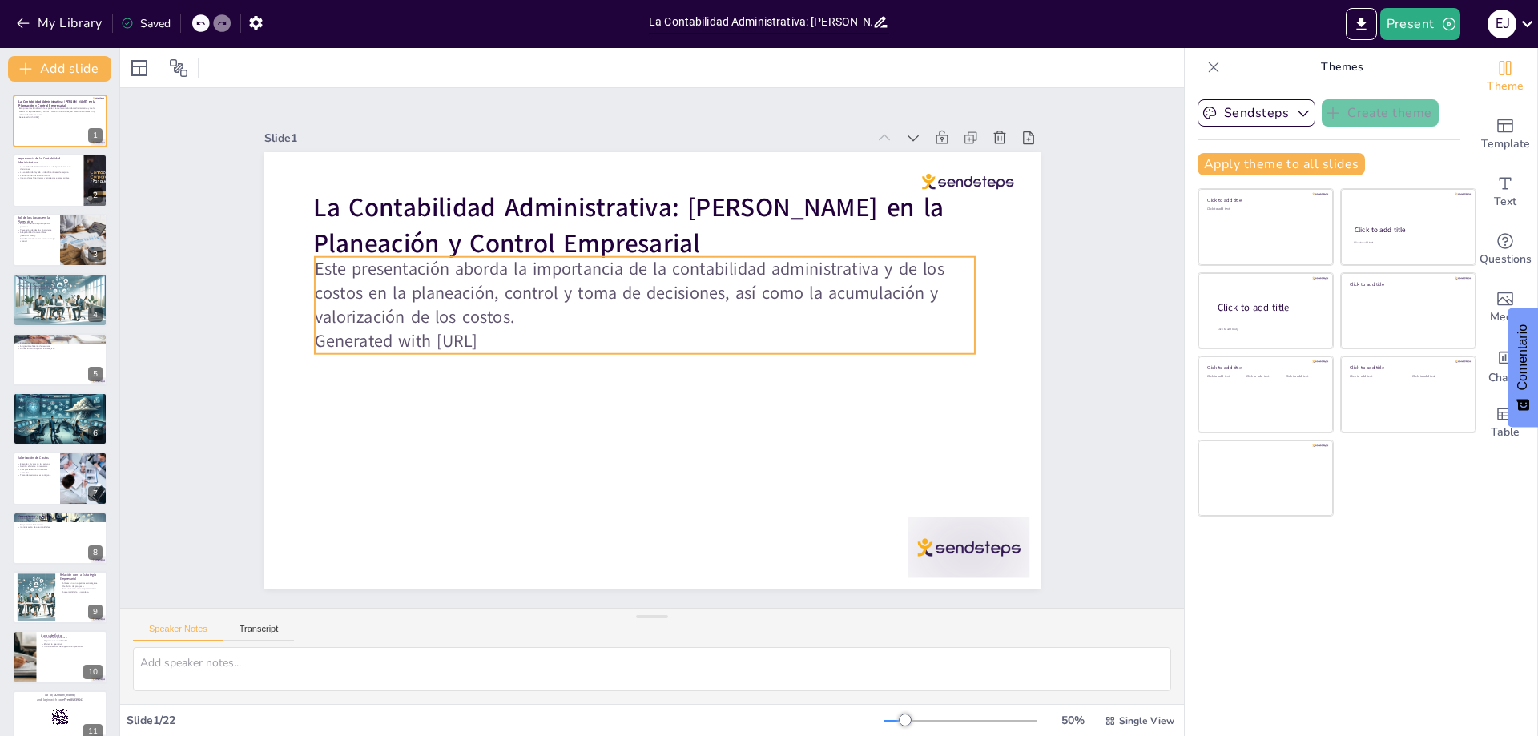
checkbox input "true"
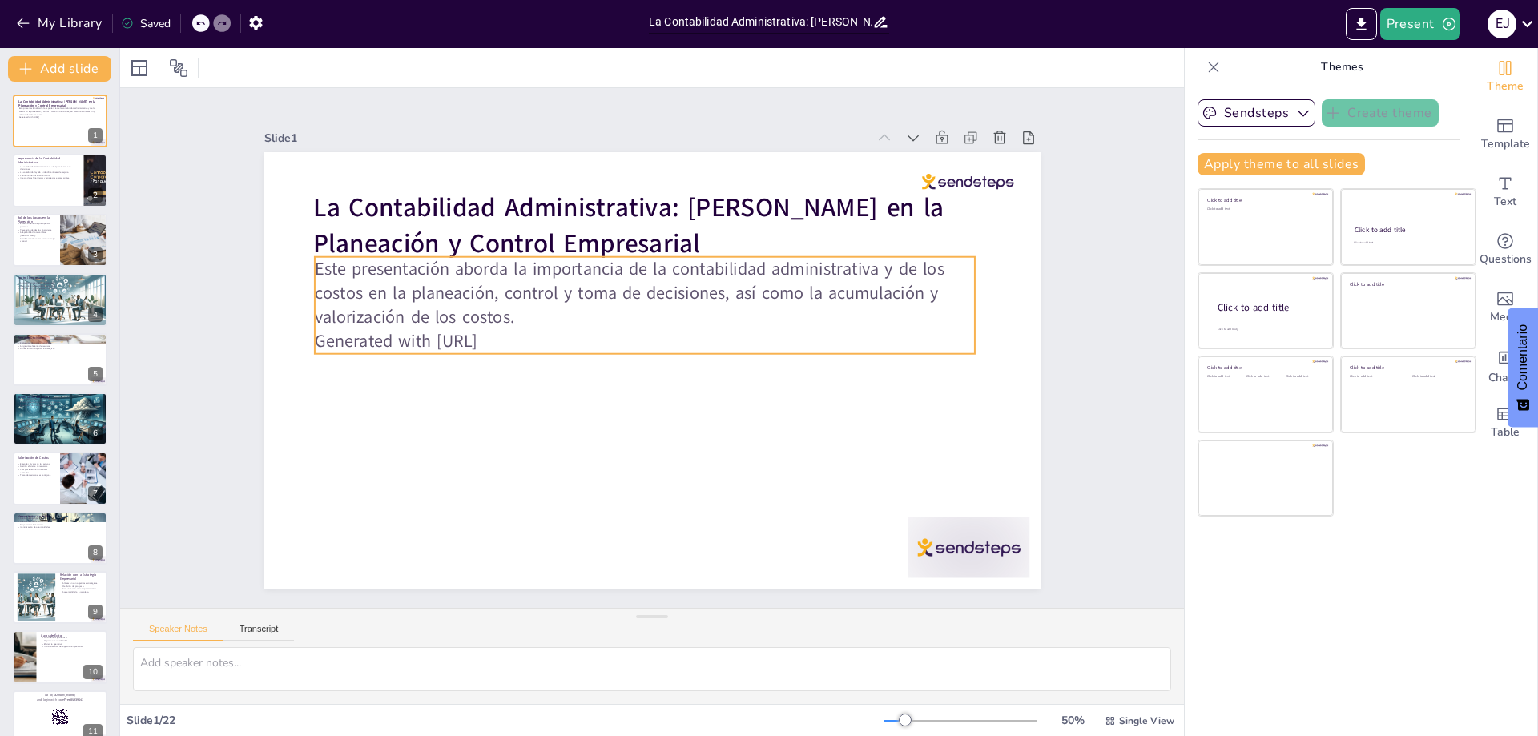
checkbox input "true"
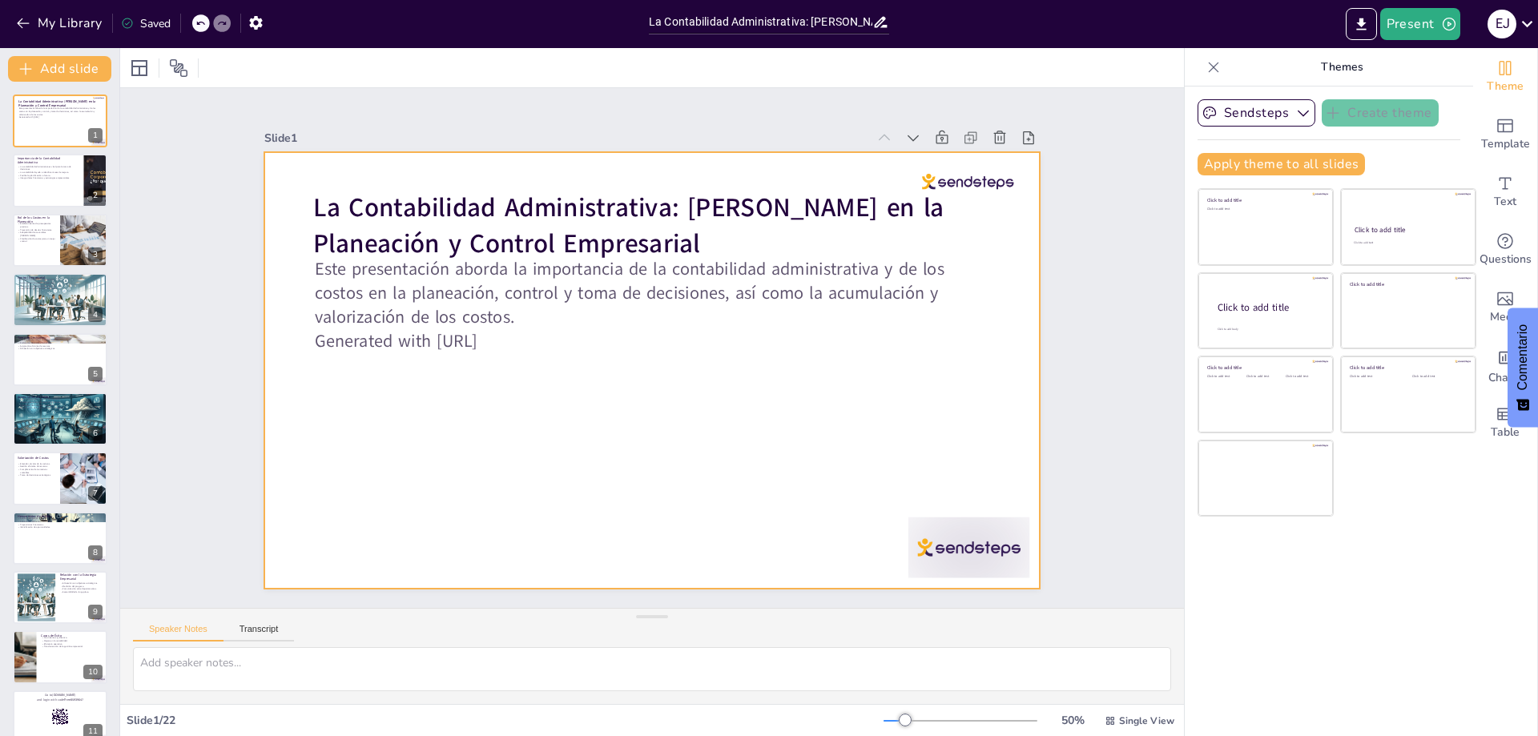
checkbox input "true"
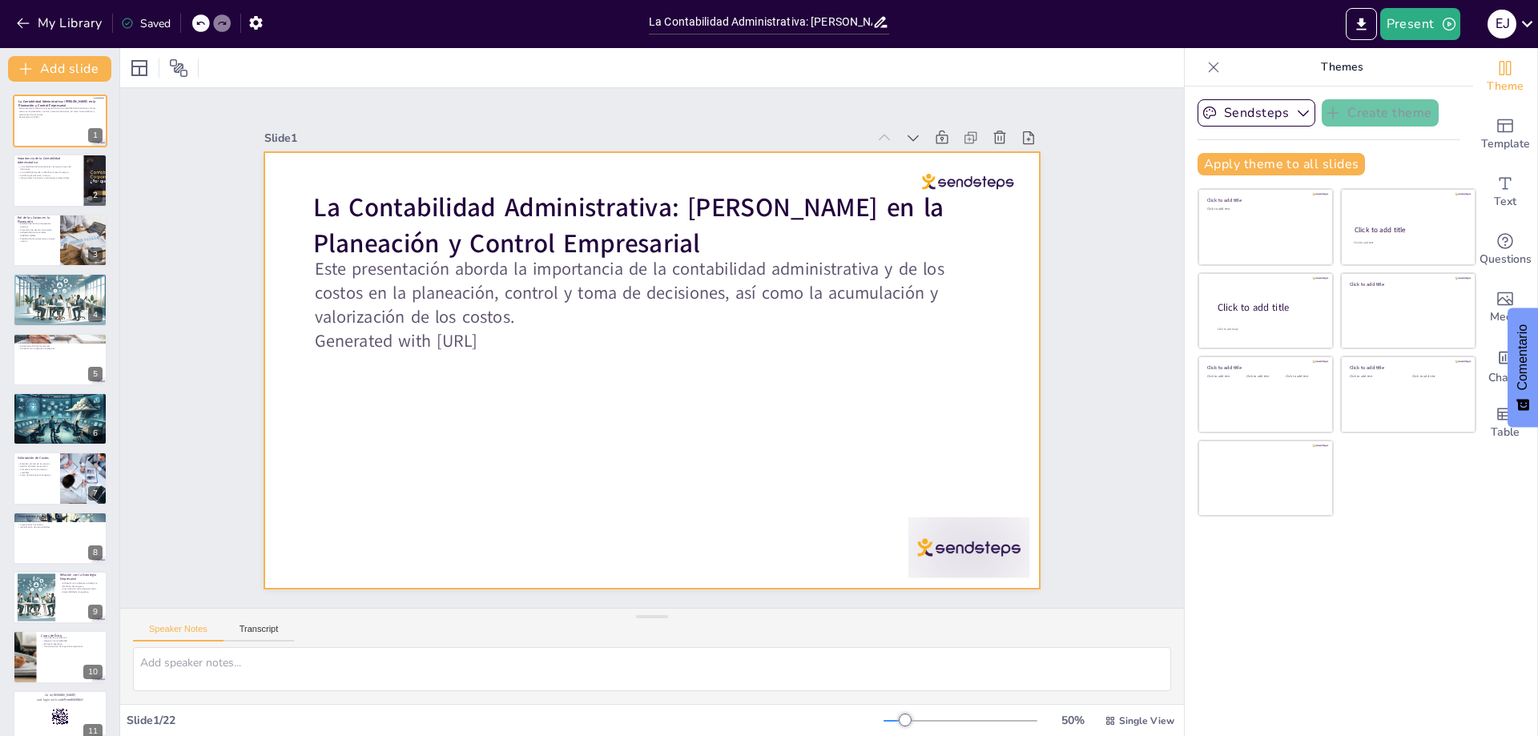
checkbox input "true"
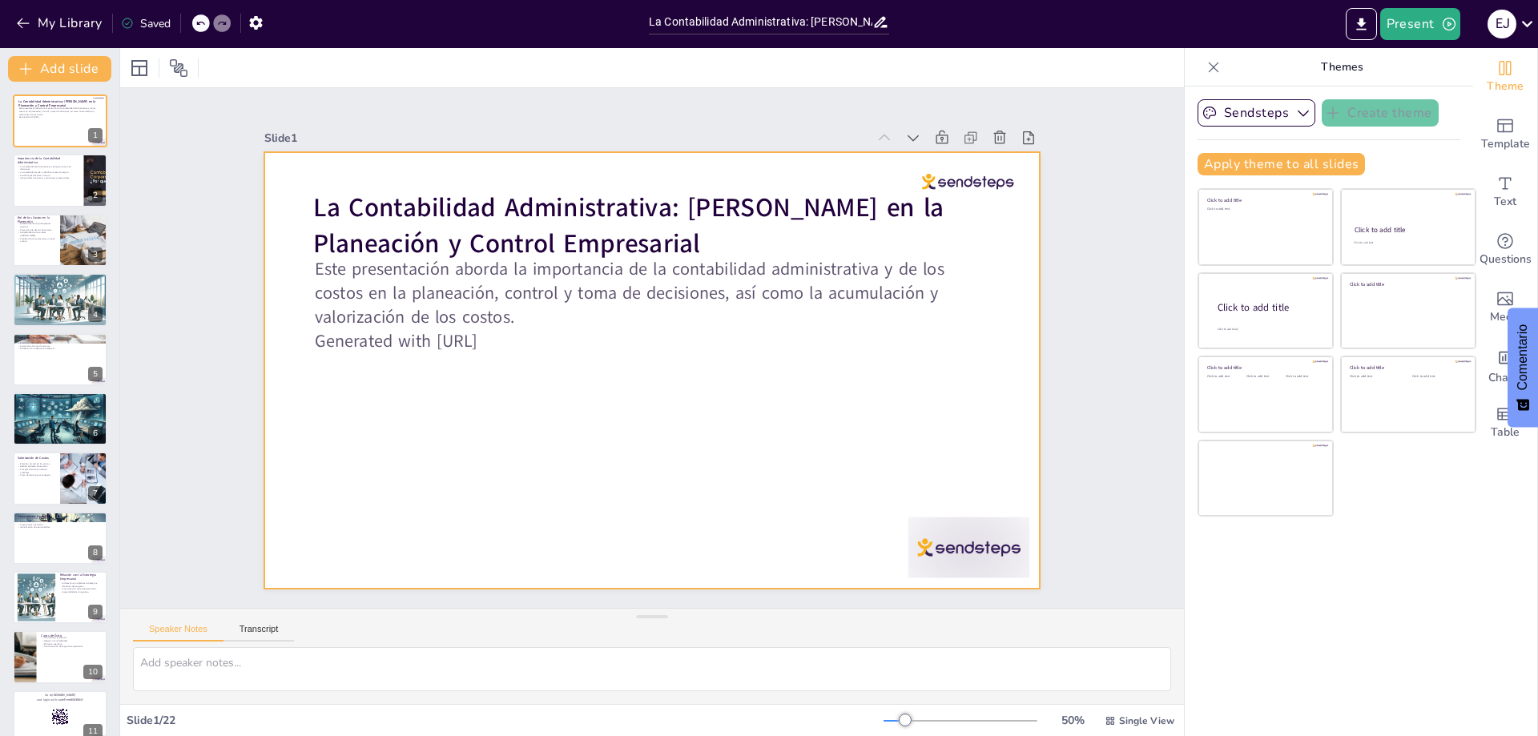
checkbox input "true"
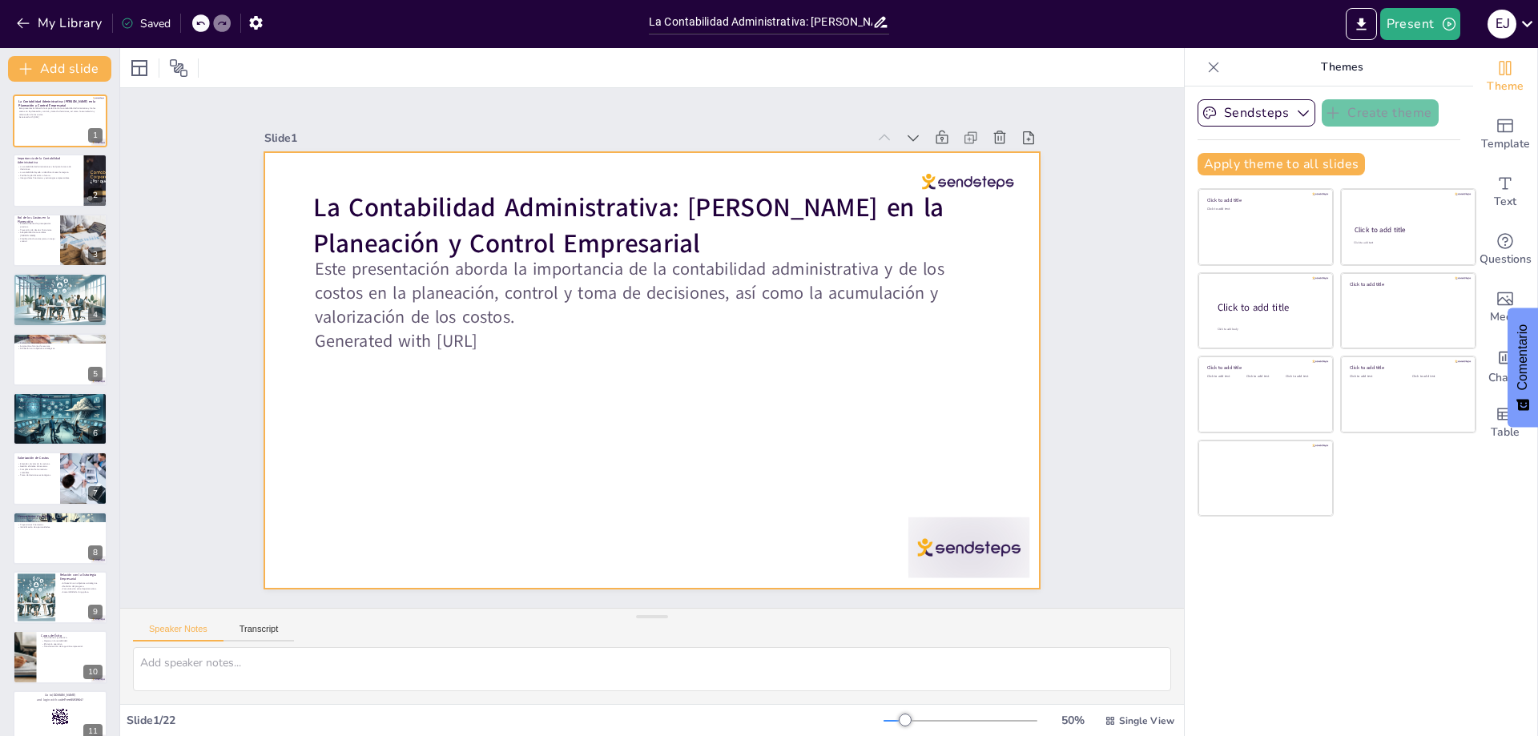
checkbox input "true"
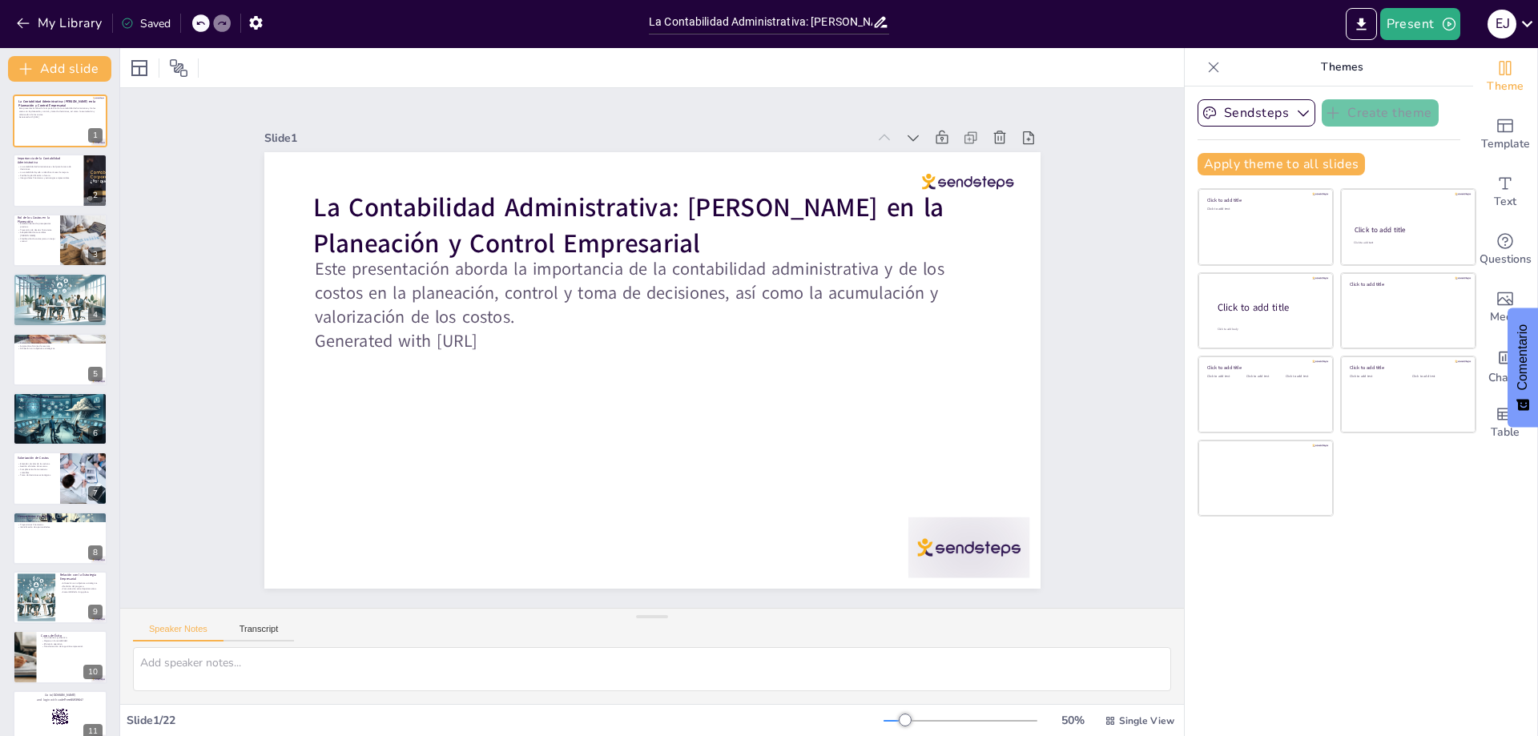
checkbox input "true"
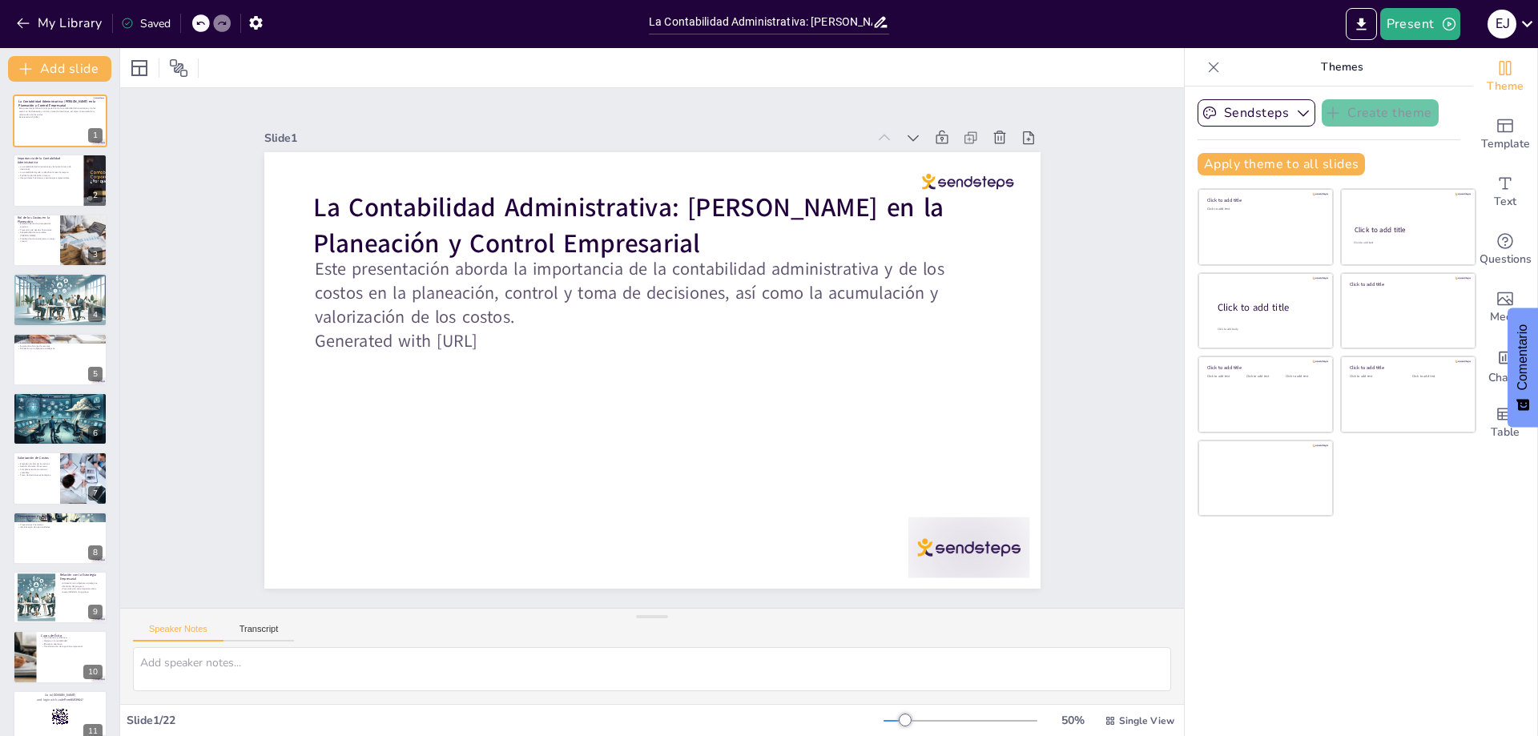
checkbox input "true"
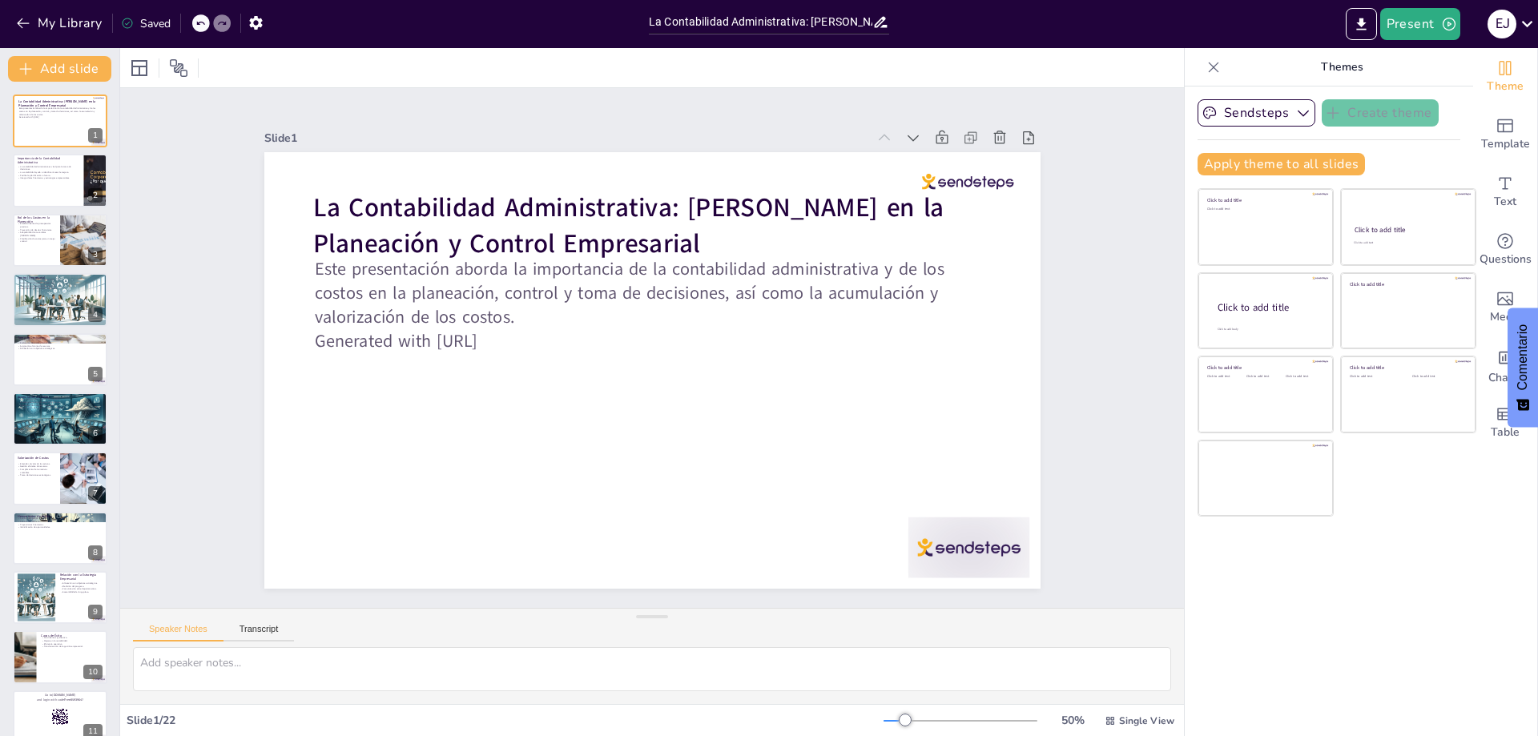
checkbox input "true"
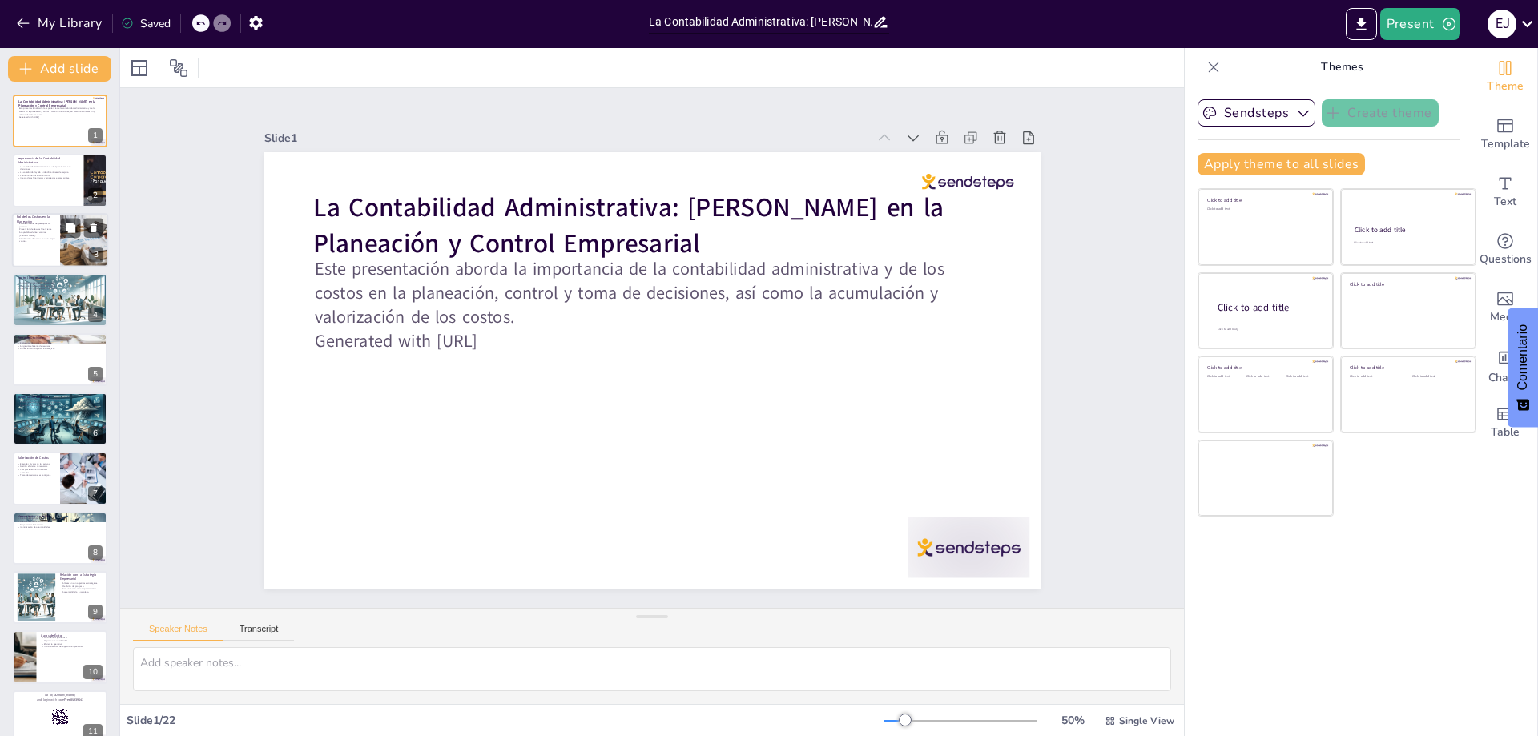
checkbox input "true"
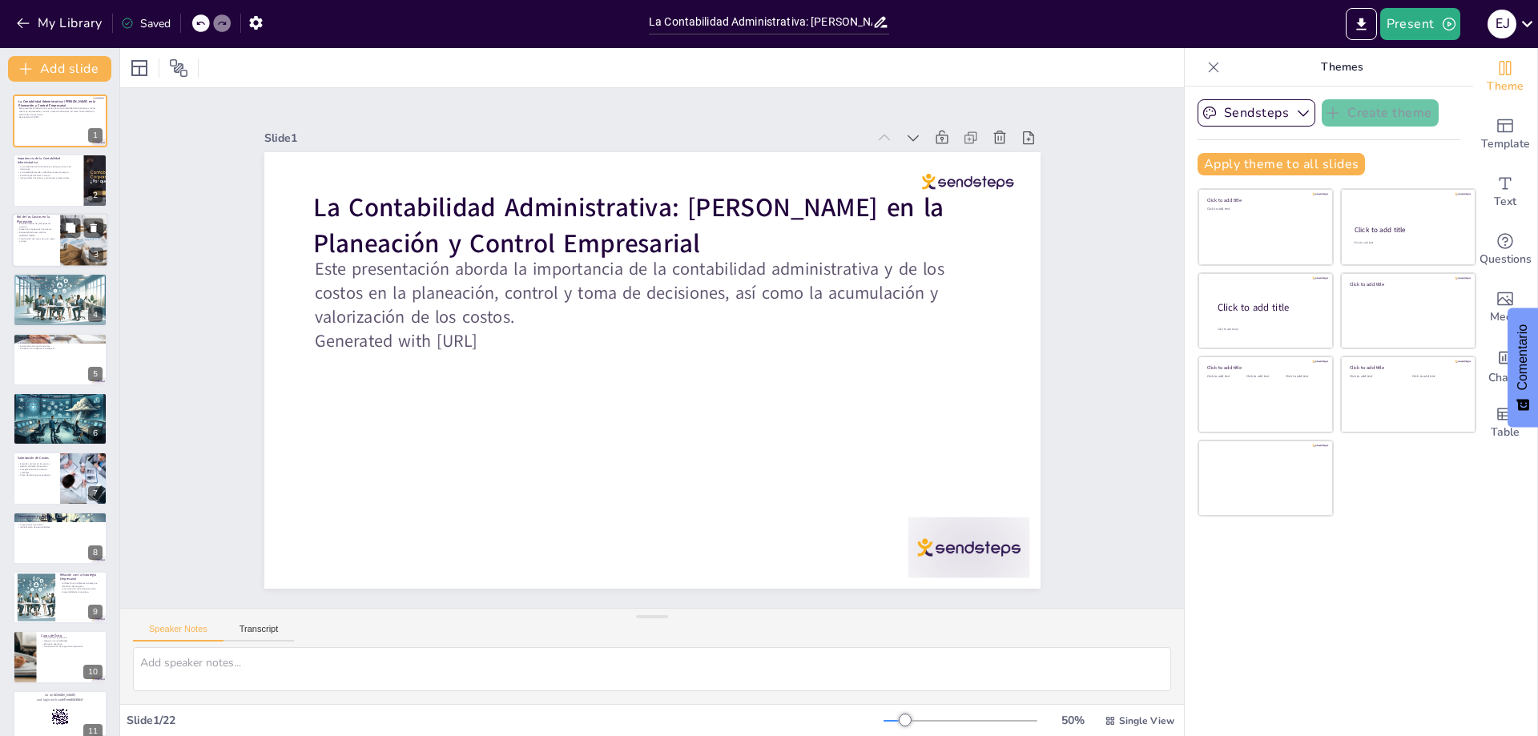
checkbox input "true"
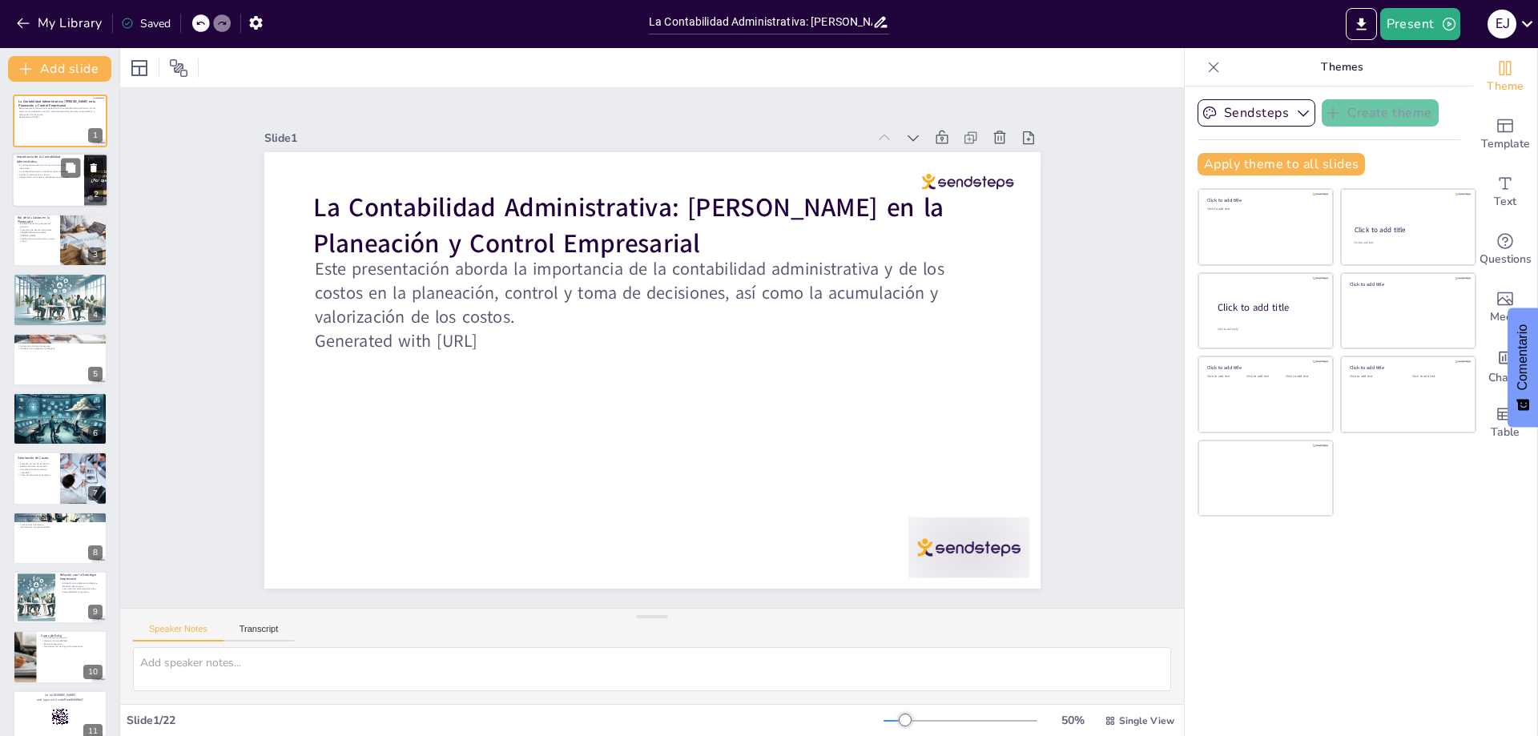
checkbox input "true"
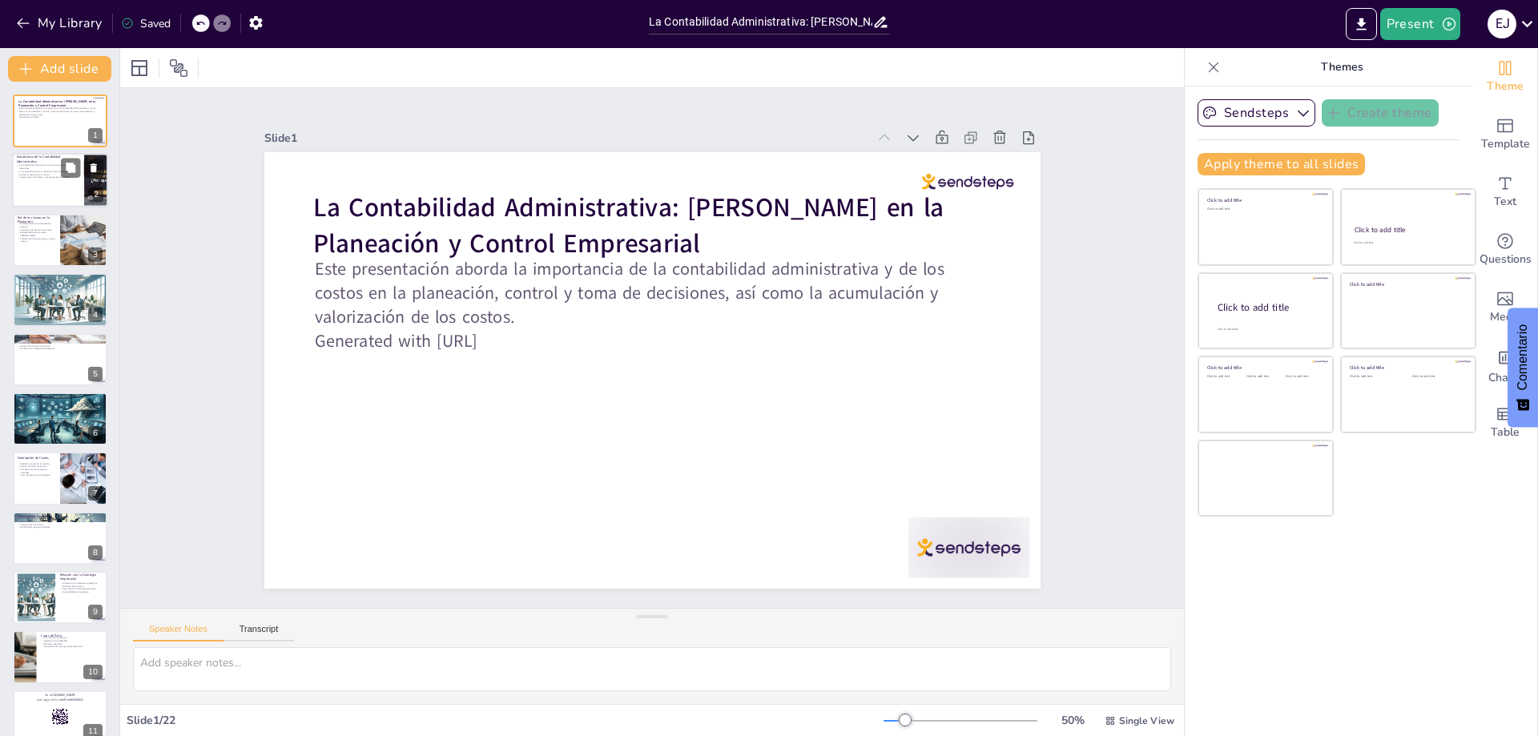
checkbox input "true"
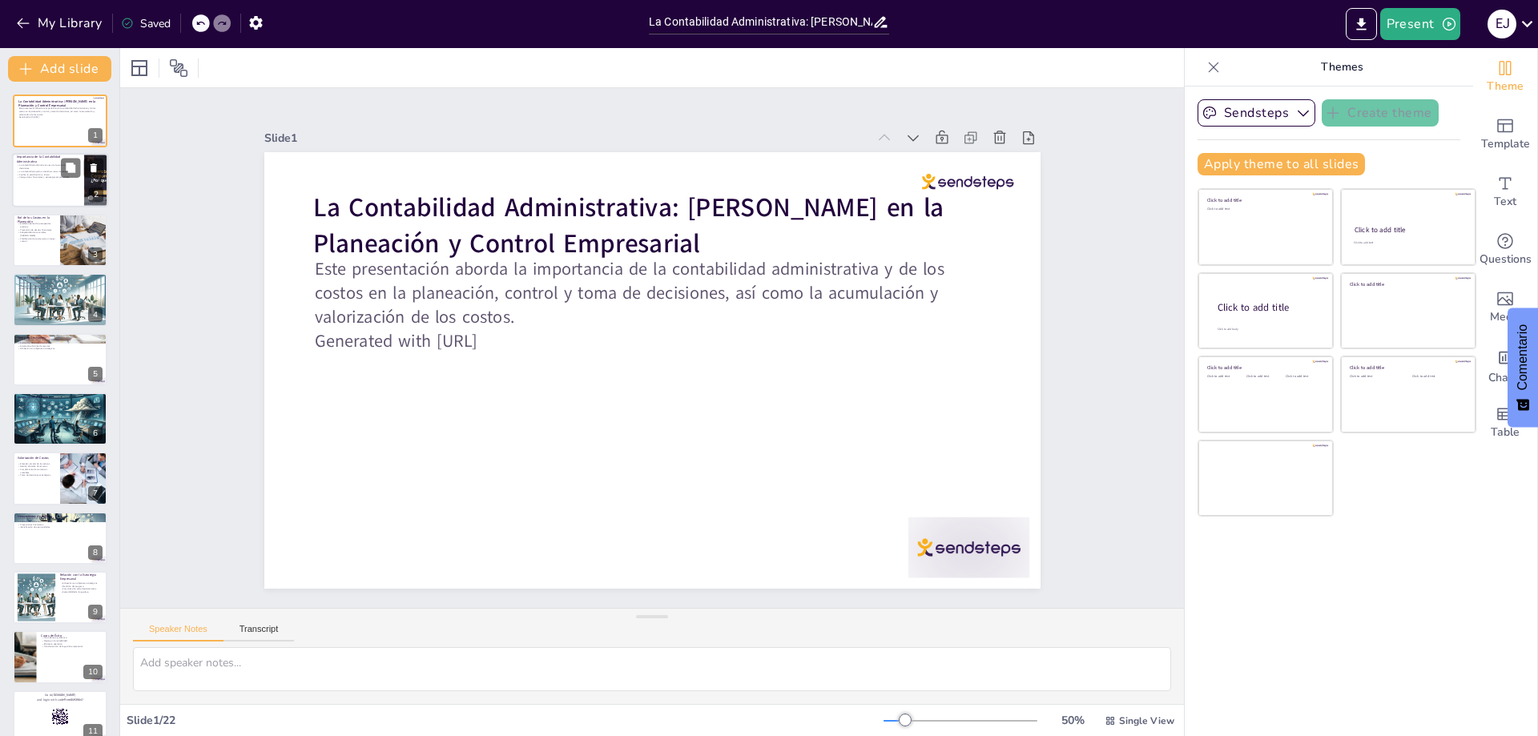
checkbox input "true"
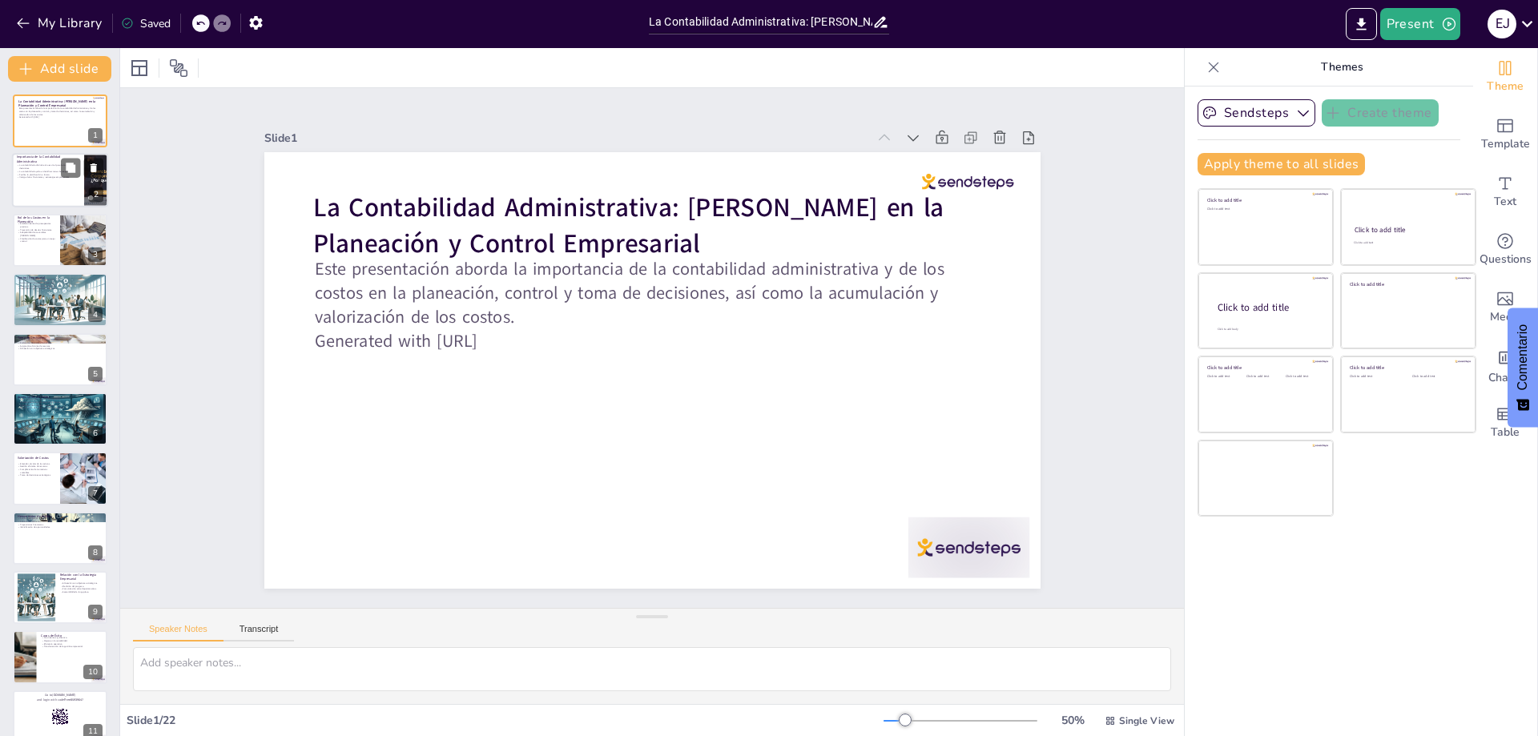
checkbox input "true"
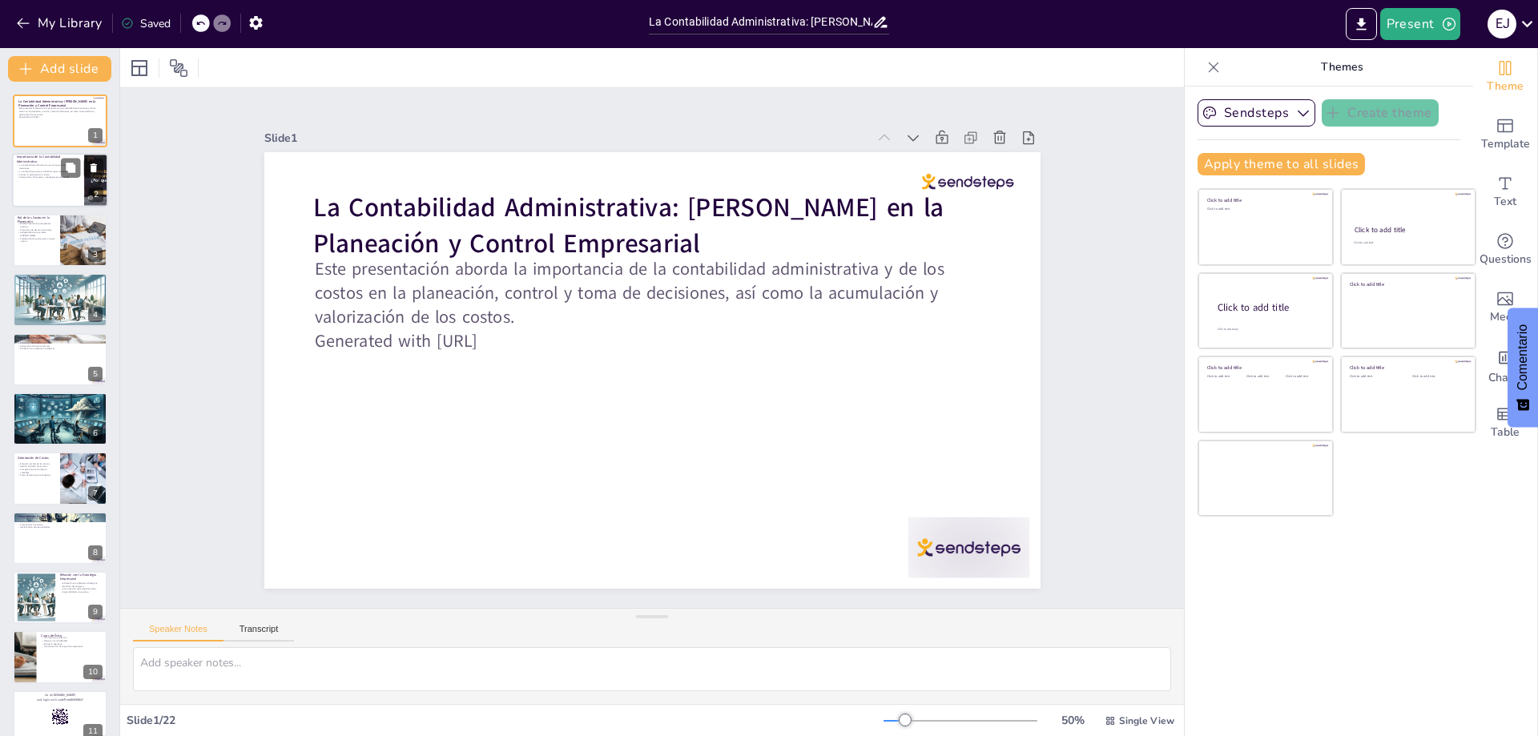
checkbox input "true"
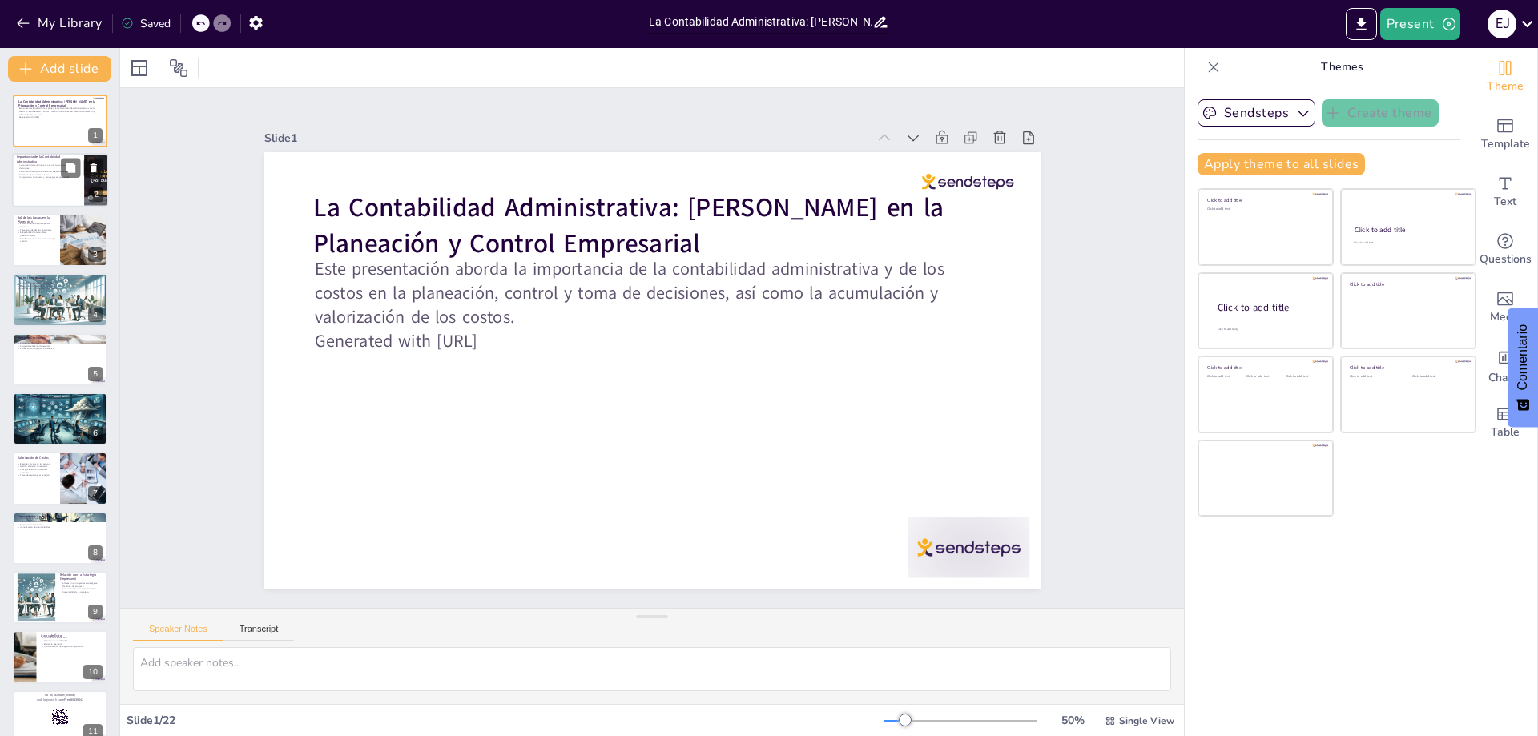
checkbox input "true"
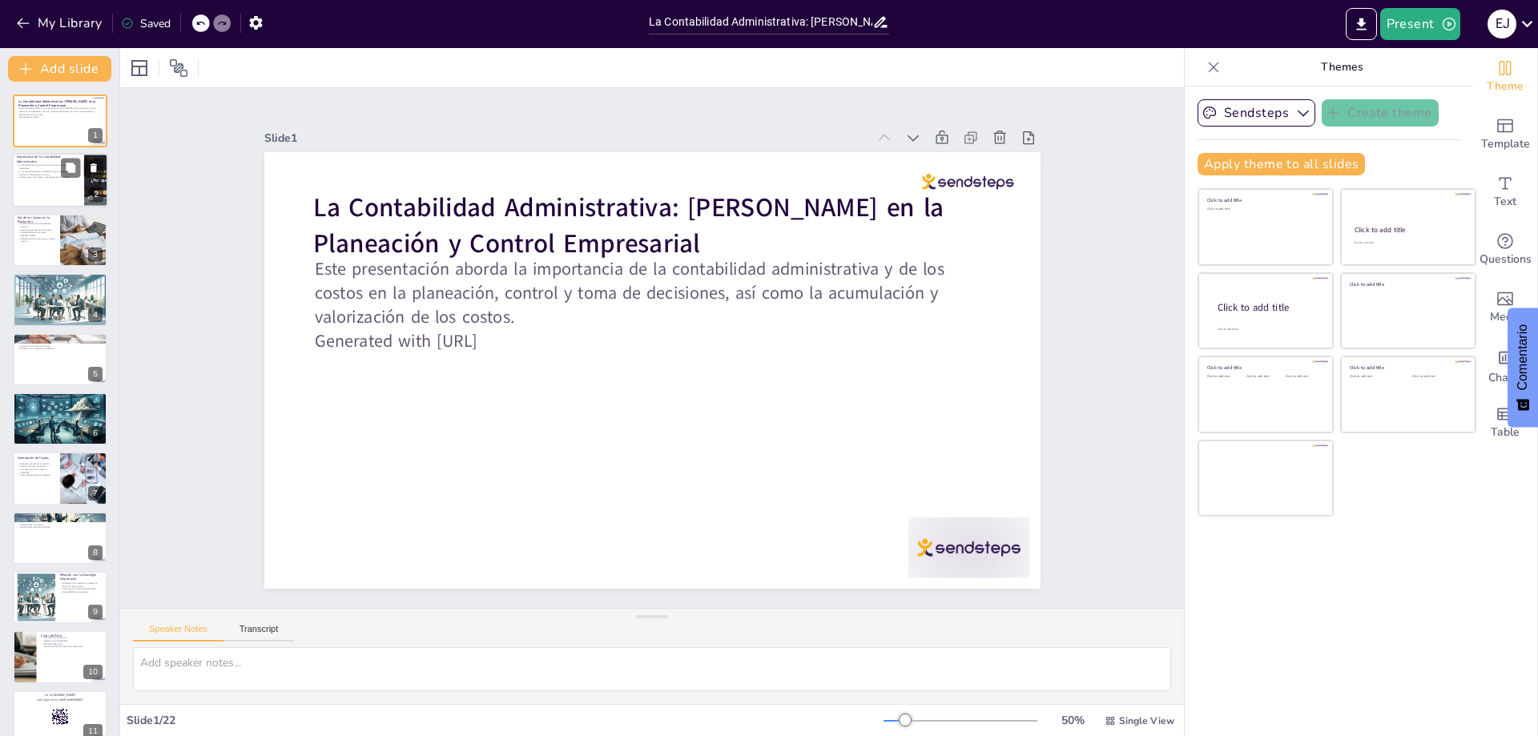
checkbox input "true"
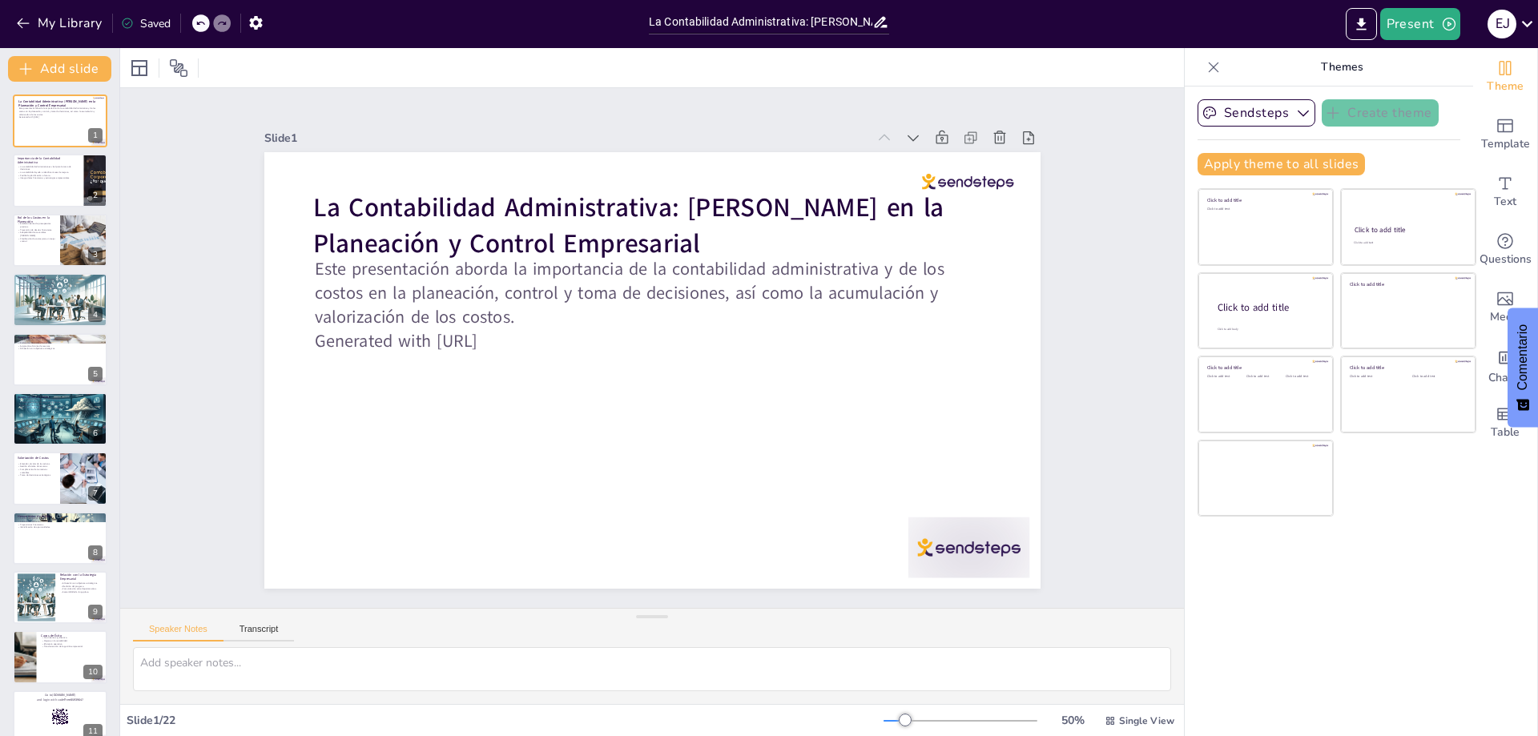
checkbox input "true"
click at [958, 588] on div at bounding box center [891, 635] width 134 height 95
click at [973, 286] on icon at bounding box center [984, 297] width 22 height 22
click at [925, 157] on icon at bounding box center [934, 166] width 18 height 18
click at [0, 0] on icon at bounding box center [0, 0] width 0 height 0
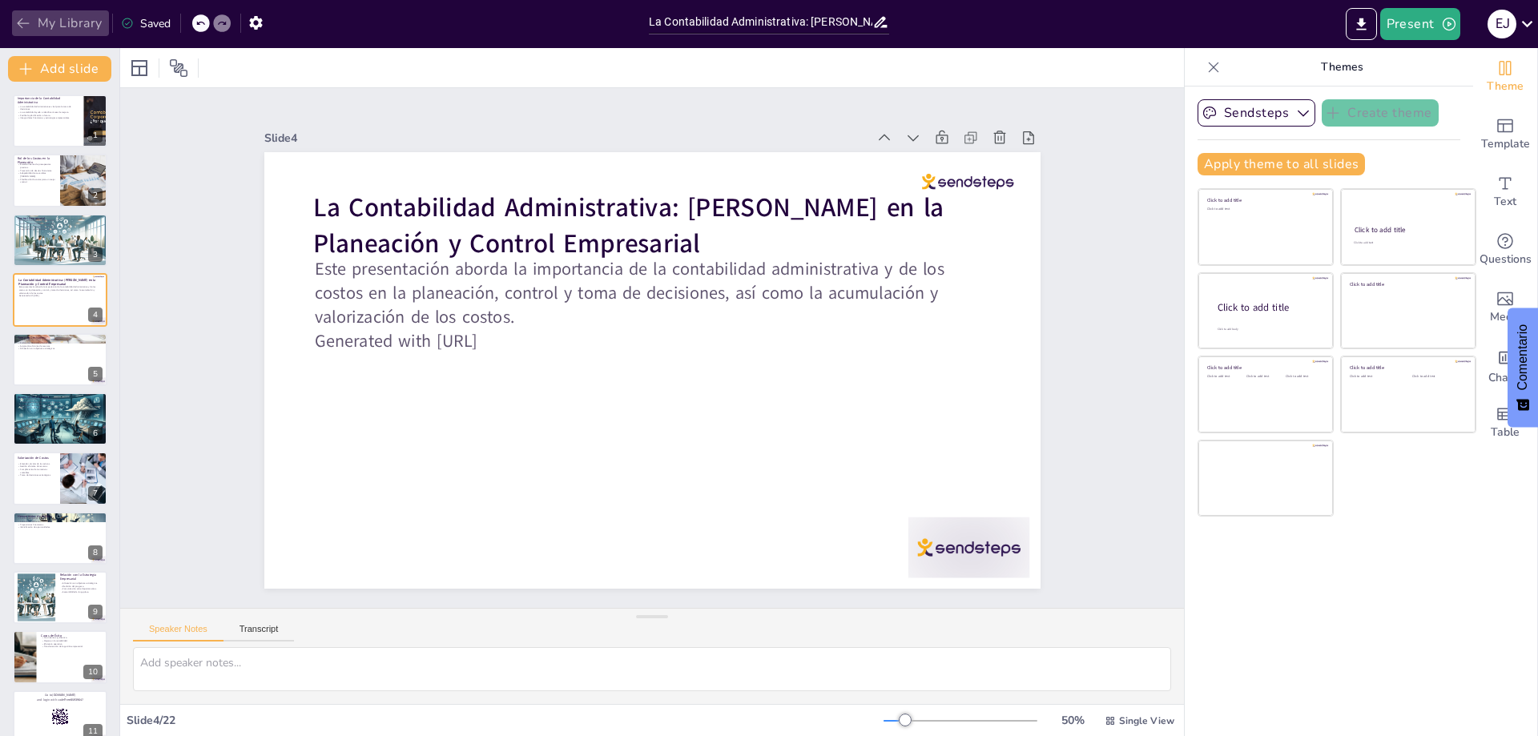
drag, startPoint x: 899, startPoint y: 131, endPoint x: 17, endPoint y: 22, distance: 888.8
click at [17, 22] on icon "button" at bounding box center [23, 23] width 16 height 16
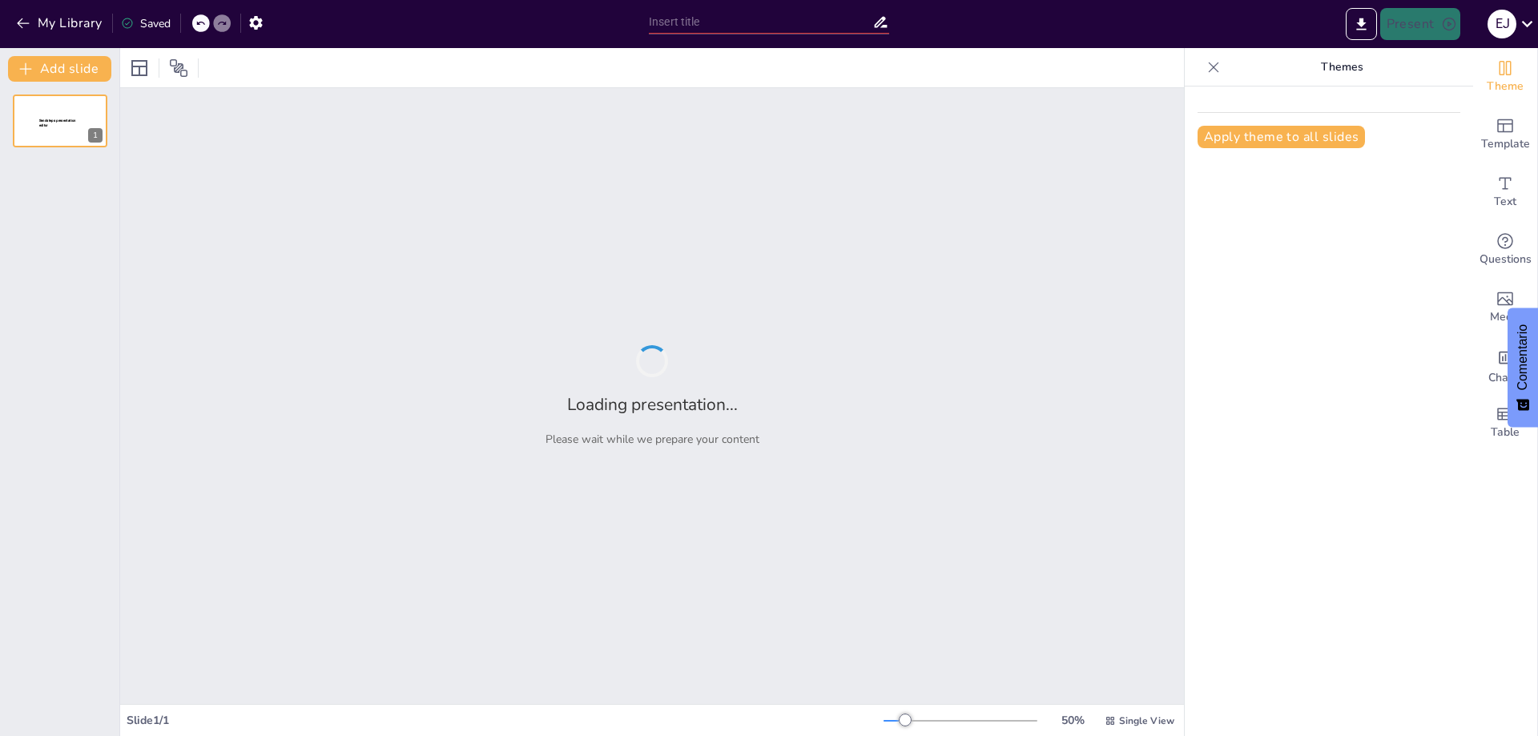
type input "La Contabilidad Administrativa: [PERSON_NAME] en la Planeación y Control Empres…"
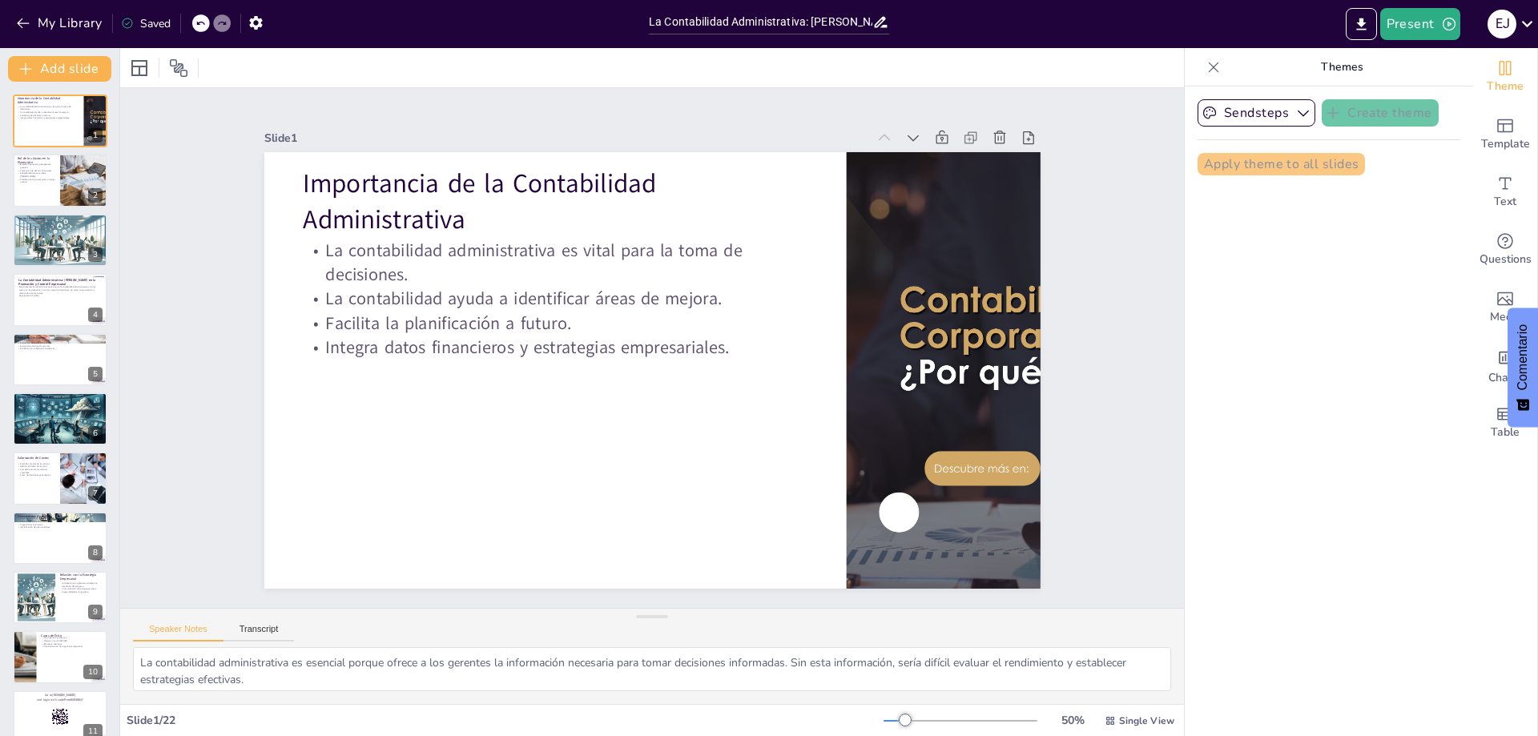
checkbox input "true"
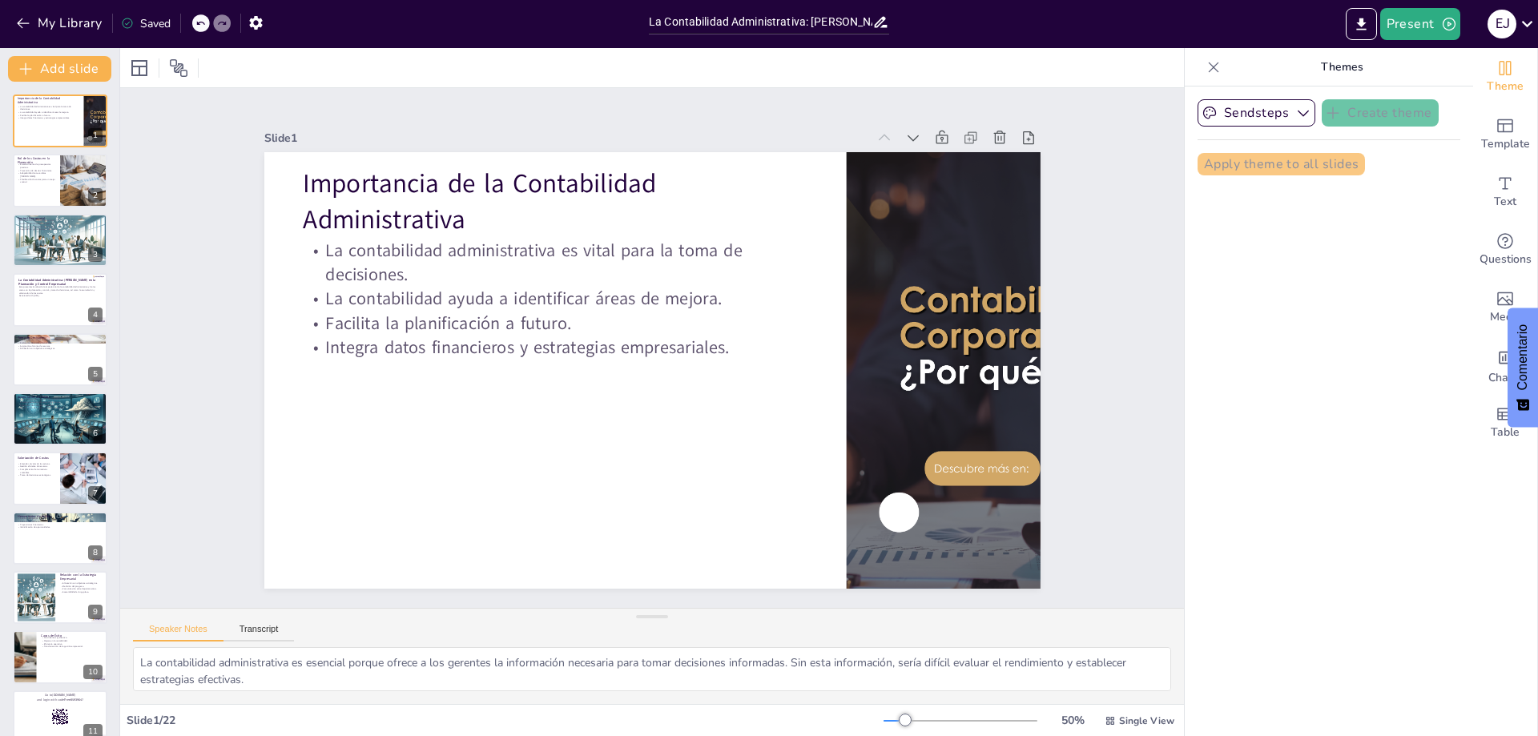
checkbox input "true"
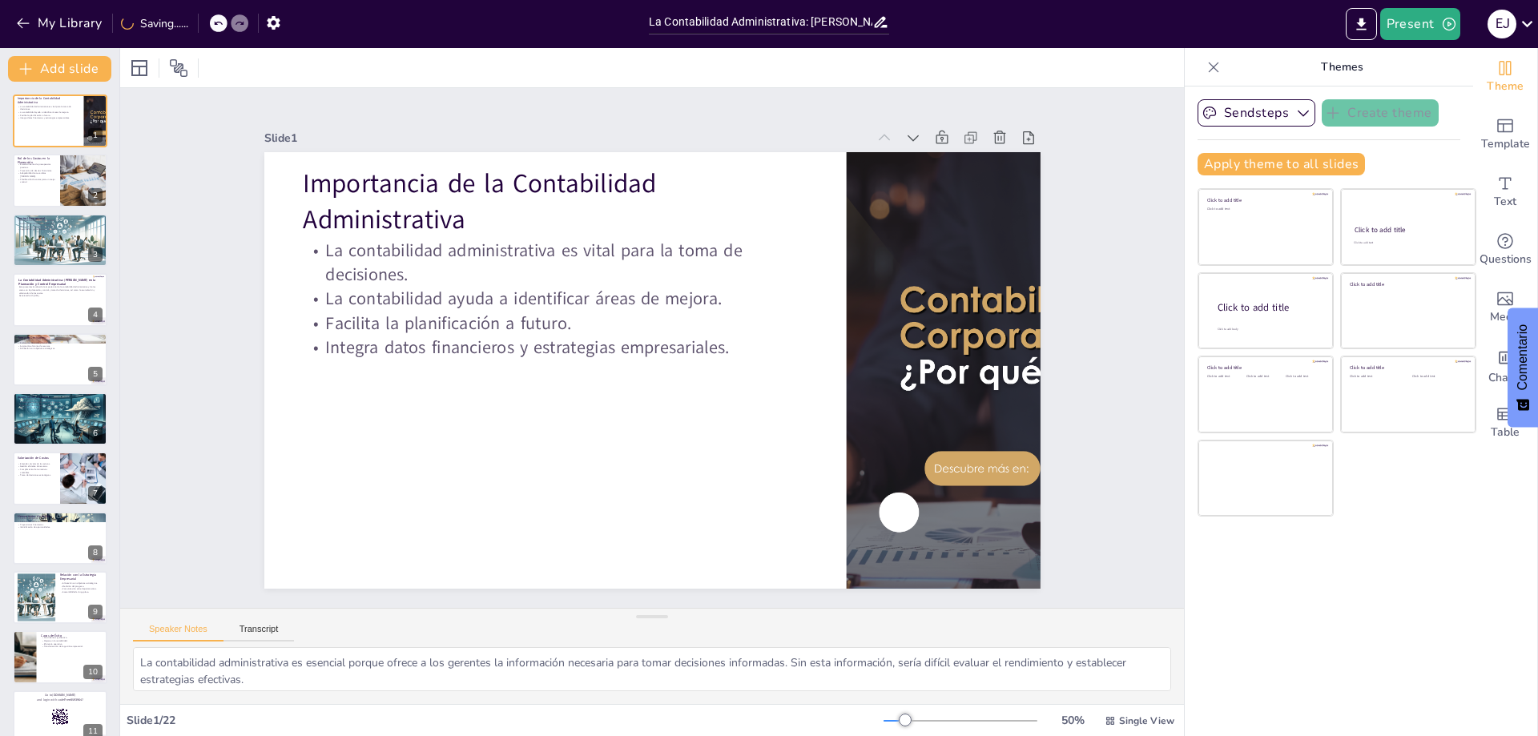
checkbox input "true"
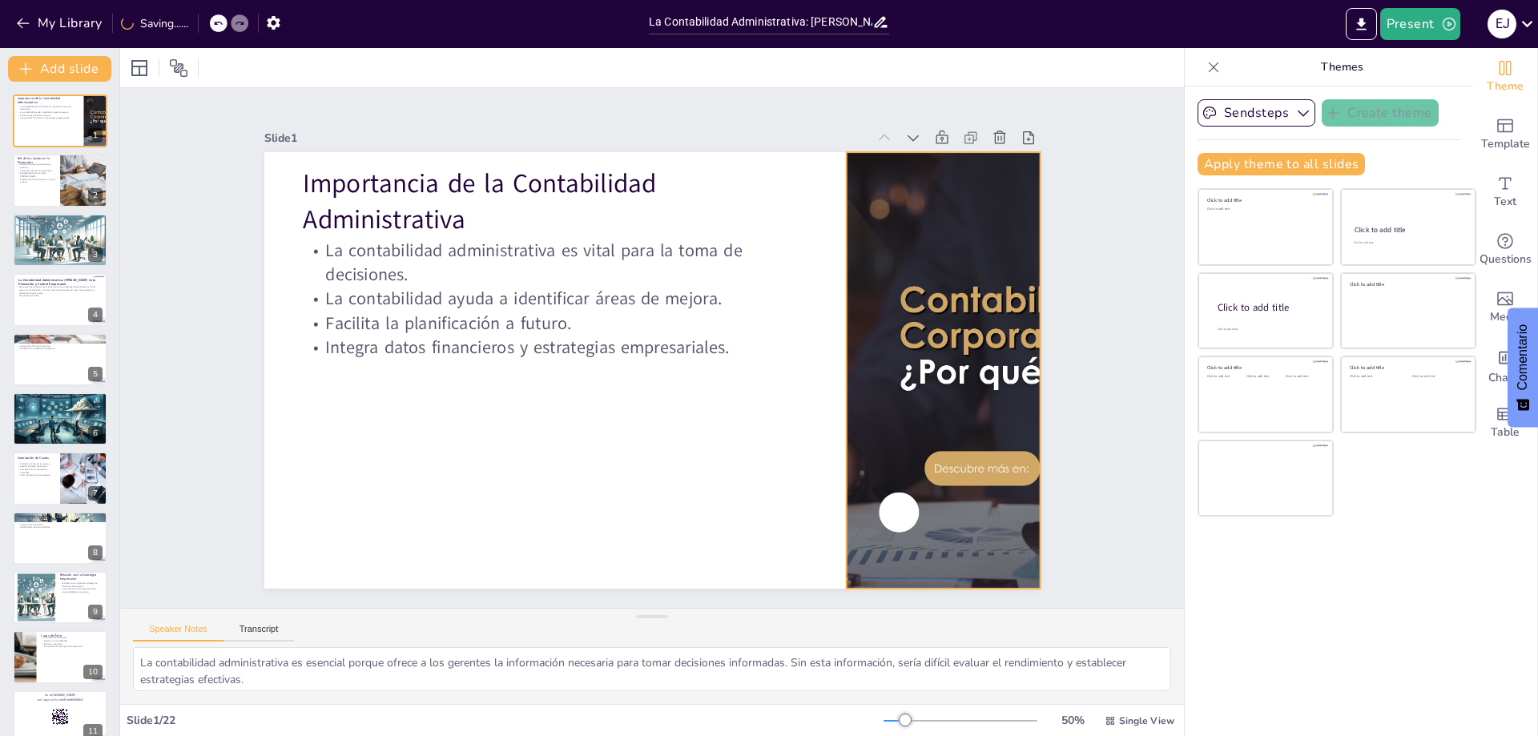
checkbox input "true"
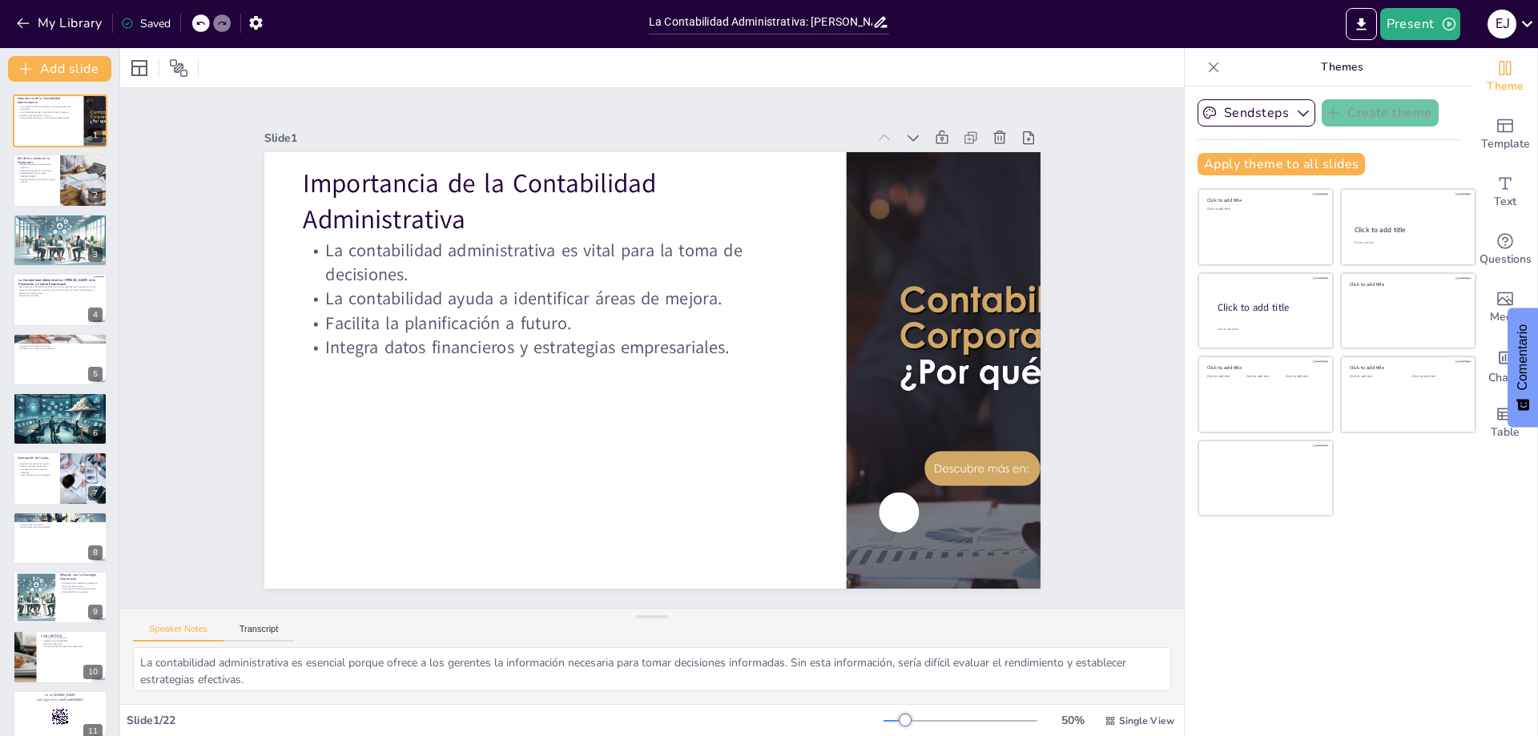
checkbox input "true"
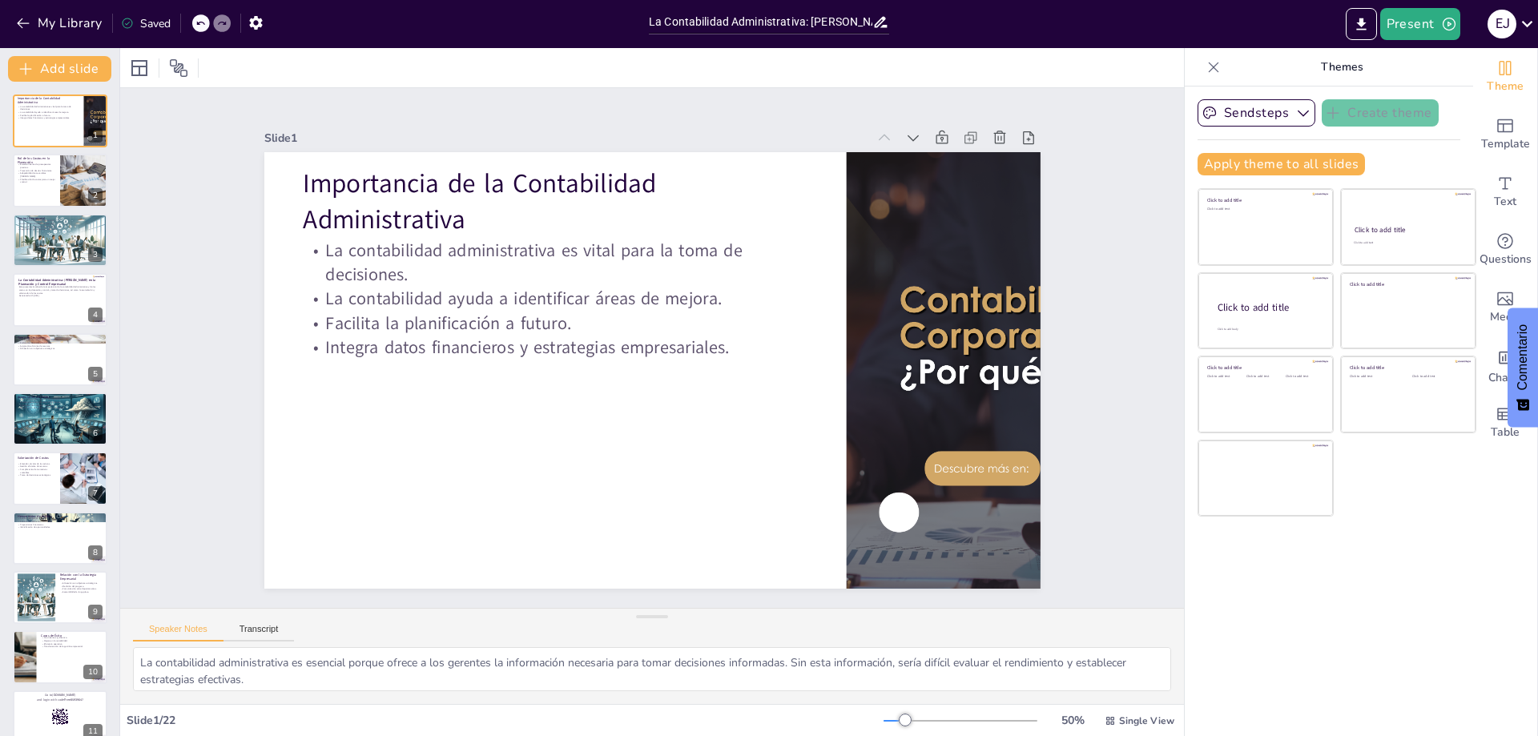
checkbox input "true"
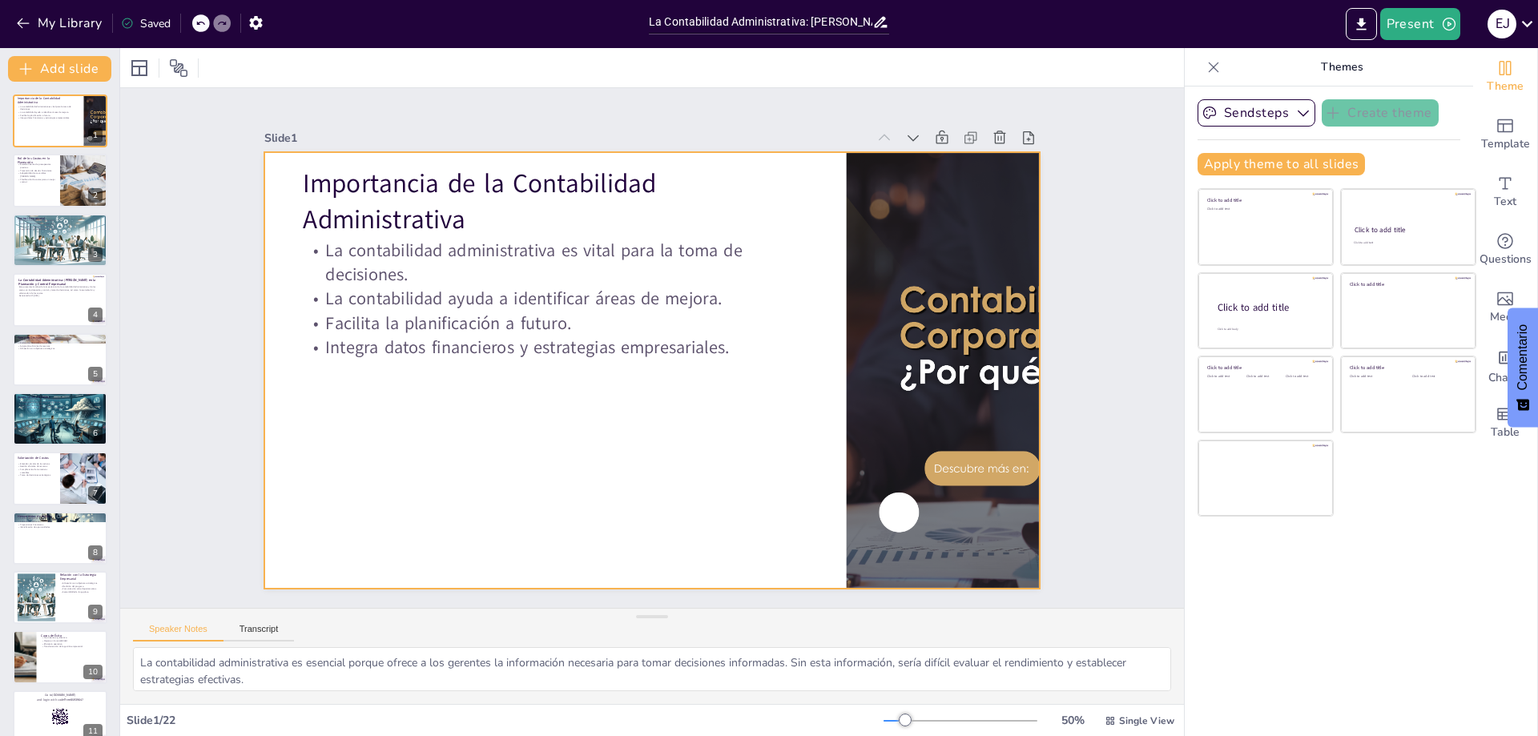
checkbox input "true"
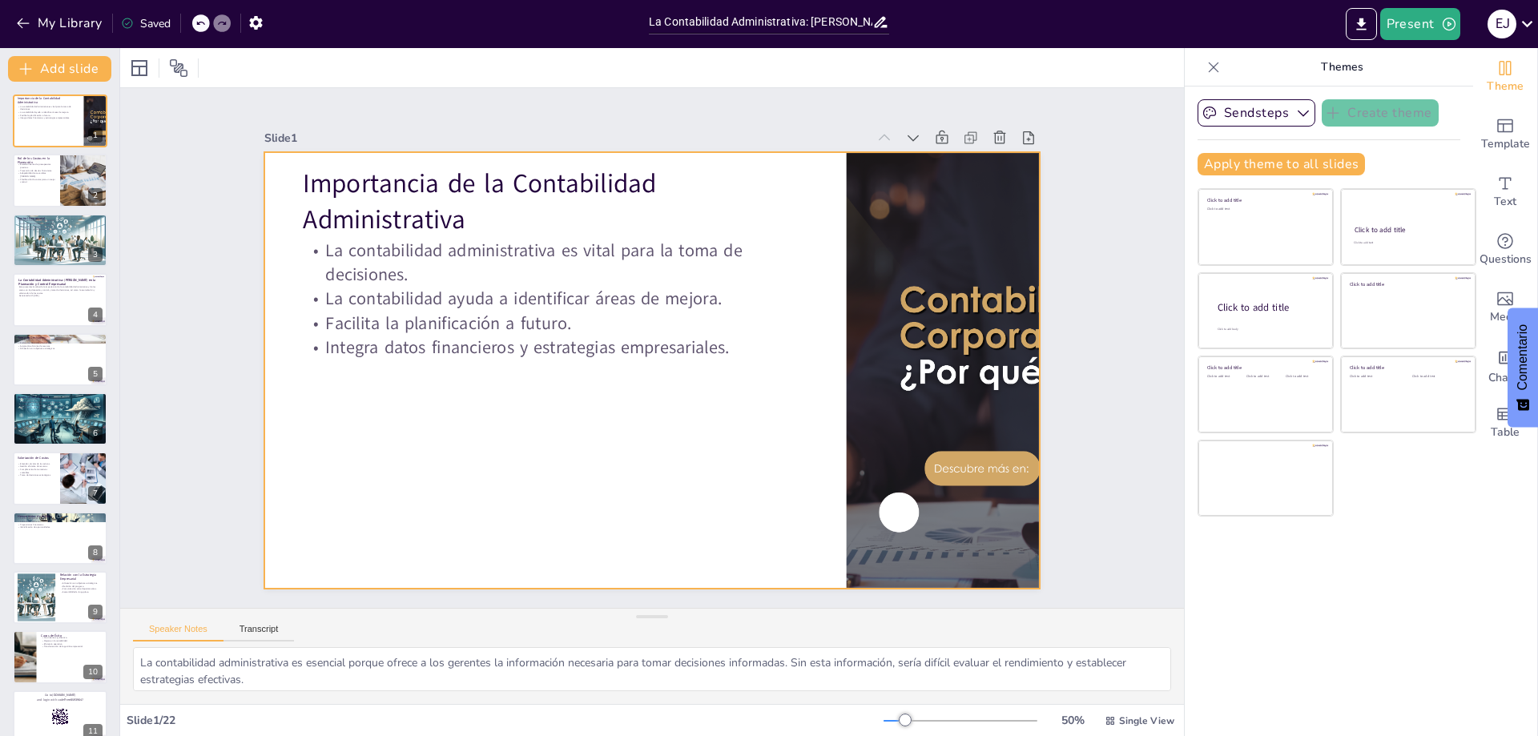
checkbox input "true"
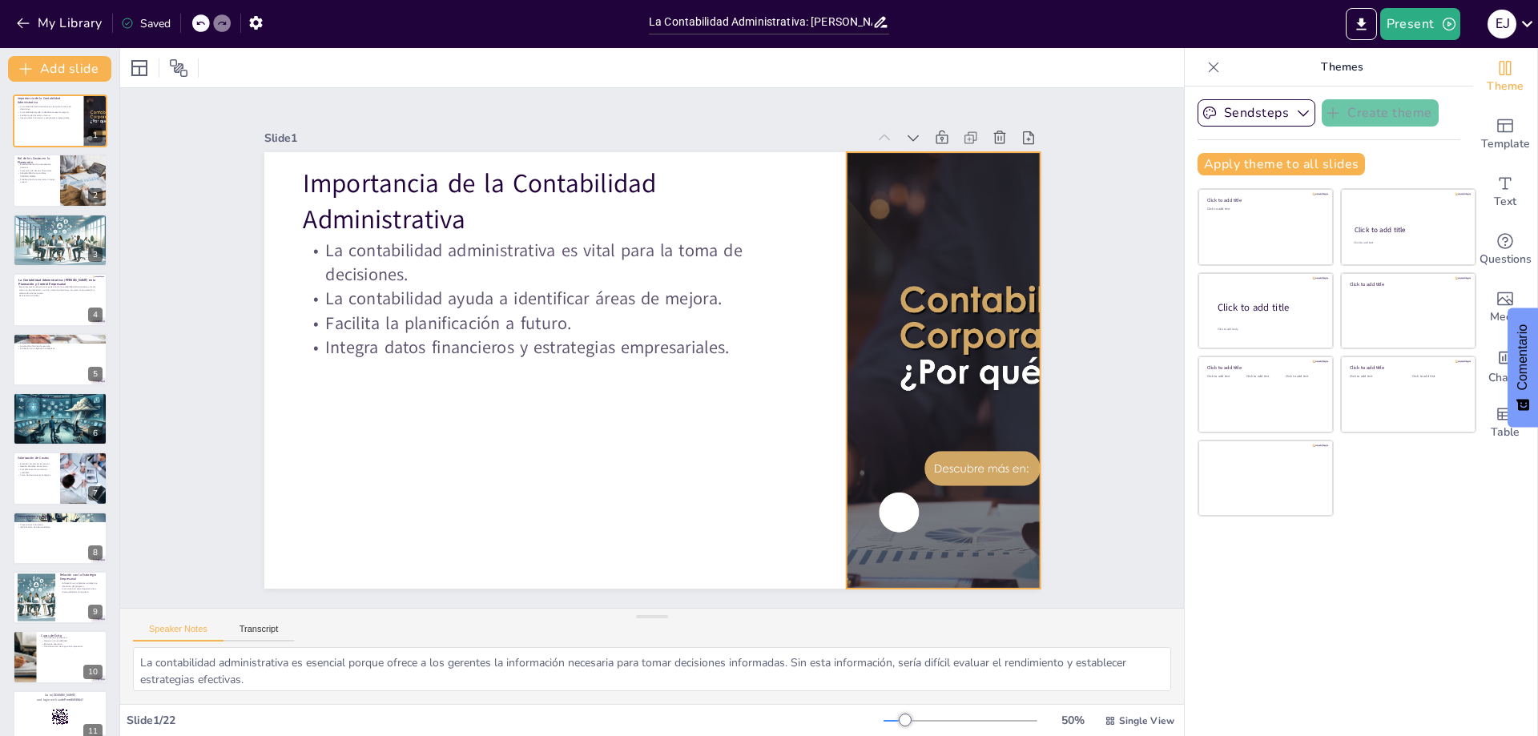
checkbox input "true"
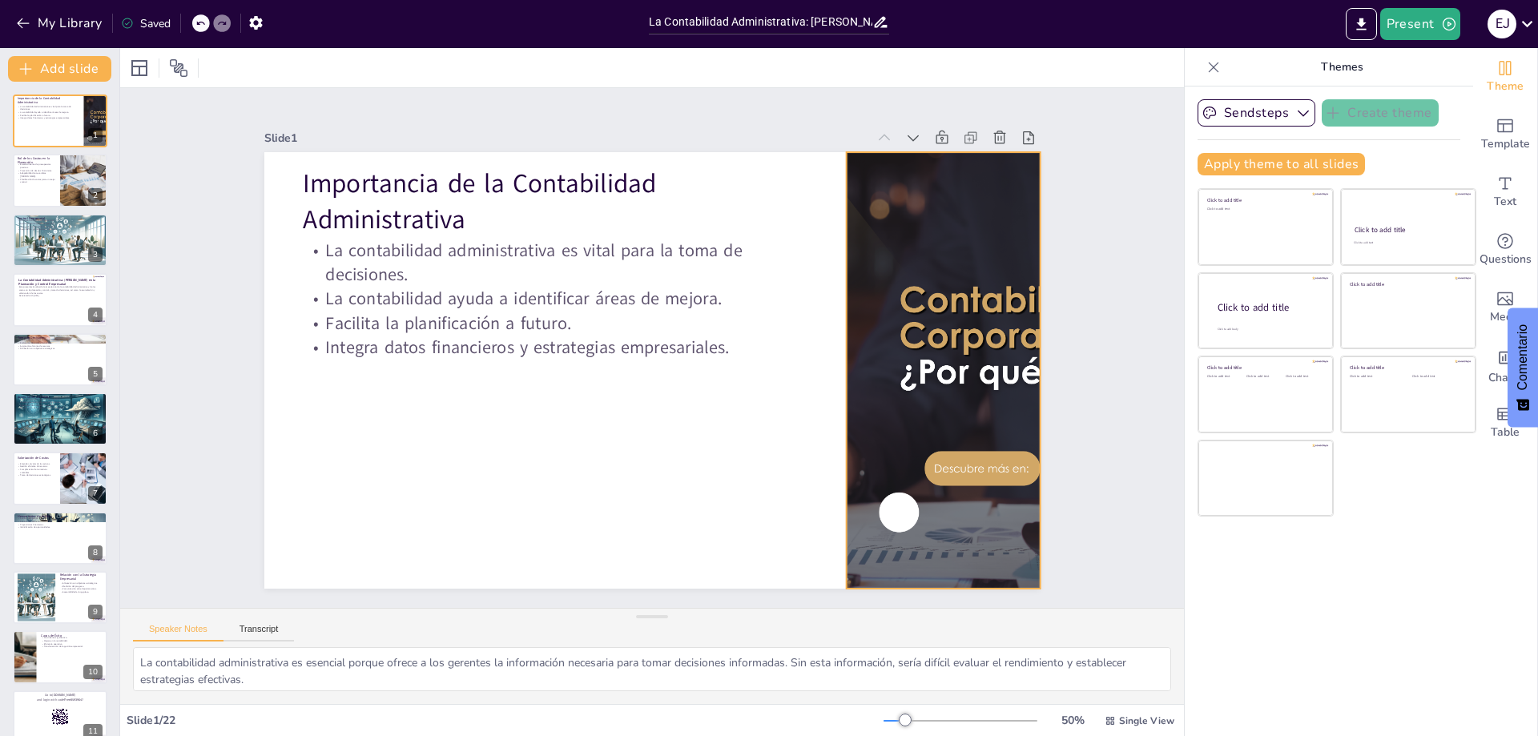
checkbox input "true"
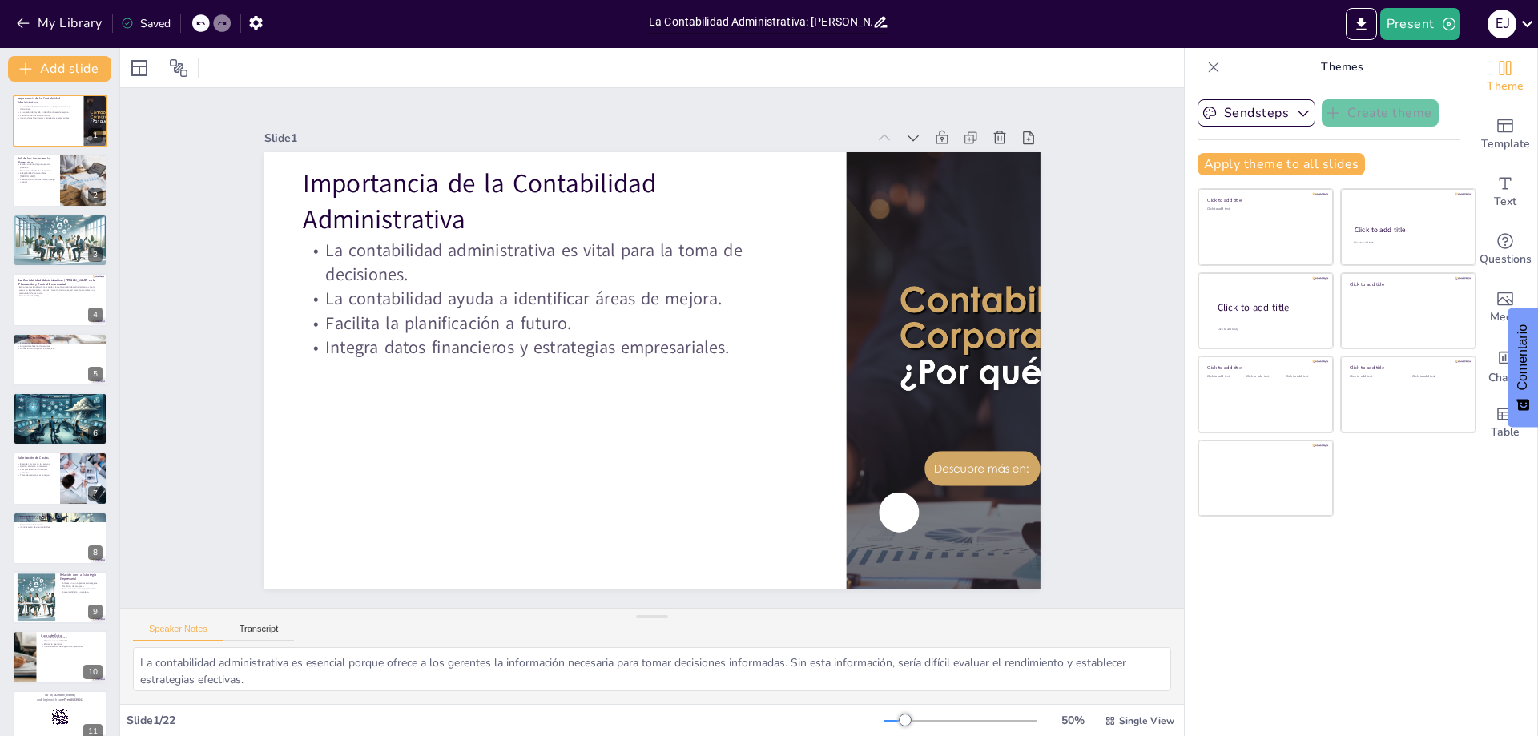
checkbox input "true"
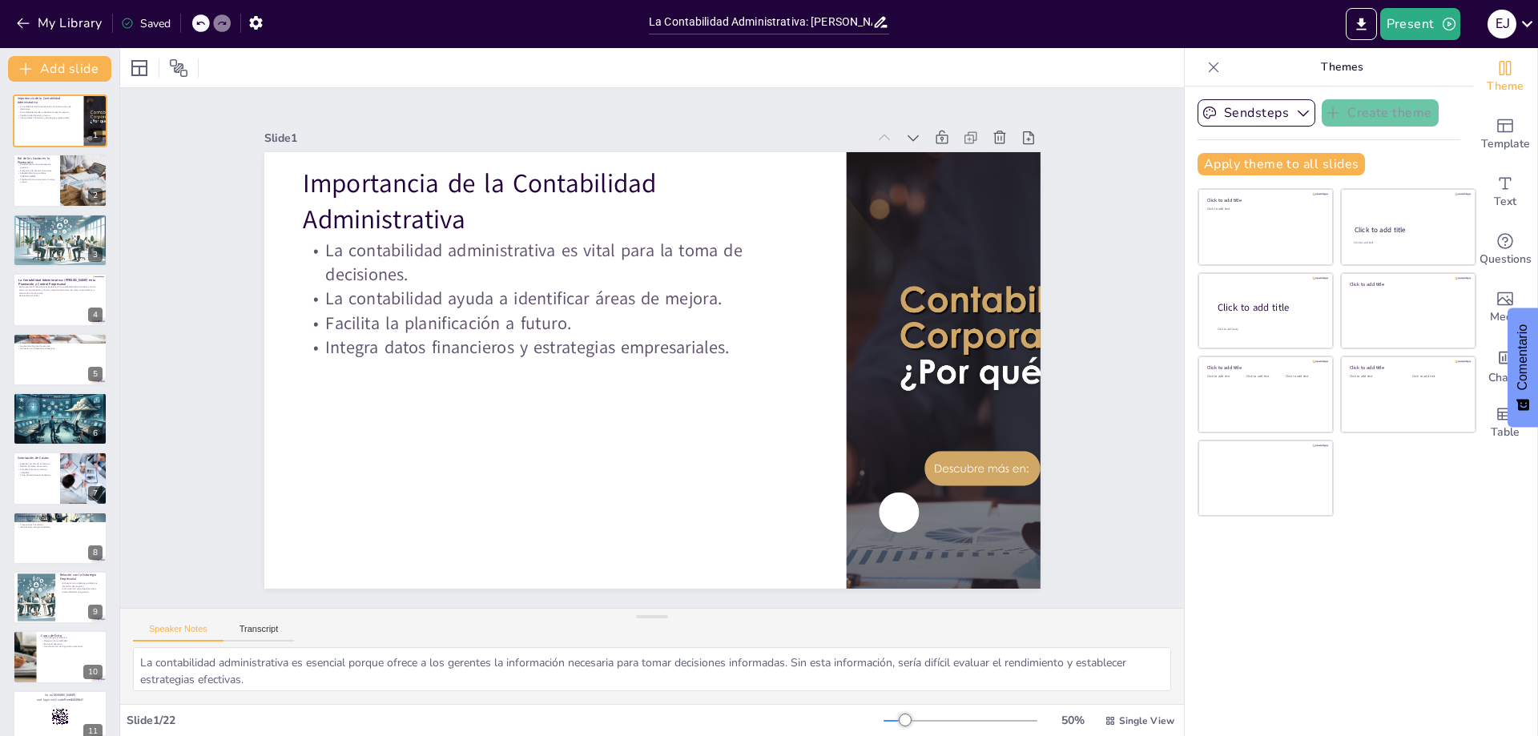
checkbox input "true"
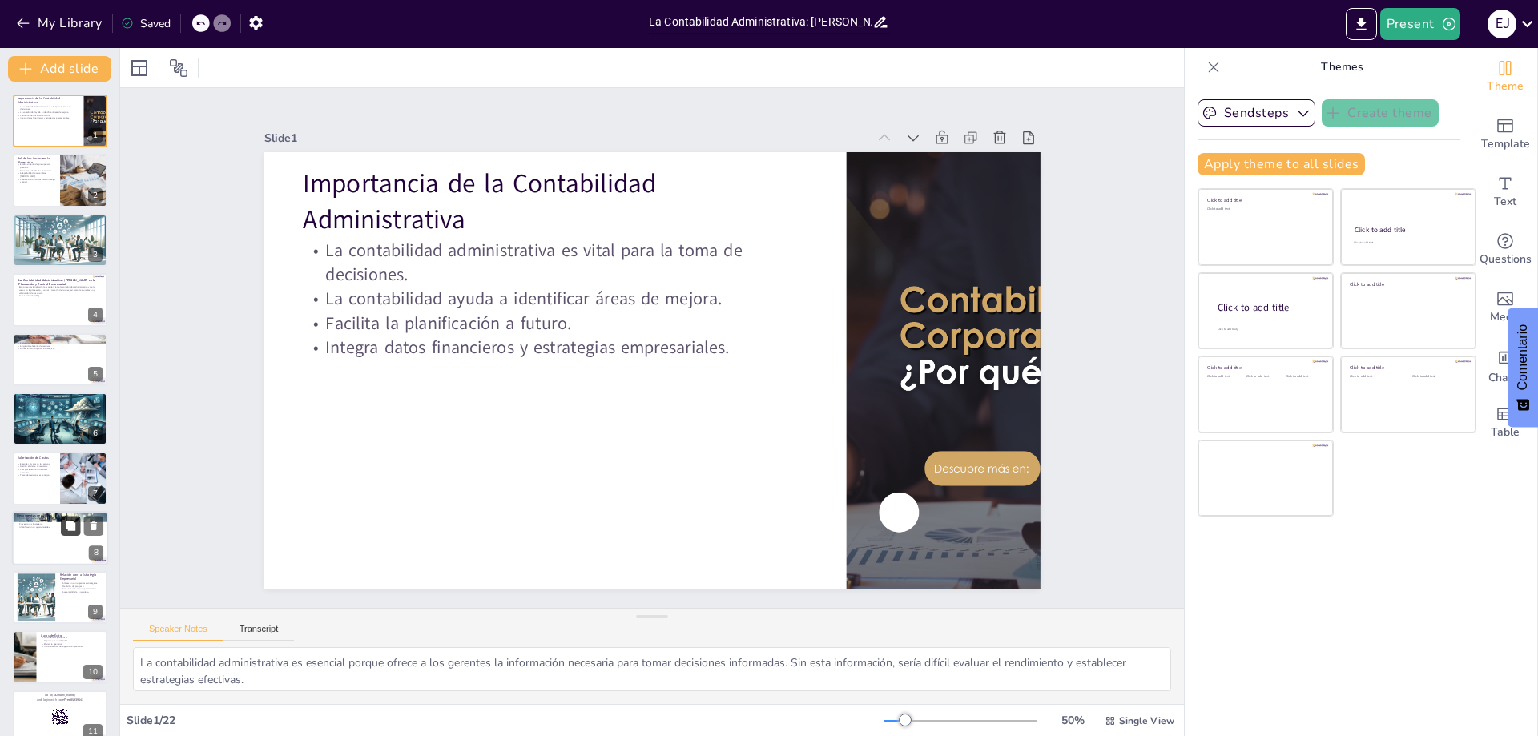
checkbox input "true"
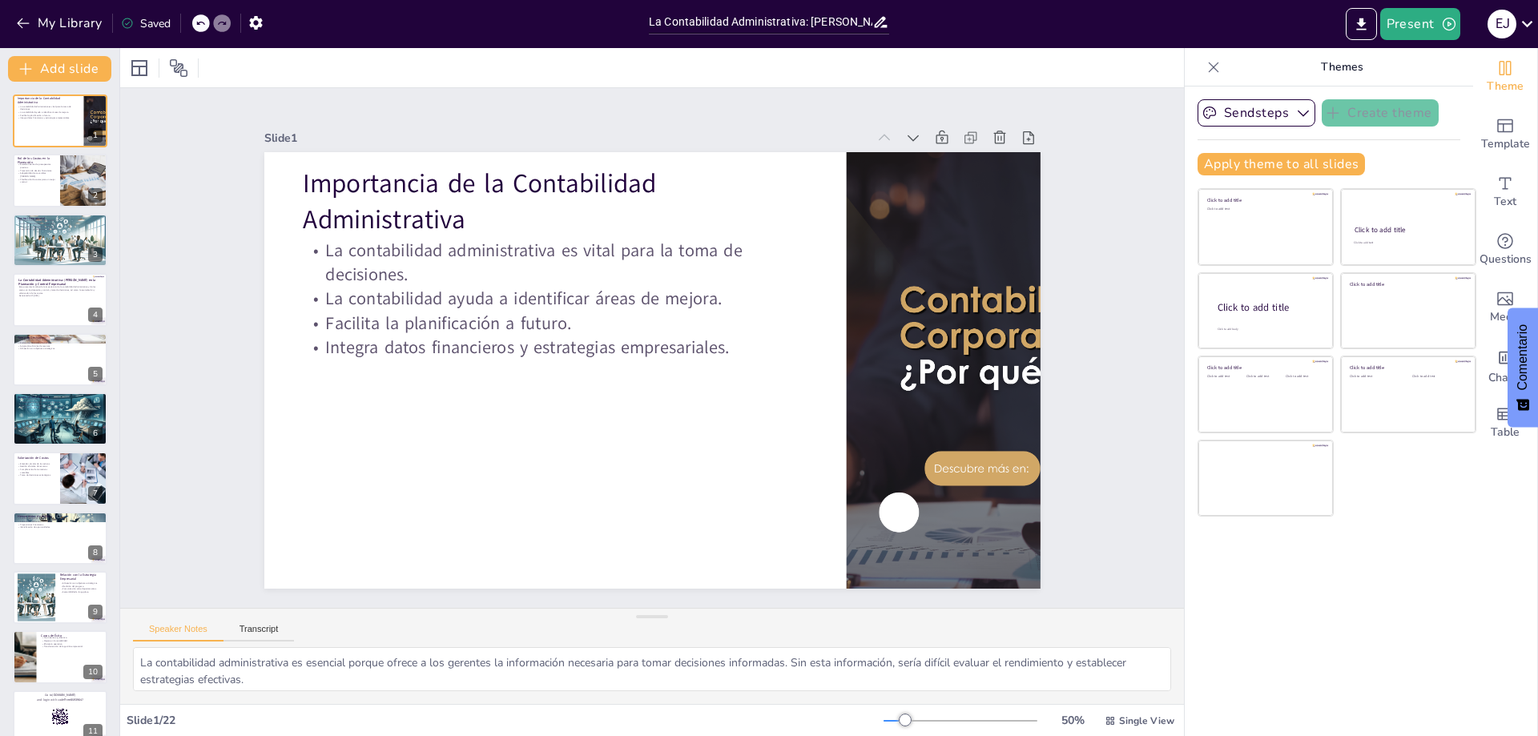
checkbox input "true"
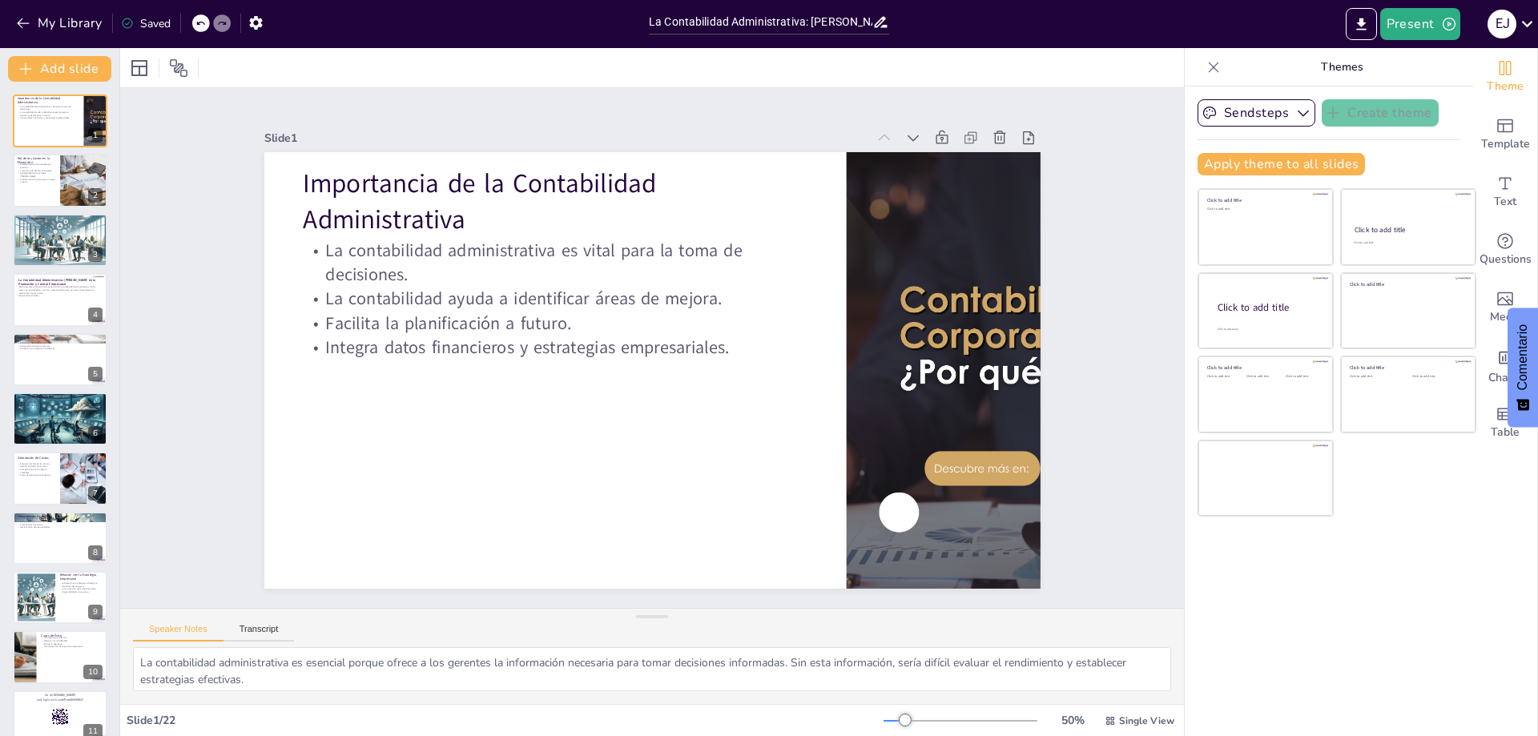
checkbox input "true"
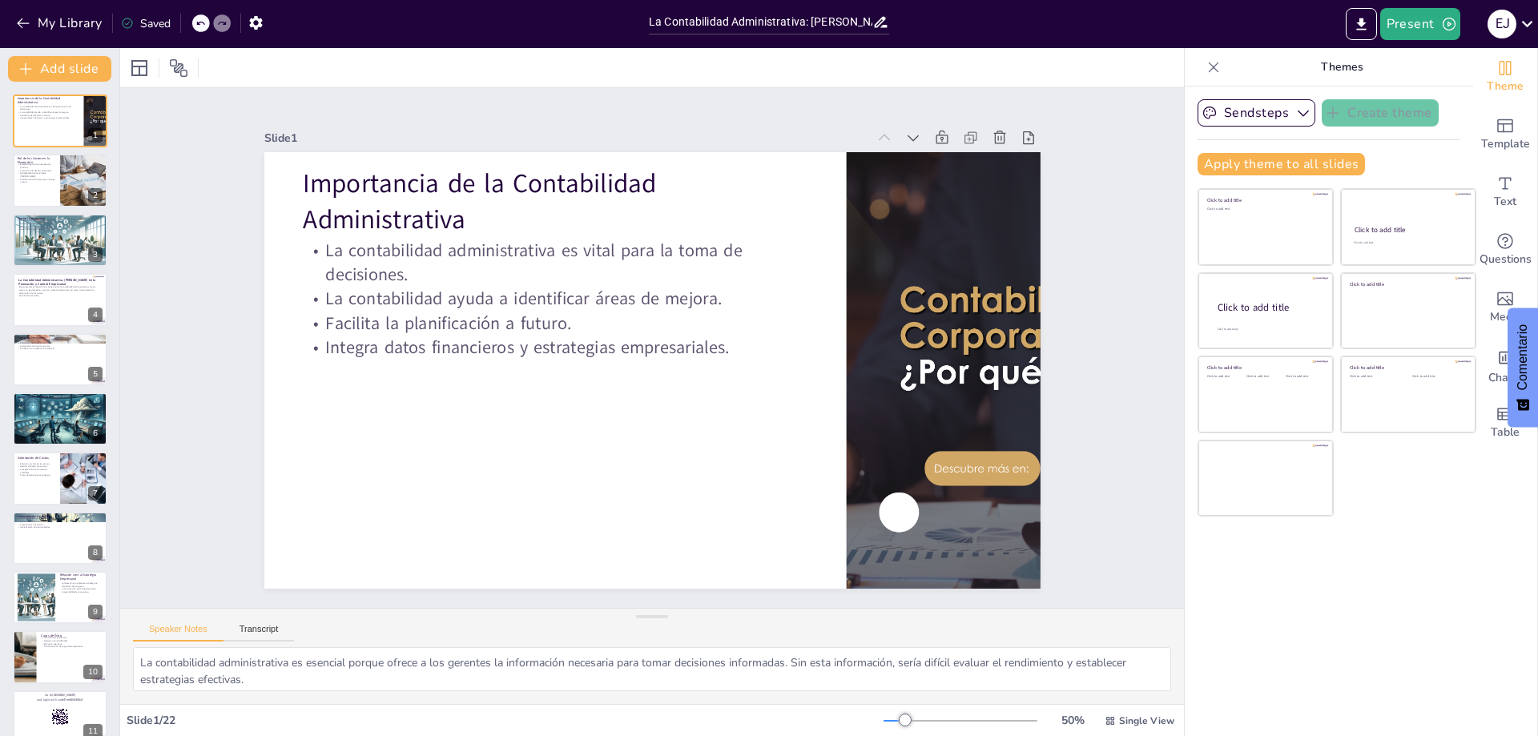
checkbox input "true"
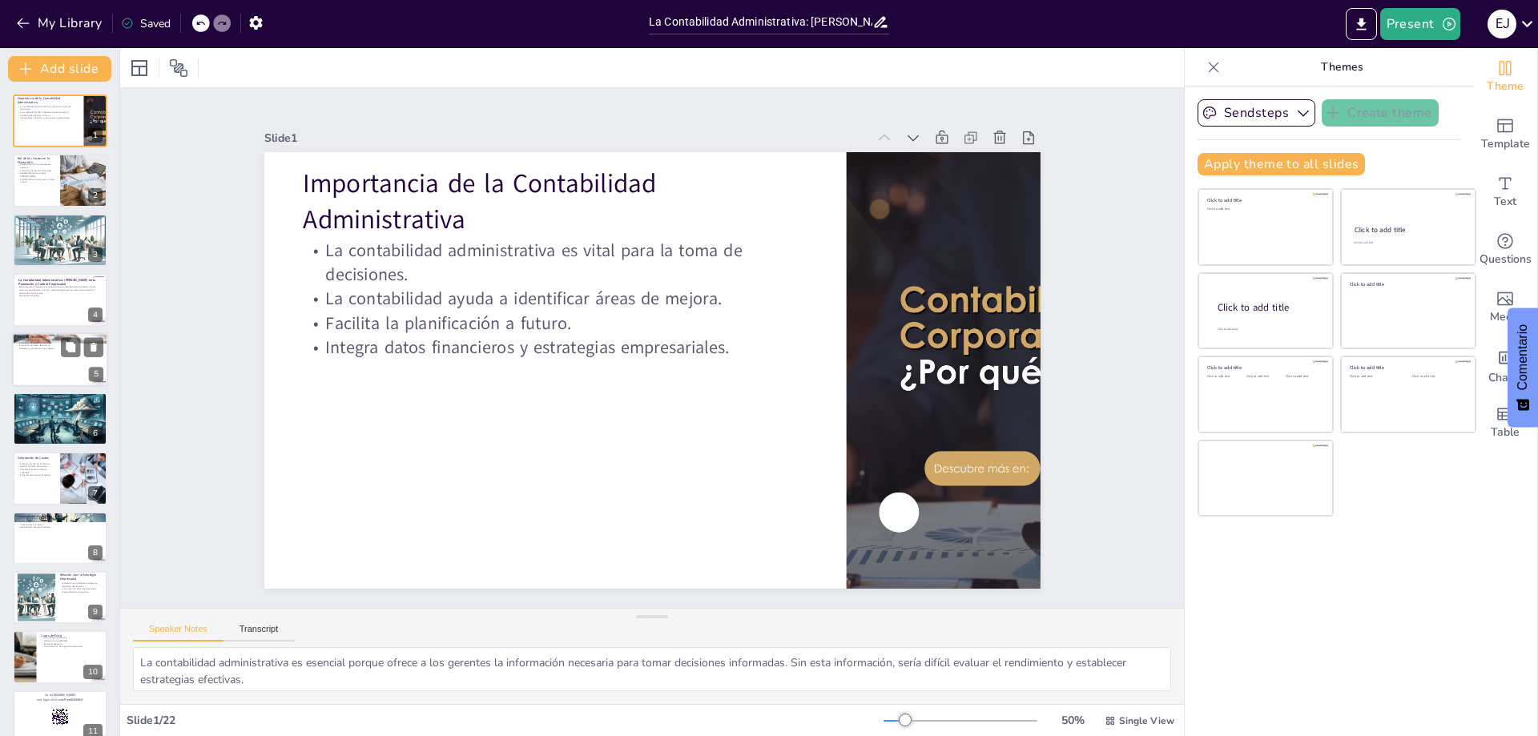
checkbox input "true"
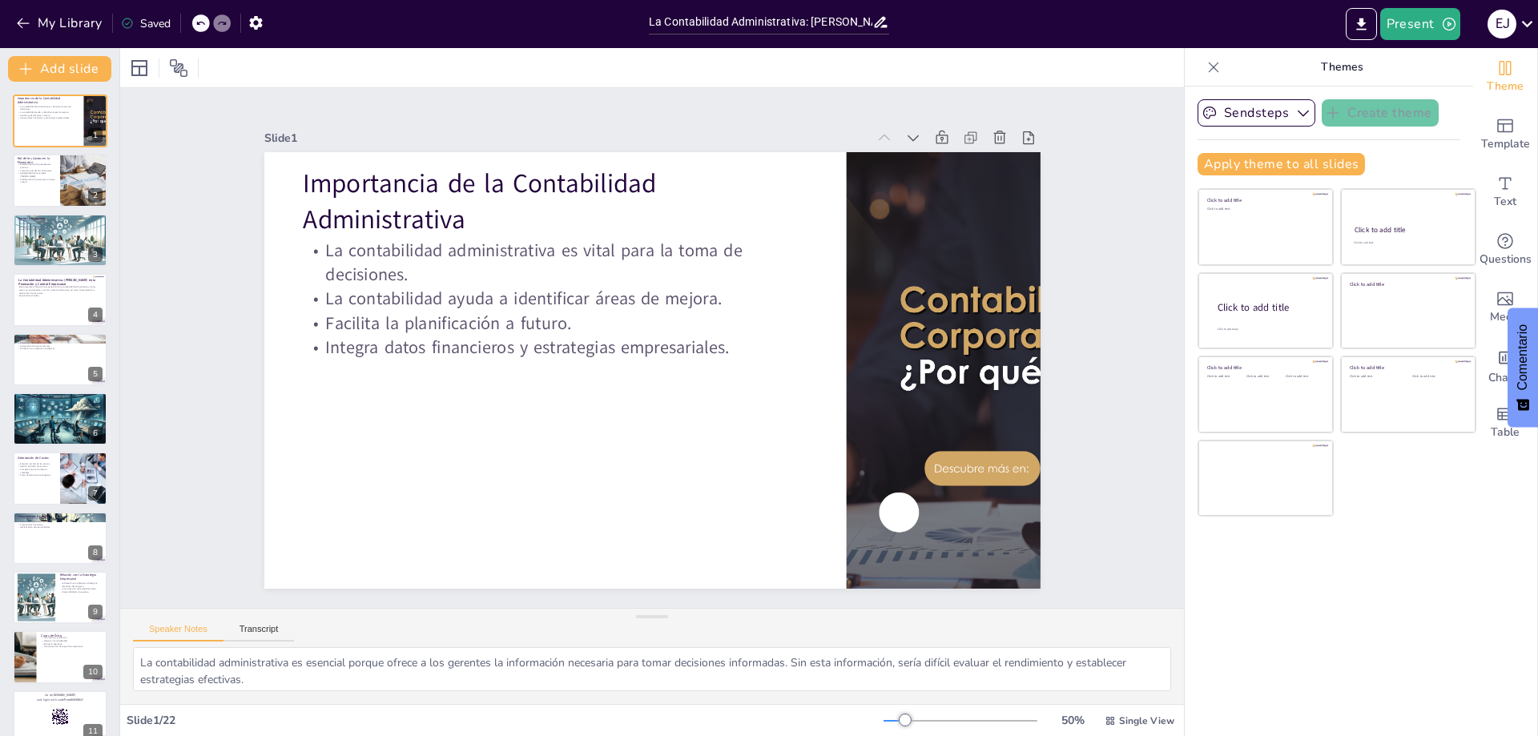
checkbox input "true"
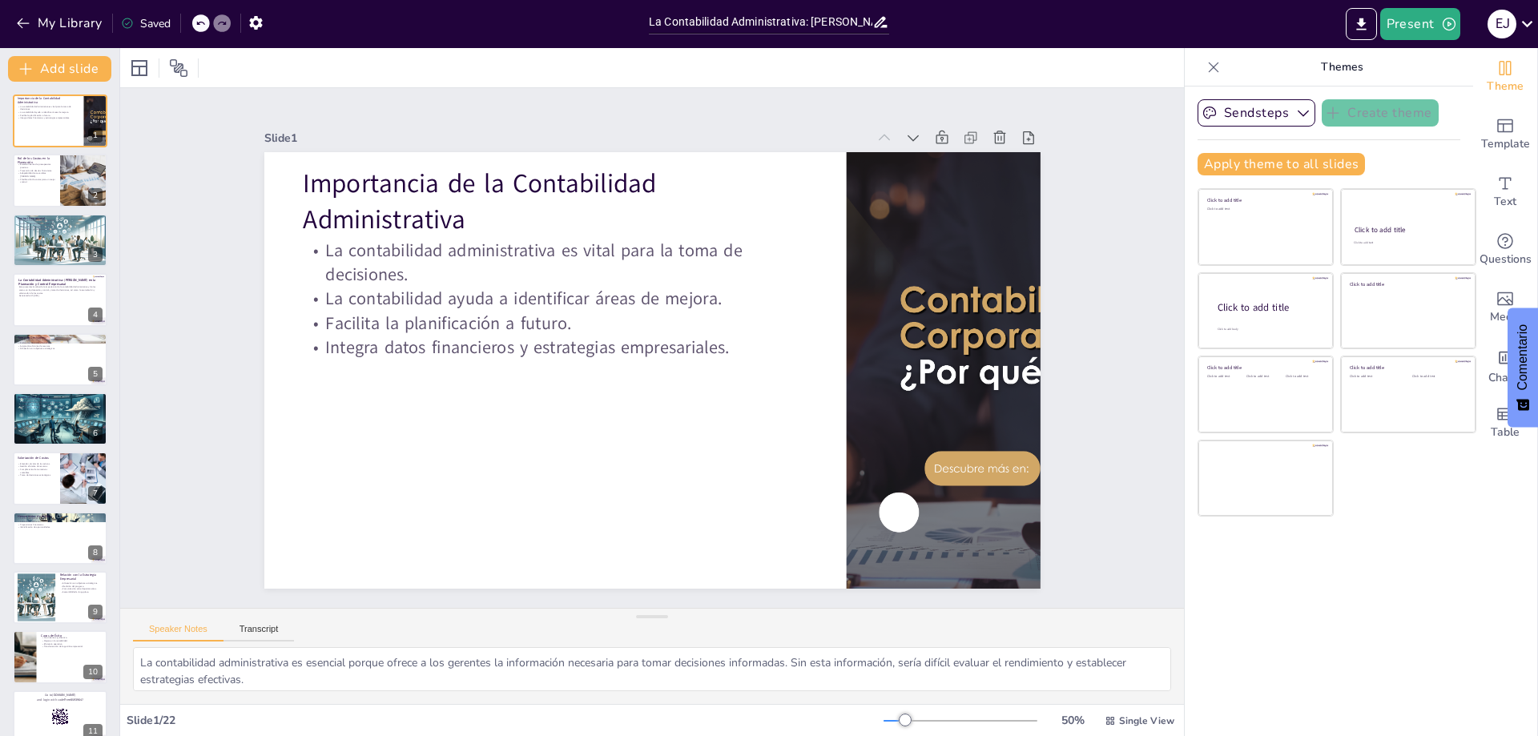
checkbox input "true"
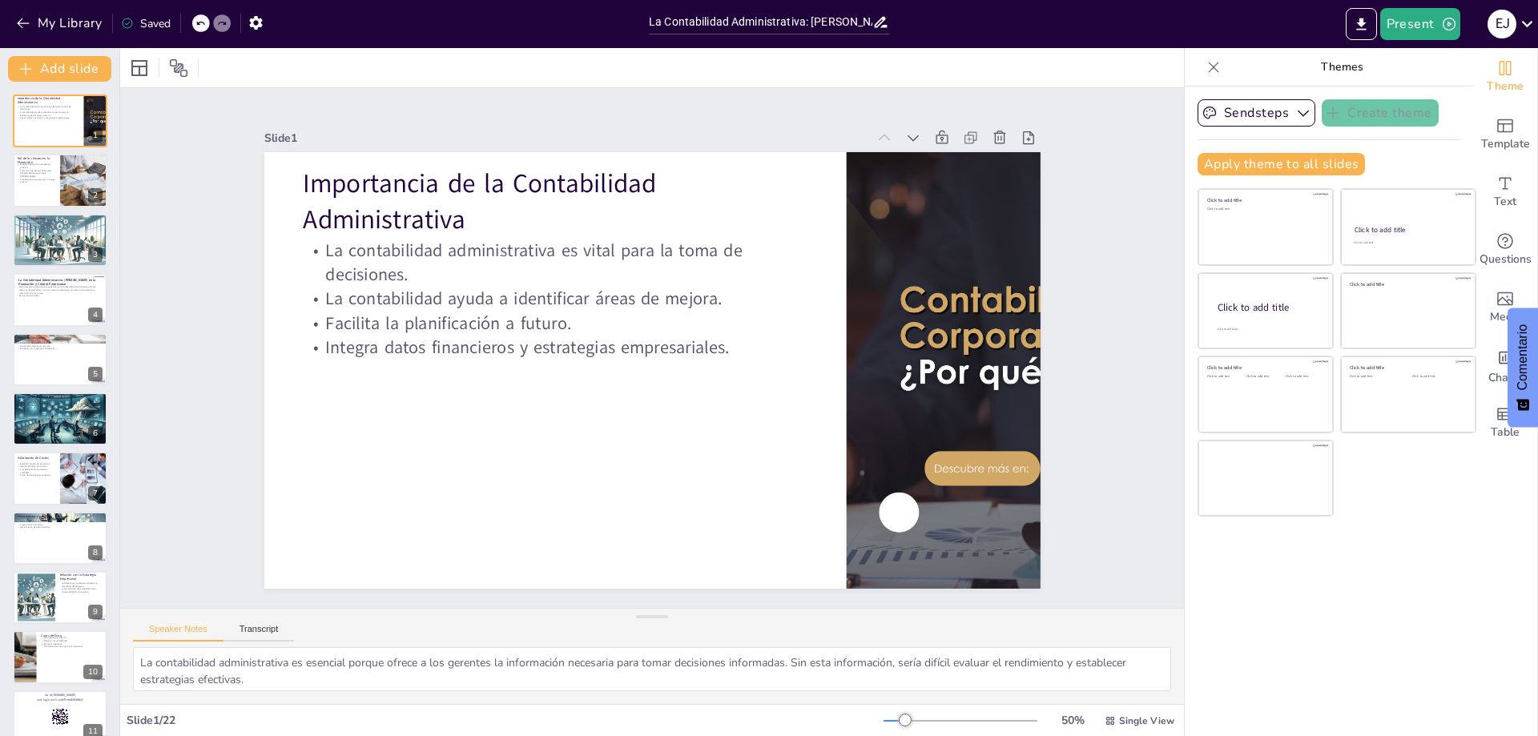
checkbox input "true"
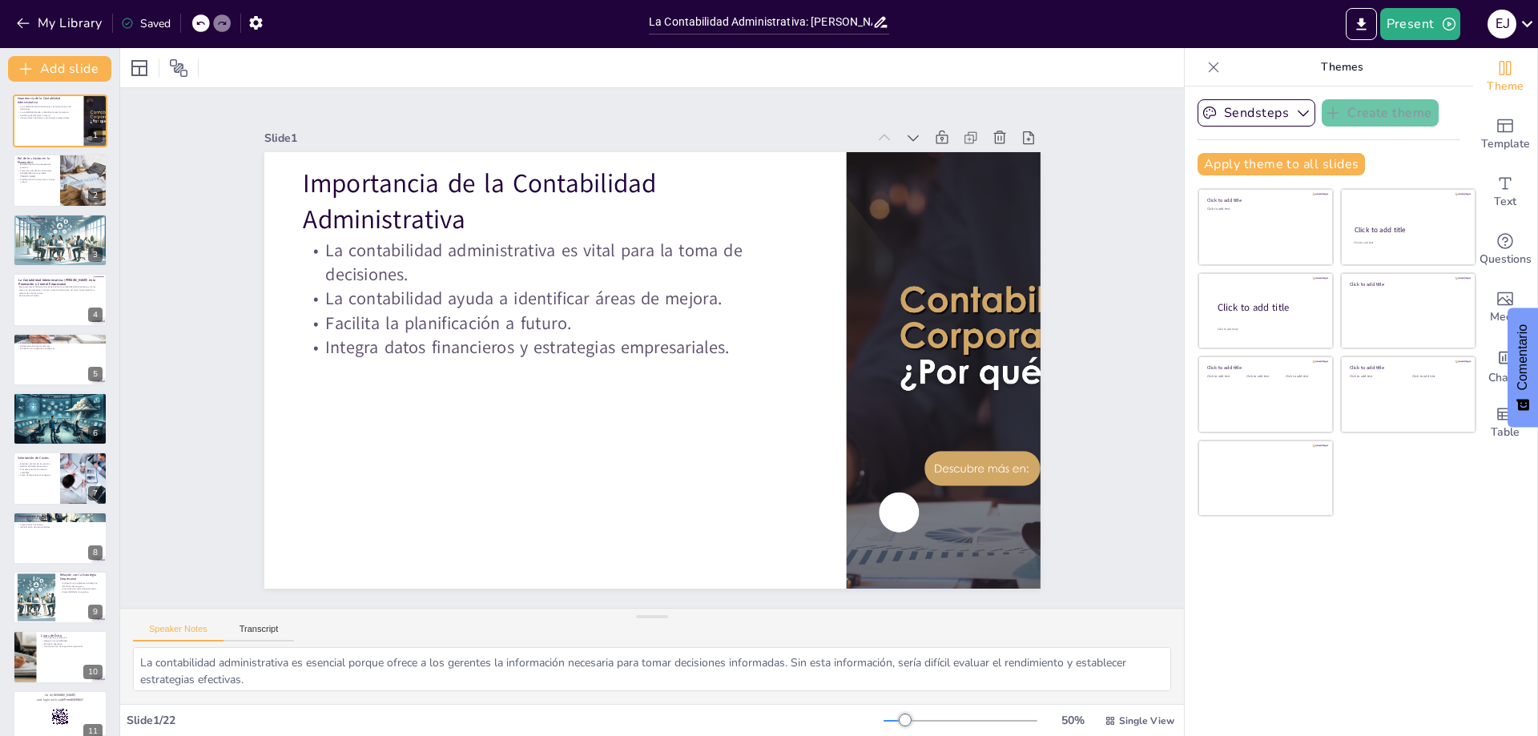
checkbox input "true"
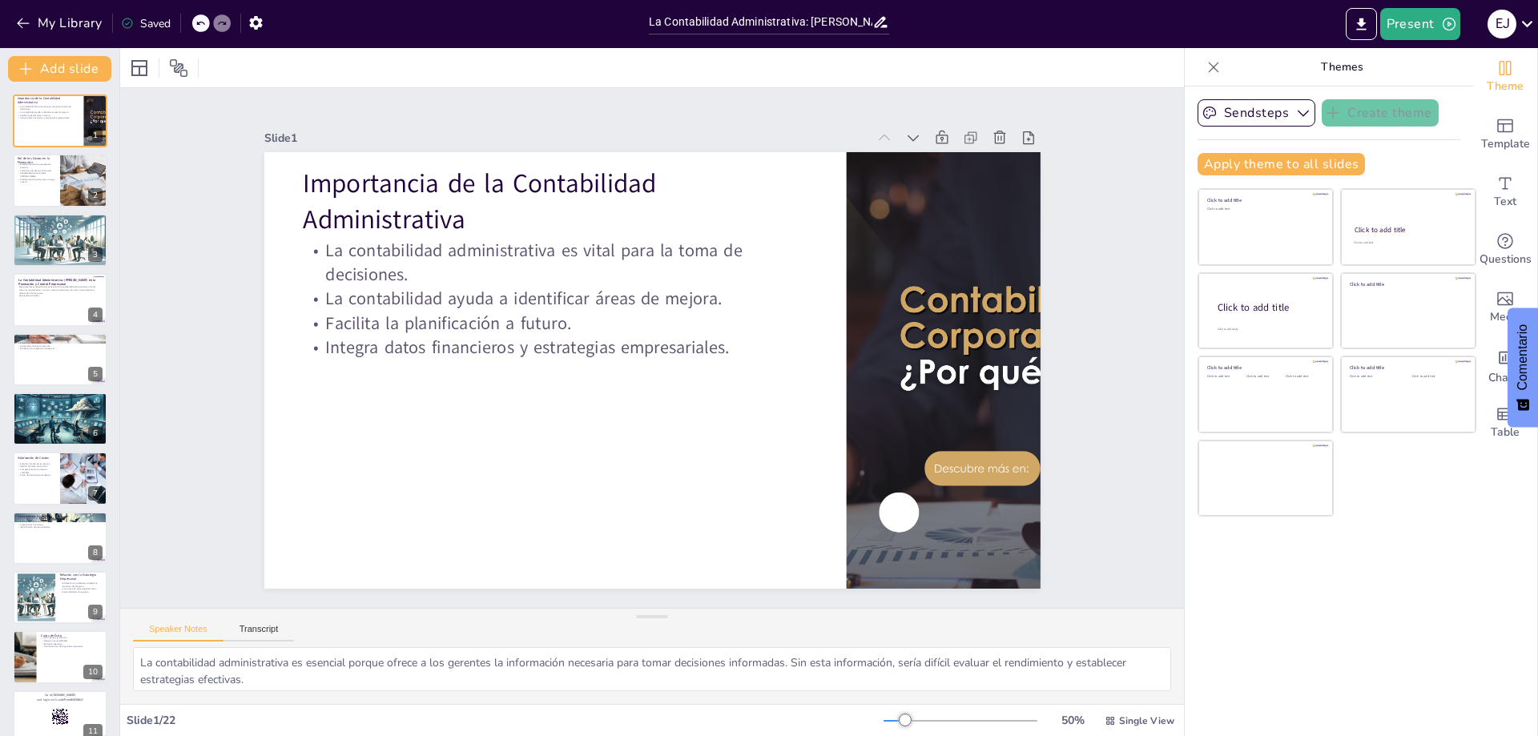
checkbox input "true"
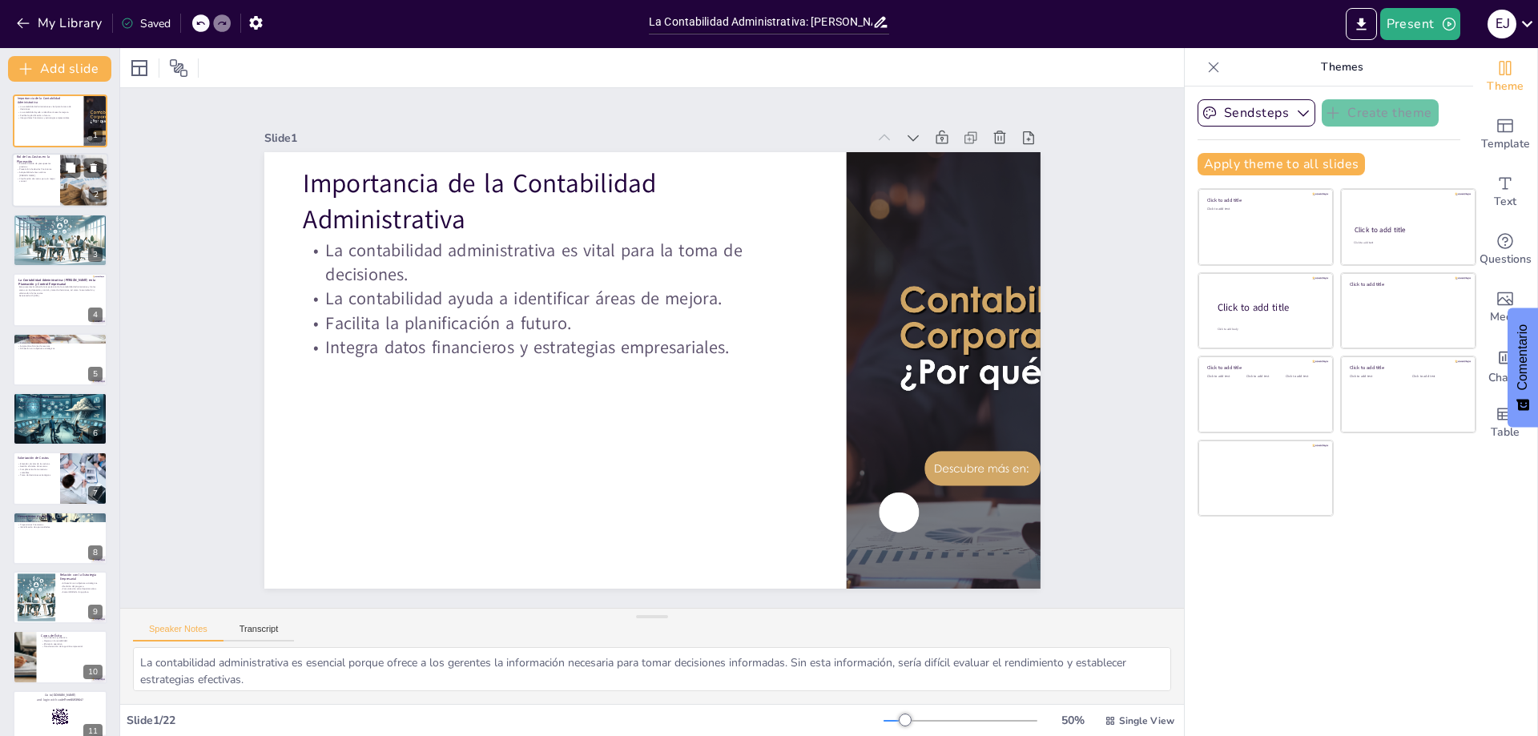
checkbox input "true"
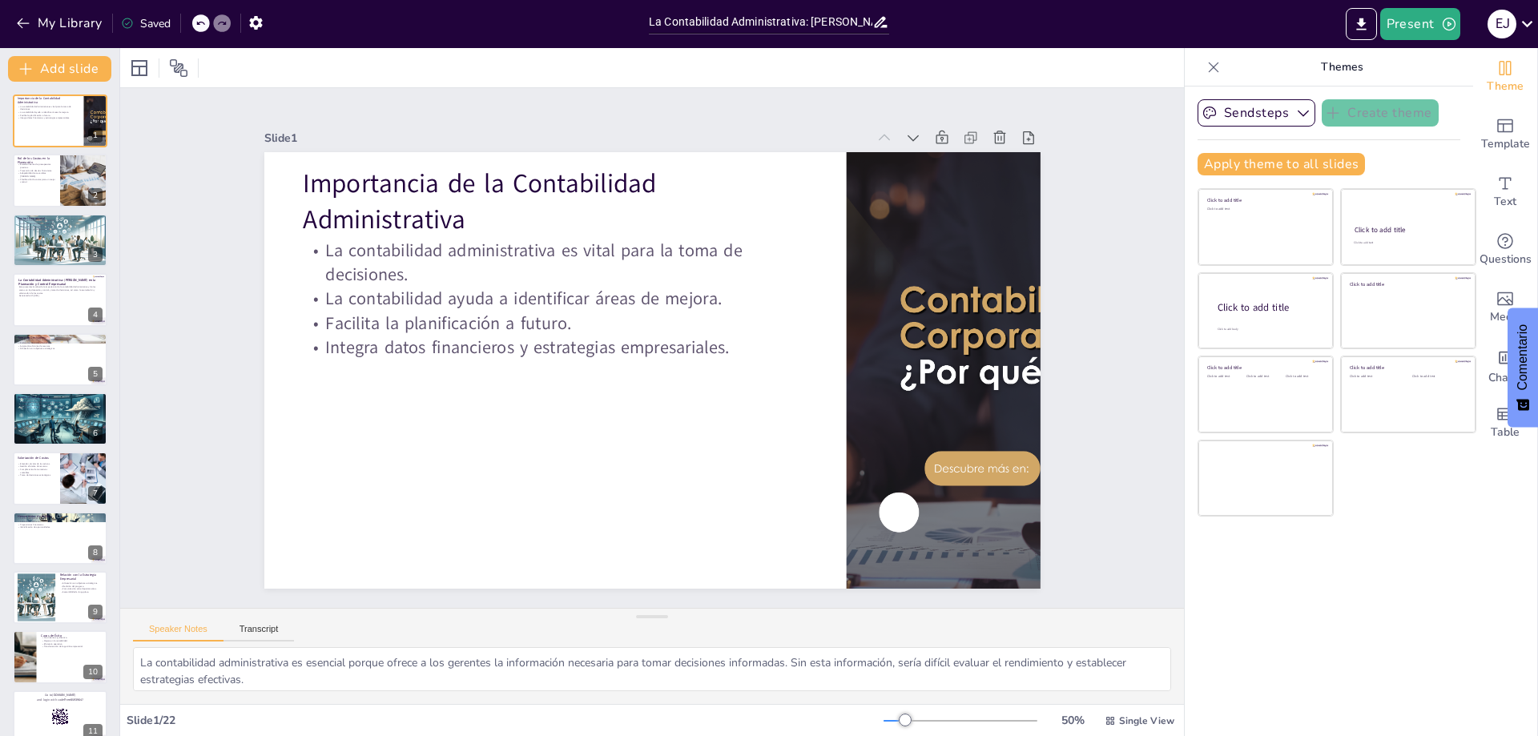
checkbox input "true"
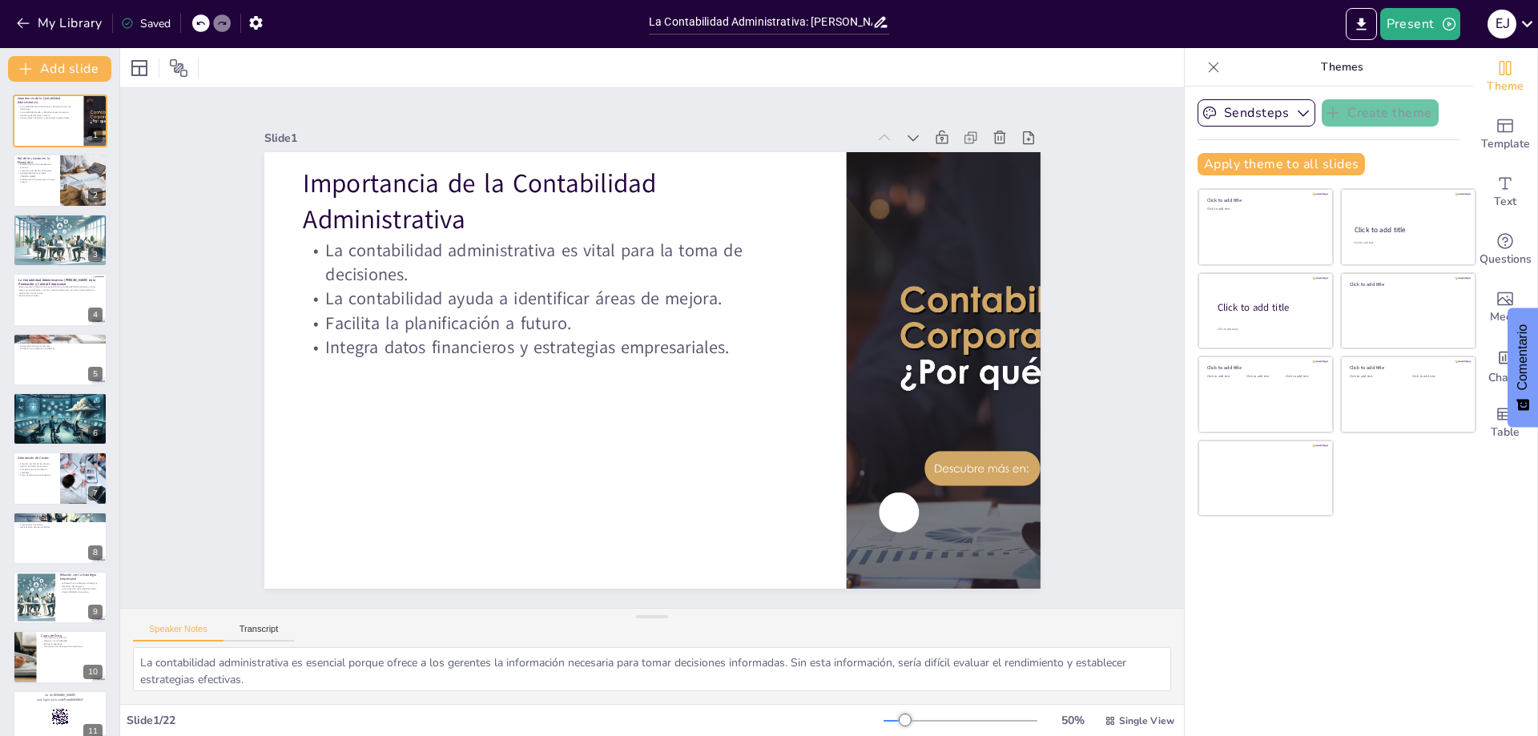
checkbox input "true"
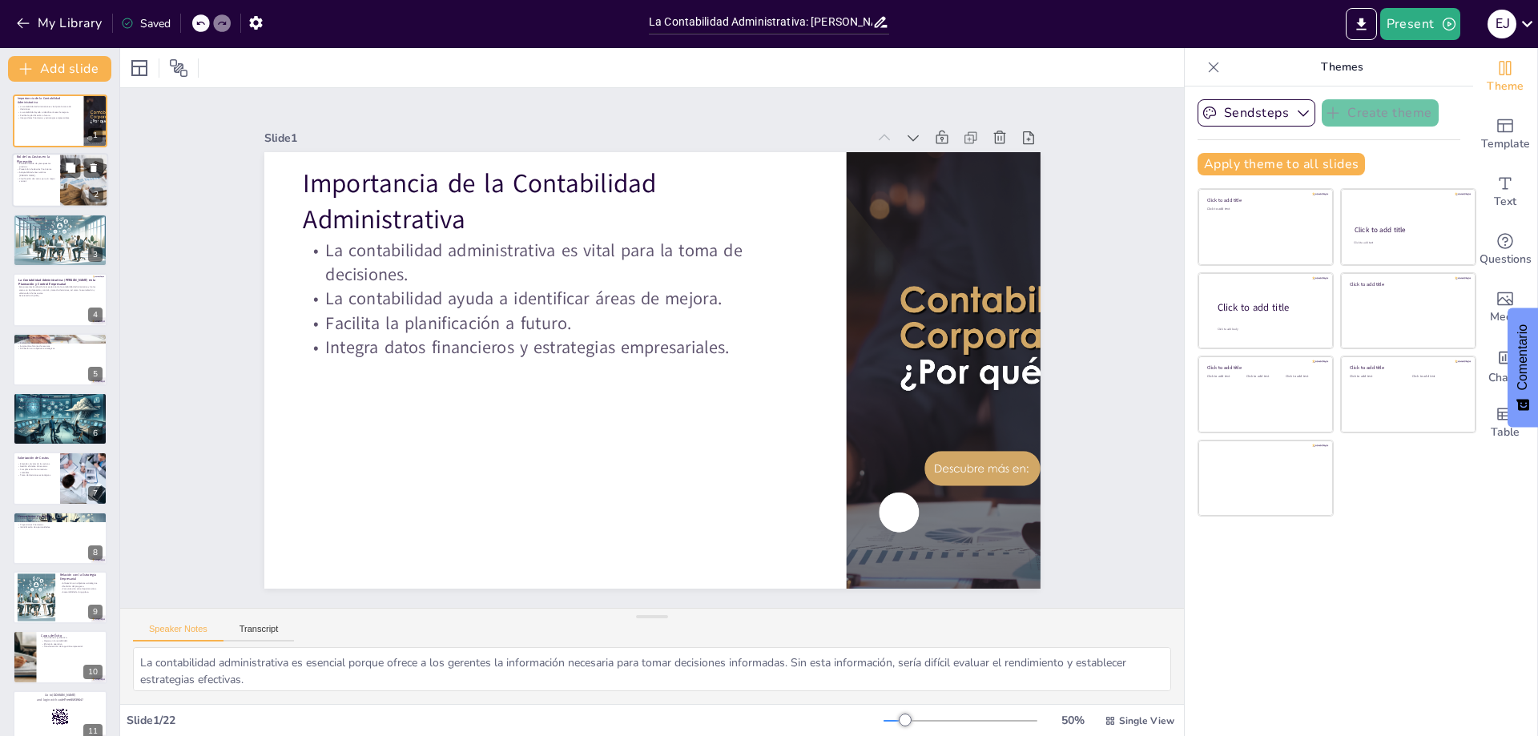
checkbox input "true"
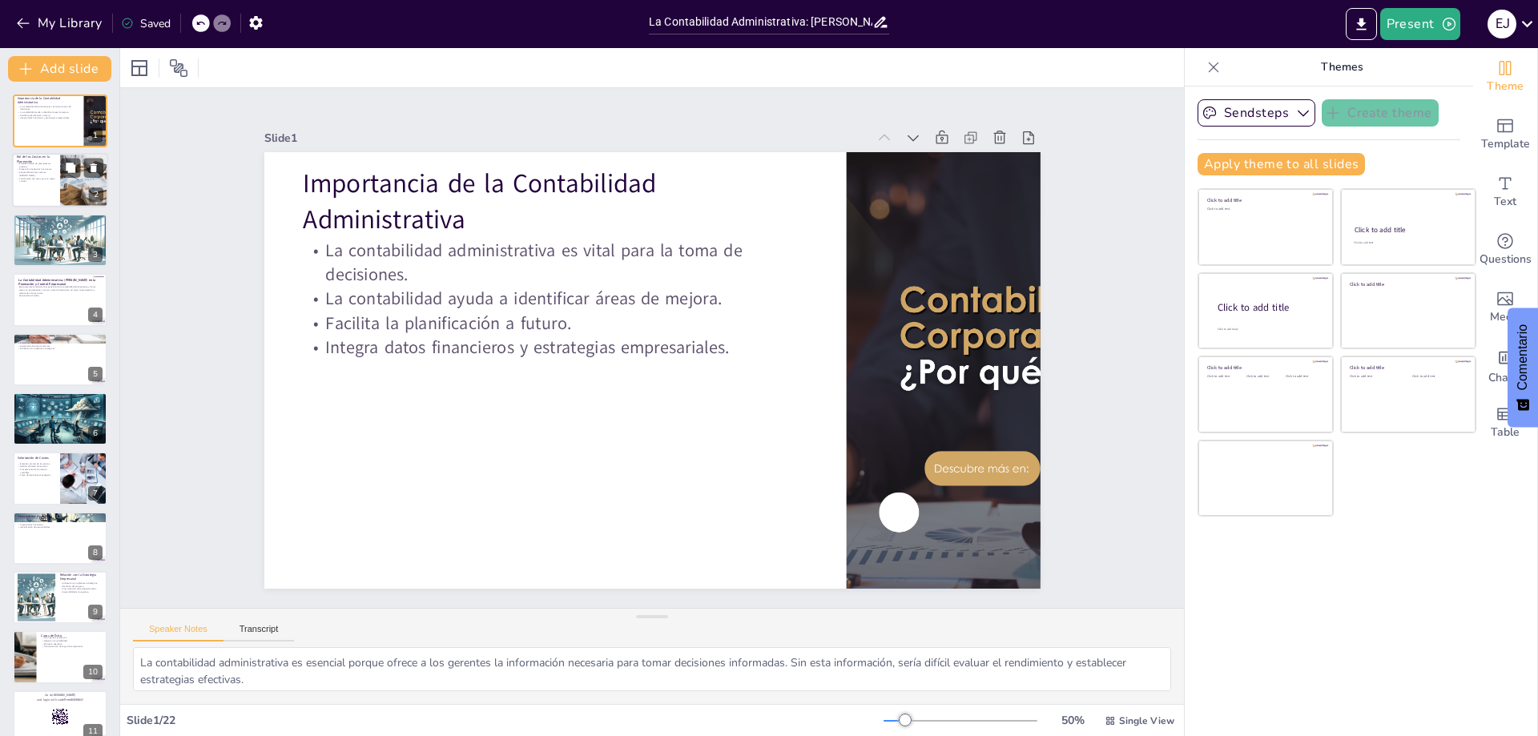
click at [30, 182] on p "Clasificación de costos para un mejor control." at bounding box center [36, 180] width 38 height 6
type textarea "Establecer presupuestos precisos es vital para la salud financiera de una empre…"
checkbox input "true"
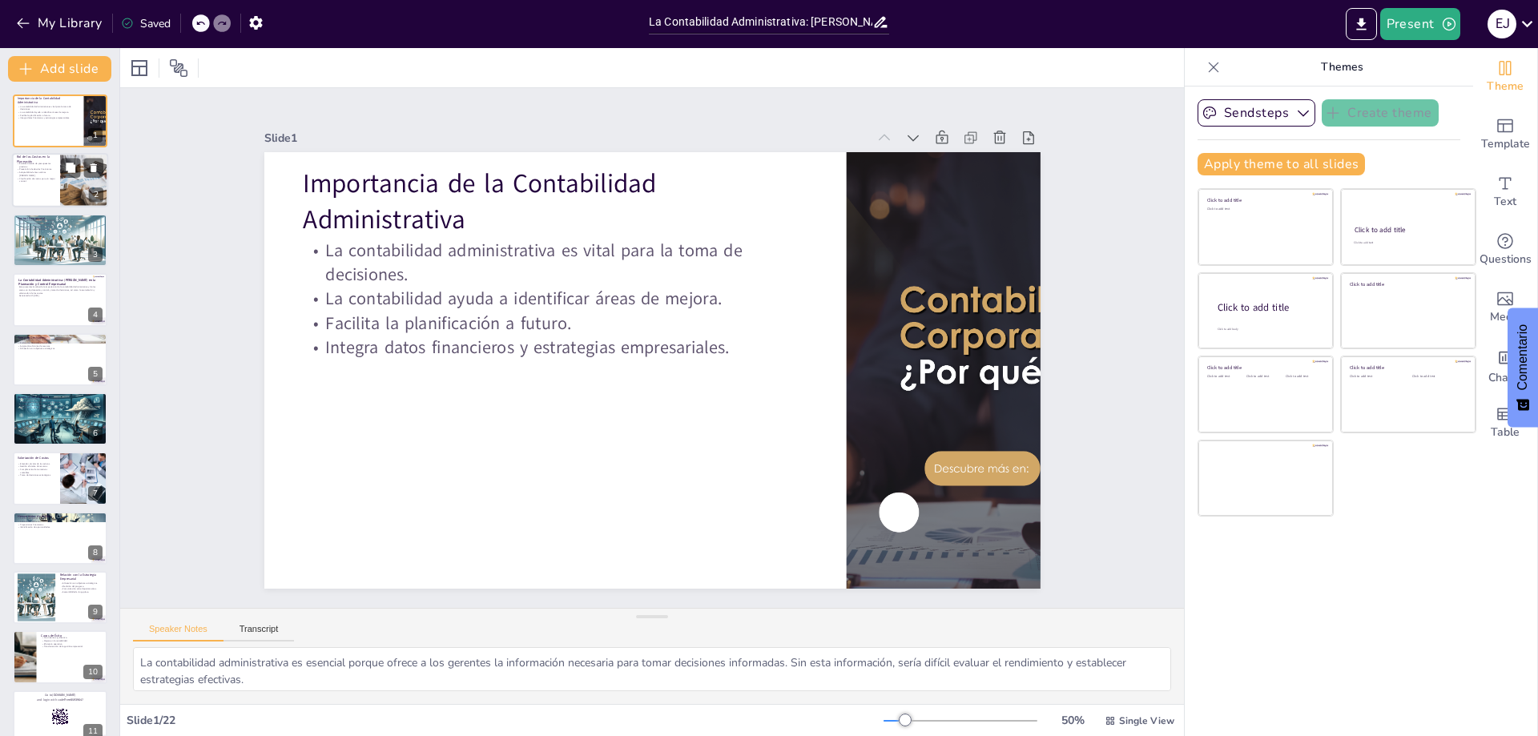
checkbox input "true"
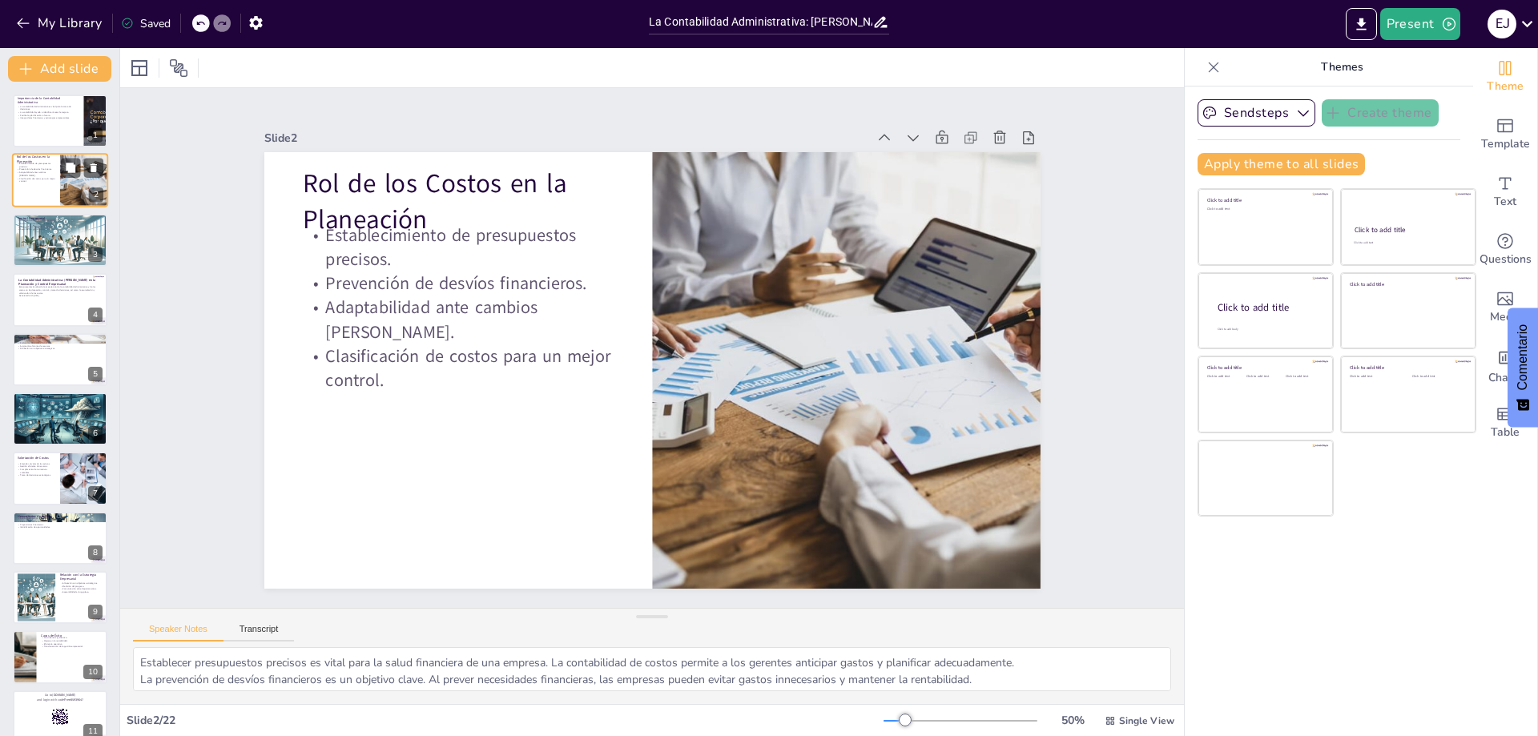
checkbox input "true"
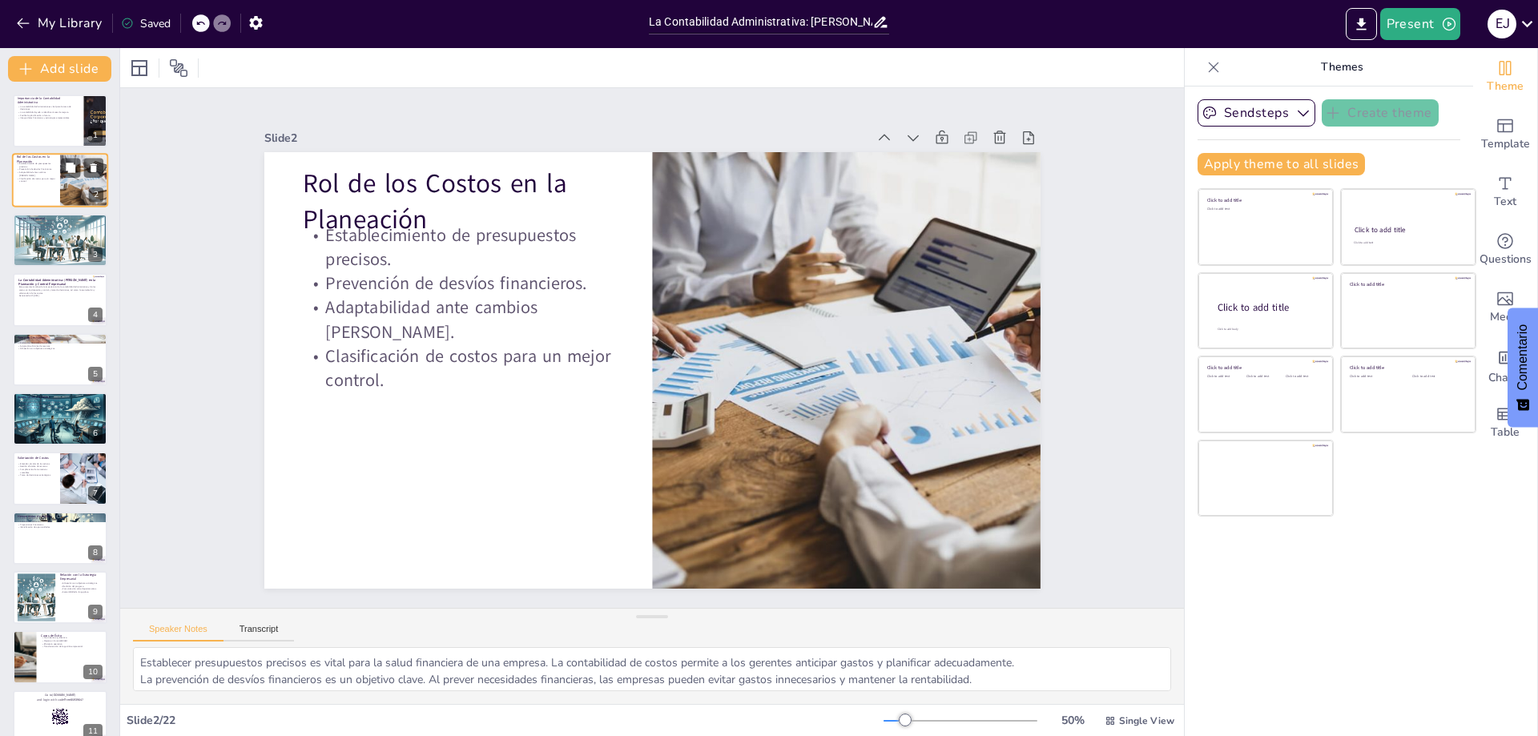
checkbox input "true"
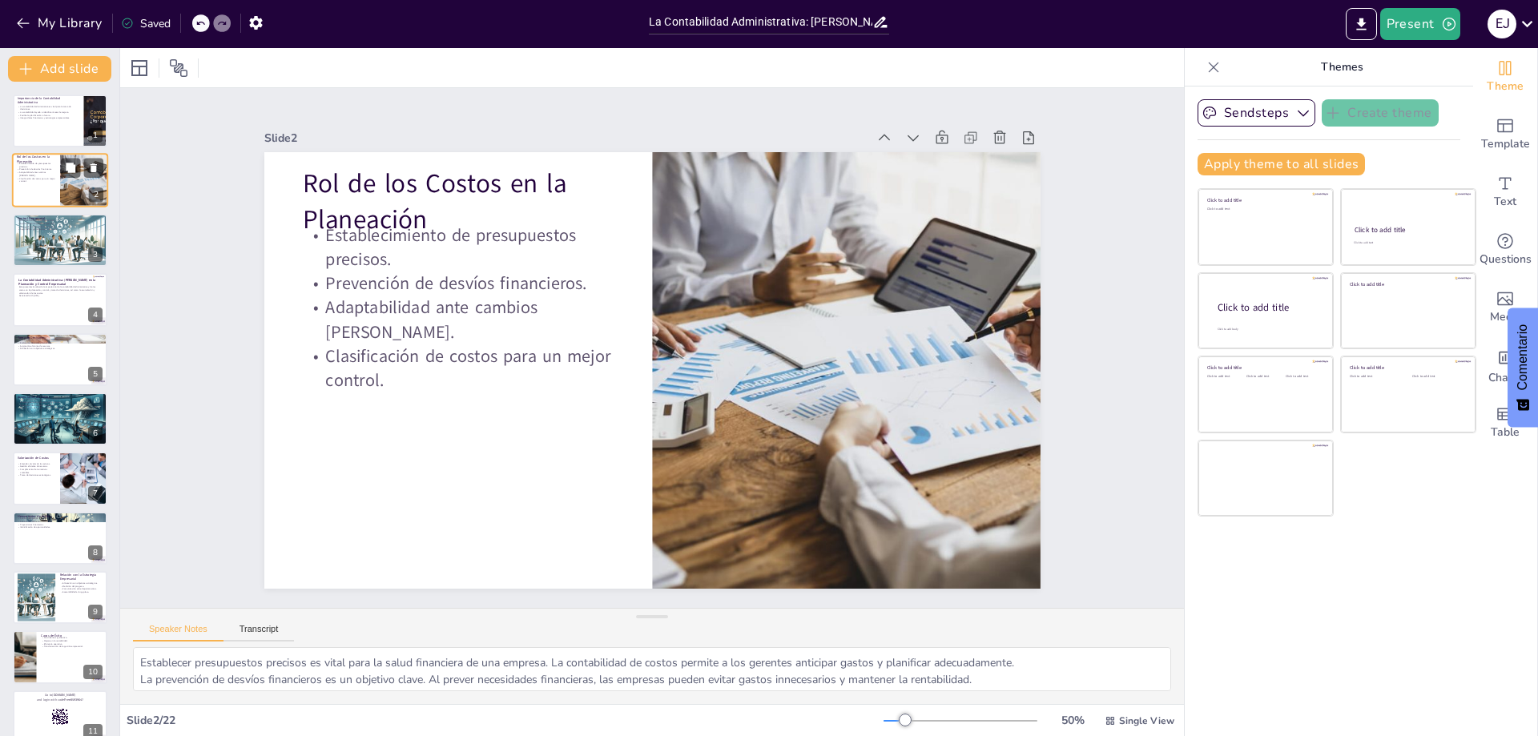
checkbox input "true"
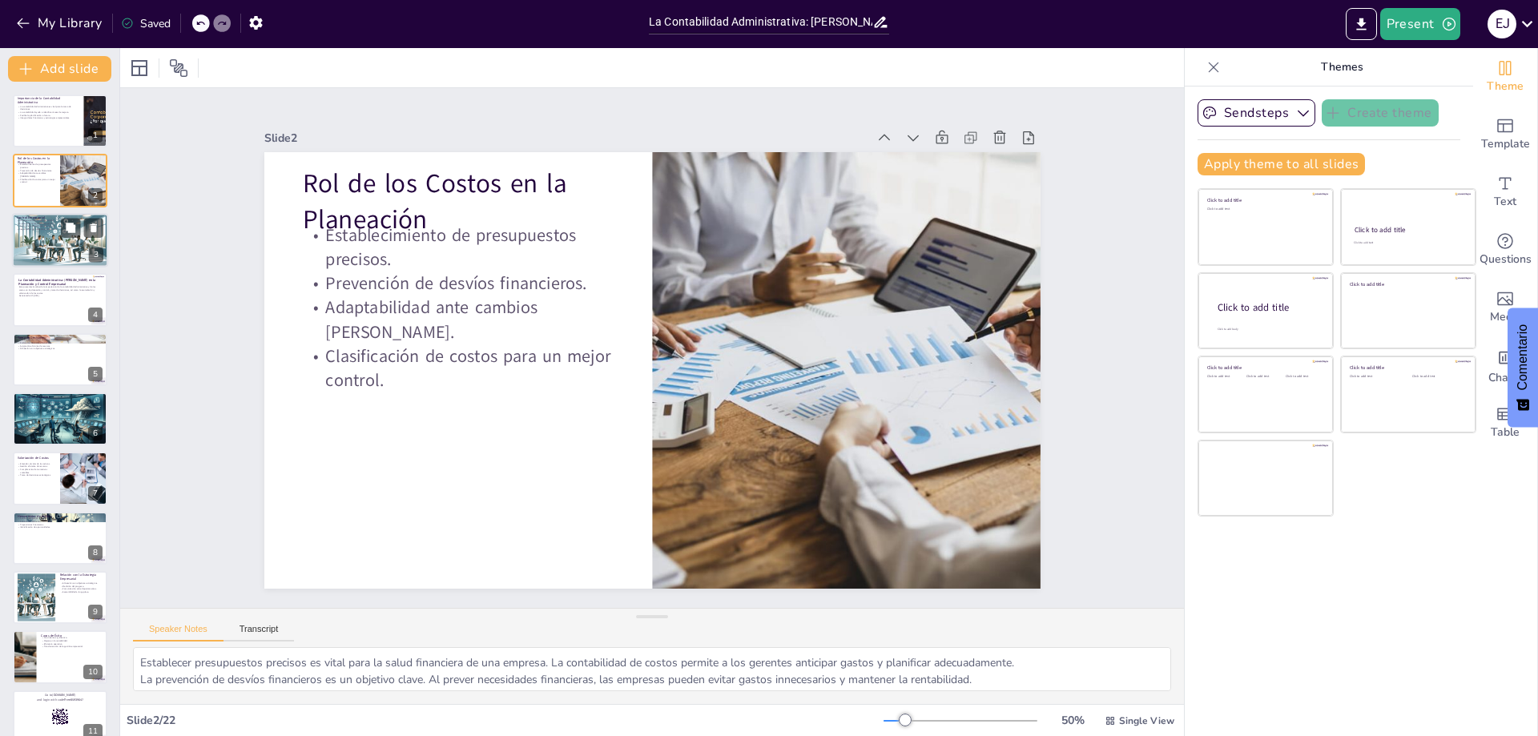
checkbox input "true"
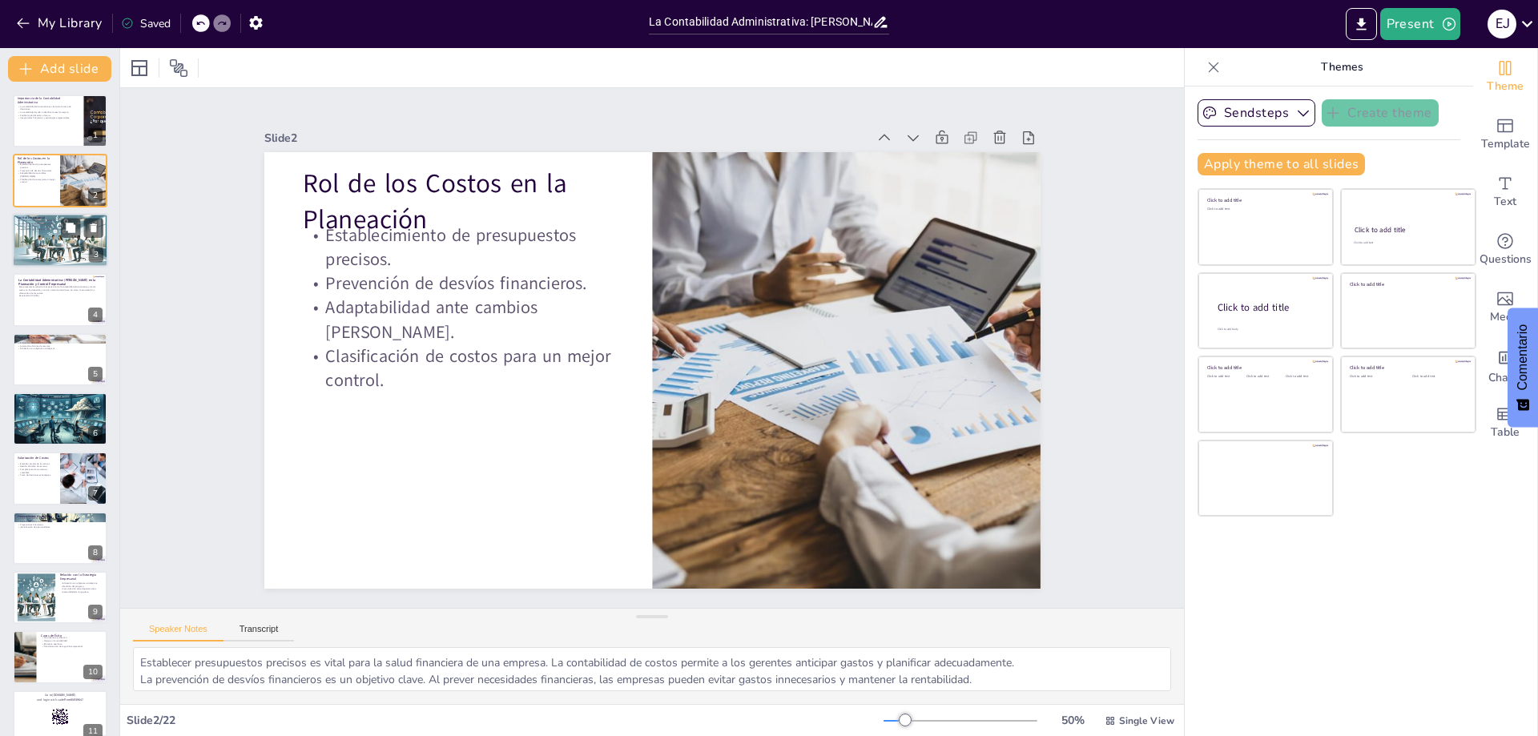
checkbox input "true"
click at [56, 252] on div at bounding box center [60, 240] width 96 height 55
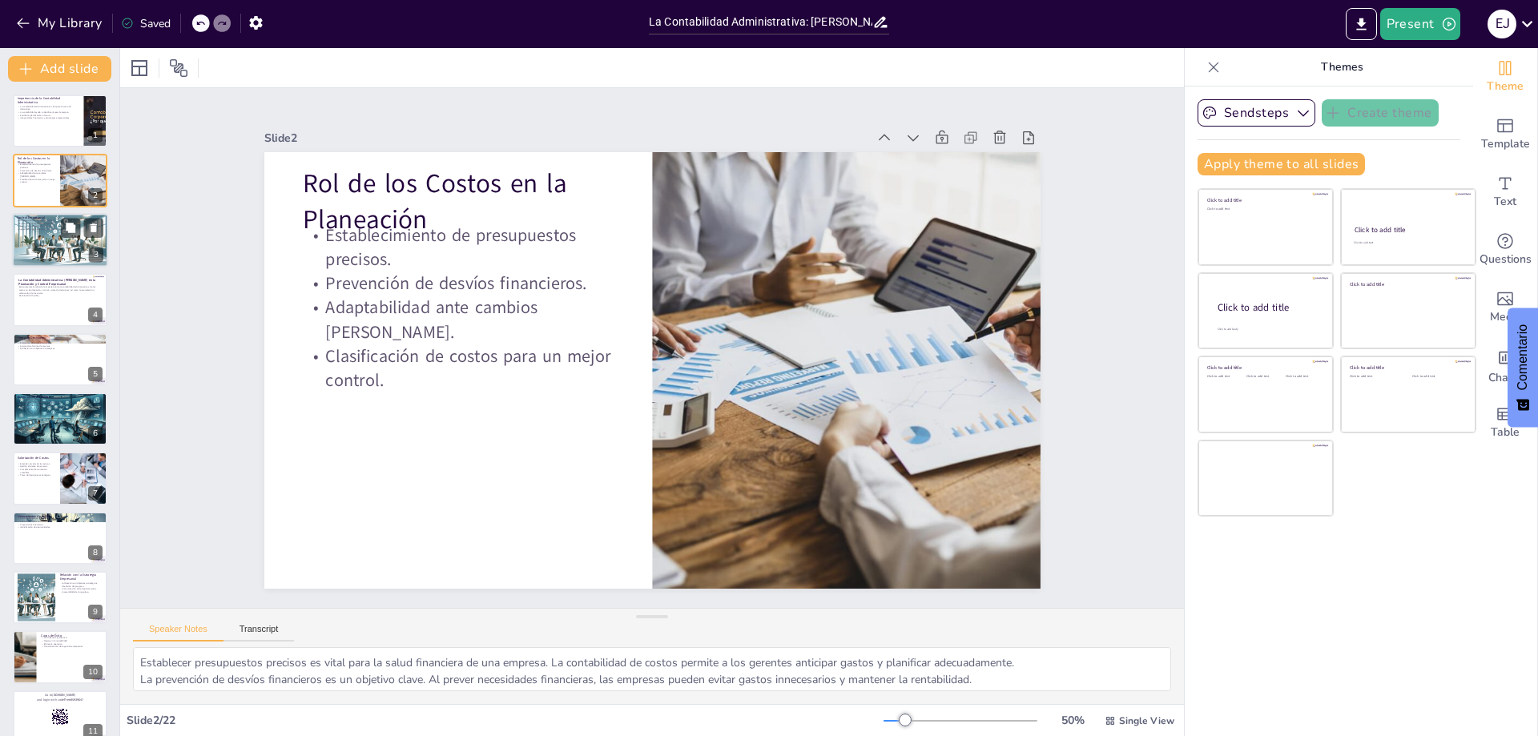
type textarea "El monitoreo constante es fundamental para detectar problemas a tiempo. La cont…"
checkbox input "true"
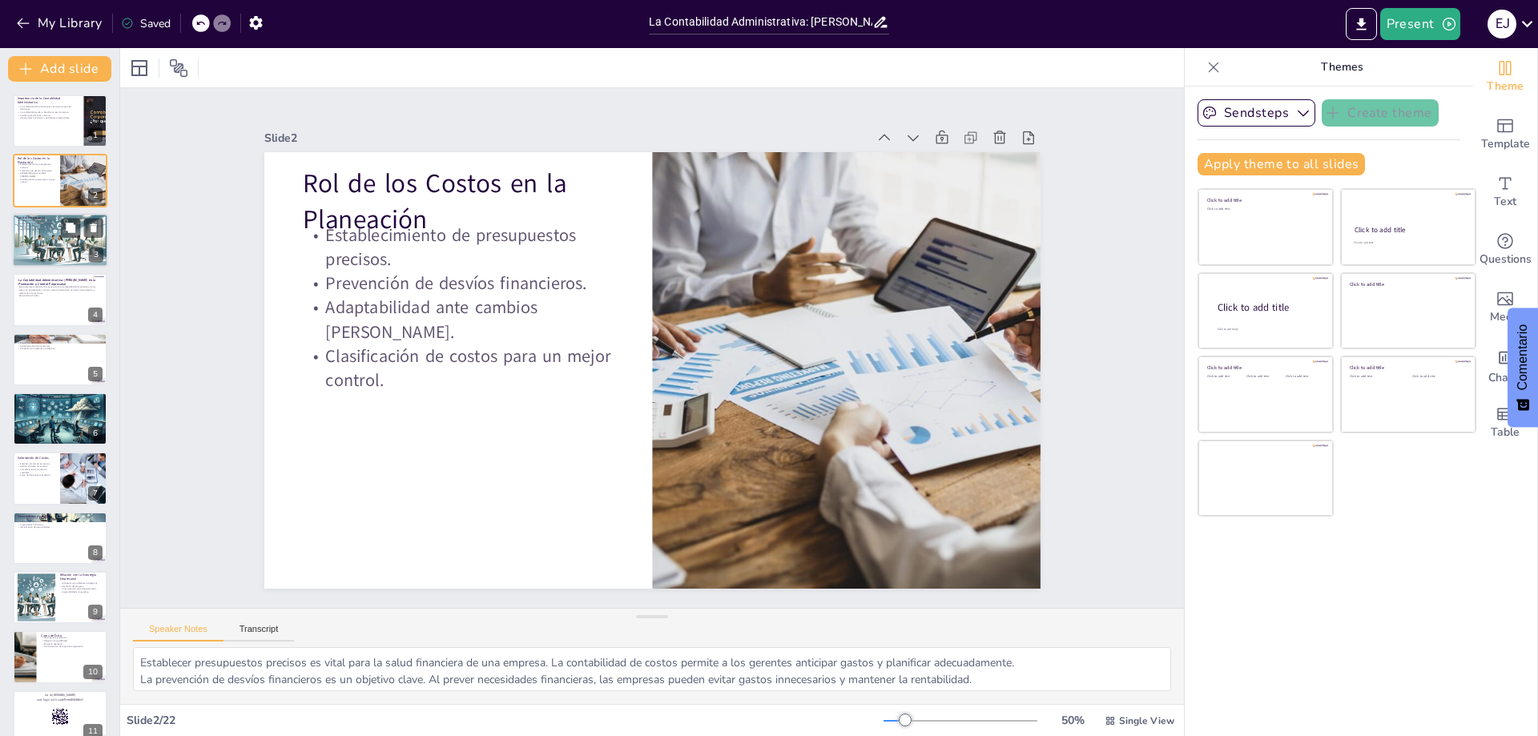
checkbox input "true"
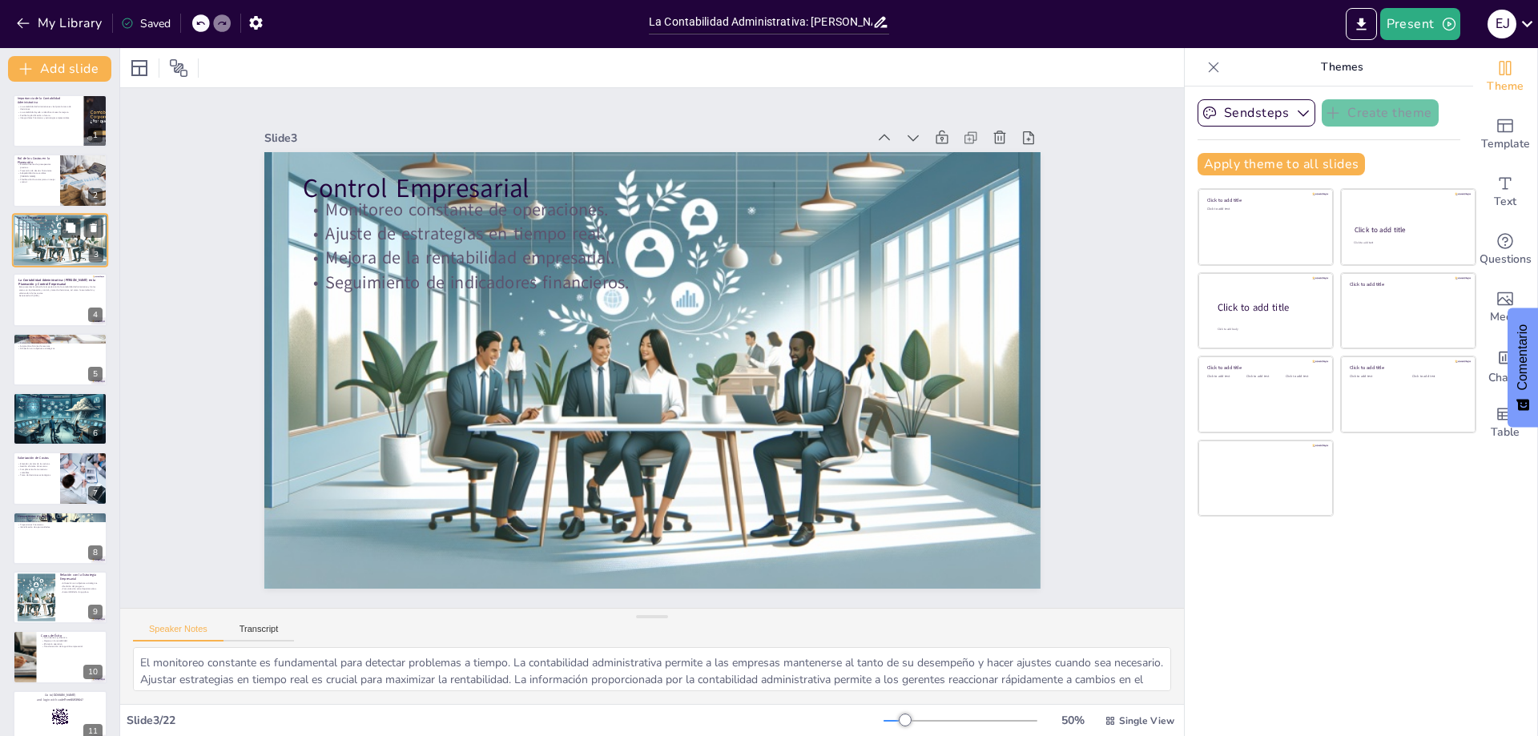
click at [56, 265] on div at bounding box center [60, 240] width 96 height 55
checkbox input "true"
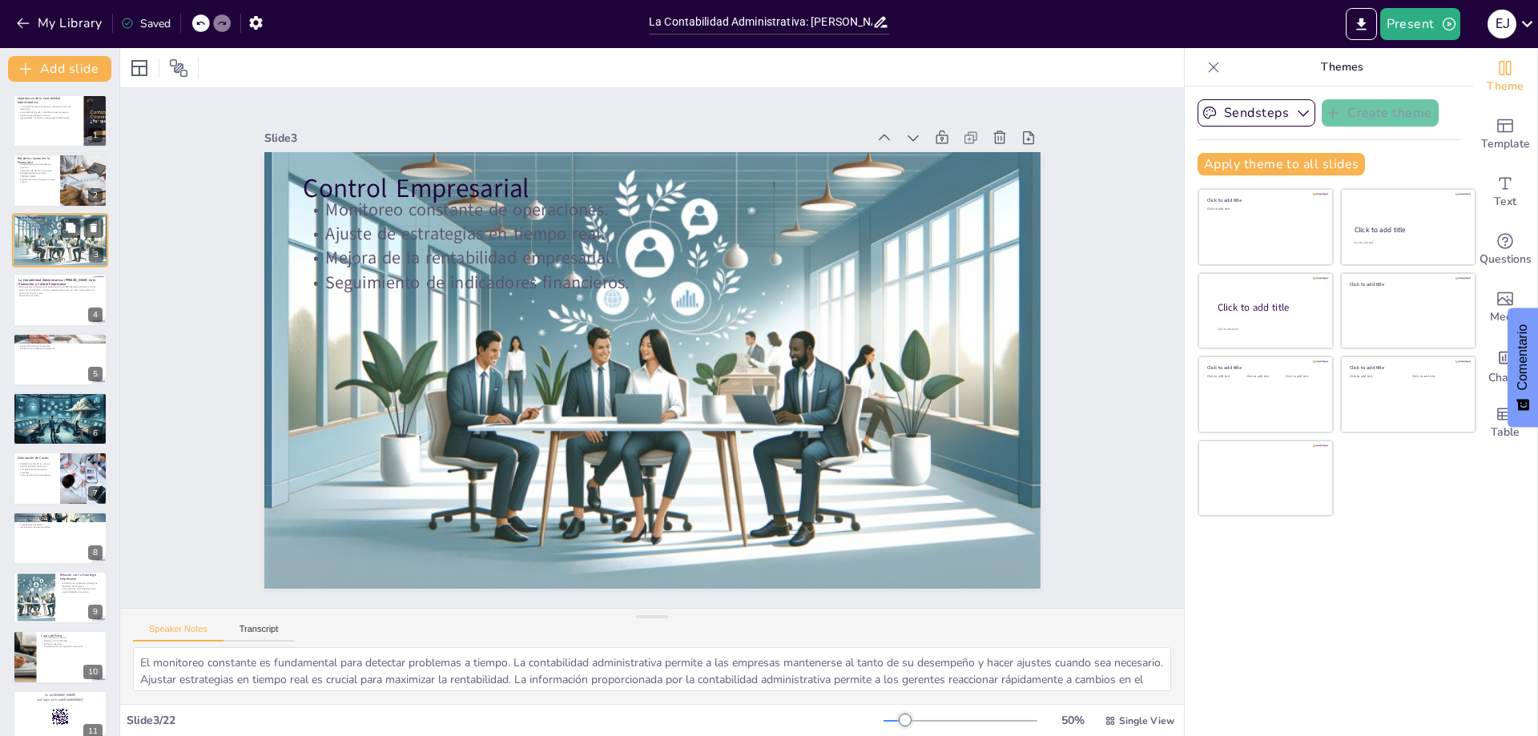
checkbox input "true"
click at [56, 265] on div at bounding box center [60, 240] width 96 height 55
checkbox input "true"
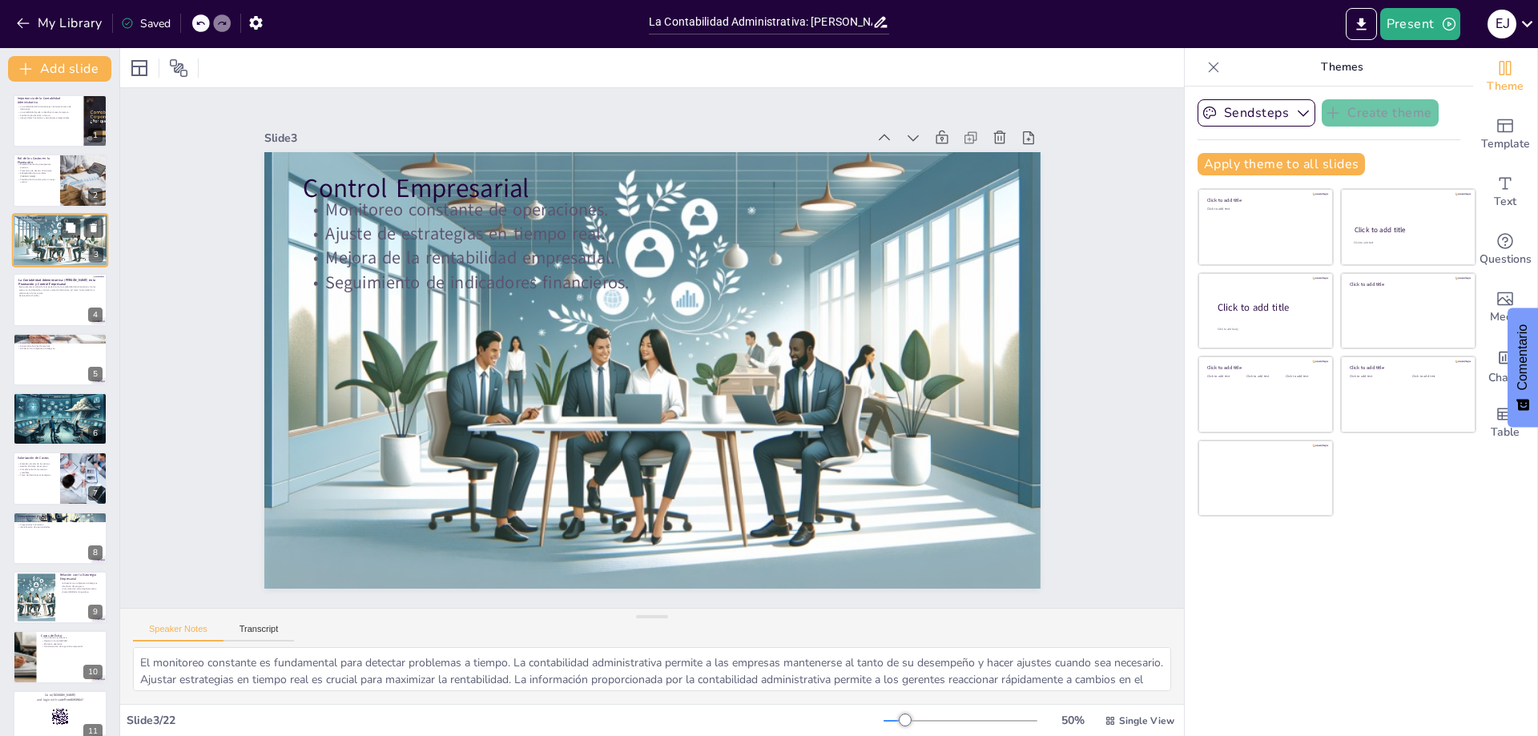
checkbox input "true"
click at [56, 265] on div at bounding box center [60, 240] width 96 height 55
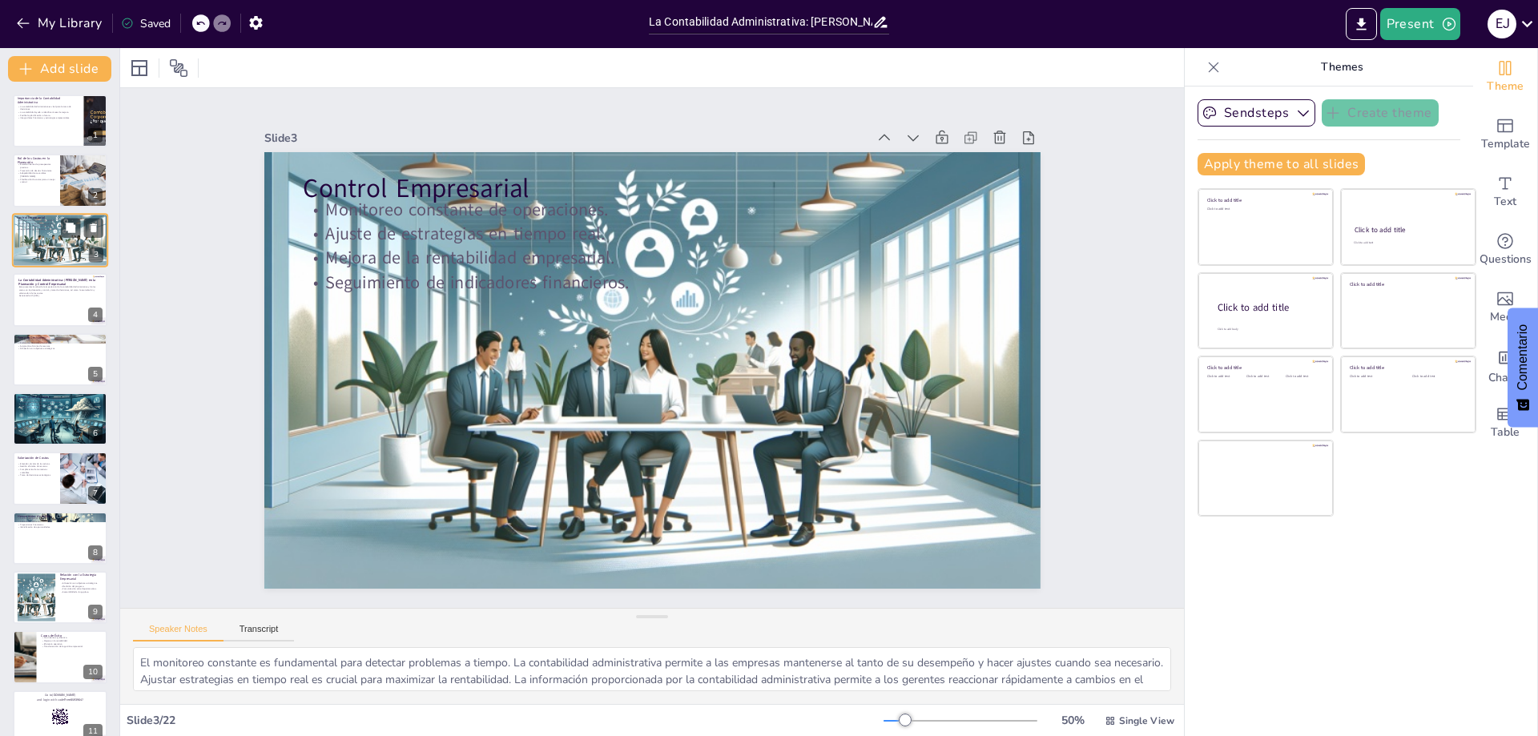
checkbox input "true"
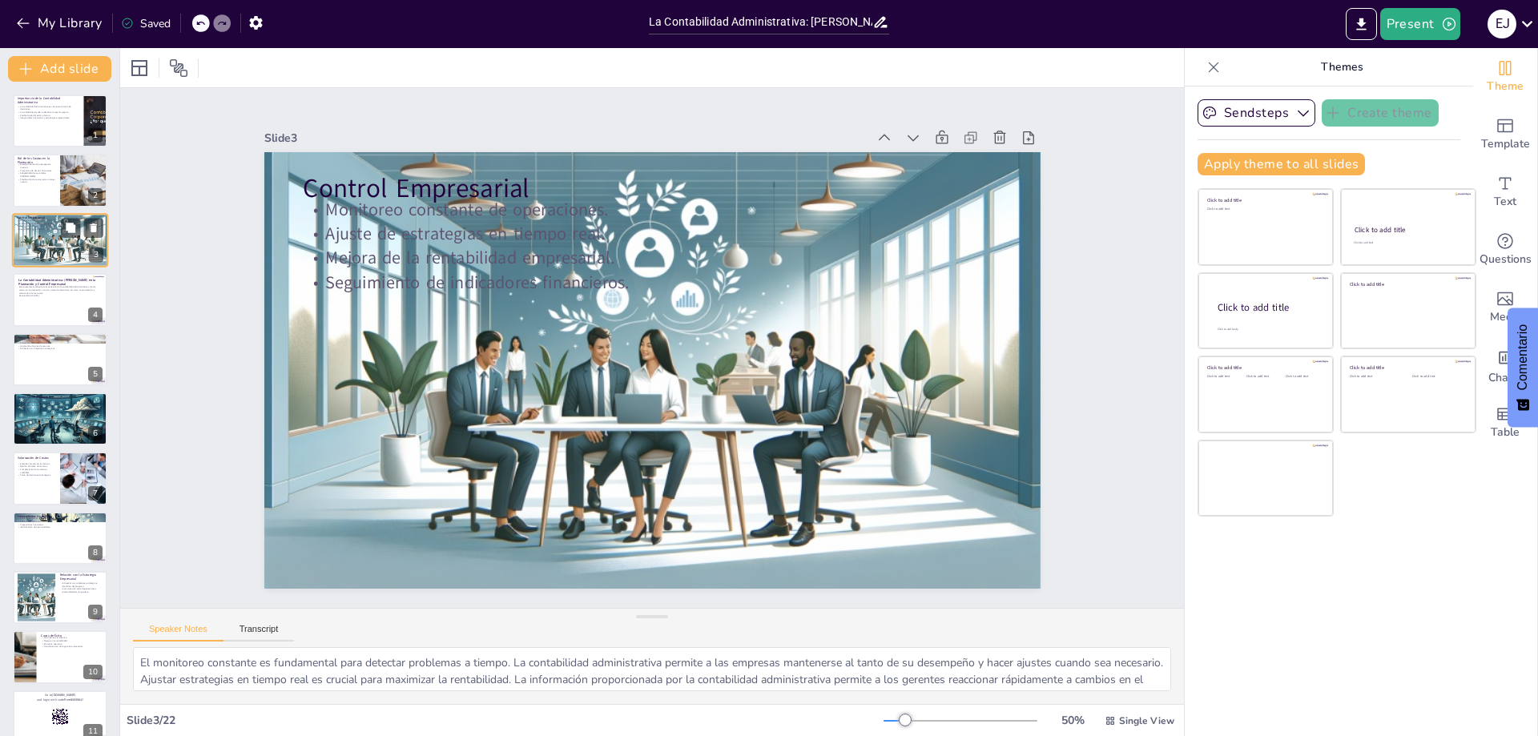
checkbox input "true"
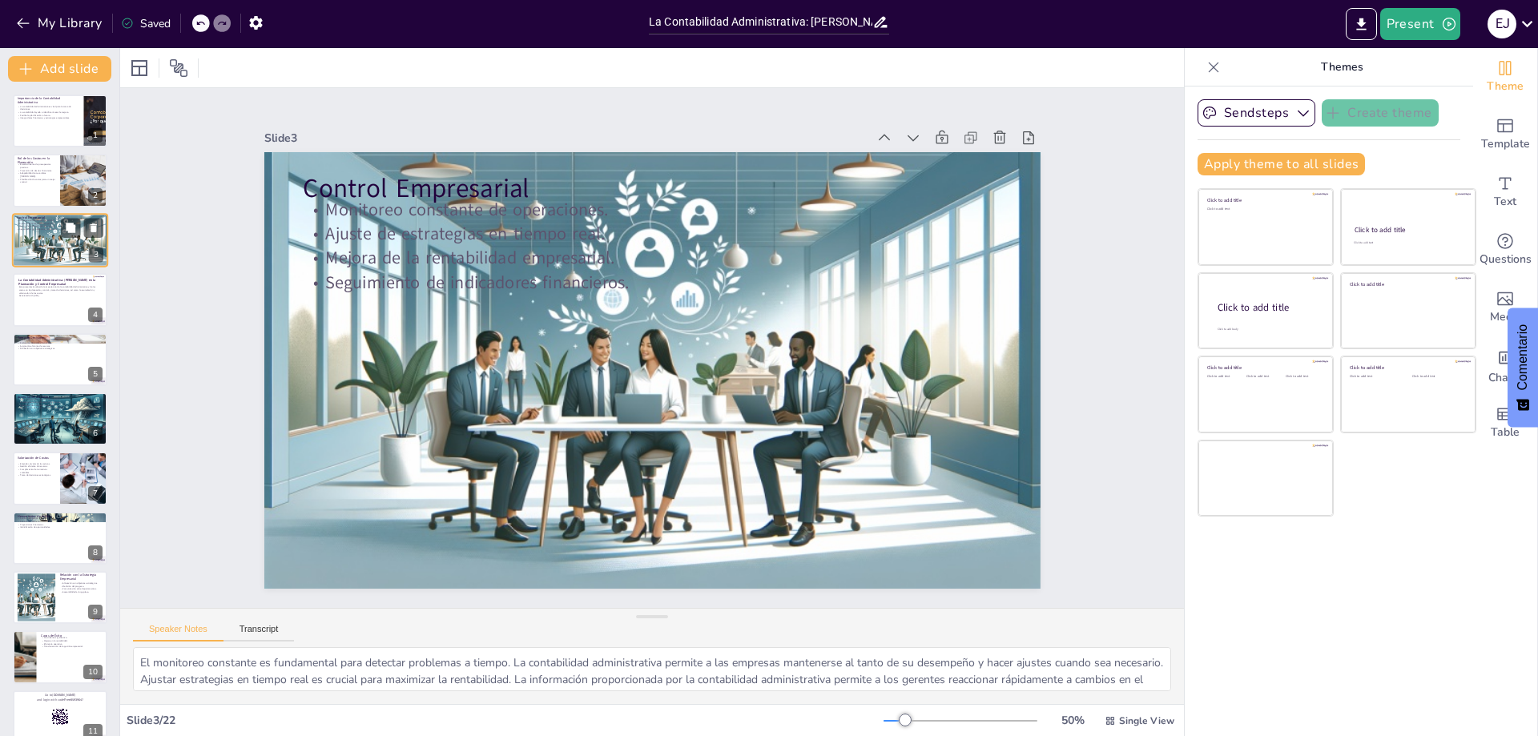
checkbox input "true"
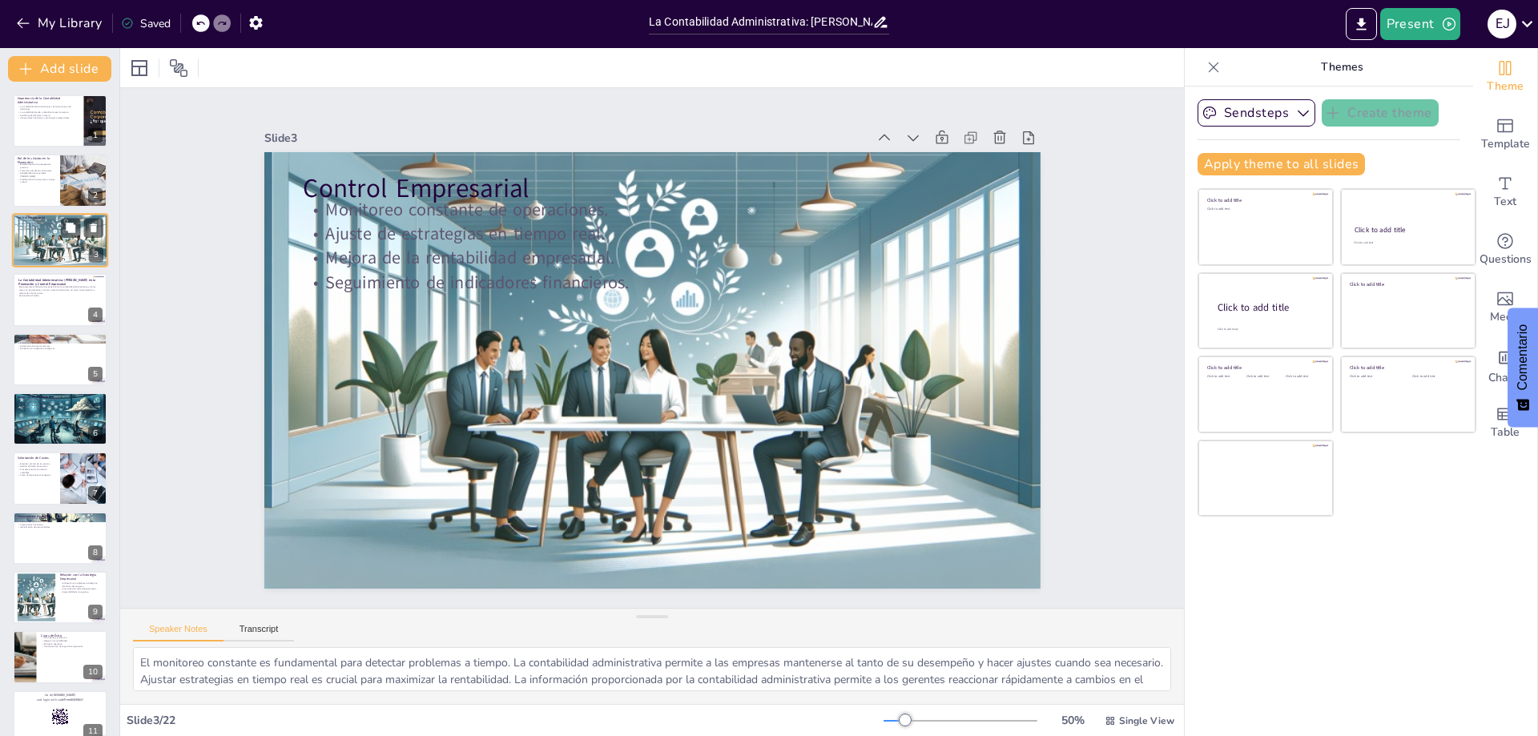
checkbox input "true"
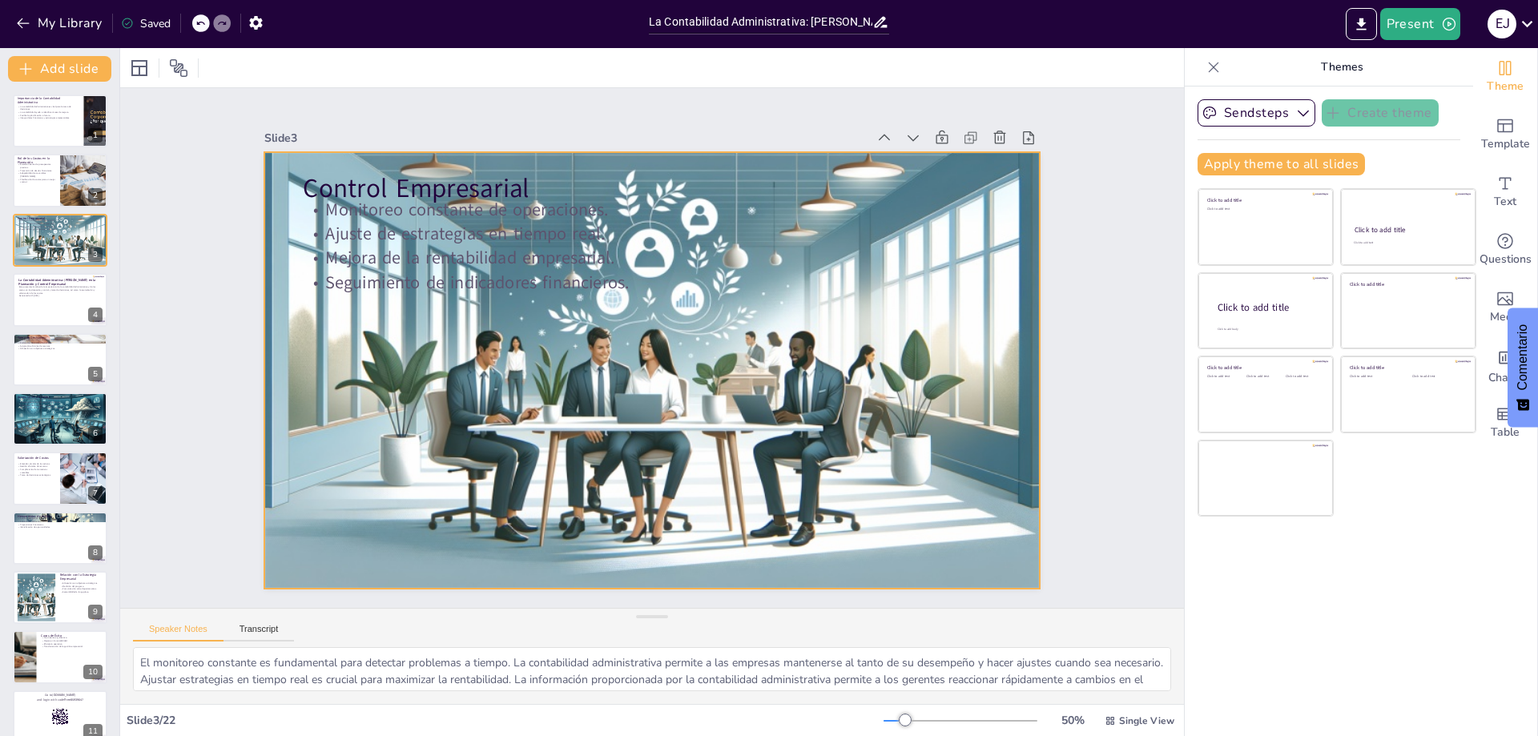
checkbox input "true"
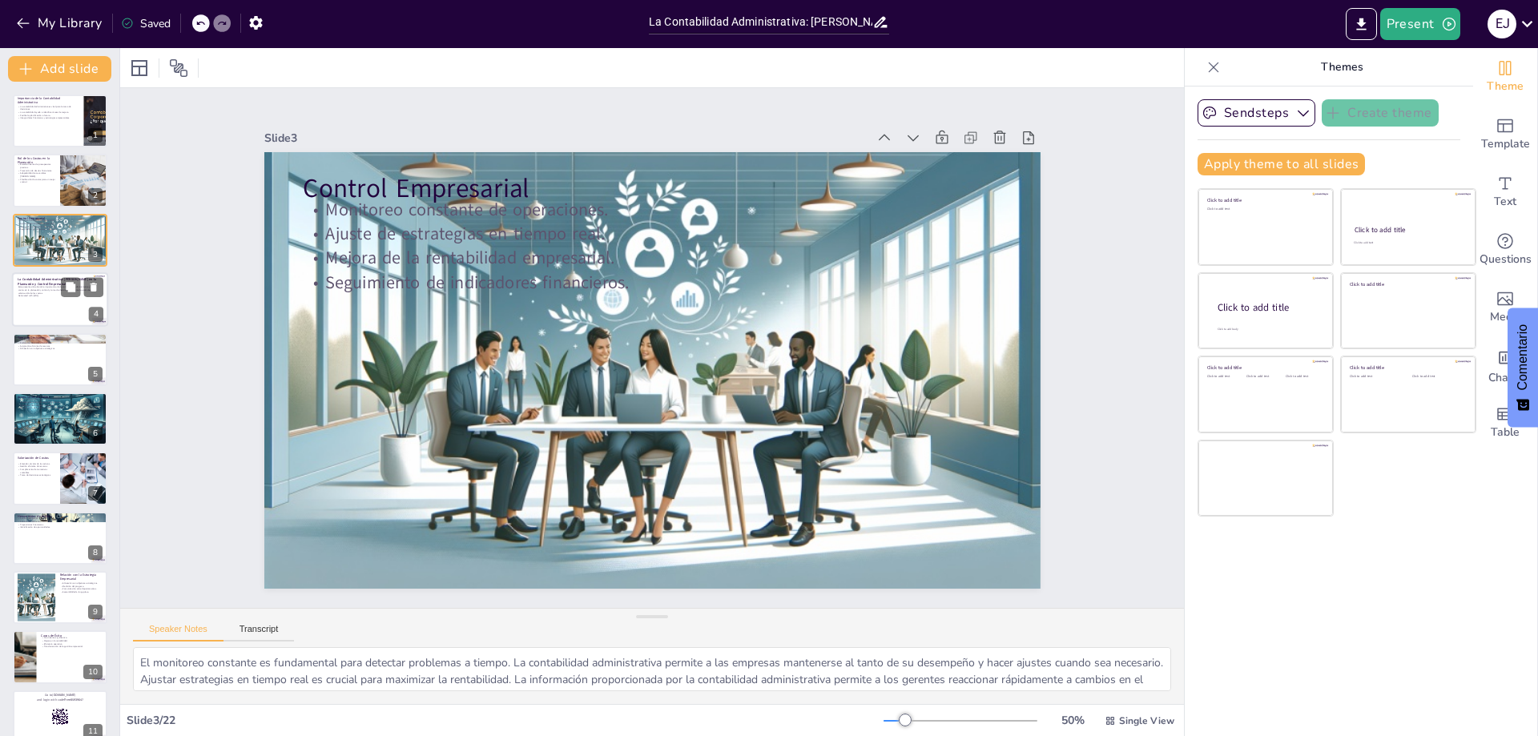
click at [53, 289] on p "Este presentación aborda la importancia de la contabilidad administrativa y de …" at bounding box center [59, 290] width 82 height 9
